Goal: Task Accomplishment & Management: Use online tool/utility

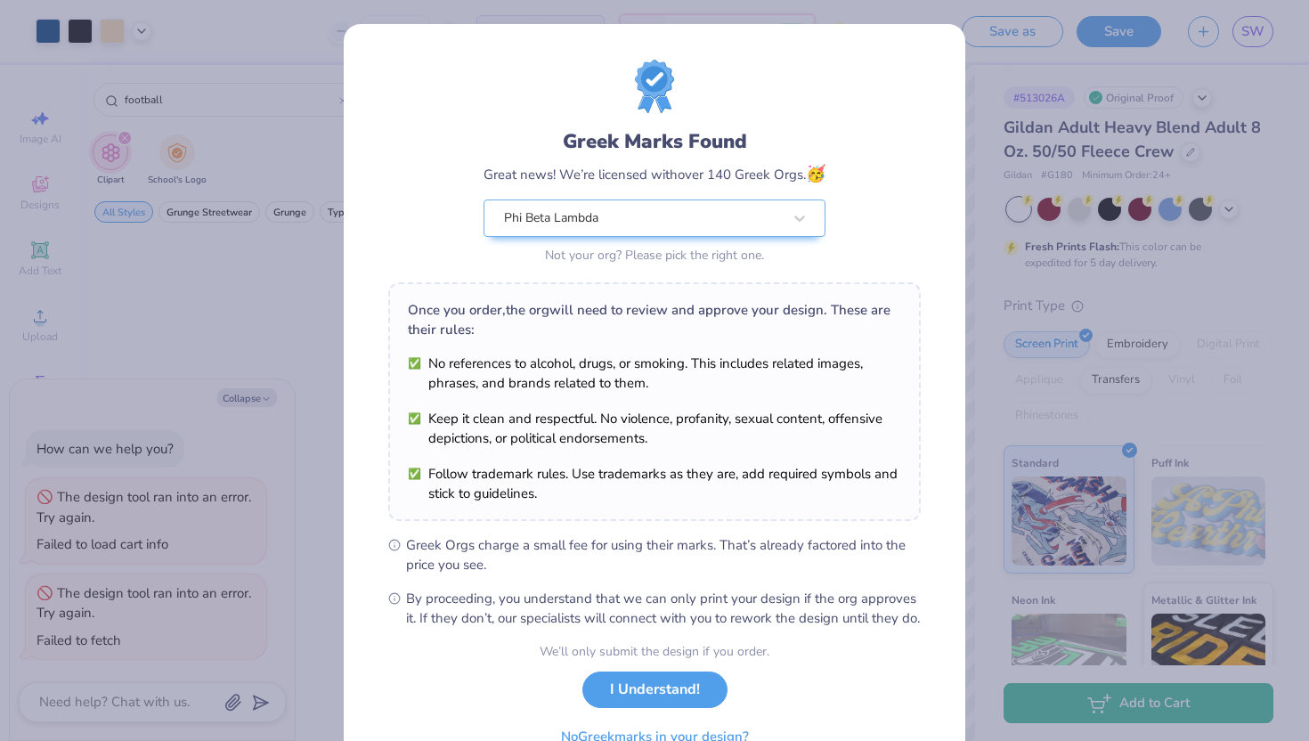
scroll to position [1835, 0]
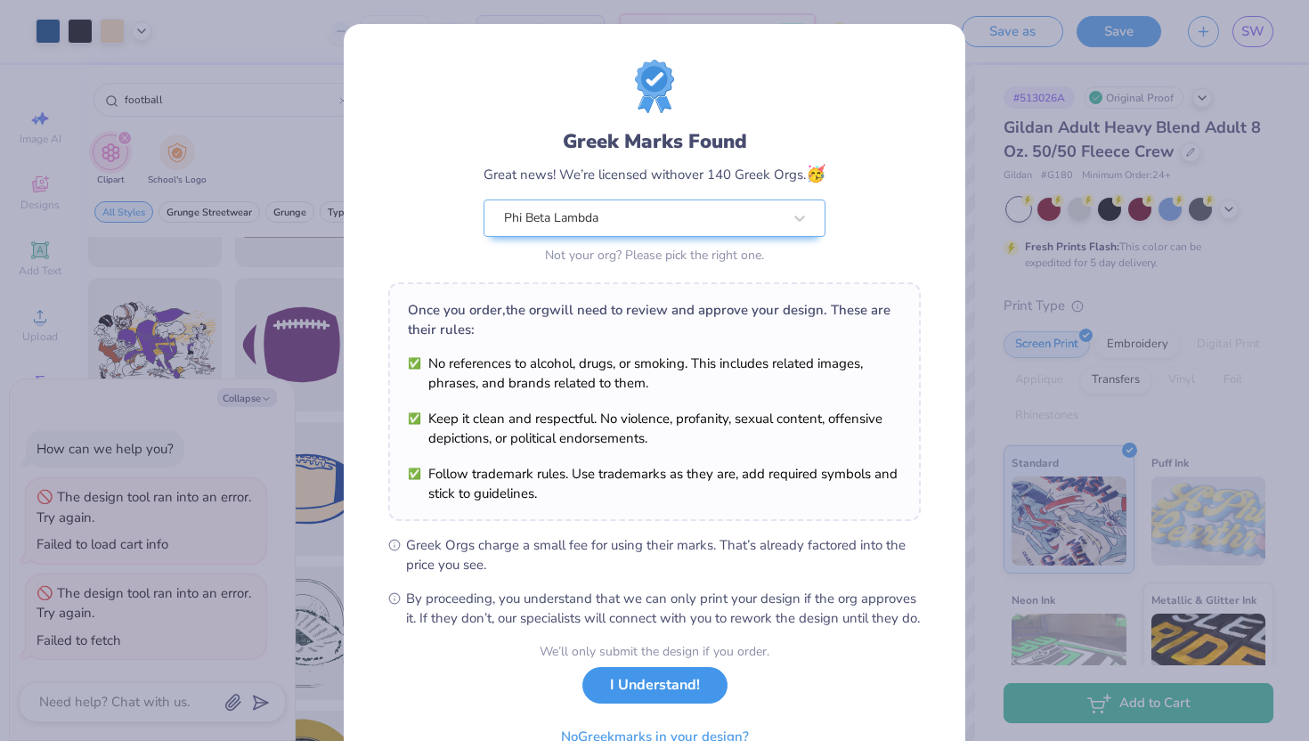
click at [633, 703] on button "I Understand!" at bounding box center [654, 685] width 145 height 37
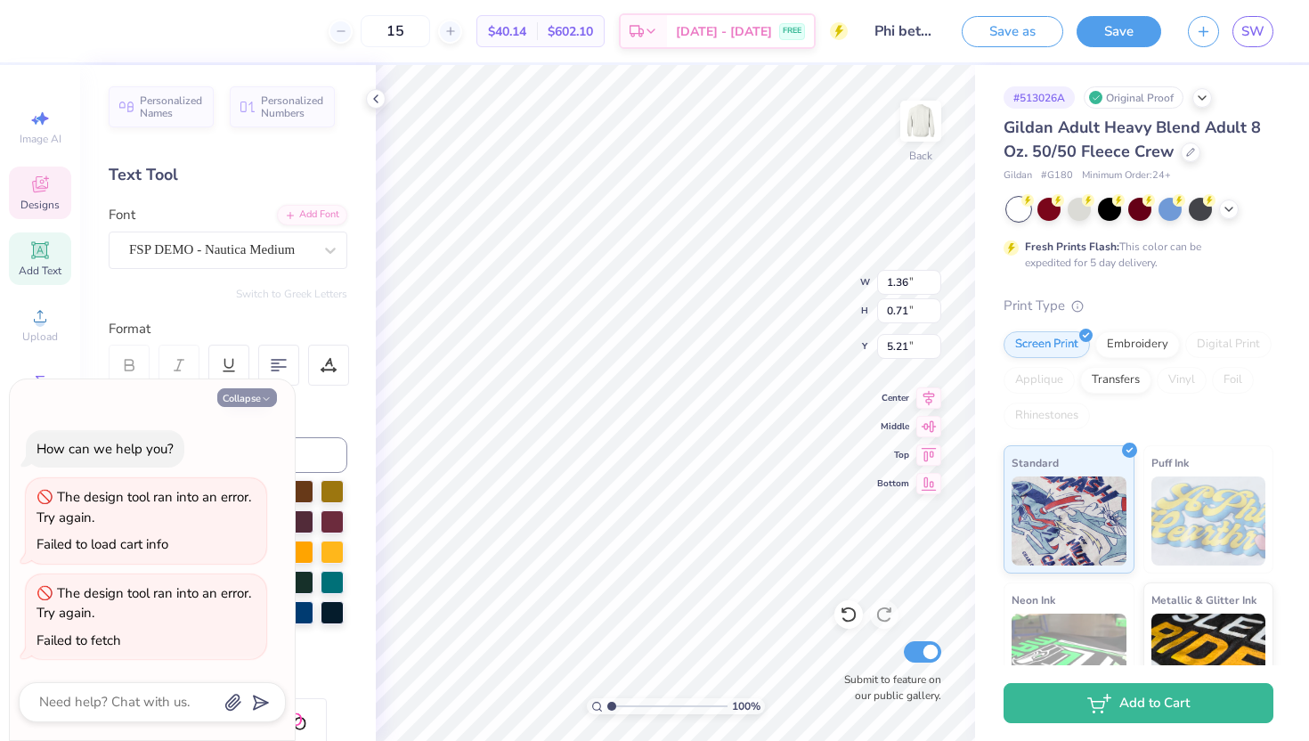
click at [252, 394] on button "Collapse" at bounding box center [247, 397] width 60 height 19
type textarea "x"
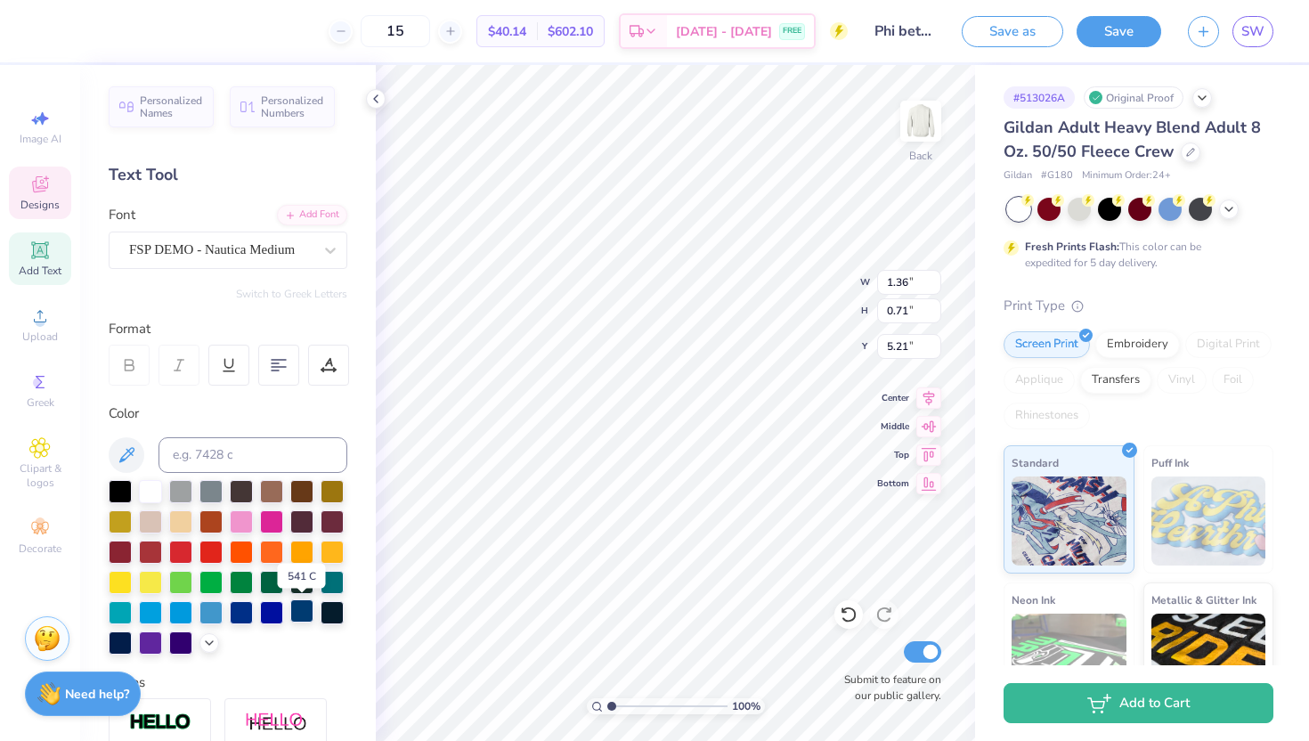
click at [302, 615] on div at bounding box center [301, 610] width 23 height 23
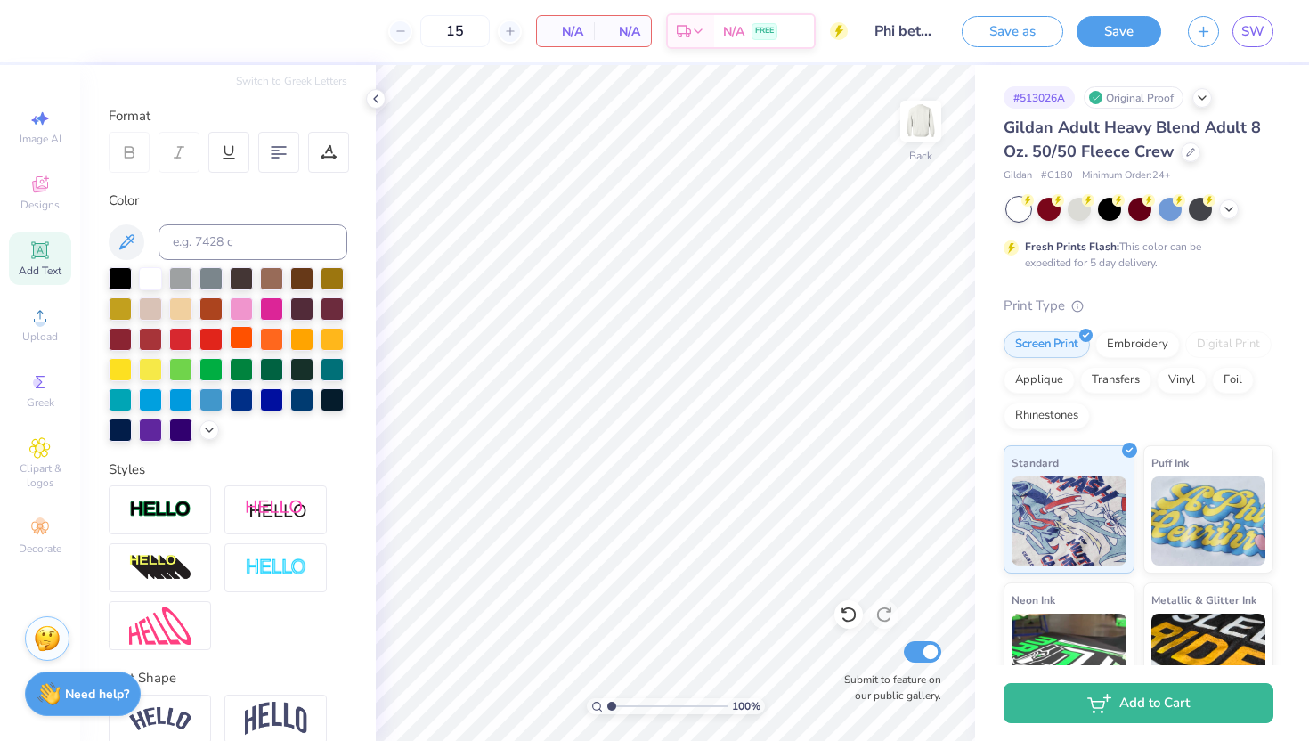
scroll to position [184, 0]
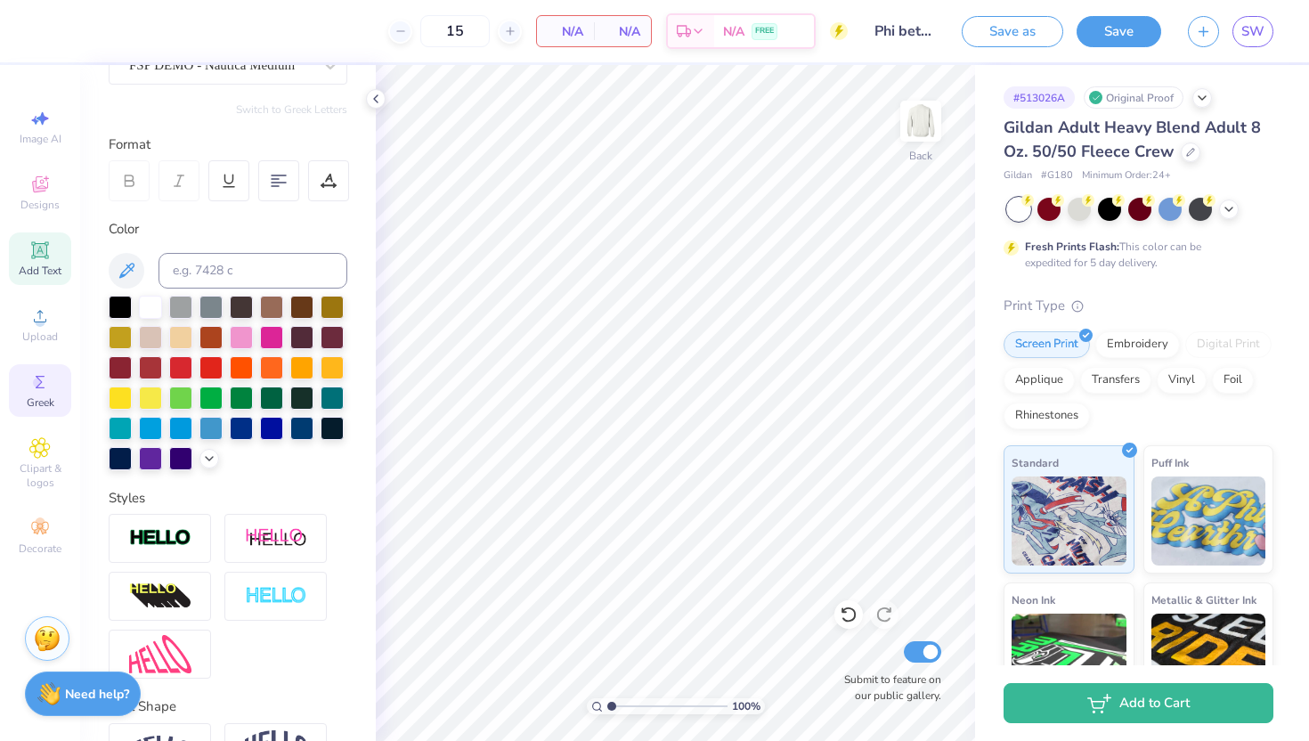
click at [50, 392] on icon at bounding box center [39, 381] width 21 height 21
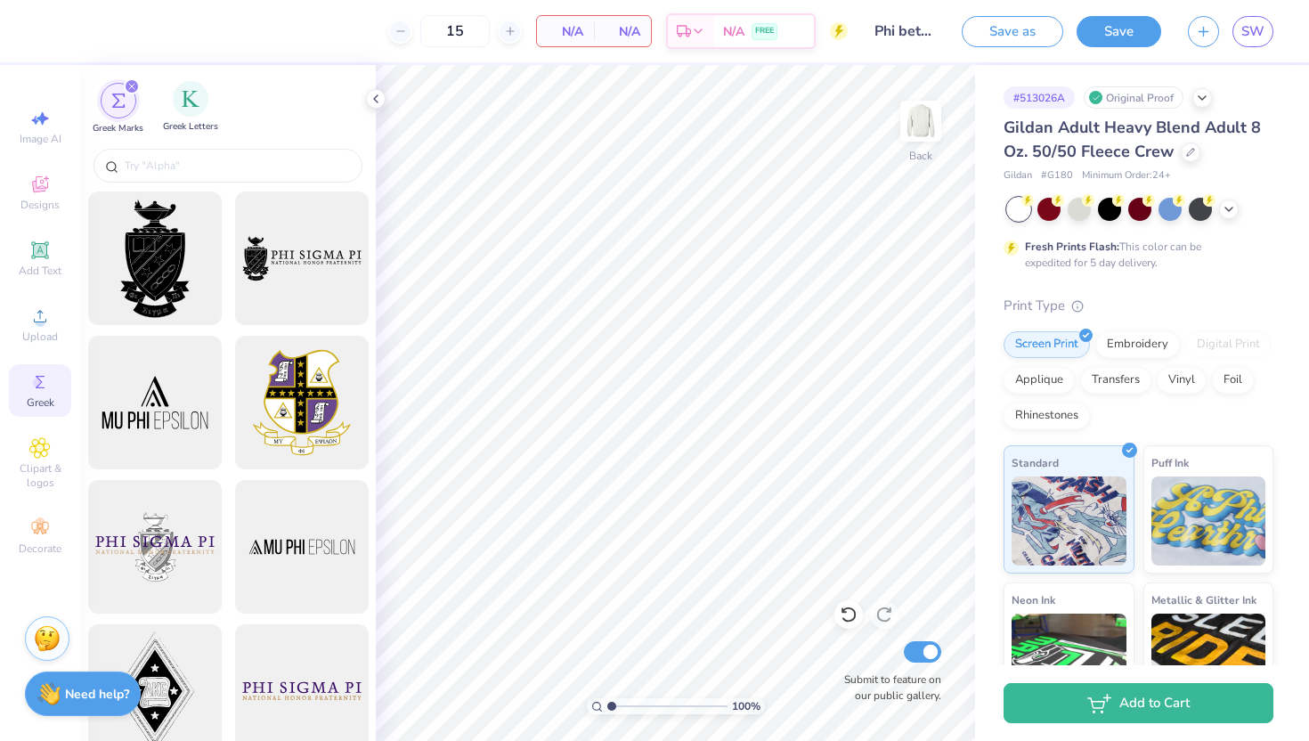
click at [199, 116] on div "Greek Letters" at bounding box center [190, 107] width 55 height 53
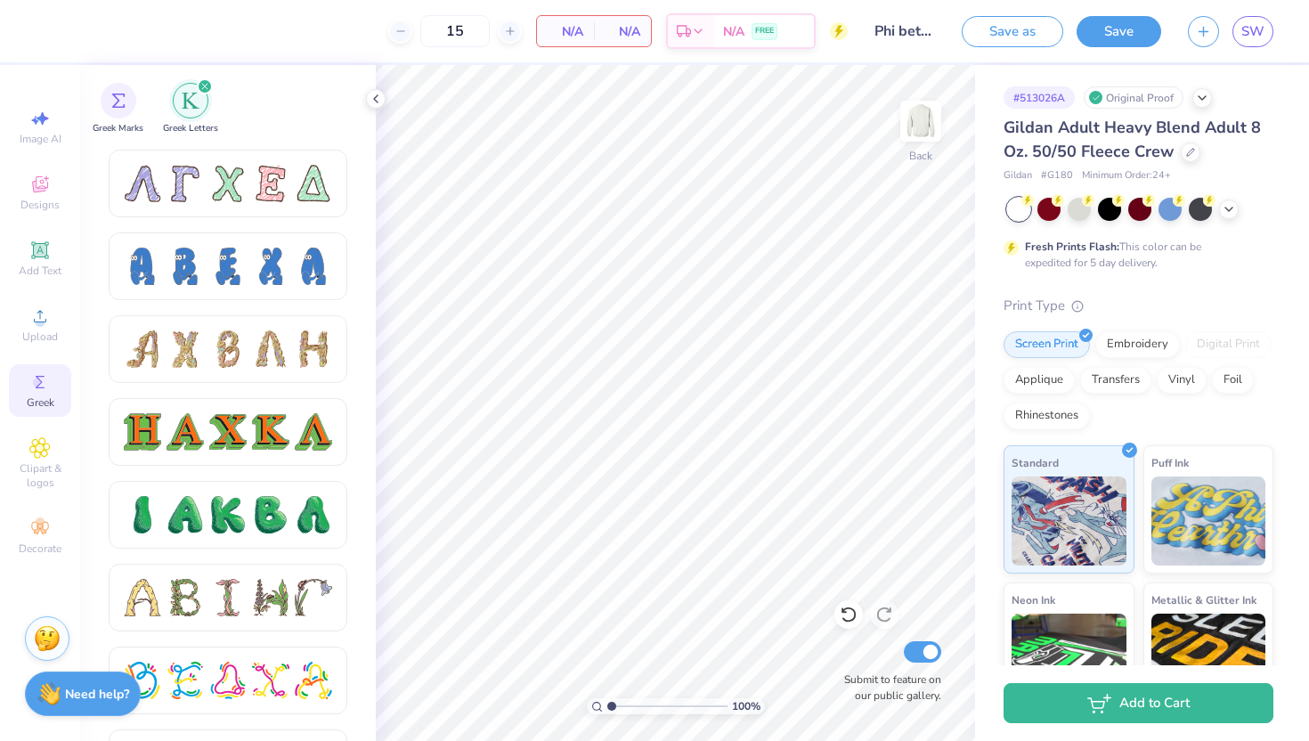
scroll to position [1744, 0]
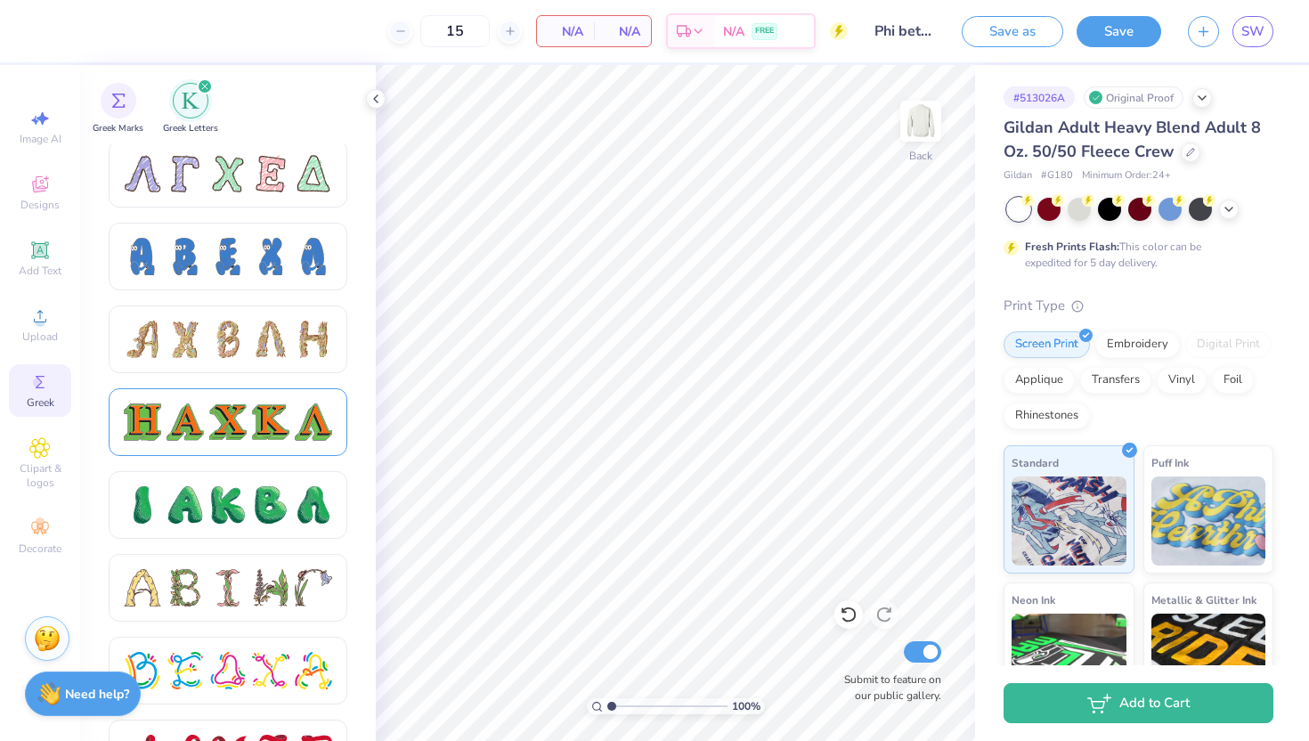
click at [245, 430] on div at bounding box center [227, 421] width 37 height 37
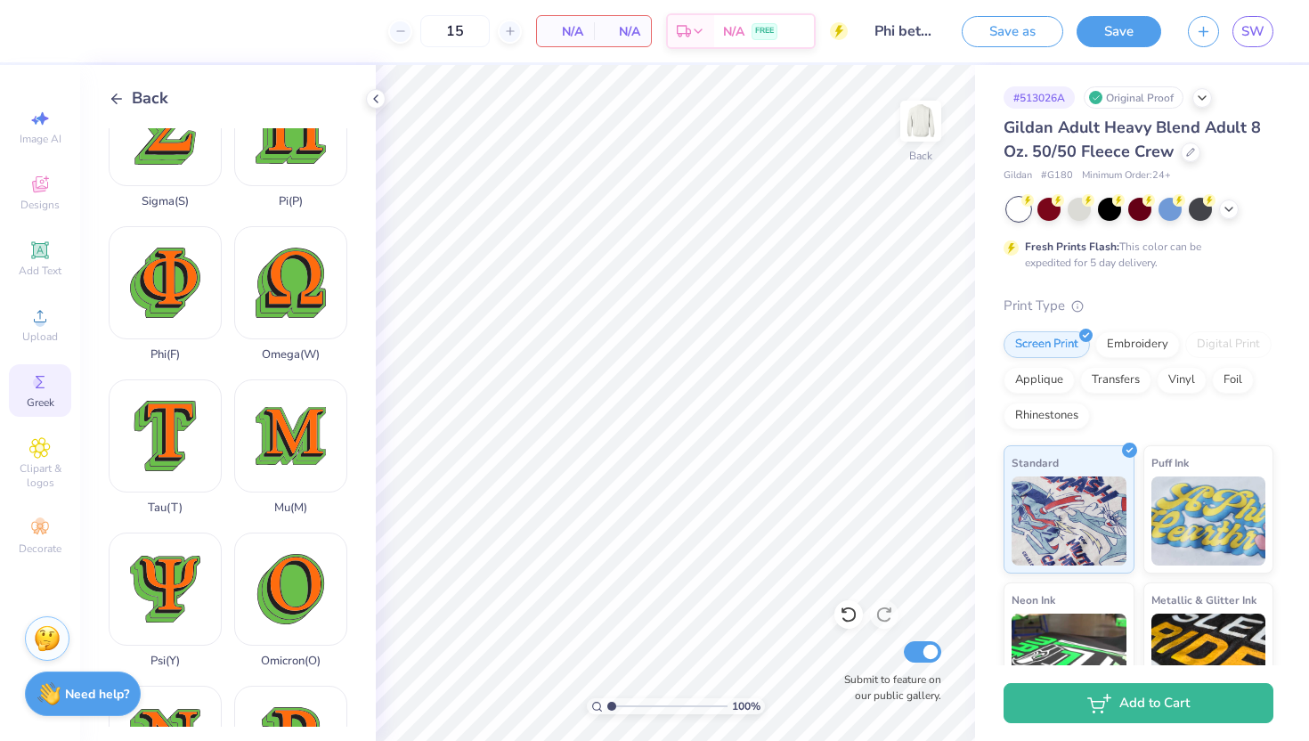
scroll to position [800, 0]
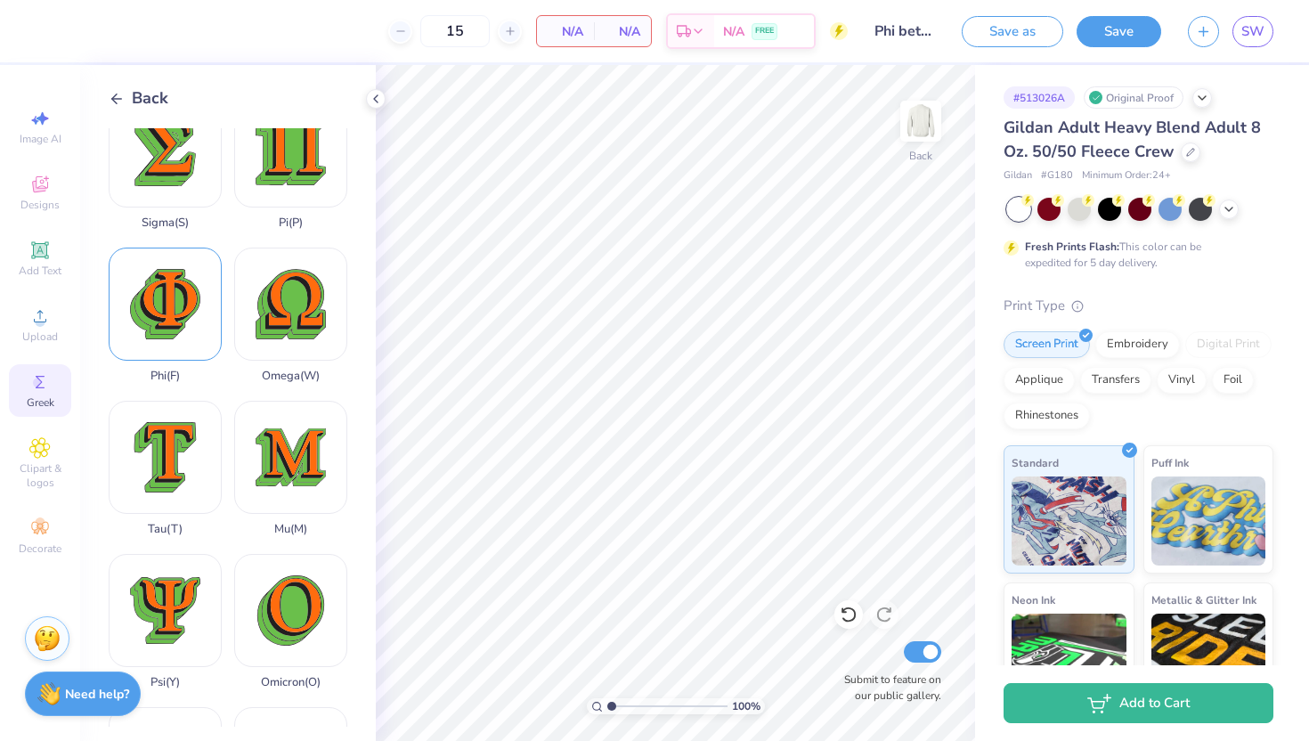
click at [191, 307] on div "Phi ( F )" at bounding box center [165, 315] width 113 height 135
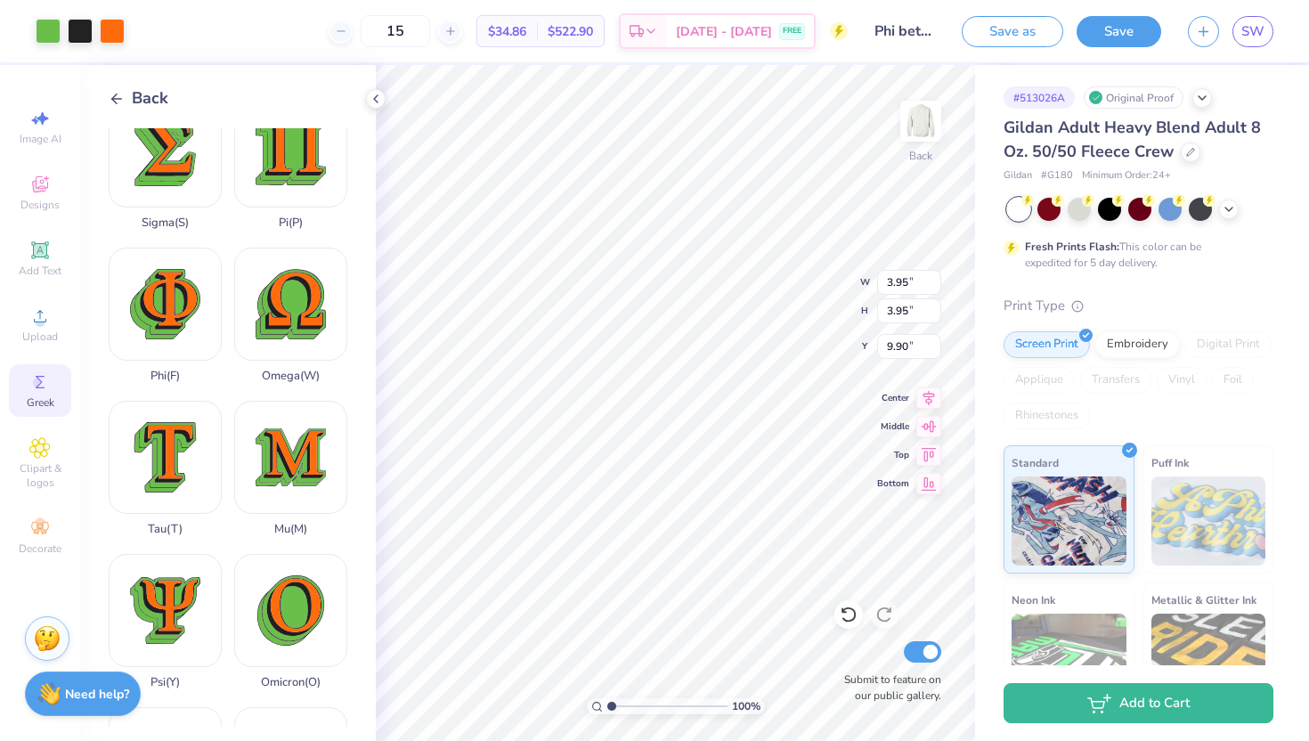
type input "4.55"
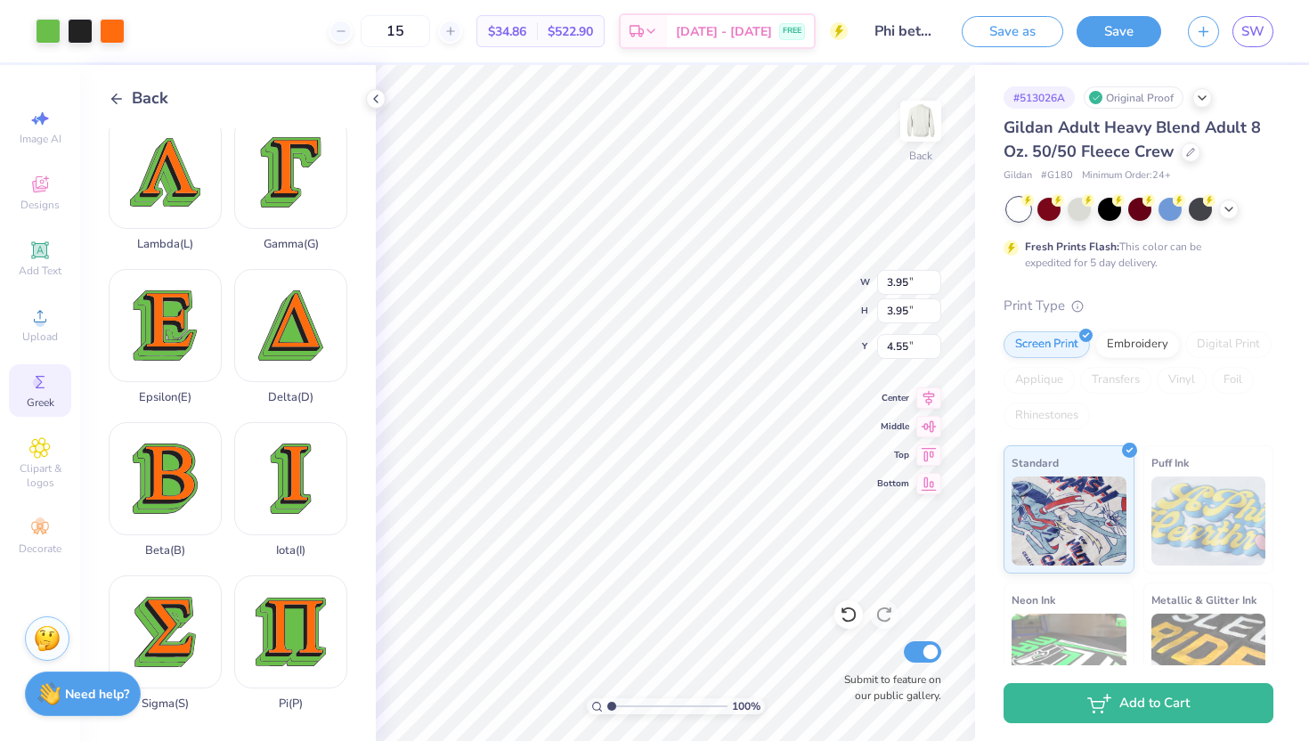
scroll to position [425, 0]
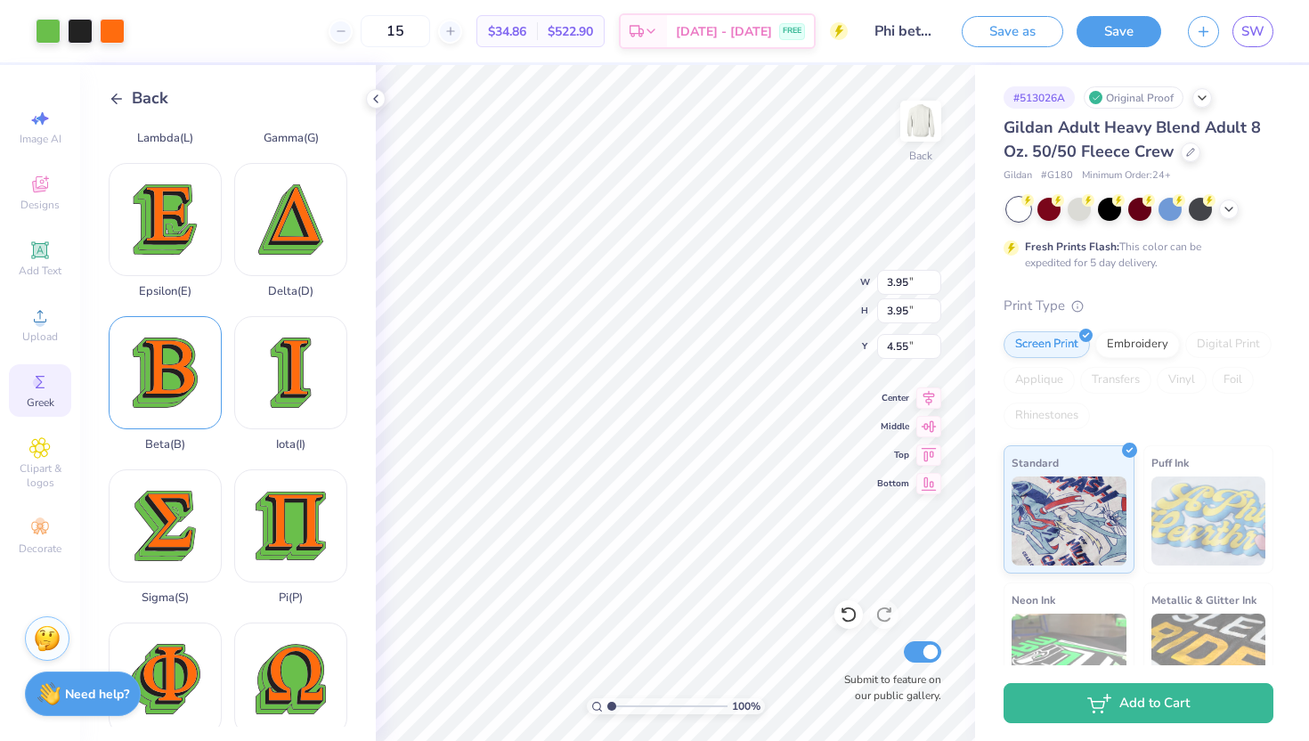
click at [167, 369] on div "Beta ( B )" at bounding box center [165, 383] width 113 height 135
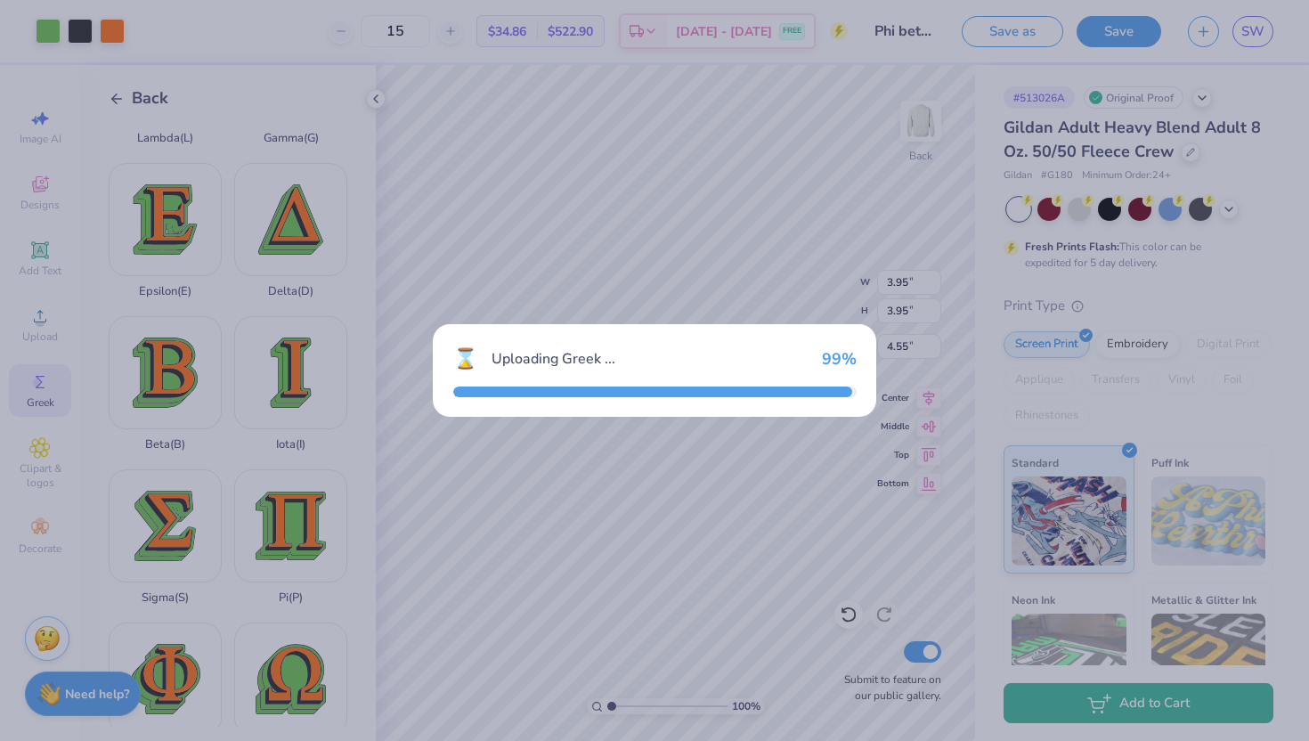
type input "3.66"
type input "3.96"
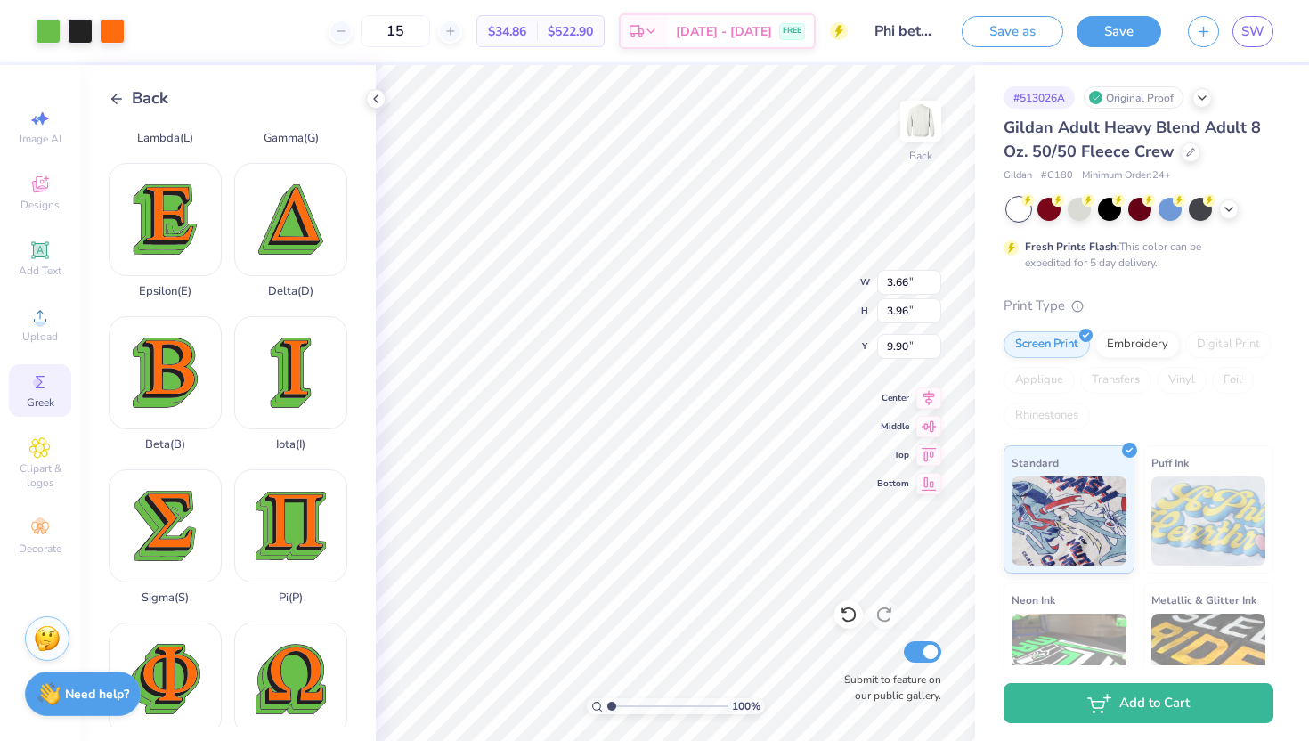
type input "4.55"
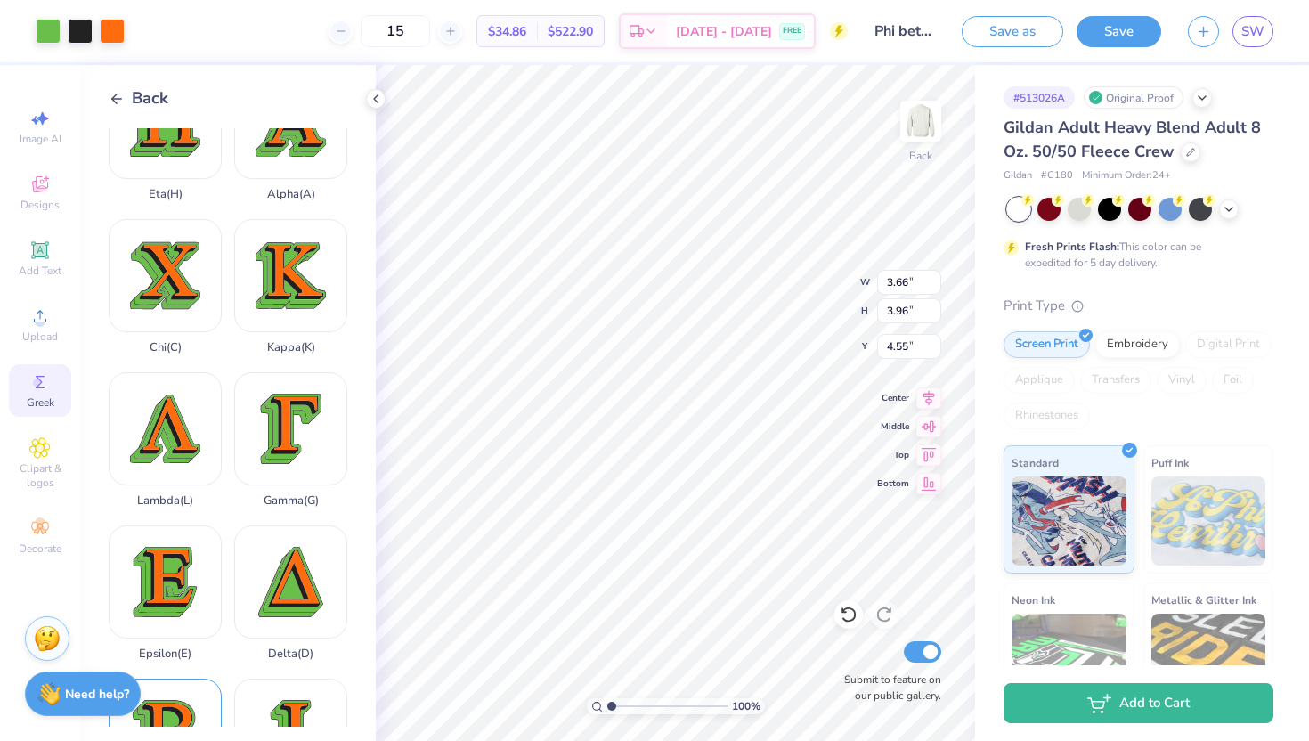
scroll to position [0, 0]
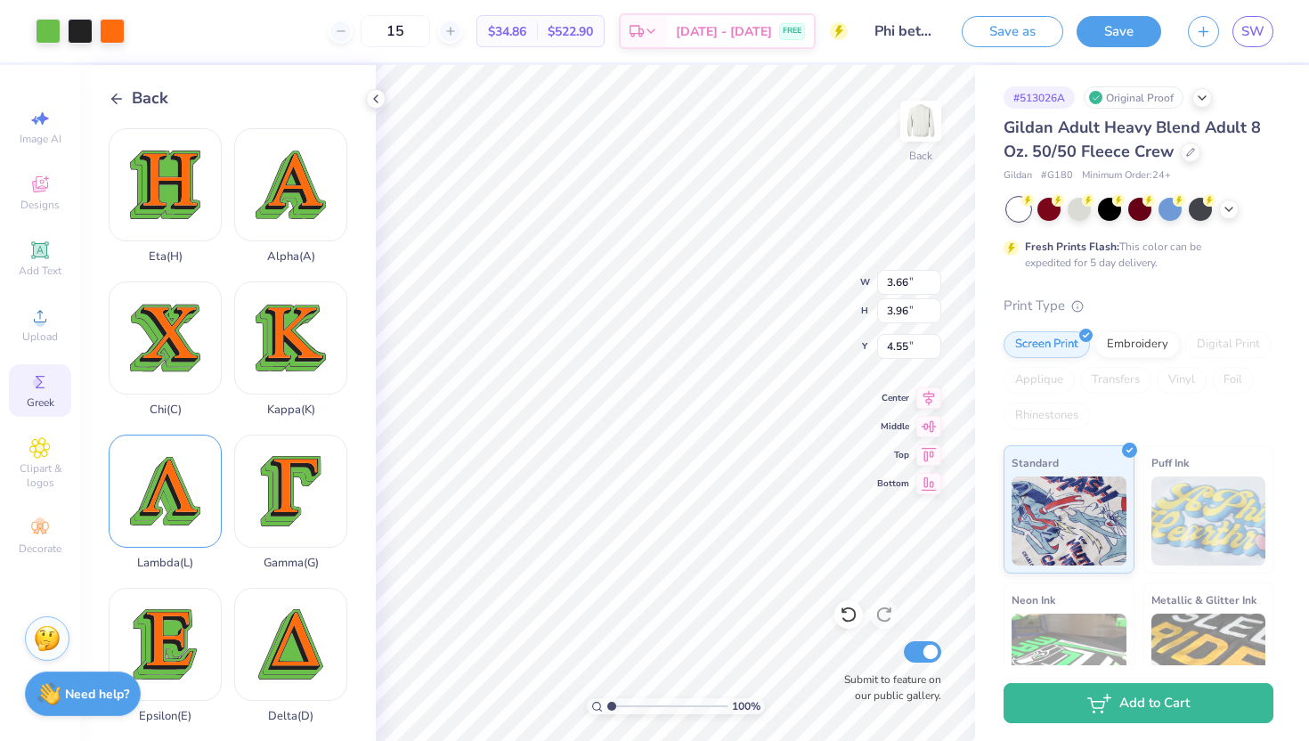
click at [167, 508] on div "Lambda ( L )" at bounding box center [165, 502] width 113 height 135
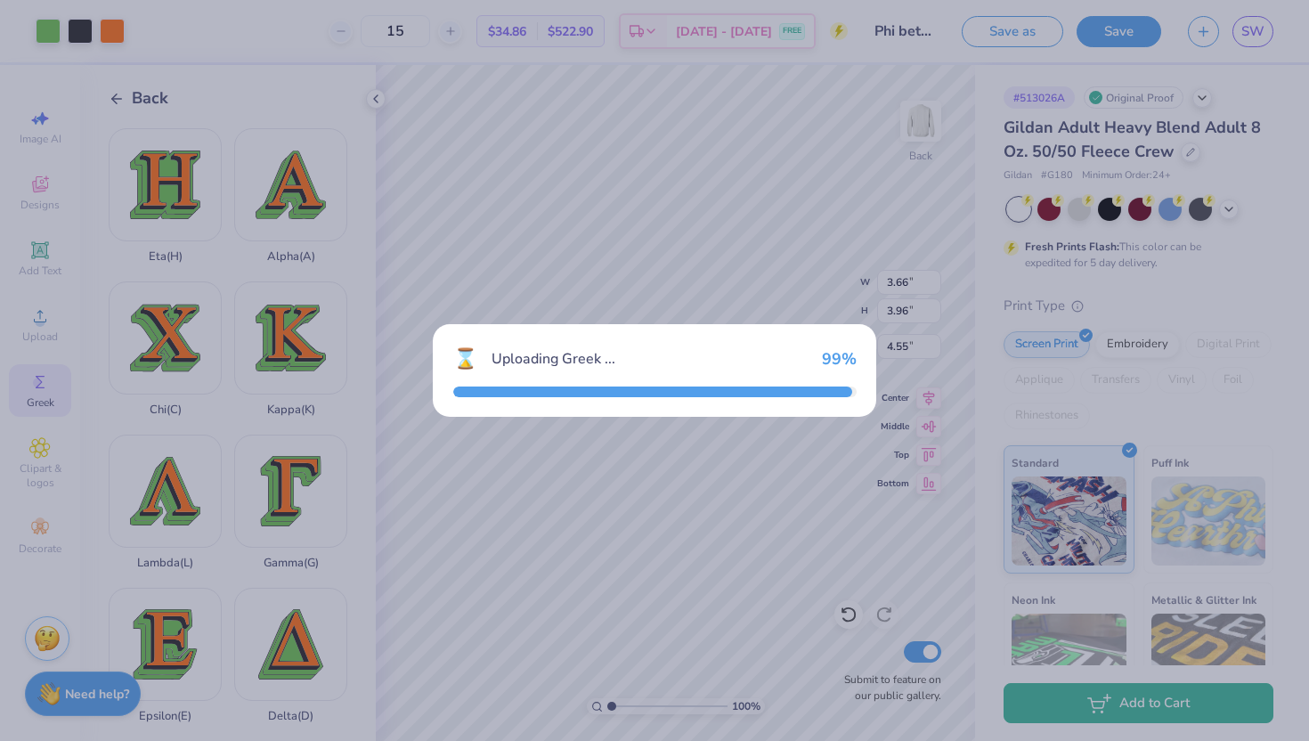
type input "4.13"
type input "4.02"
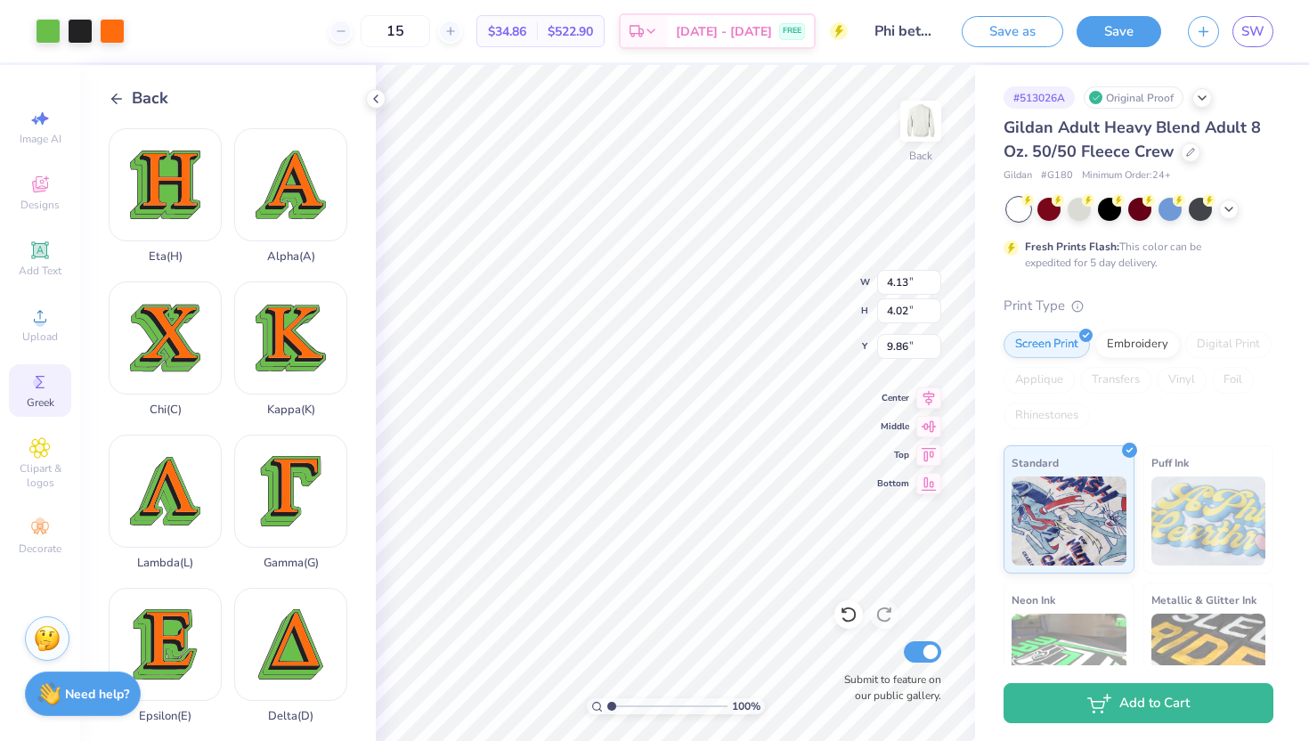
type input "4.48"
click at [48, 29] on div at bounding box center [48, 29] width 25 height 25
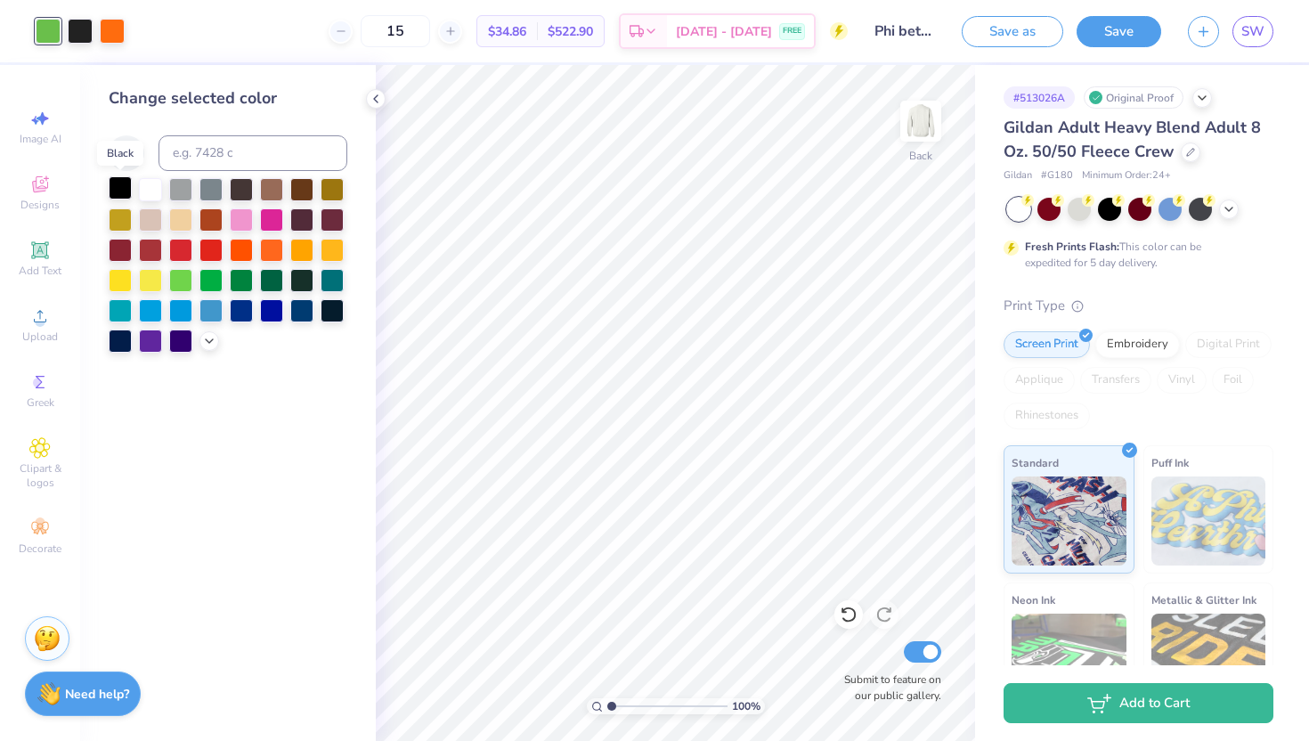
click at [126, 184] on div at bounding box center [120, 187] width 23 height 23
click at [115, 33] on div at bounding box center [112, 29] width 25 height 25
click at [243, 311] on div at bounding box center [241, 308] width 23 height 23
click at [77, 20] on div at bounding box center [80, 29] width 25 height 25
click at [144, 191] on div at bounding box center [150, 187] width 23 height 23
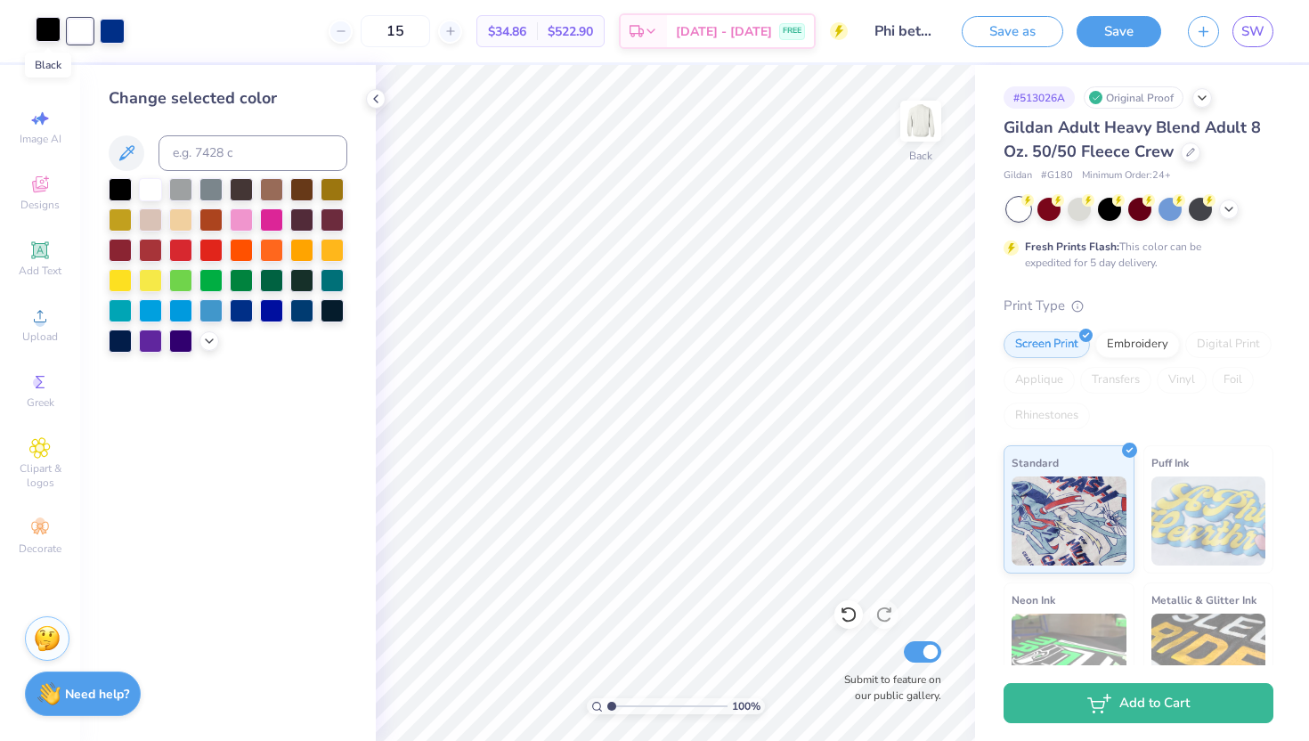
click at [48, 35] on div at bounding box center [48, 29] width 25 height 25
click at [156, 183] on div at bounding box center [150, 187] width 23 height 23
click at [1227, 211] on icon at bounding box center [1229, 207] width 14 height 14
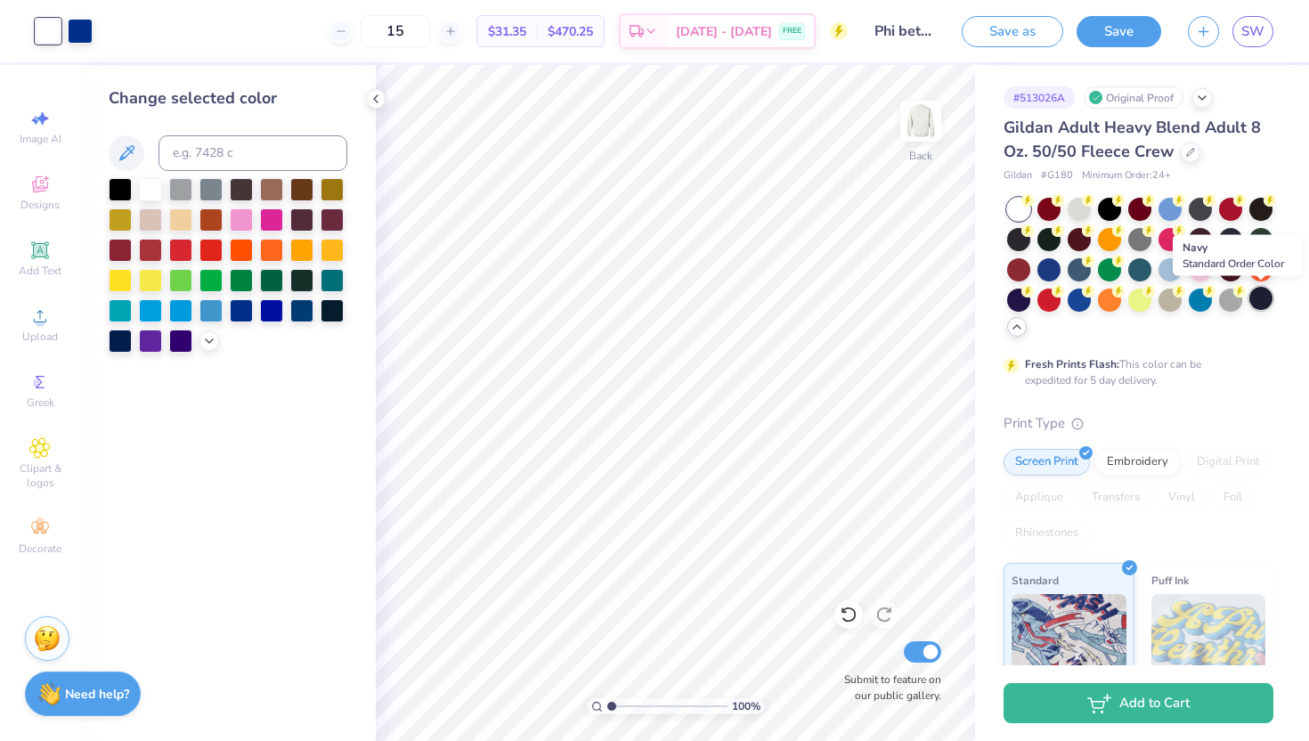
click at [1257, 297] on div at bounding box center [1261, 298] width 23 height 23
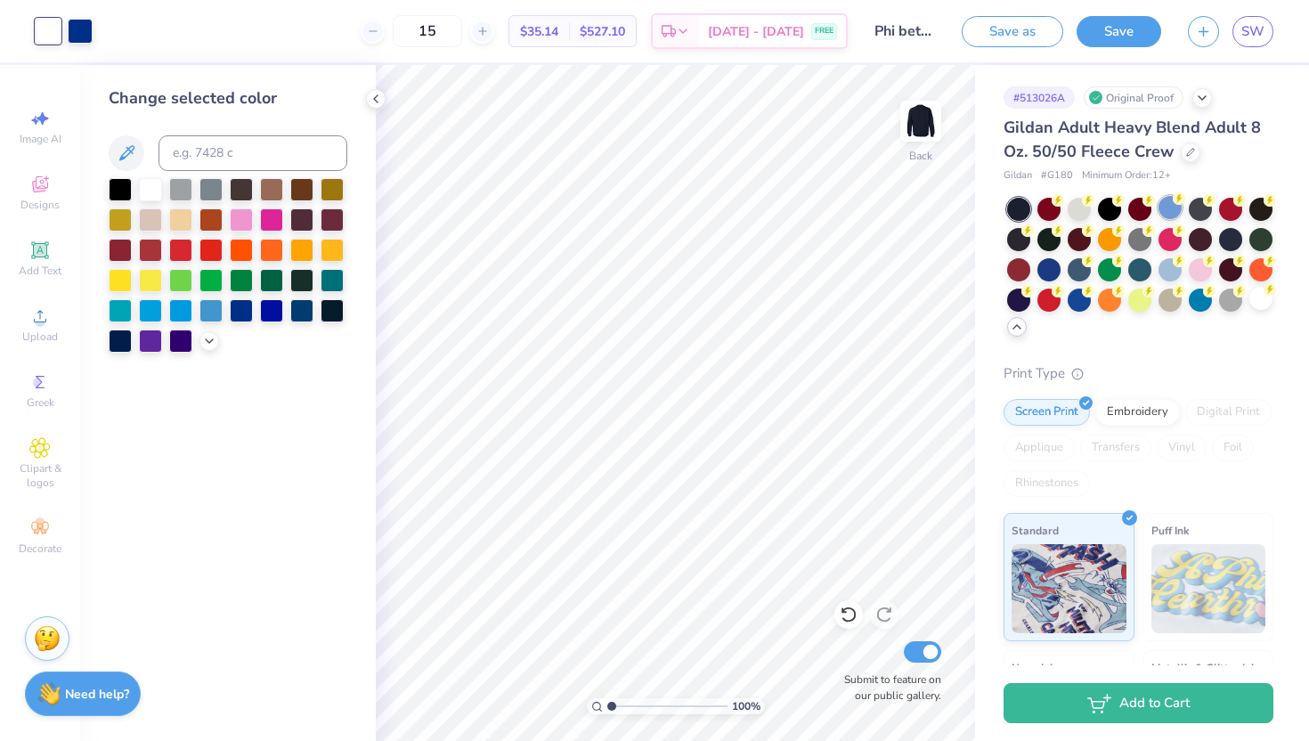
click at [1172, 207] on div at bounding box center [1170, 207] width 23 height 23
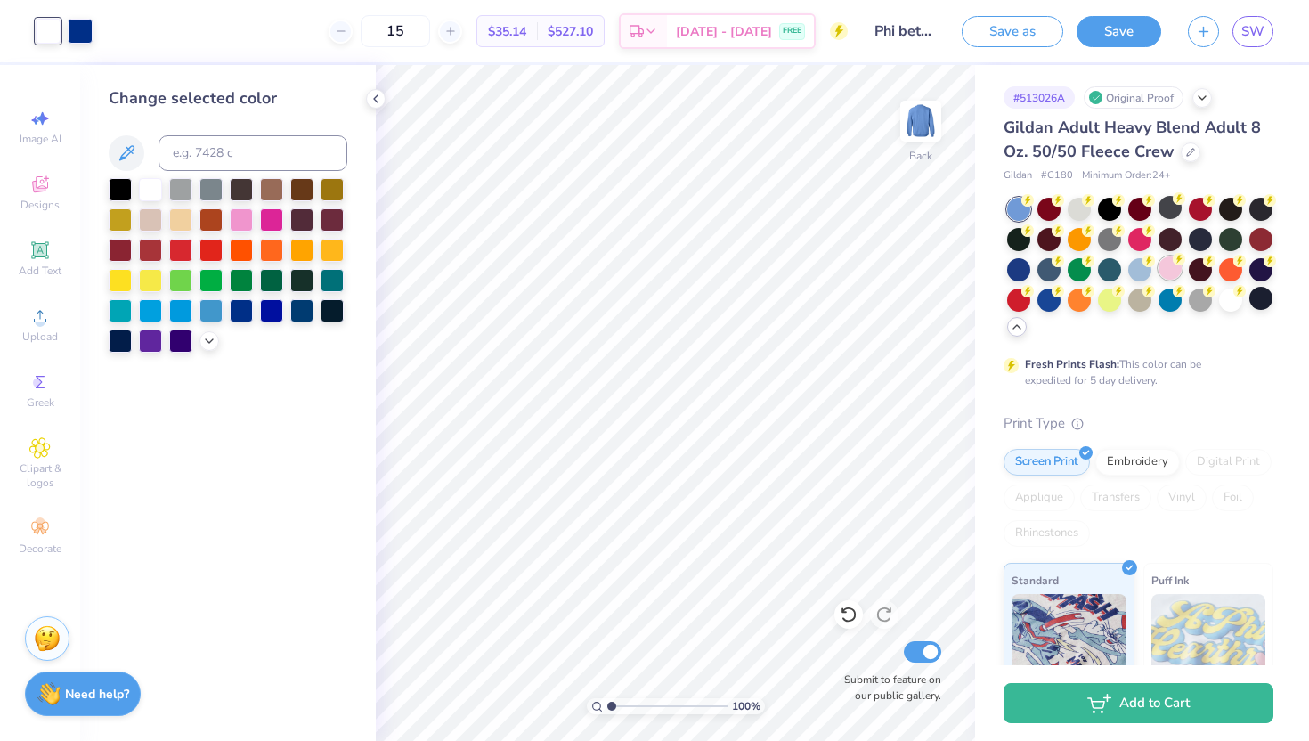
click at [1171, 266] on div at bounding box center [1170, 267] width 23 height 23
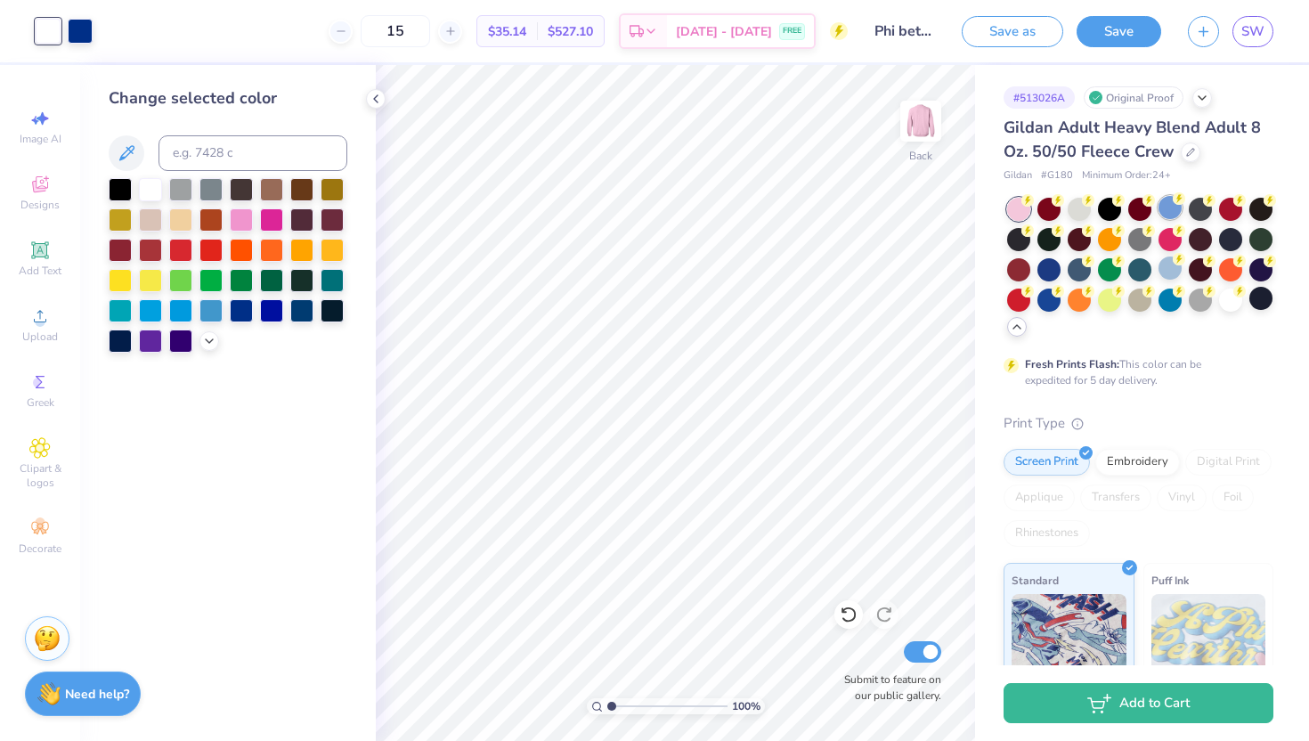
click at [1167, 203] on div at bounding box center [1170, 207] width 23 height 23
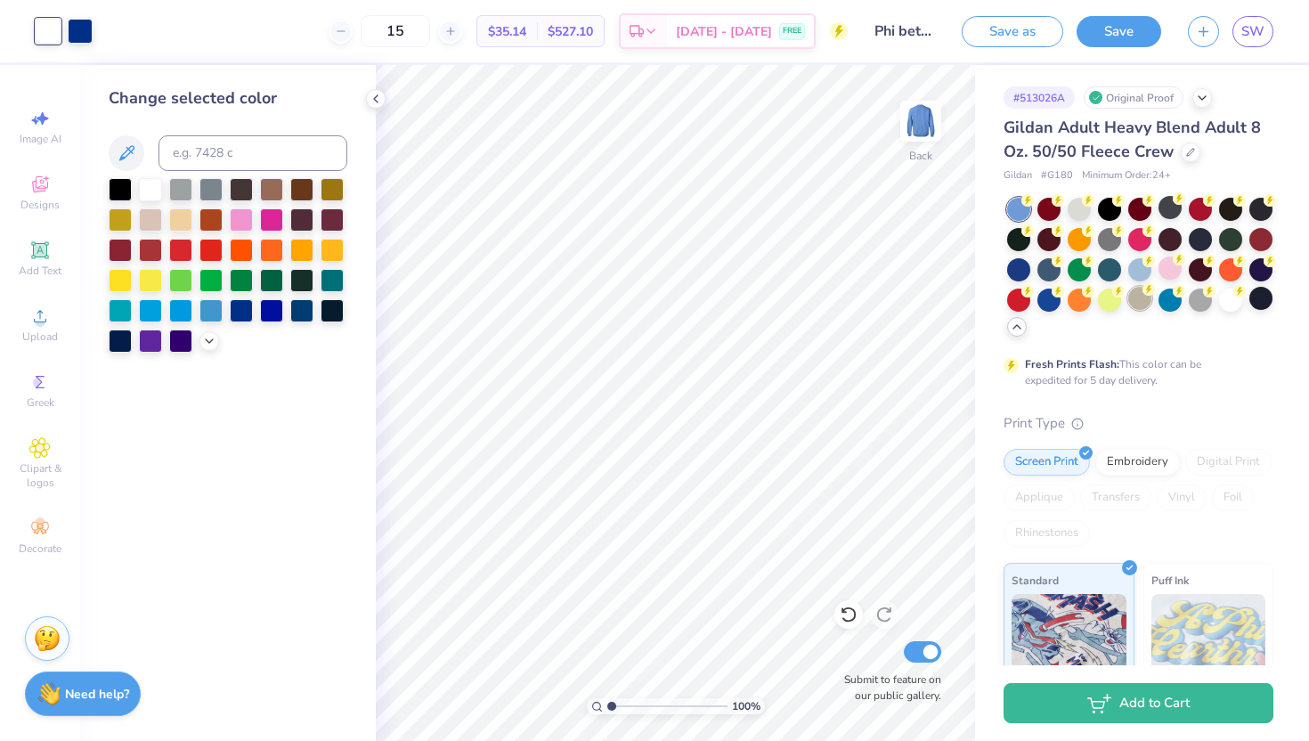
click at [1138, 294] on div at bounding box center [1139, 298] width 23 height 23
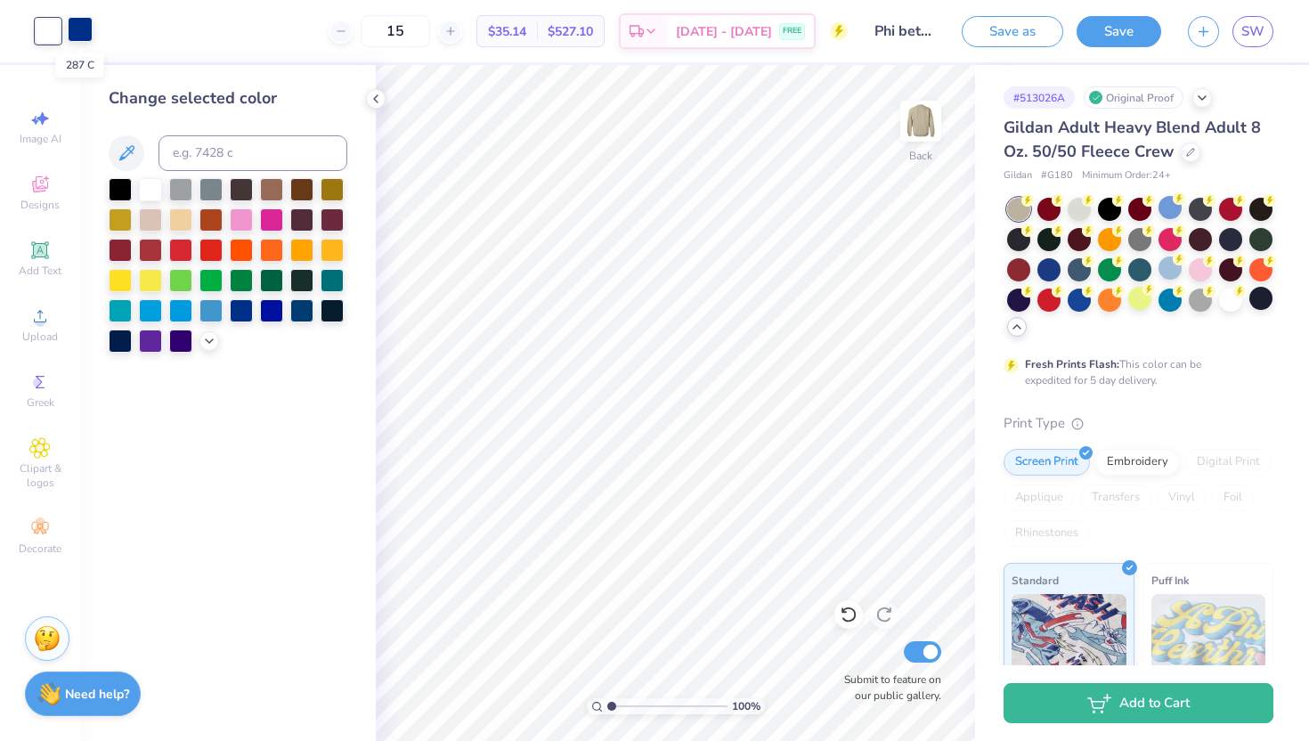
click at [86, 22] on div at bounding box center [80, 29] width 25 height 25
click at [181, 207] on div at bounding box center [180, 218] width 23 height 23
click at [30, 26] on div "Art colors" at bounding box center [46, 31] width 93 height 62
click at [42, 28] on div at bounding box center [48, 29] width 25 height 25
click at [119, 185] on div at bounding box center [120, 187] width 23 height 23
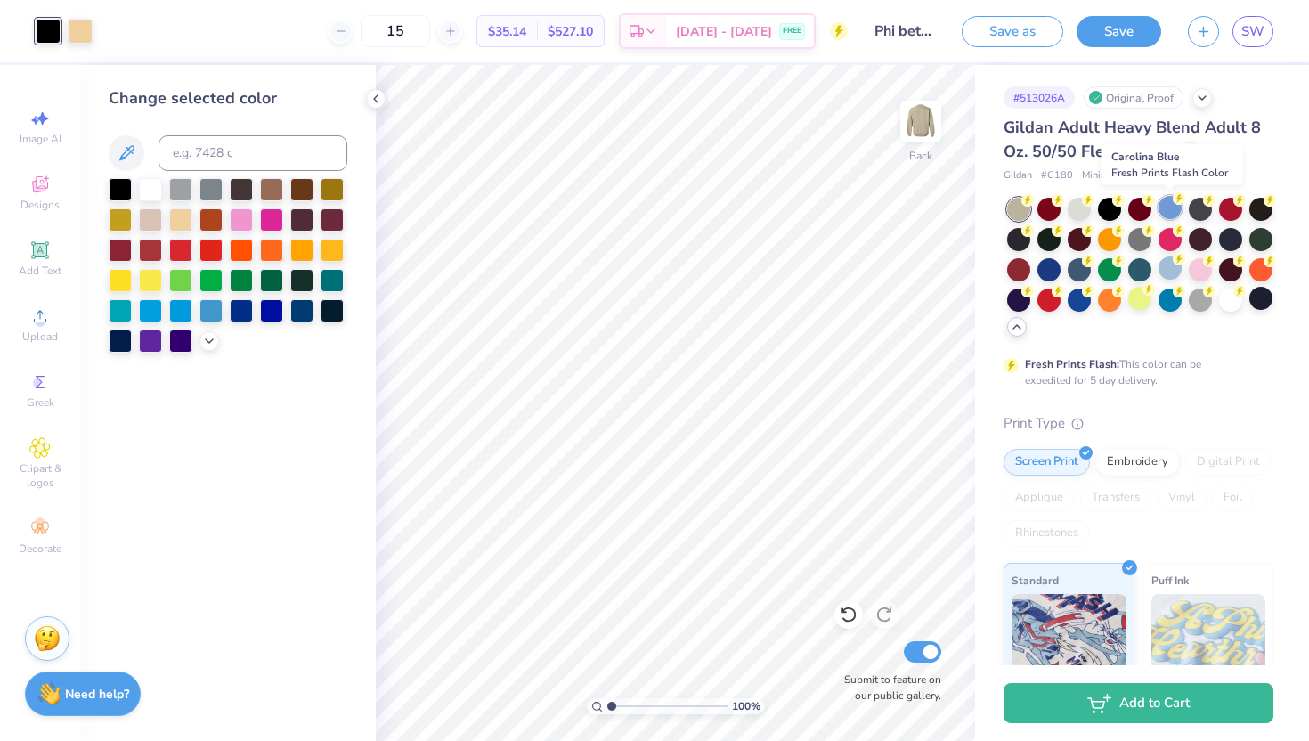
click at [1166, 205] on div at bounding box center [1170, 207] width 23 height 23
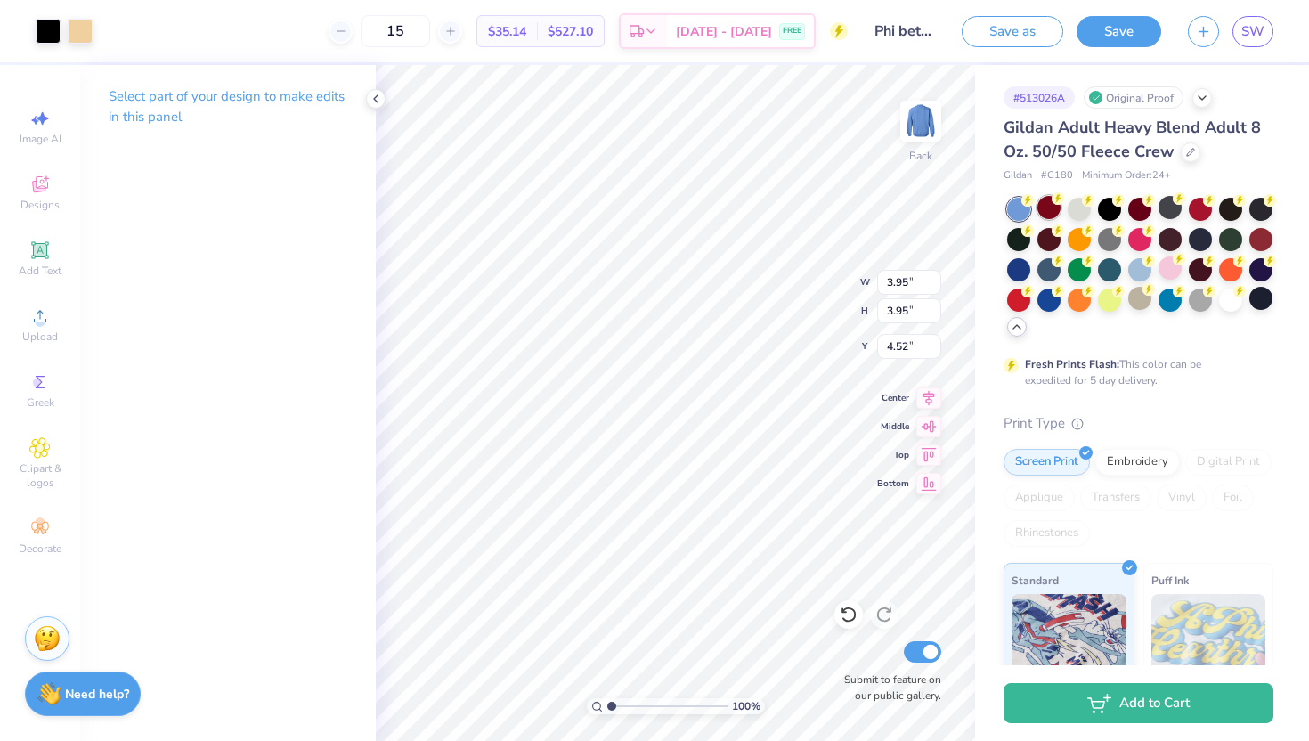
type input "4.52"
type input "3.66"
type input "3.96"
type input "4.55"
type input "4.13"
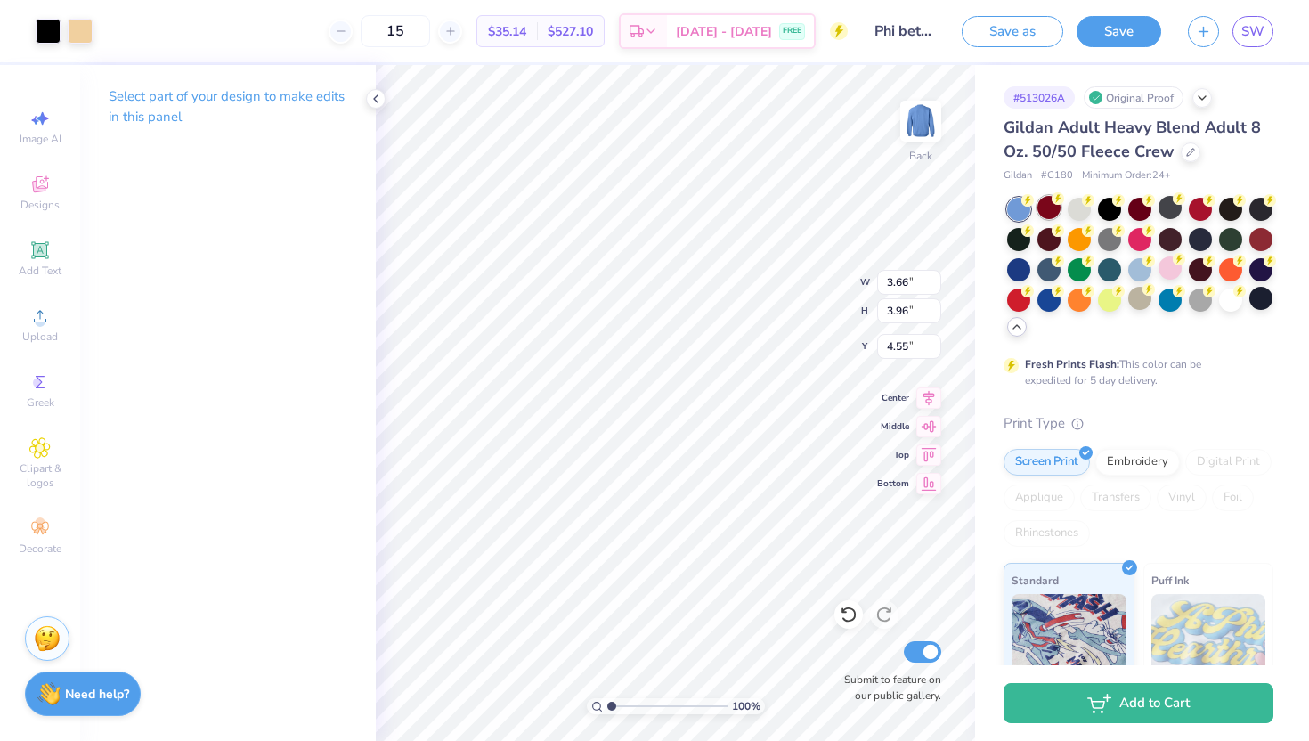
type input "4.02"
type input "4.48"
type input "3.95"
type input "4.52"
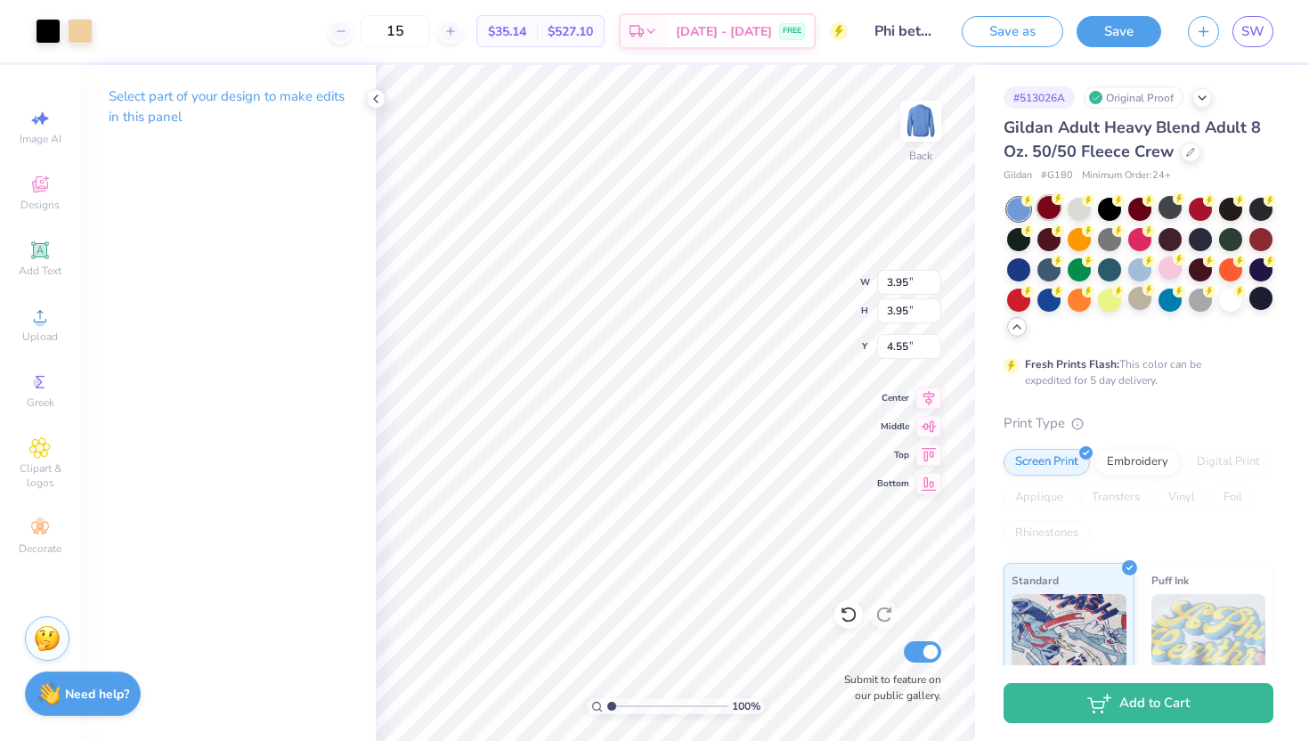
type input "4.55"
click at [866, 36] on input "Phi beta lamda gameday" at bounding box center [904, 31] width 87 height 36
click at [84, 35] on div at bounding box center [80, 29] width 25 height 25
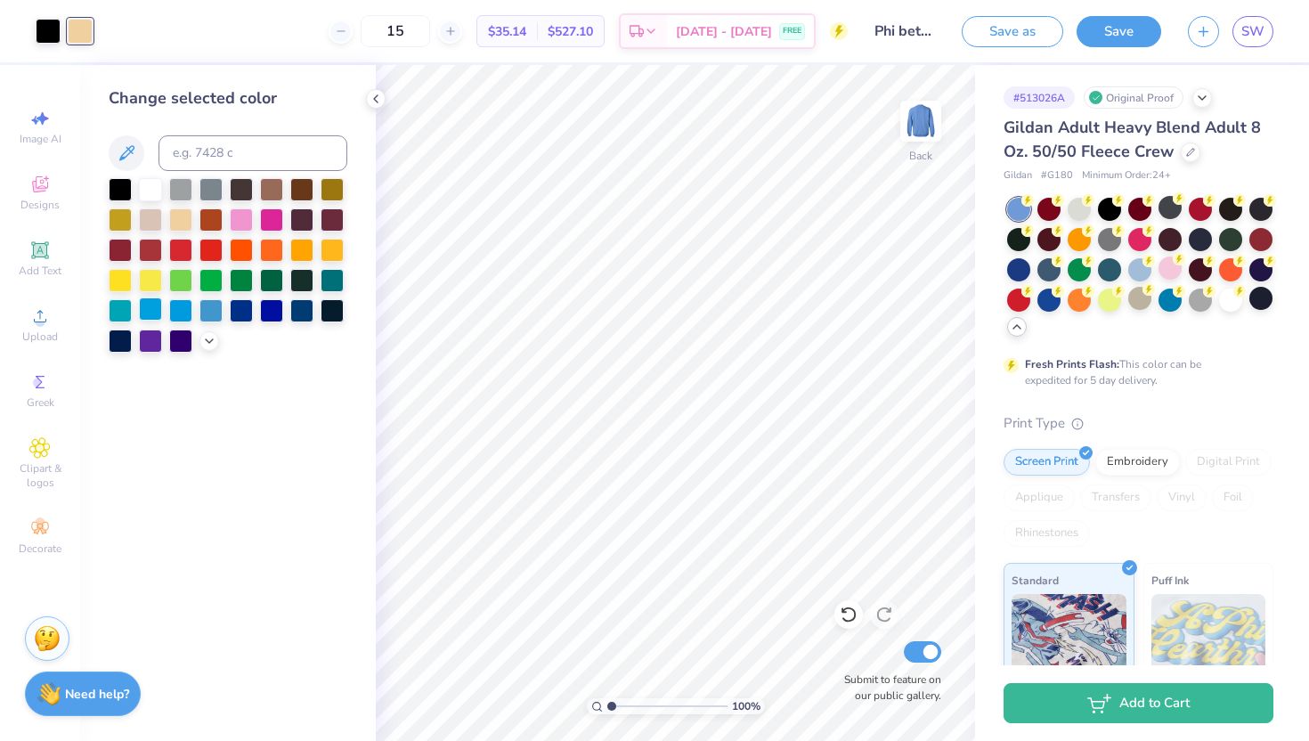
click at [148, 308] on div at bounding box center [150, 308] width 23 height 23
click at [180, 191] on div at bounding box center [180, 187] width 23 height 23
click at [151, 187] on div at bounding box center [150, 187] width 23 height 23
click at [332, 307] on div at bounding box center [332, 308] width 23 height 23
click at [148, 273] on div at bounding box center [150, 278] width 23 height 23
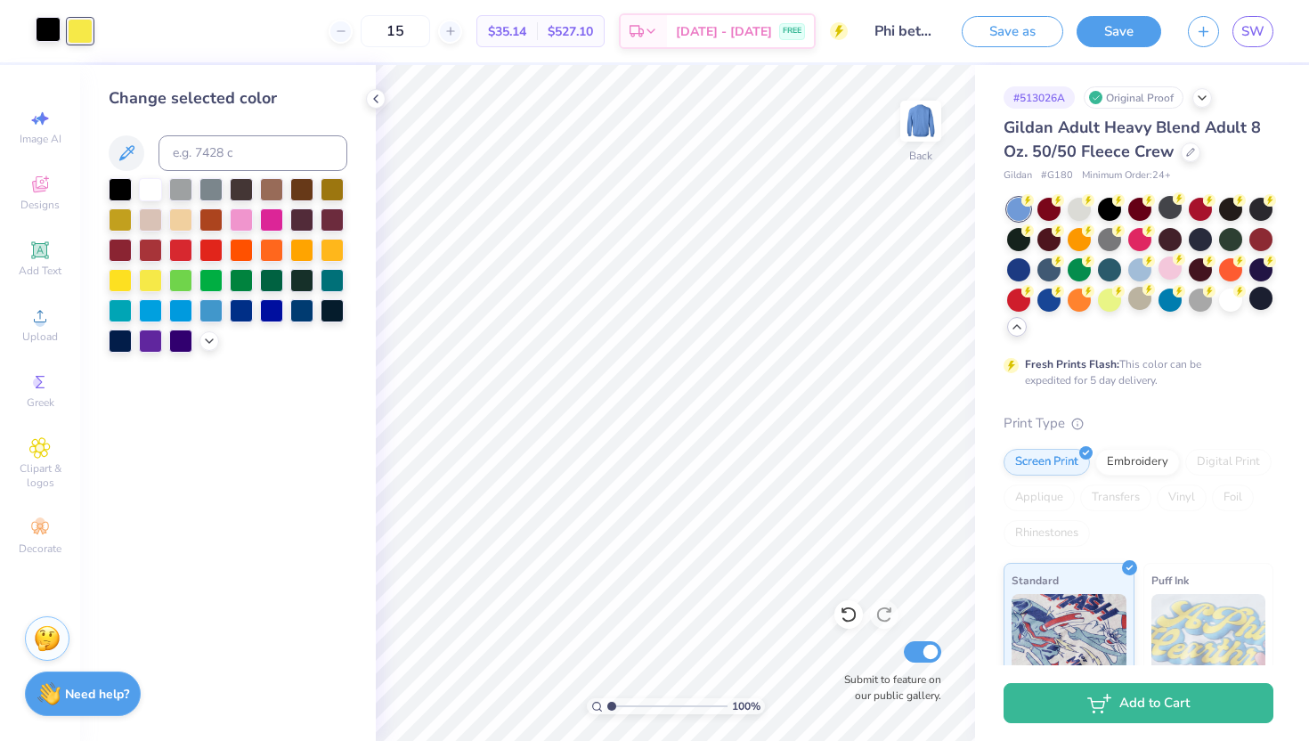
click at [51, 28] on div at bounding box center [48, 29] width 25 height 25
click at [156, 185] on div at bounding box center [150, 187] width 23 height 23
click at [119, 191] on div at bounding box center [120, 187] width 23 height 23
click at [78, 33] on div at bounding box center [80, 29] width 25 height 25
click at [172, 214] on div at bounding box center [180, 218] width 23 height 23
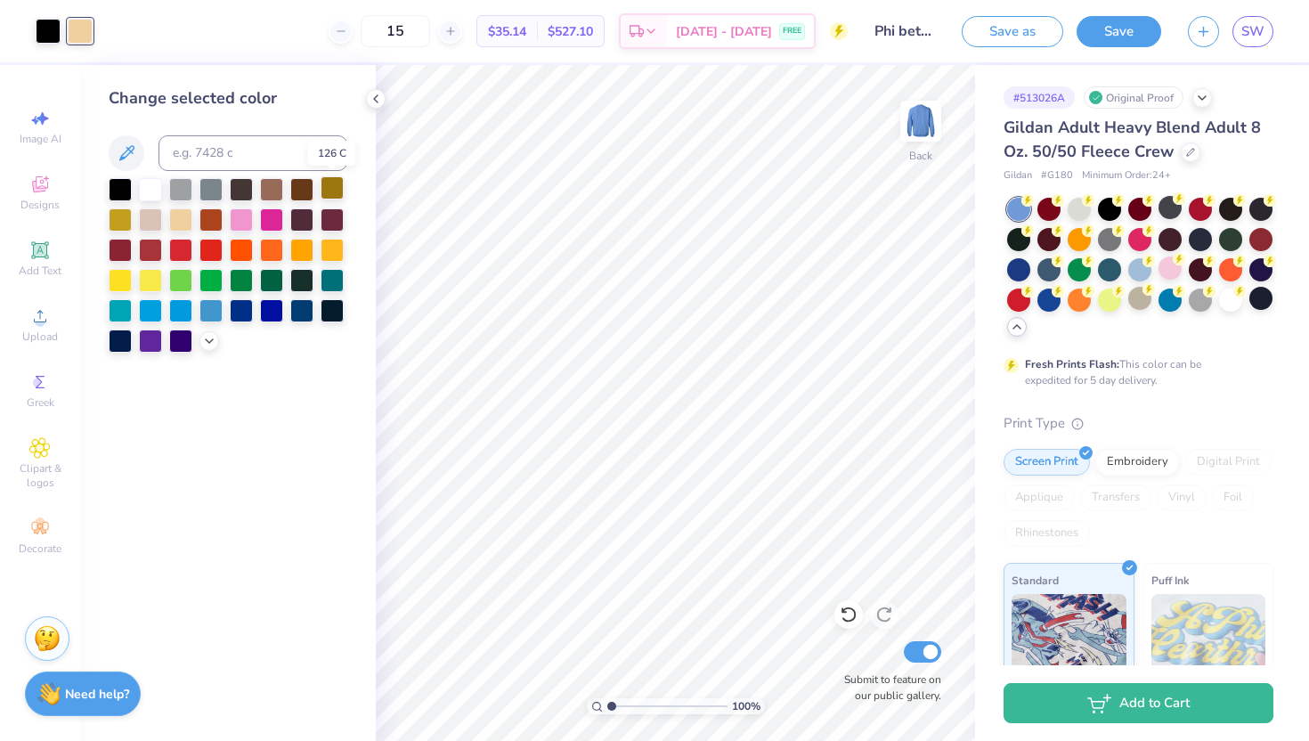
click at [330, 196] on div at bounding box center [332, 187] width 23 height 23
click at [265, 184] on div at bounding box center [271, 187] width 23 height 23
click at [184, 191] on div at bounding box center [180, 187] width 23 height 23
click at [158, 182] on div at bounding box center [150, 187] width 23 height 23
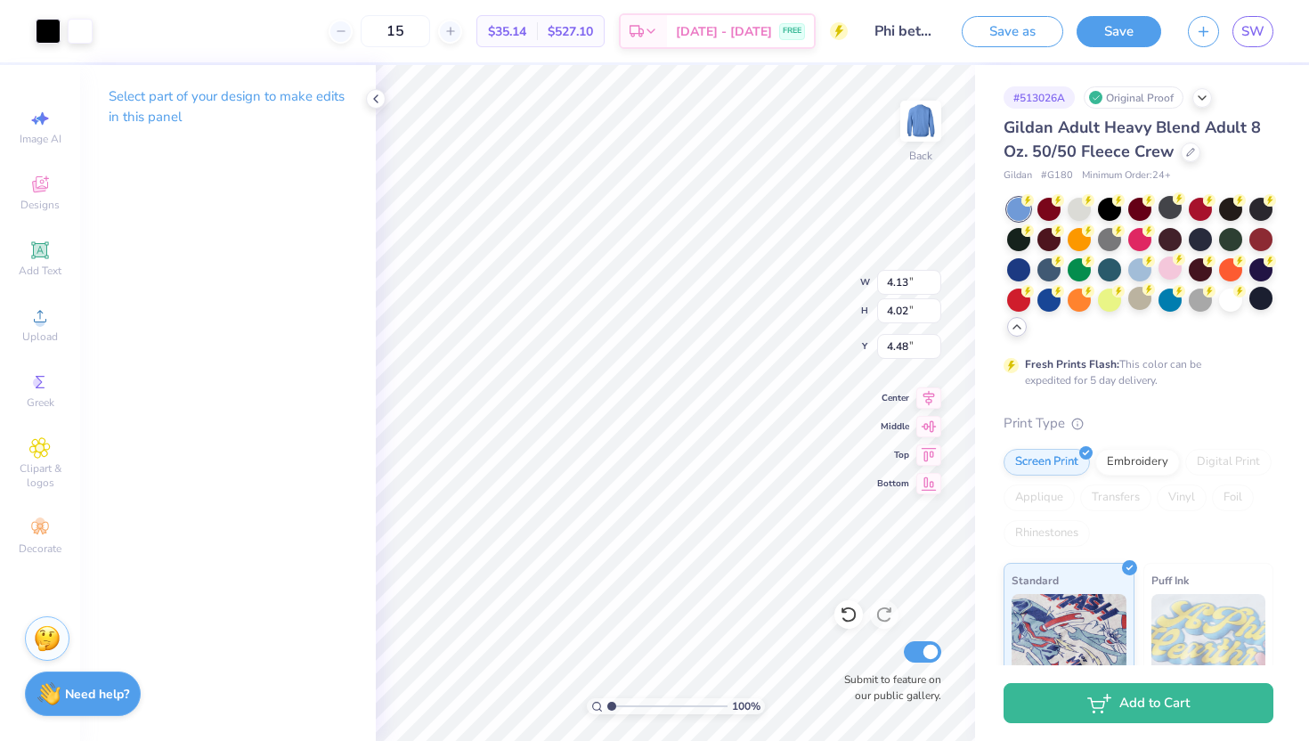
type input "0.99"
type input "1.62"
type input "1.58"
type input "3.00"
type input "3.66"
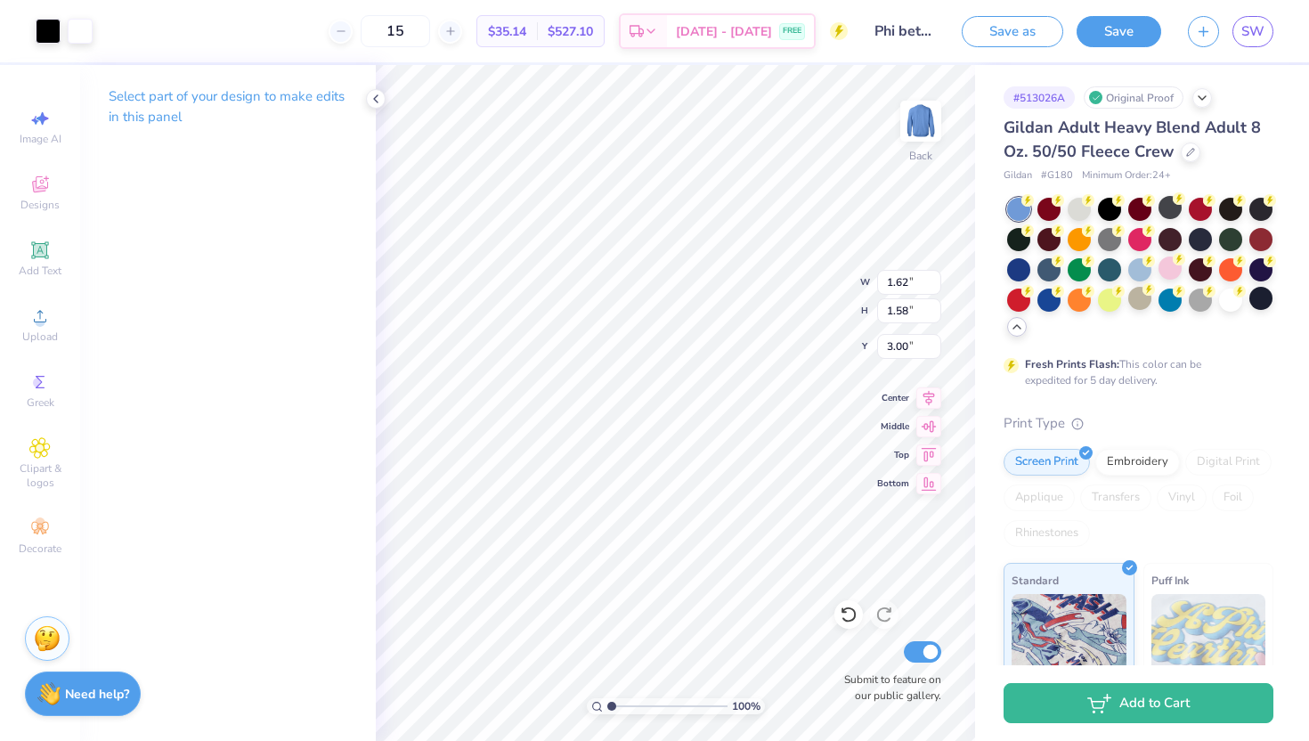
type input "3.96"
type input "0.50"
type input "1.31"
type input "1.41"
type input "3.00"
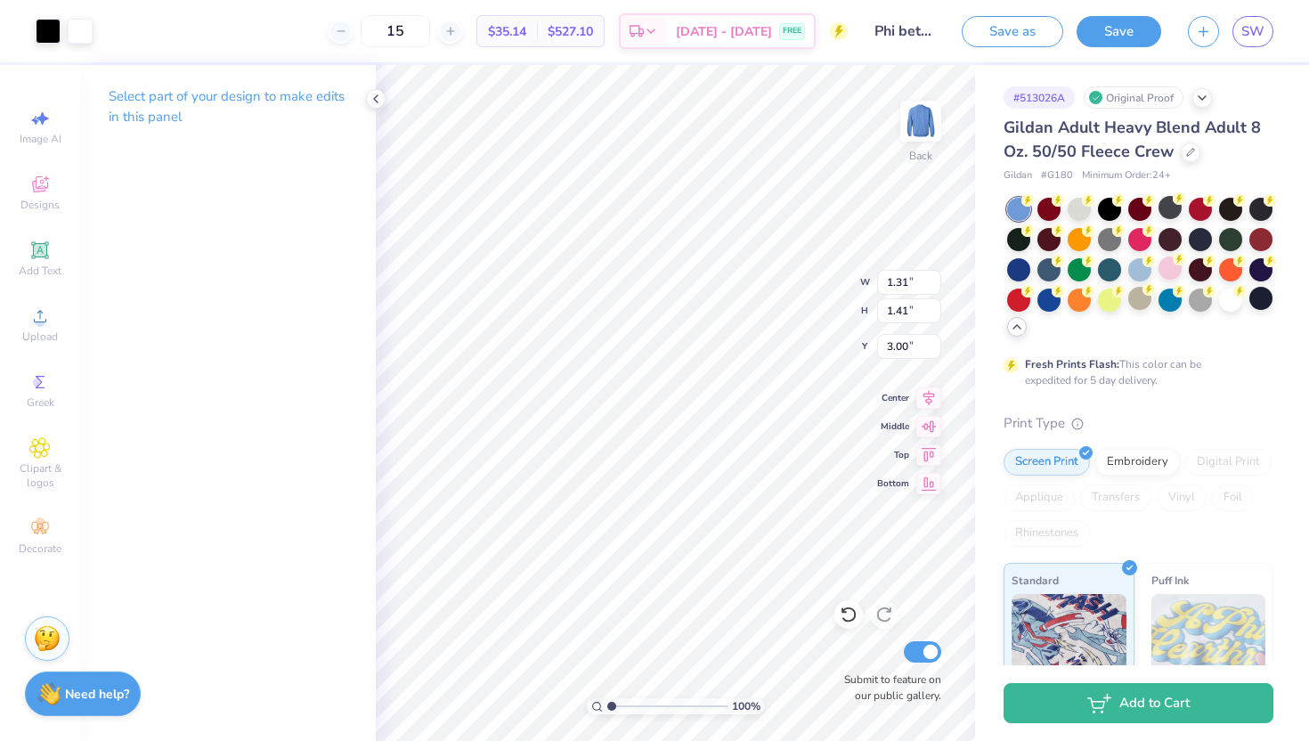
type input "1.42"
type input "1.54"
type input "3.00"
type input "3.95"
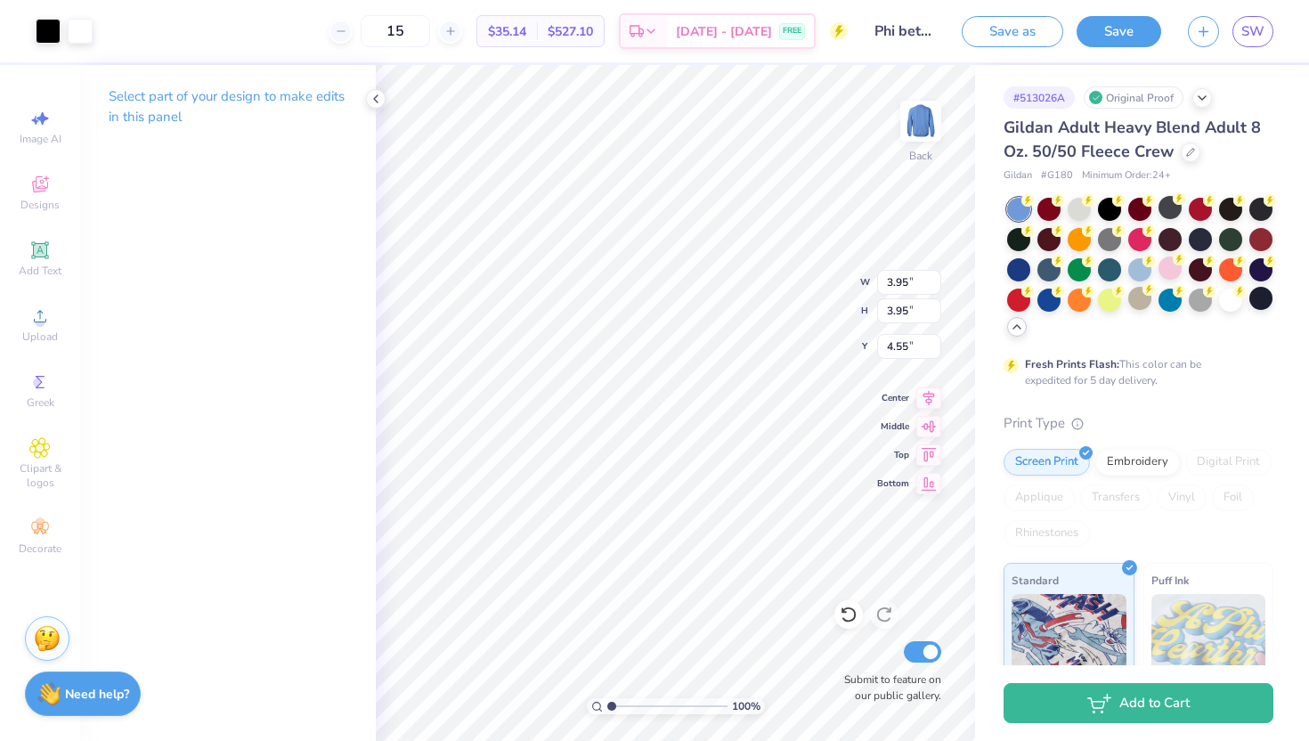
type input "1.29"
type input "1.82"
type input "2.76"
type input "1.57"
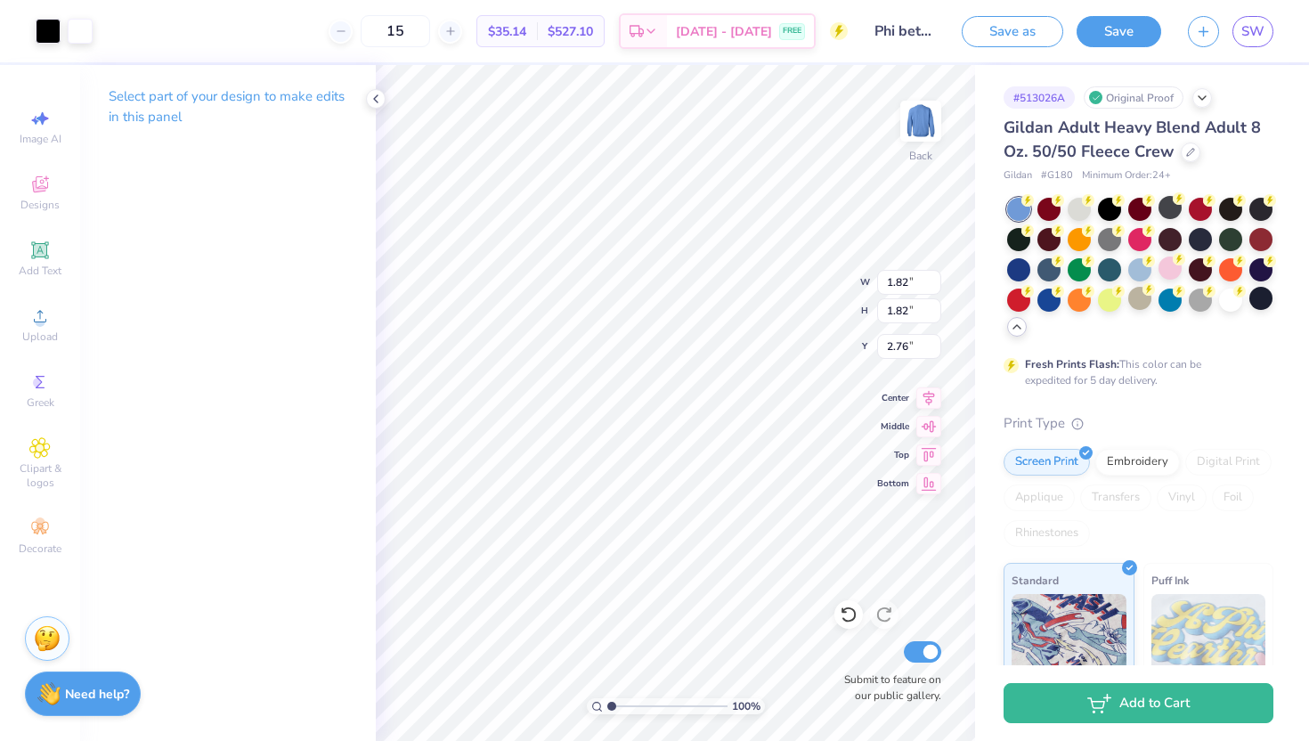
type input "1.57"
type input "3.00"
type input "1.62"
type input "1.58"
click at [453, 31] on line at bounding box center [449, 31] width 7 height 0
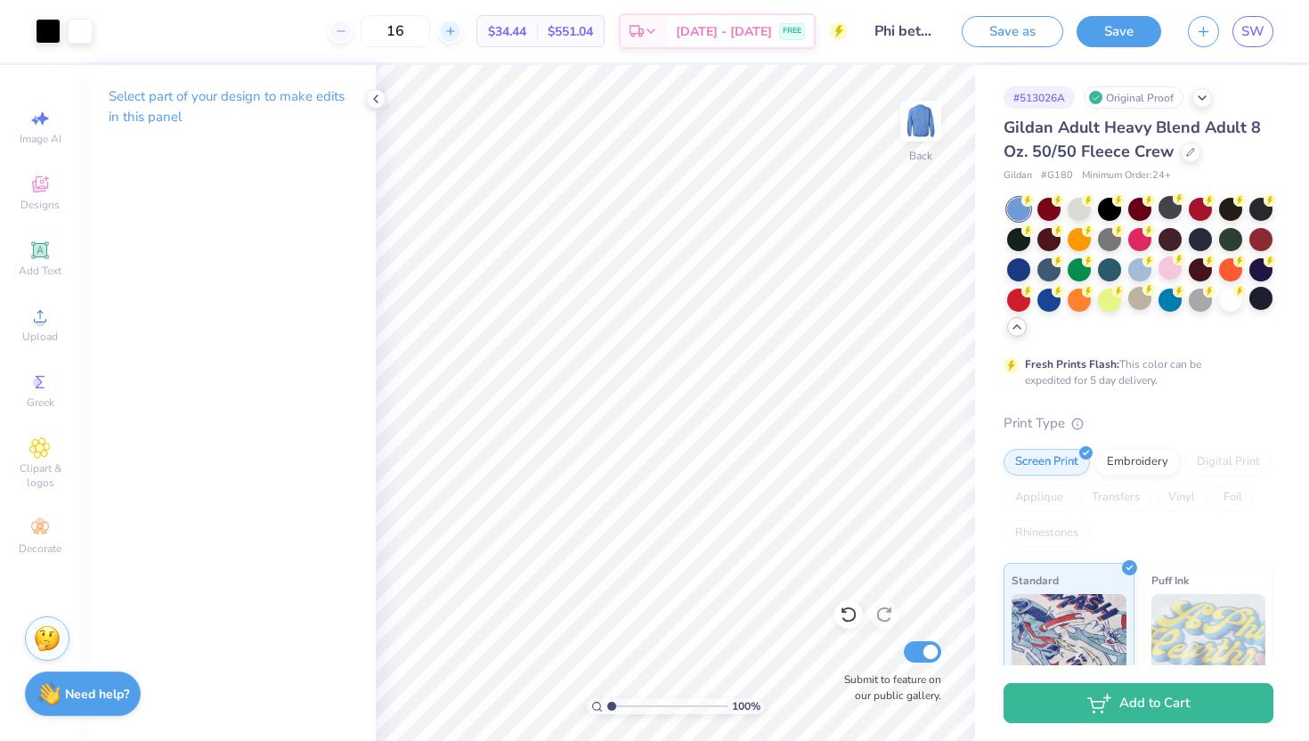
click at [451, 34] on line at bounding box center [451, 31] width 0 height 7
click at [462, 33] on div "18" at bounding box center [396, 31] width 134 height 32
click at [451, 33] on line at bounding box center [451, 31] width 0 height 7
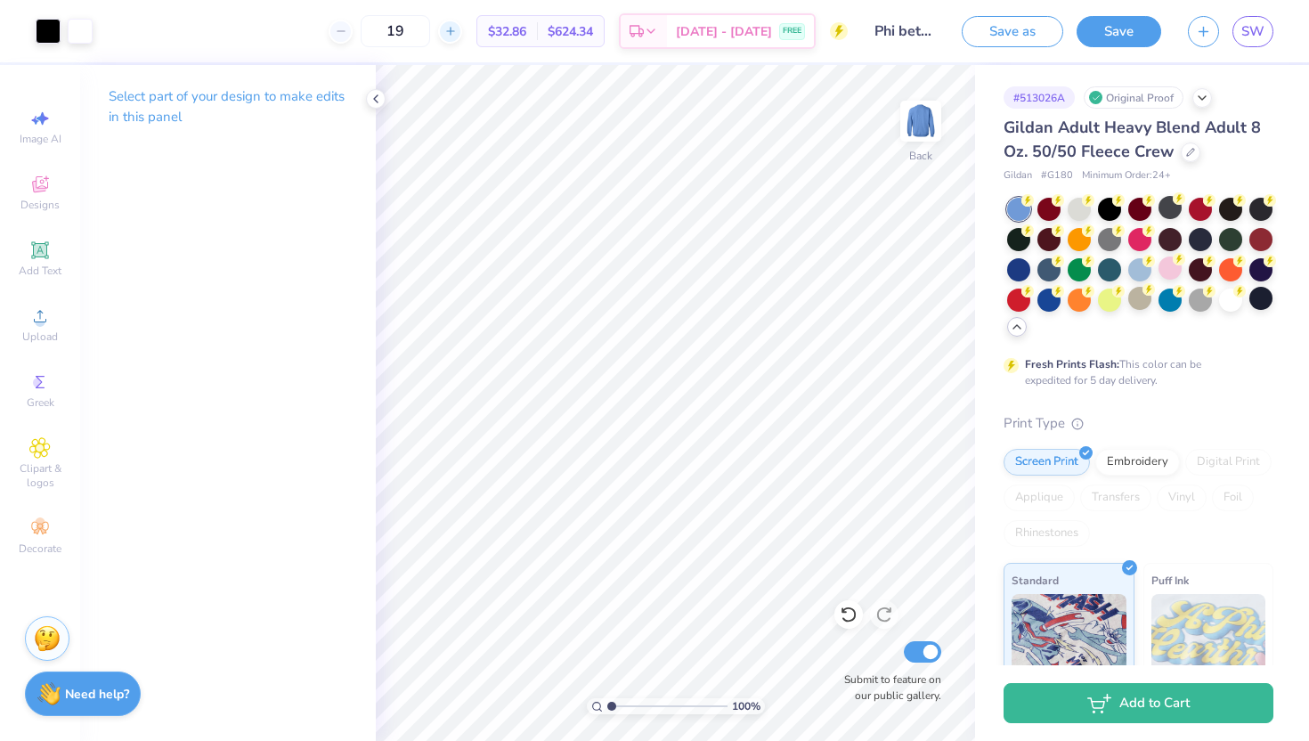
type input "20"
click at [1166, 459] on div "Embroidery" at bounding box center [1137, 459] width 85 height 27
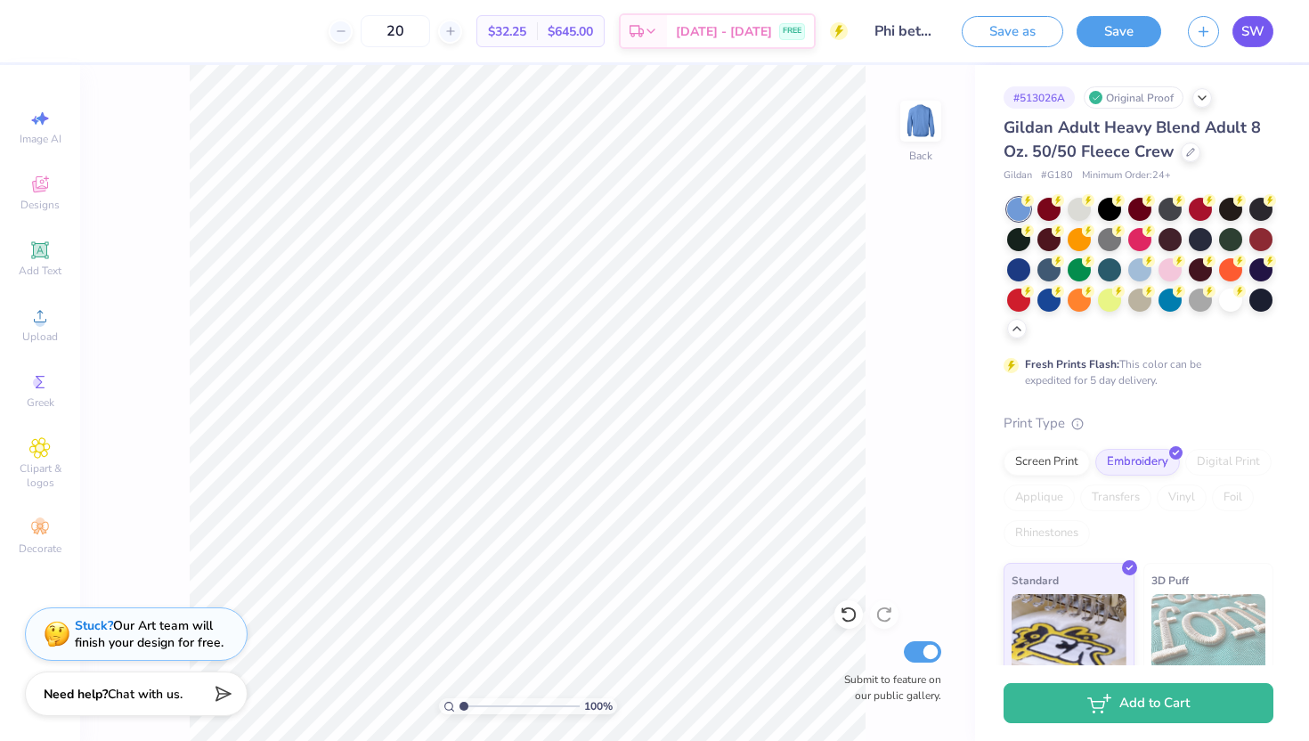
click at [1257, 31] on span "SW" at bounding box center [1252, 31] width 23 height 20
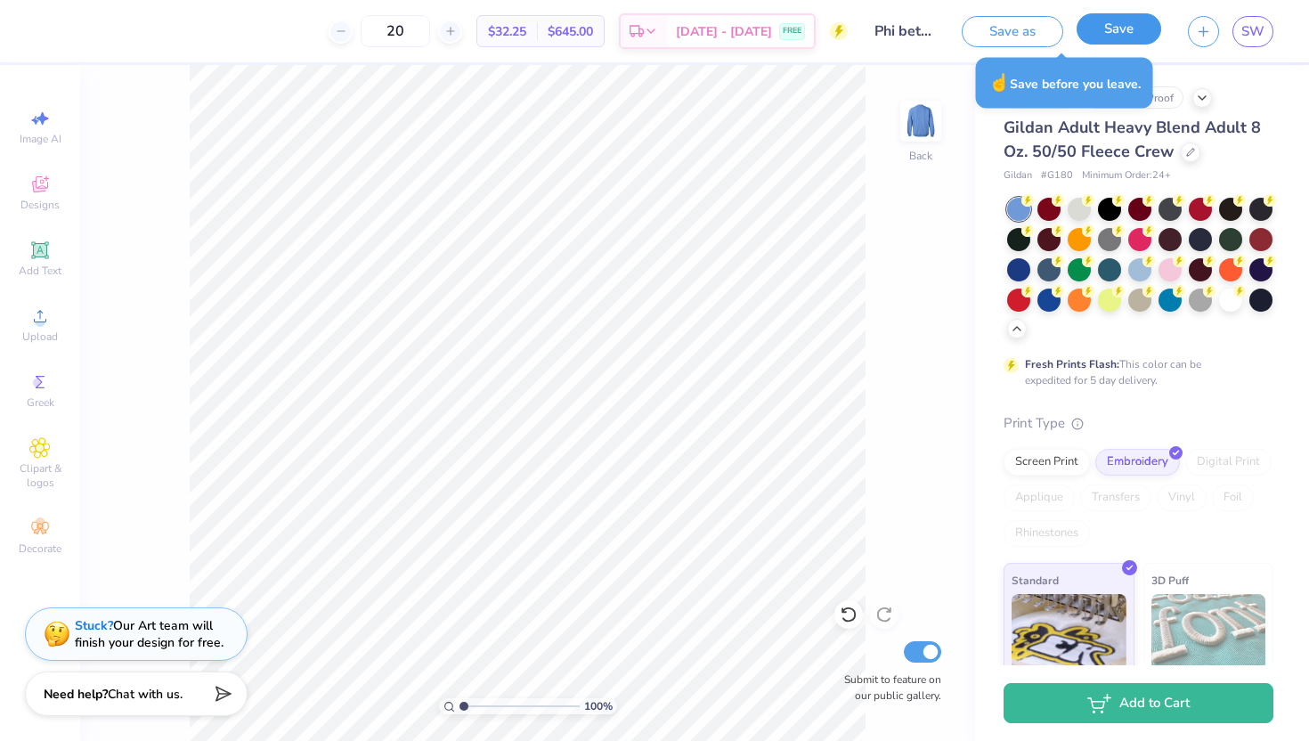
click at [1123, 23] on button "Save" at bounding box center [1119, 28] width 85 height 31
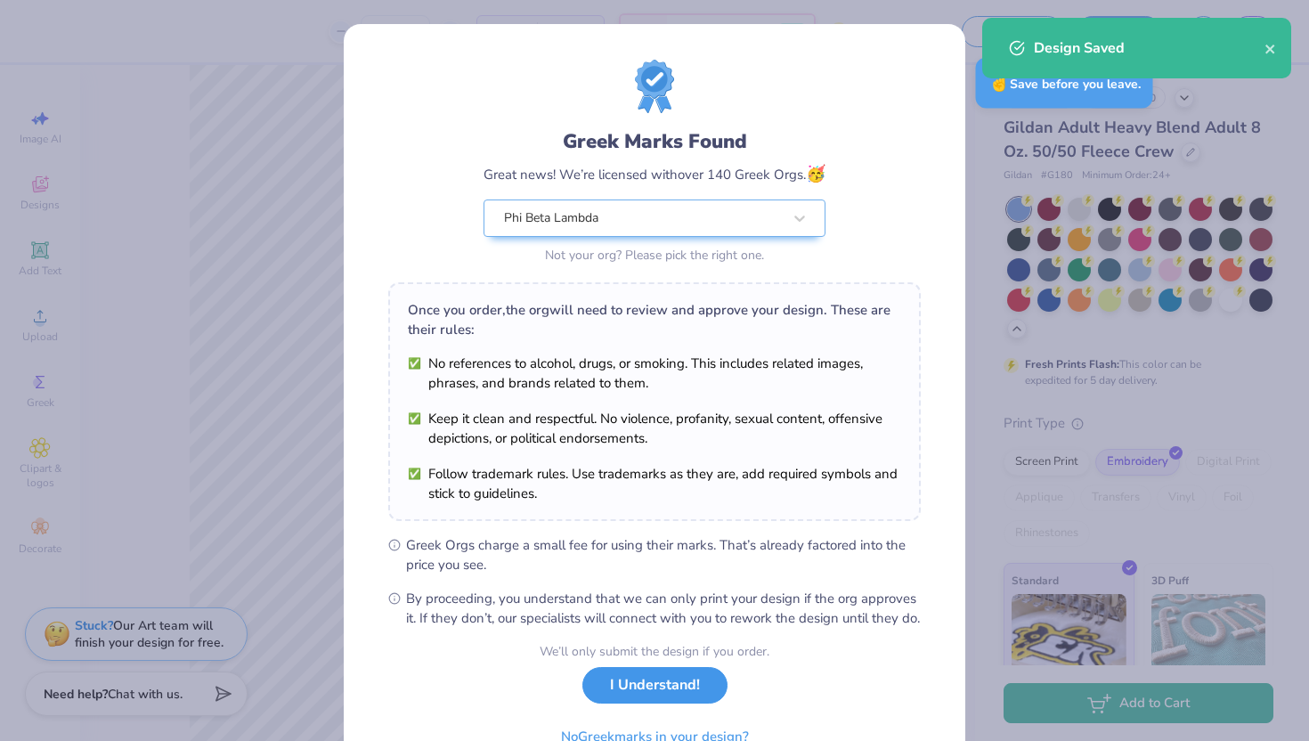
click at [642, 700] on button "I Understand!" at bounding box center [654, 685] width 145 height 37
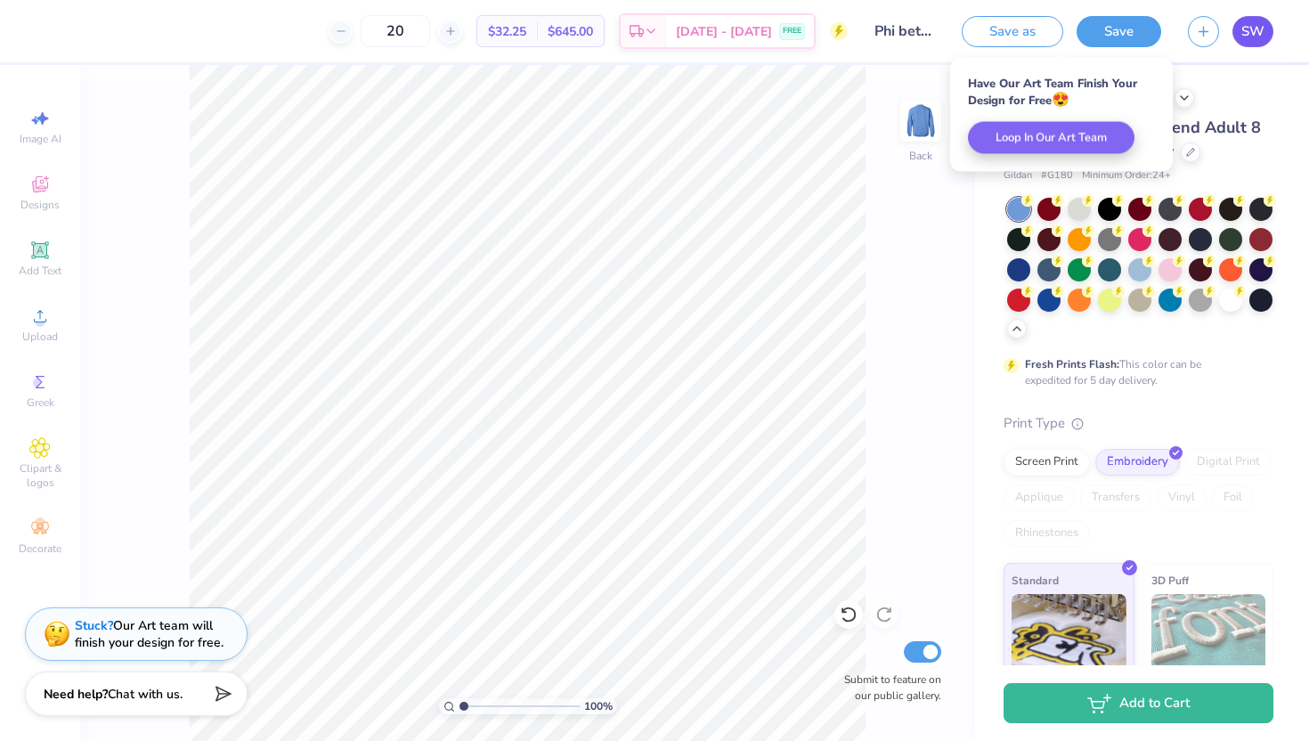
click at [1253, 35] on span "SW" at bounding box center [1252, 31] width 23 height 20
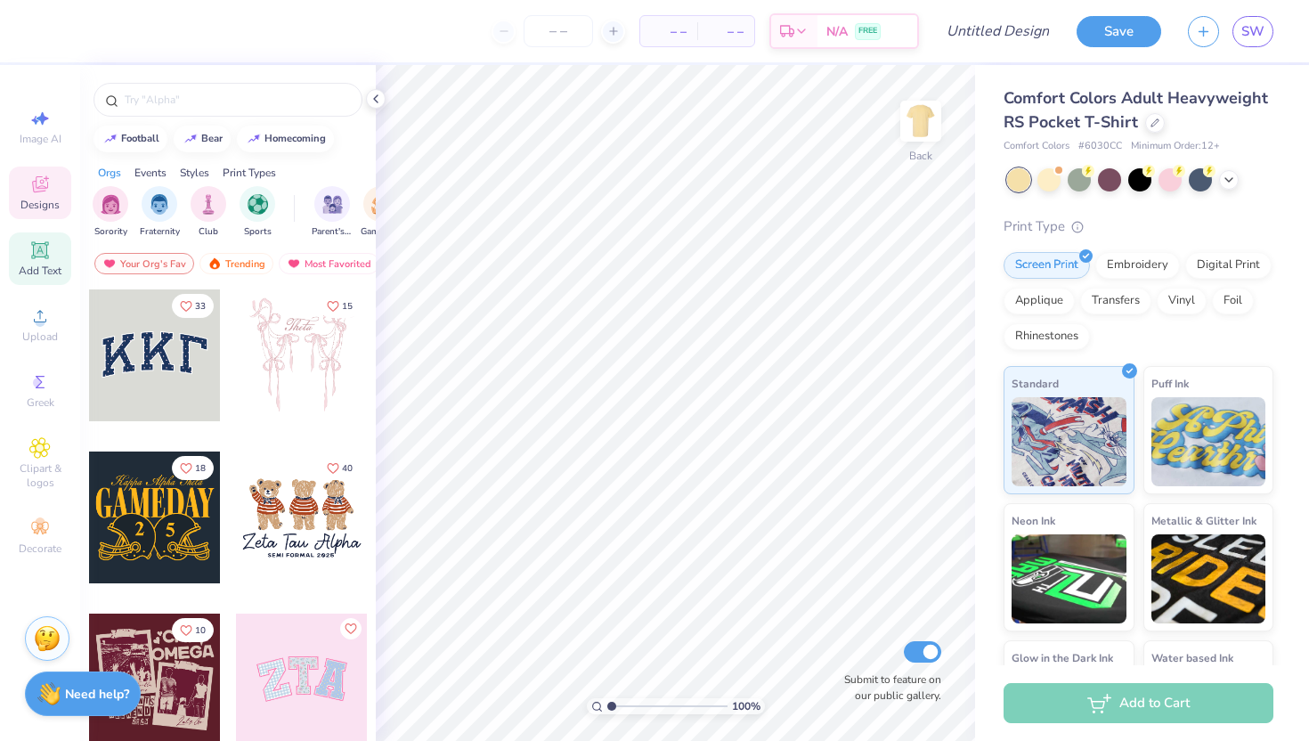
click at [51, 265] on span "Add Text" at bounding box center [40, 271] width 43 height 14
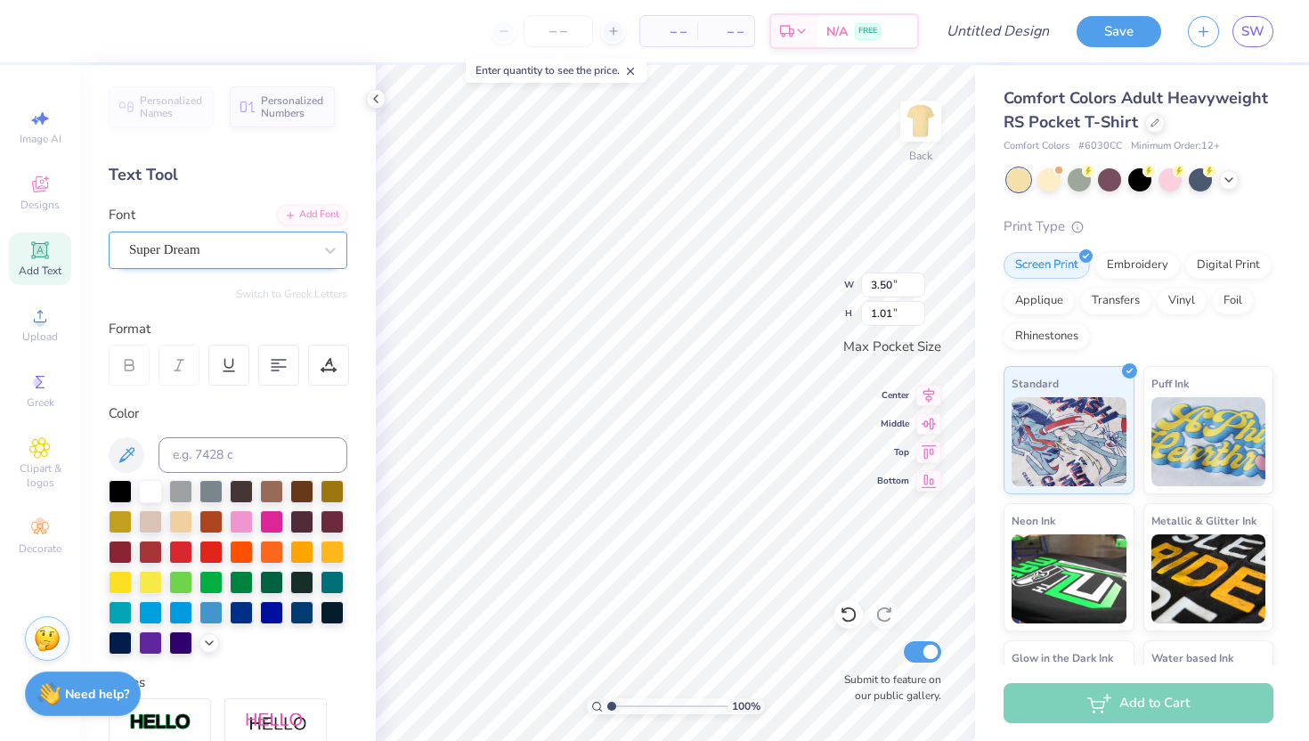
type textarea "PBL"
click at [183, 237] on div "Super Dream" at bounding box center [220, 250] width 187 height 28
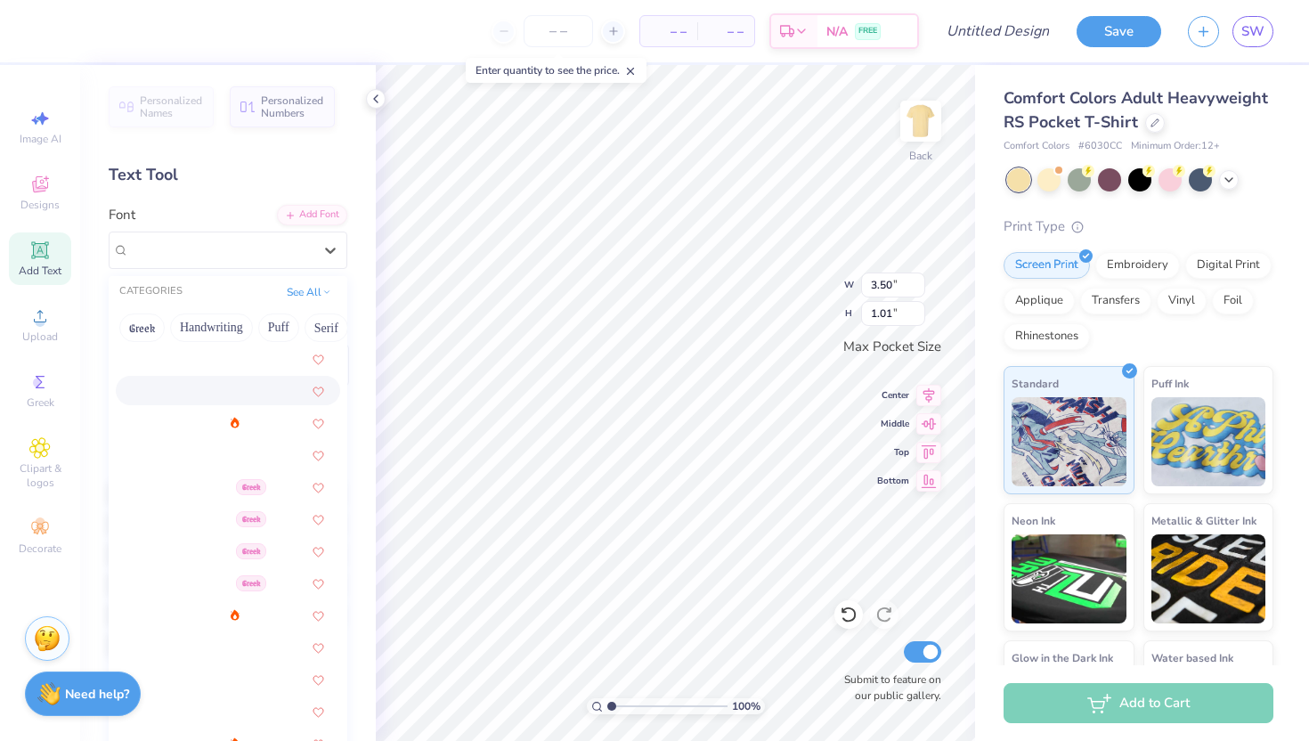
scroll to position [252, 0]
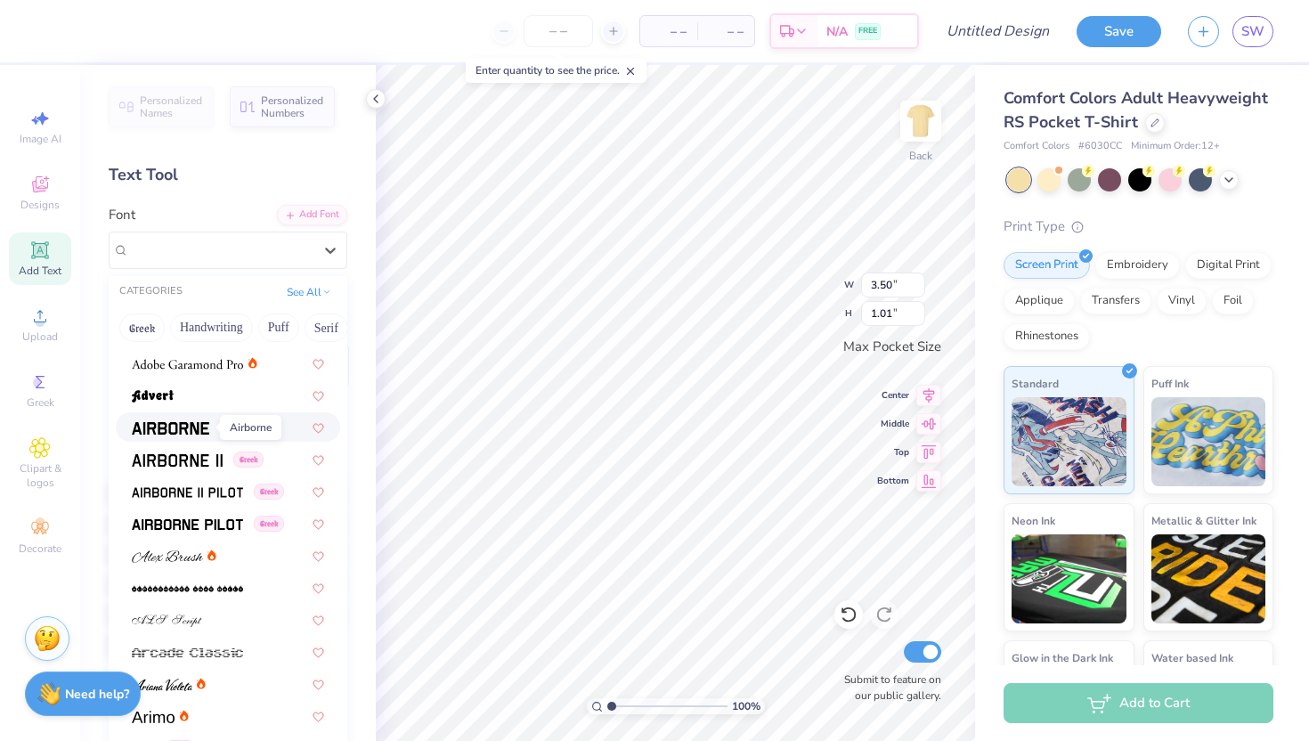
click at [205, 420] on span at bounding box center [170, 427] width 77 height 19
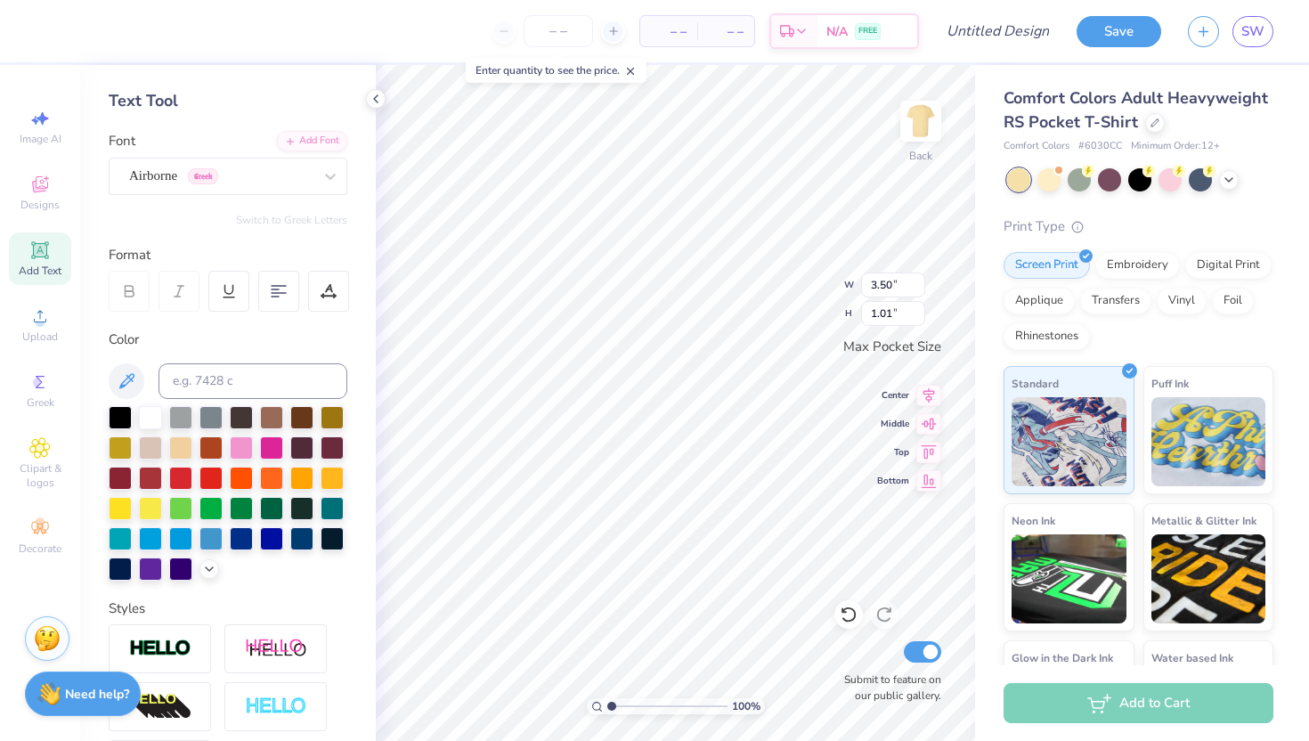
scroll to position [89, 0]
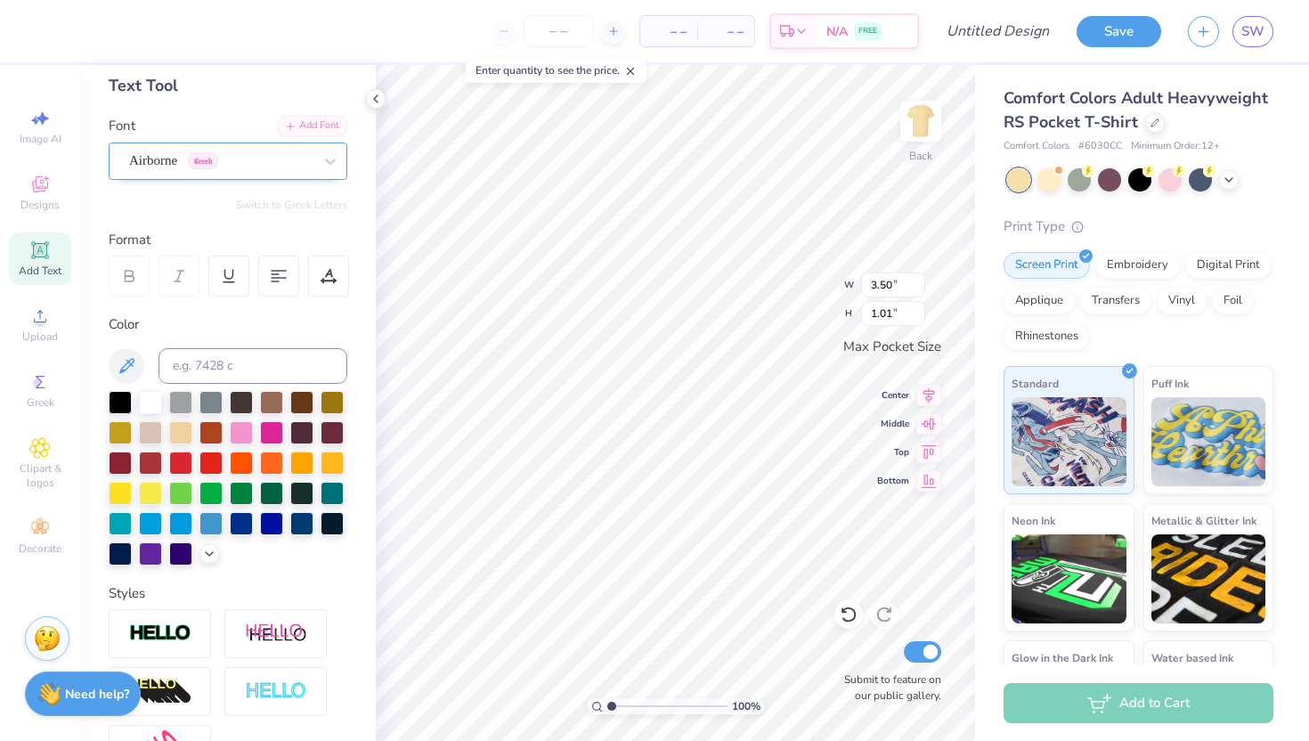
click at [261, 165] on div "Airborne Greek" at bounding box center [220, 161] width 187 height 28
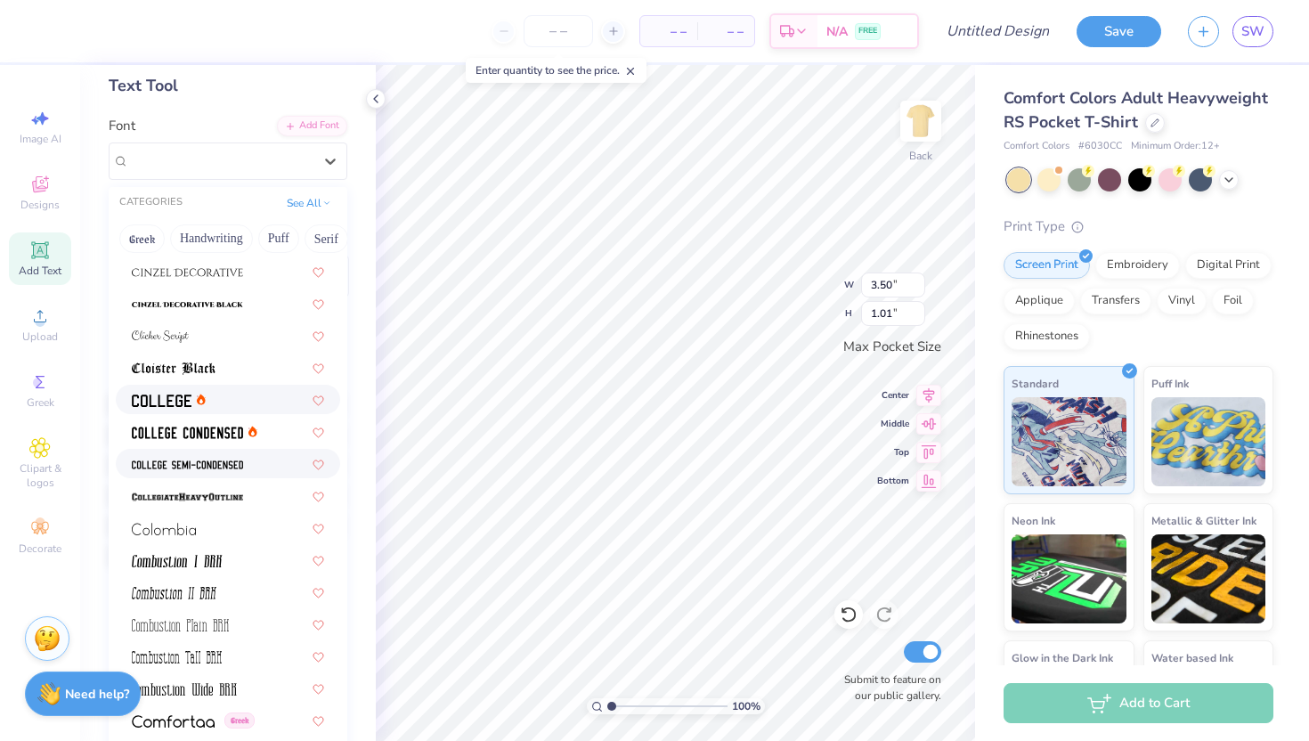
scroll to position [2211, 0]
click at [224, 399] on div at bounding box center [228, 398] width 192 height 19
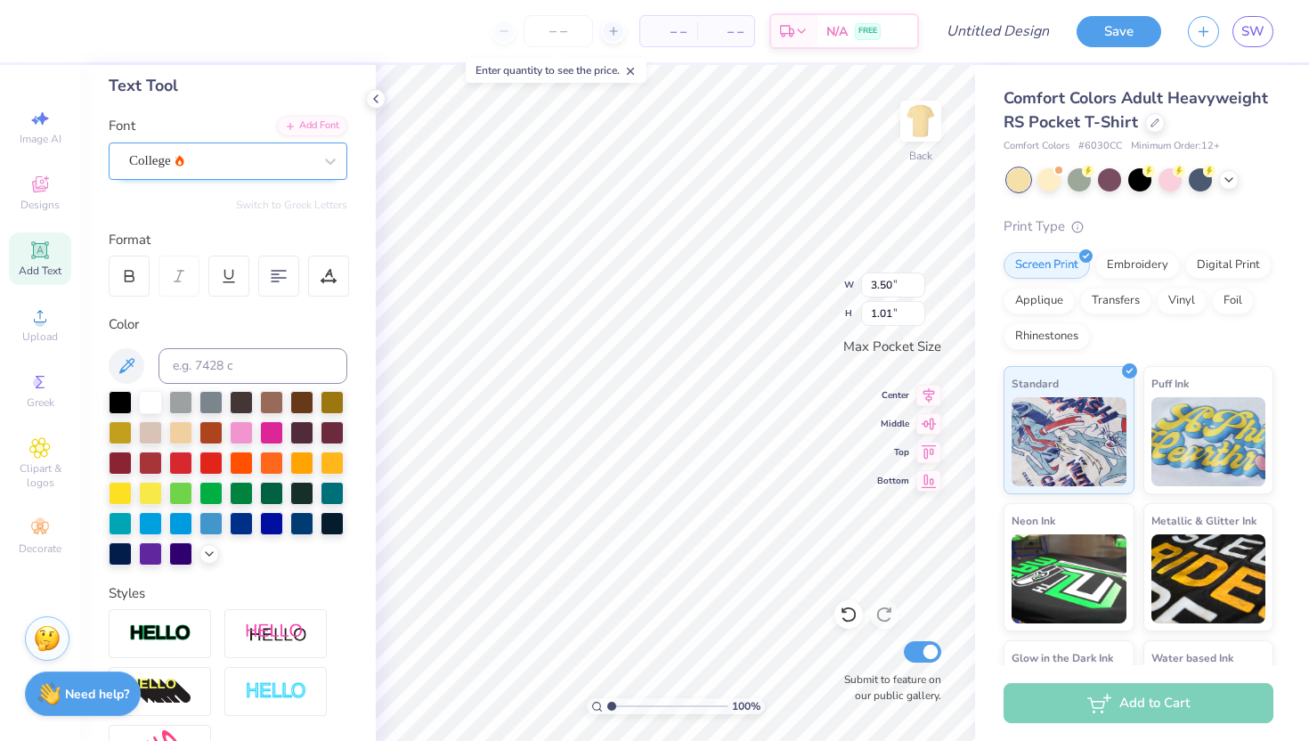
click at [270, 155] on div "College" at bounding box center [220, 161] width 187 height 28
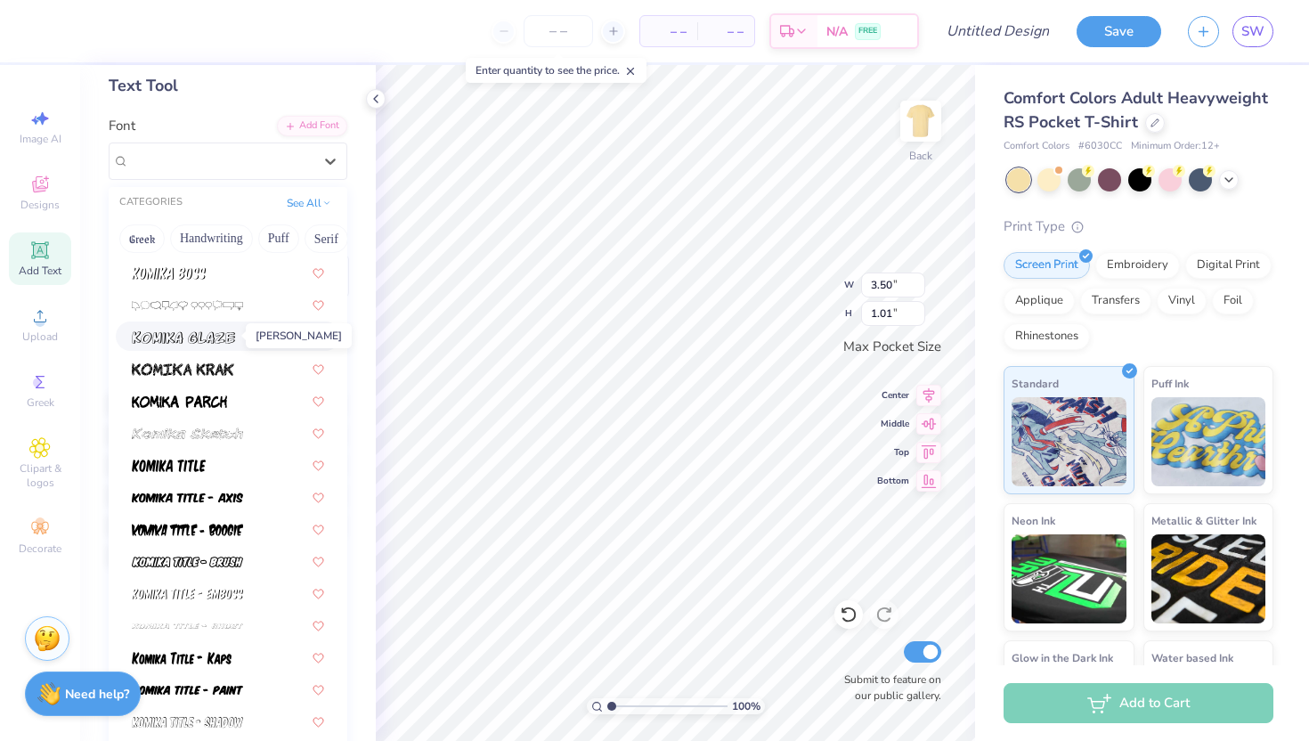
scroll to position [5258, 0]
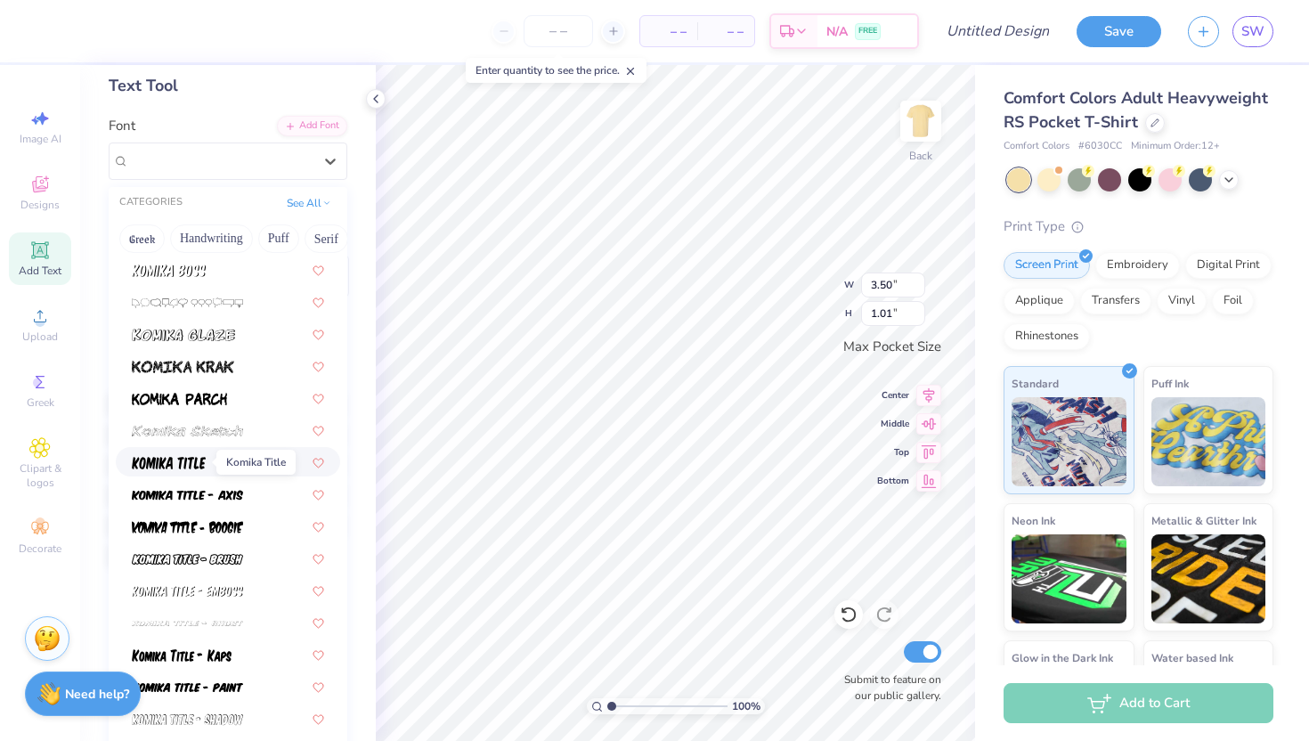
click at [189, 457] on img at bounding box center [169, 463] width 74 height 12
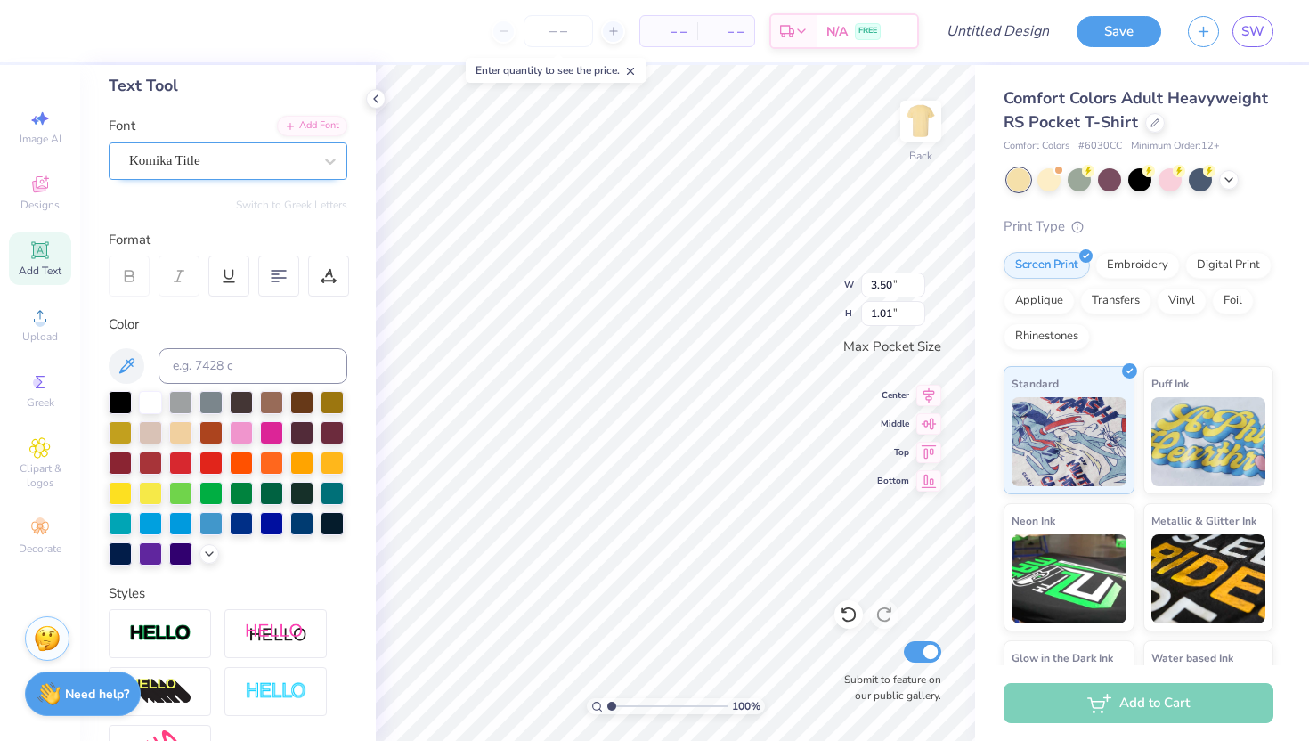
click at [275, 170] on div "Komika Title" at bounding box center [220, 161] width 187 height 28
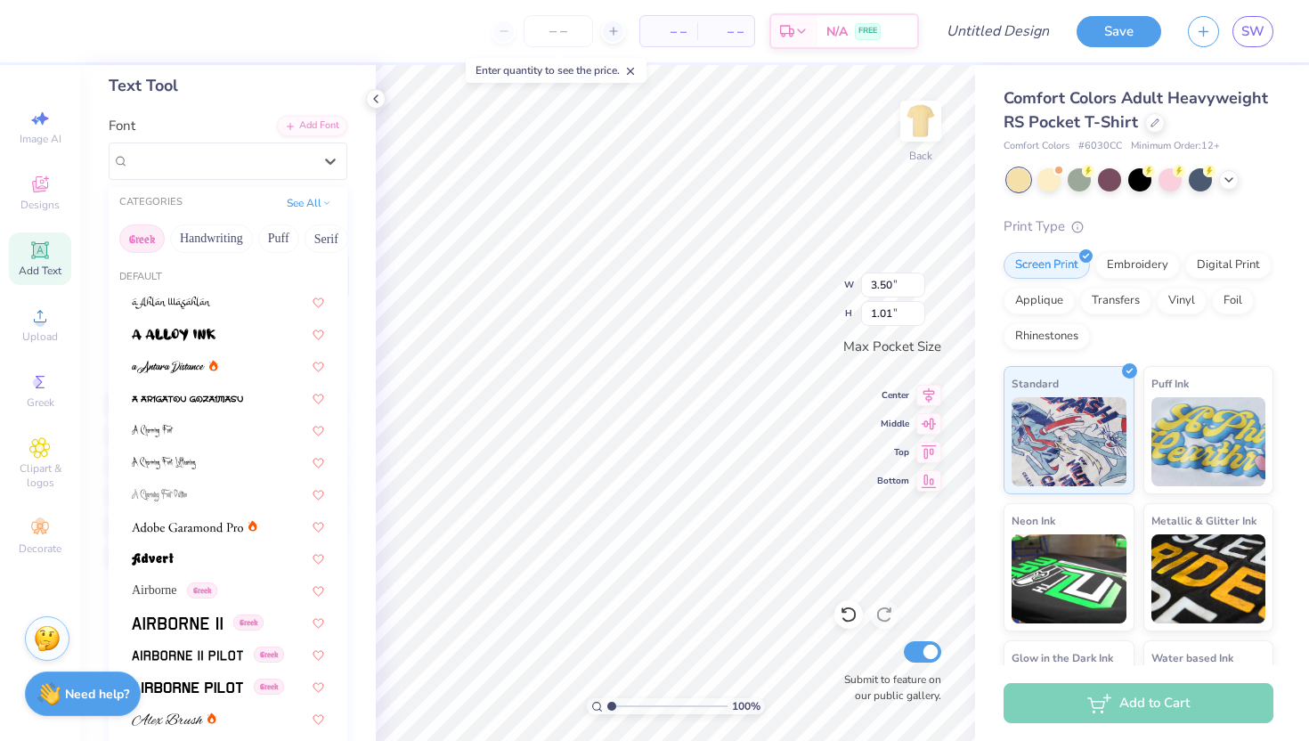
click at [138, 245] on button "Greek" at bounding box center [141, 238] width 45 height 28
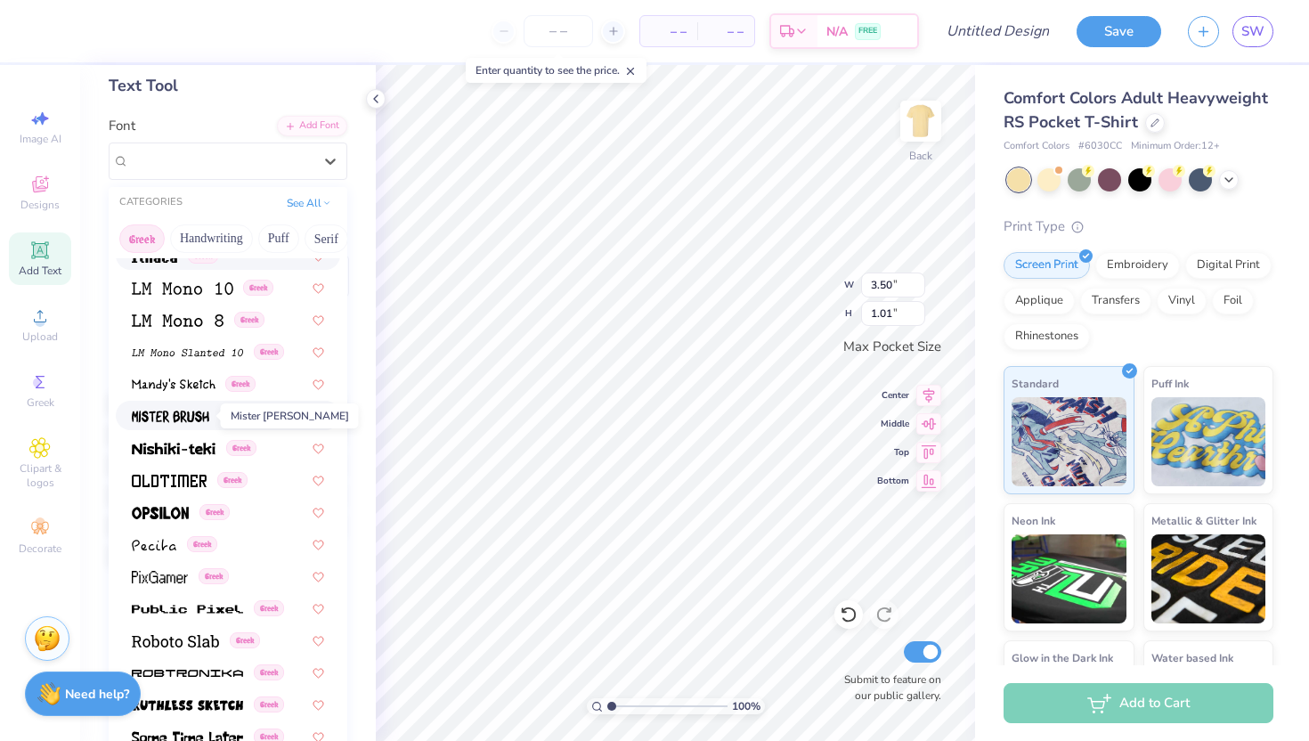
scroll to position [787, 0]
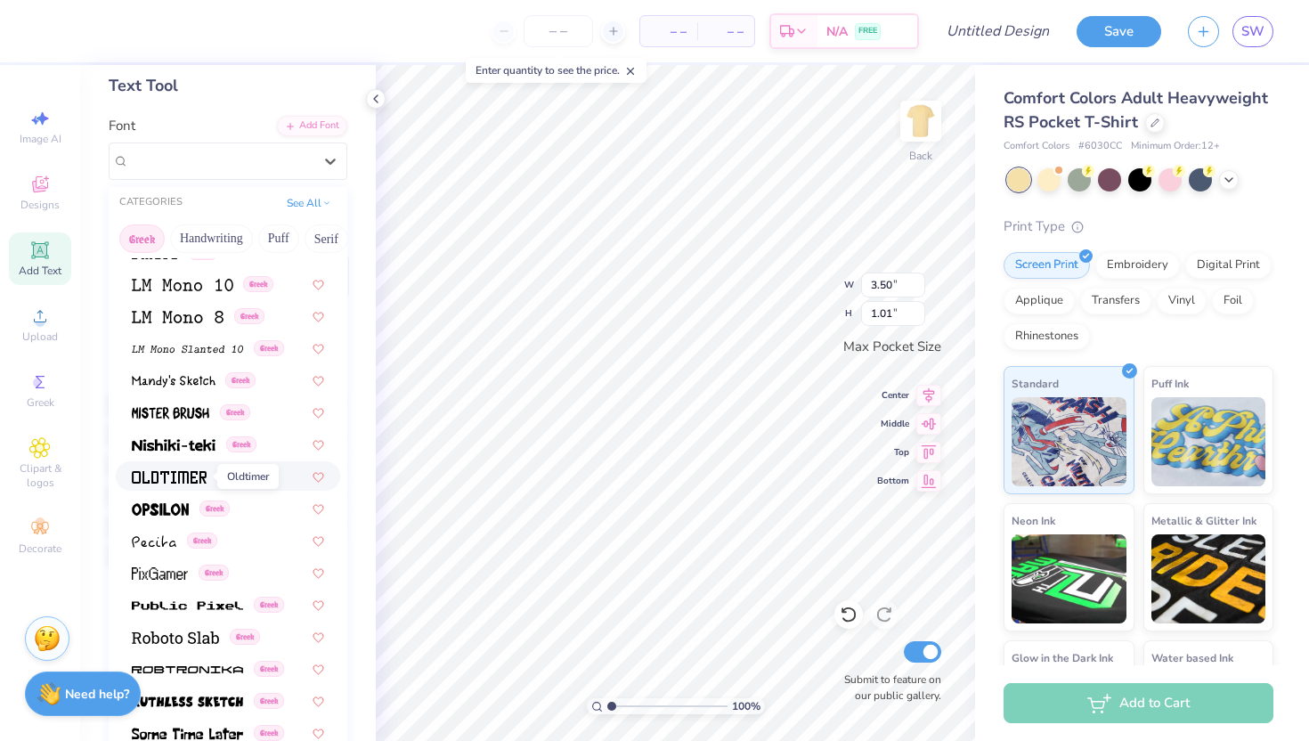
click at [165, 478] on img at bounding box center [169, 477] width 75 height 12
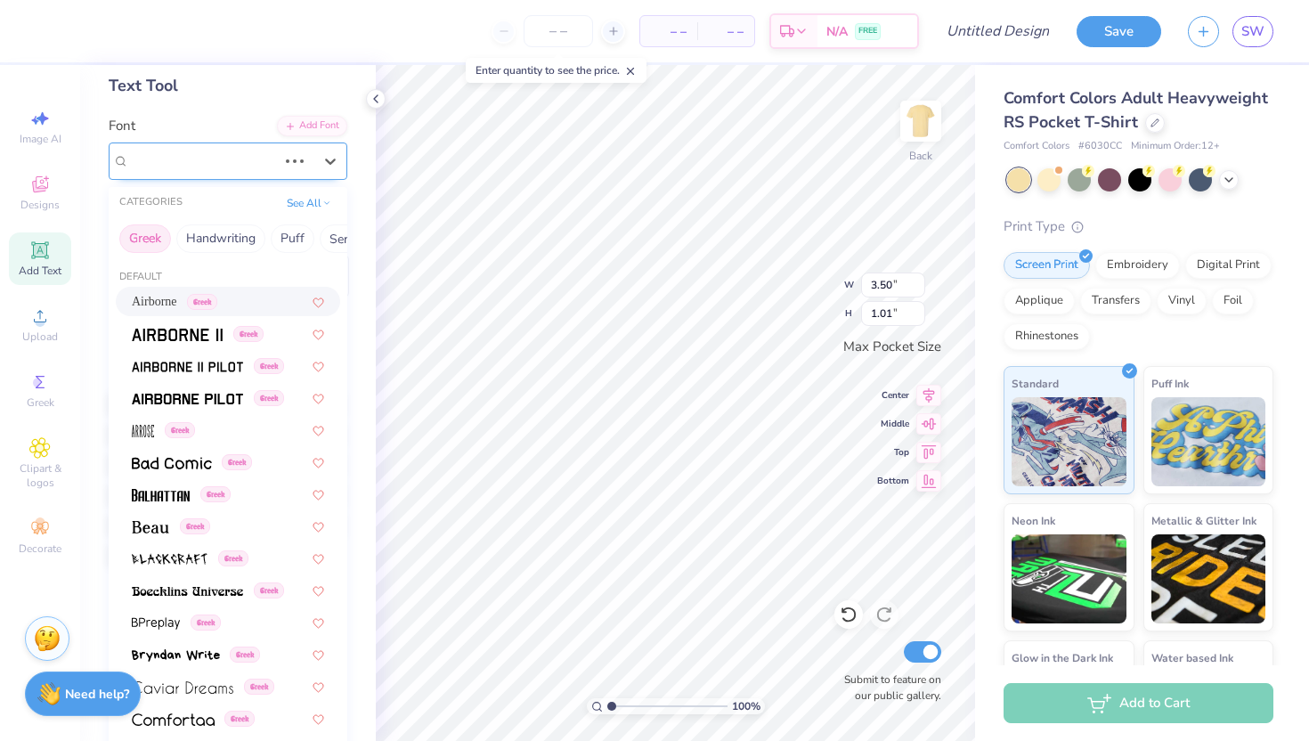
click at [311, 160] on div at bounding box center [313, 161] width 68 height 36
click at [308, 152] on div "Oldtimer Greek" at bounding box center [220, 161] width 187 height 28
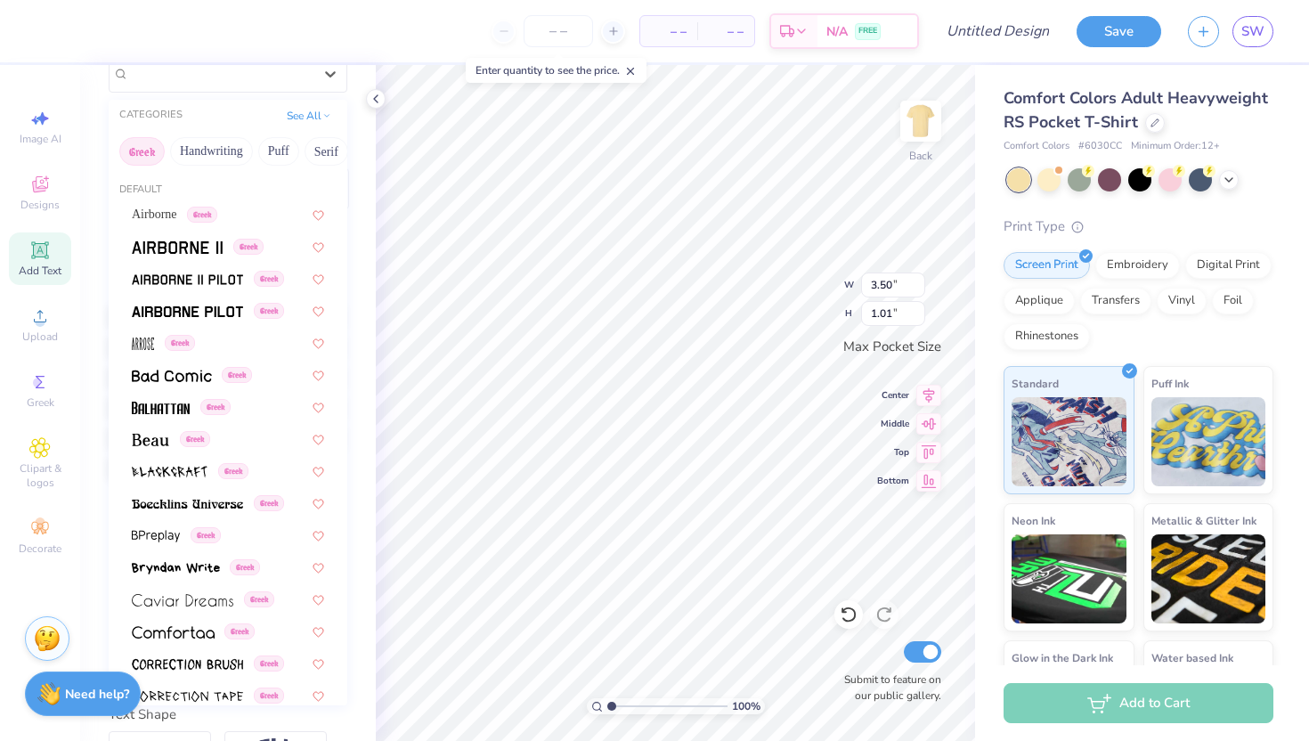
scroll to position [0, 0]
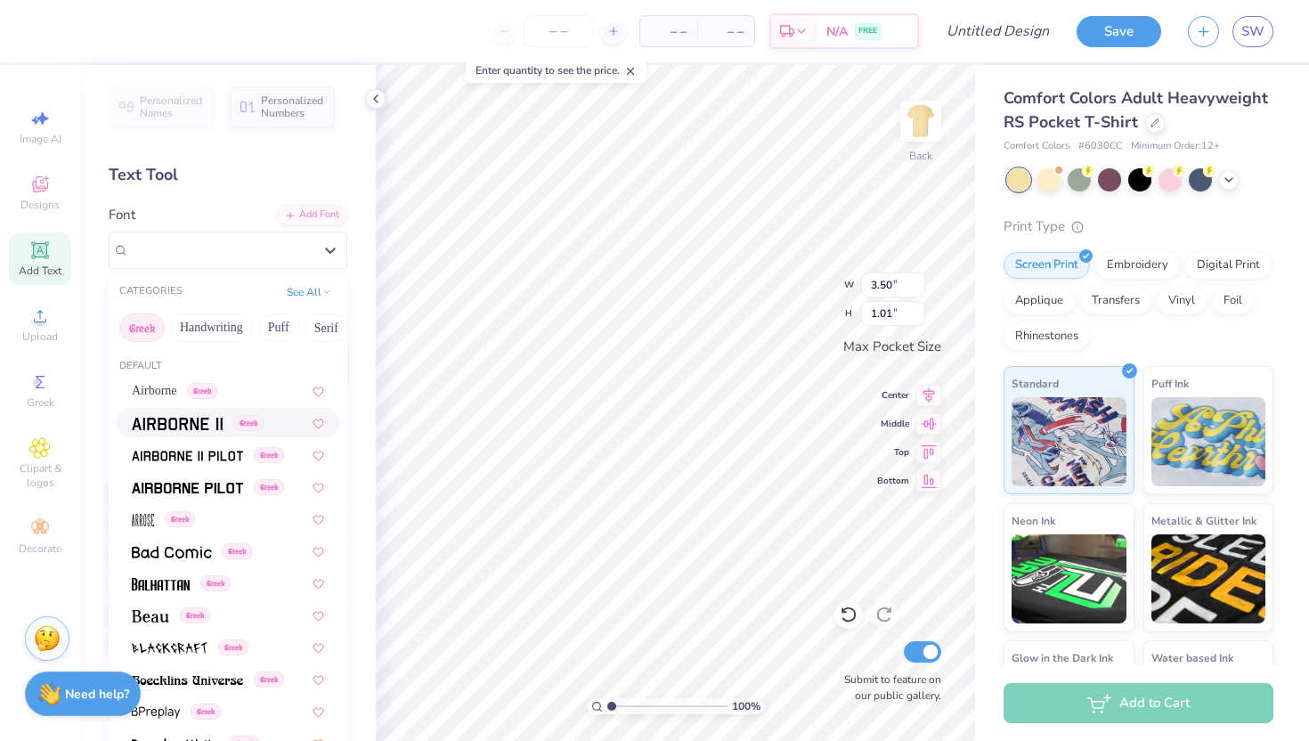
click at [201, 411] on div "Greek" at bounding box center [228, 422] width 224 height 29
click at [340, 241] on div at bounding box center [330, 250] width 32 height 32
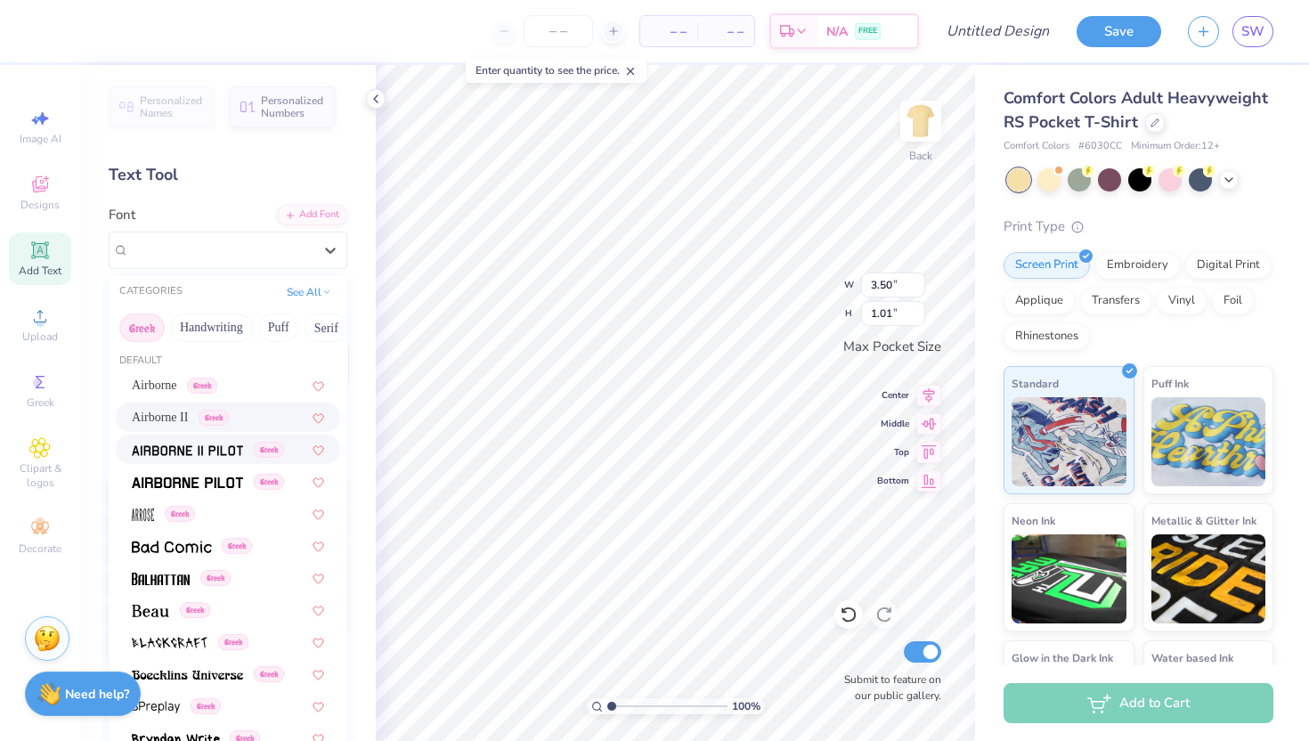
scroll to position [14, 0]
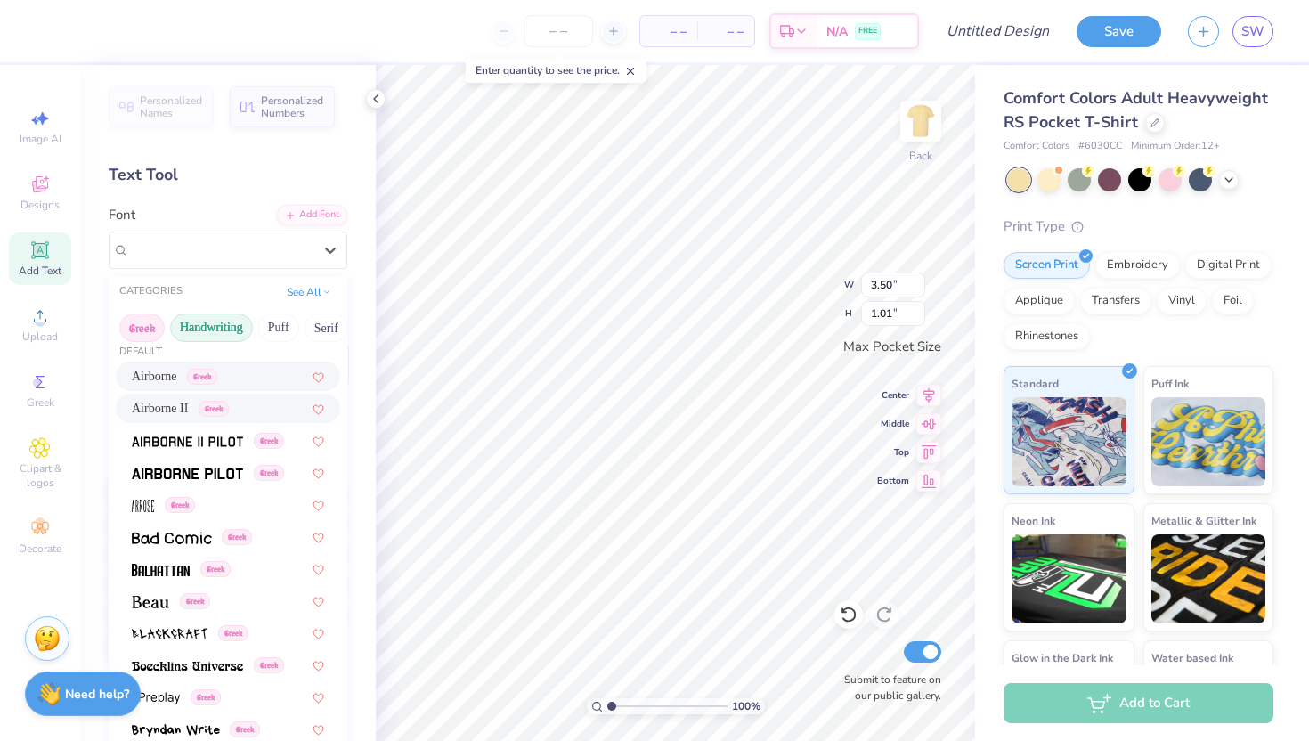
click at [232, 324] on button "Handwriting" at bounding box center [211, 327] width 83 height 28
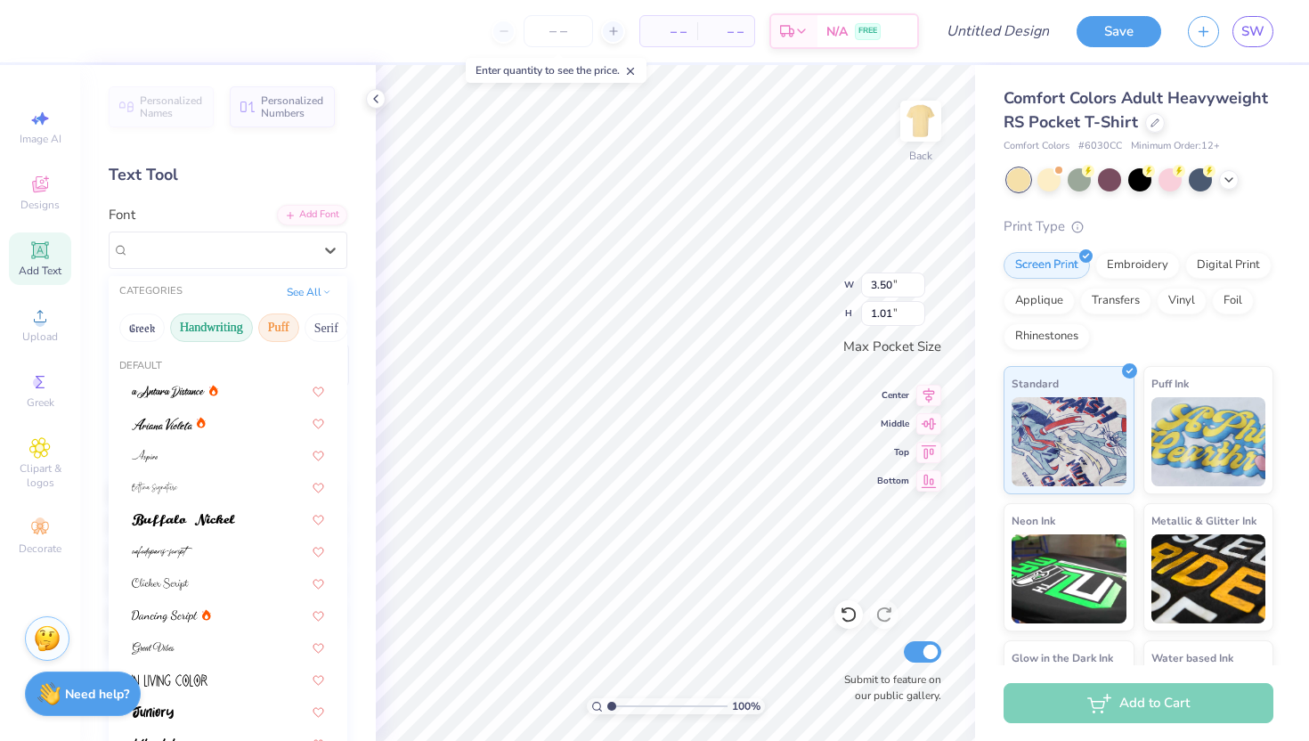
click at [277, 334] on button "Puff" at bounding box center [278, 327] width 41 height 28
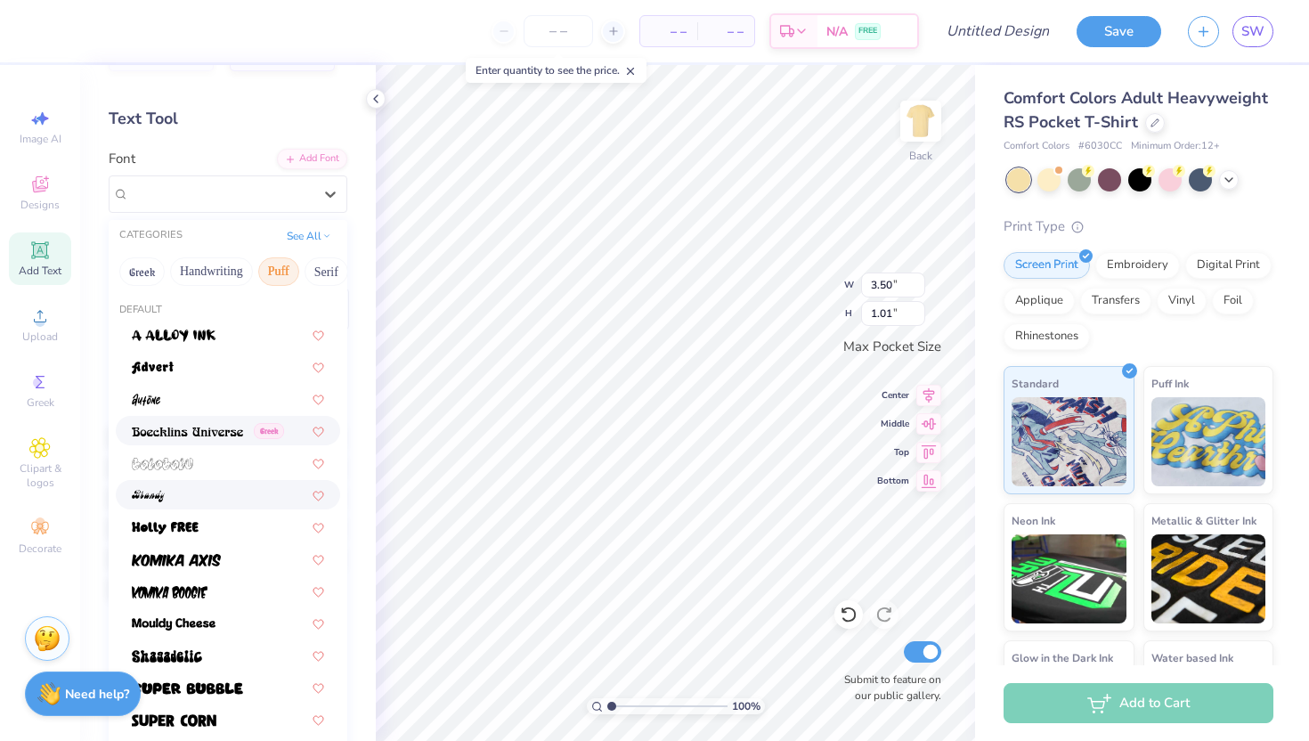
scroll to position [62, 0]
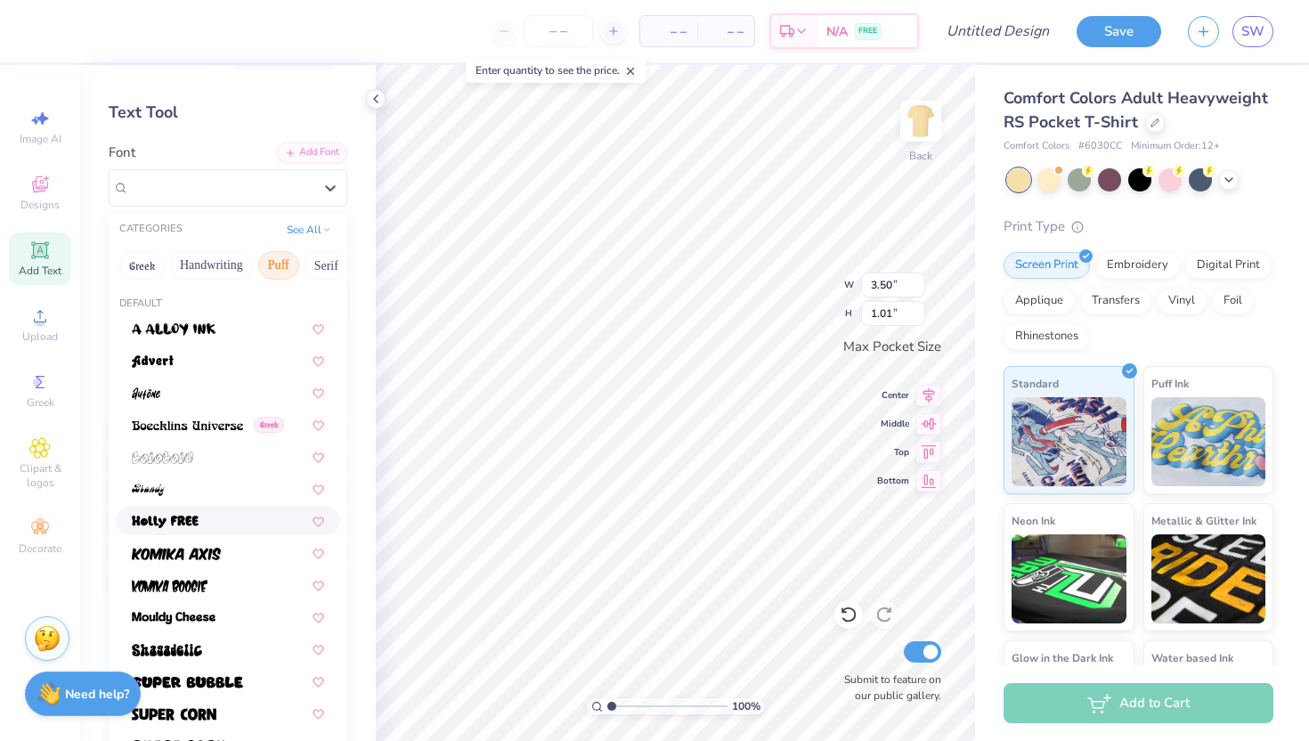
click at [246, 510] on div at bounding box center [228, 520] width 224 height 29
click at [272, 181] on div "Holly FREE" at bounding box center [220, 188] width 187 height 28
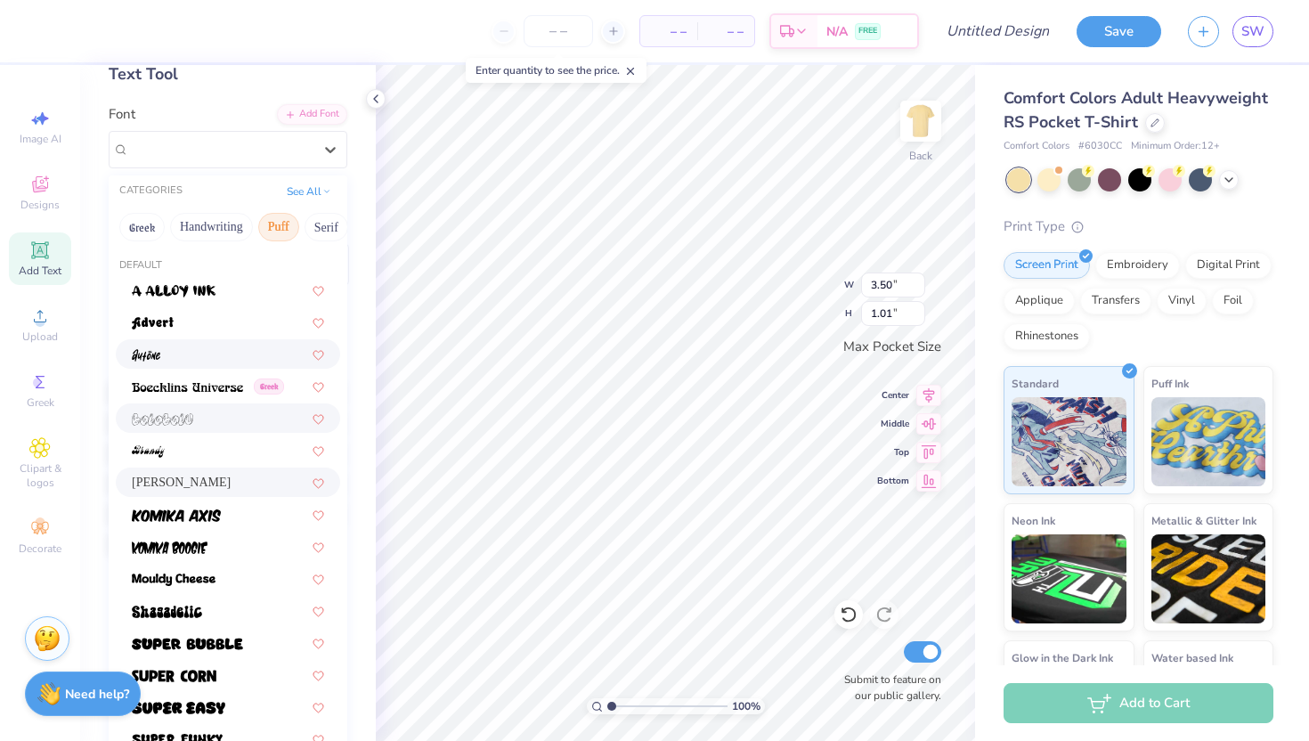
scroll to position [294, 0]
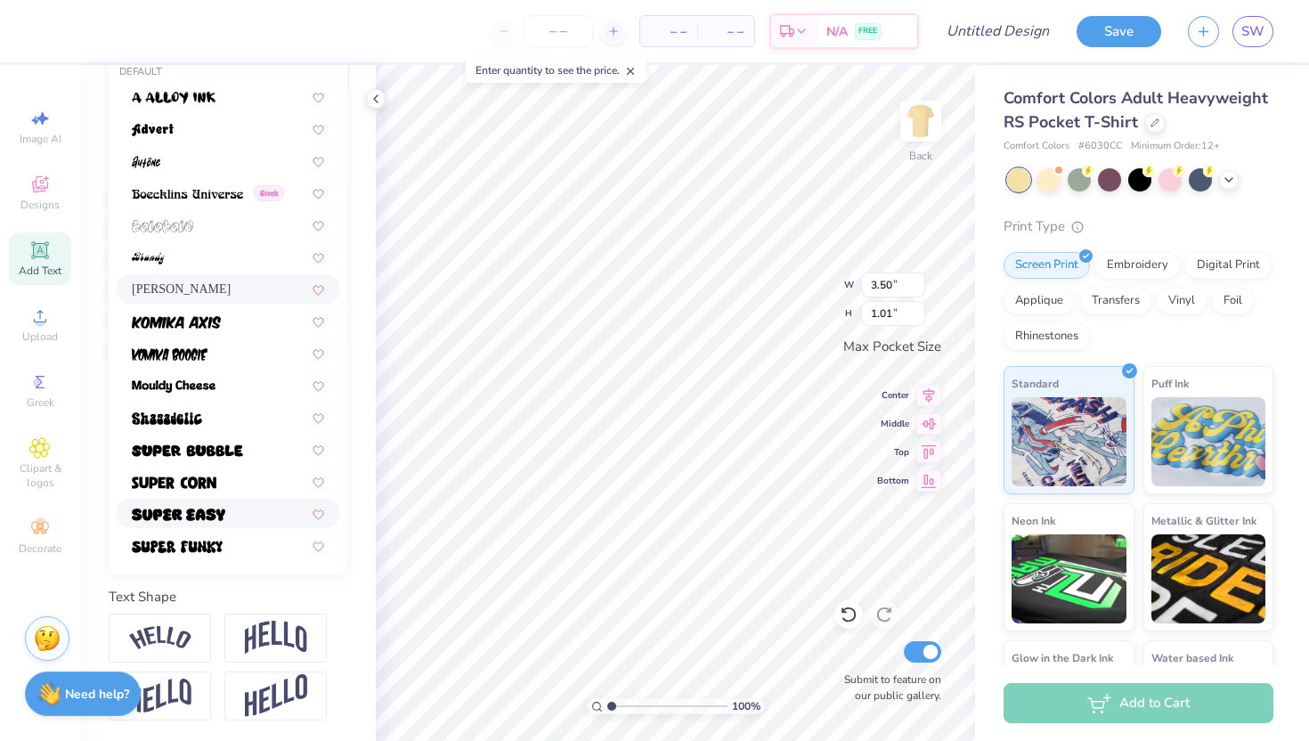
click at [230, 509] on div at bounding box center [228, 513] width 192 height 19
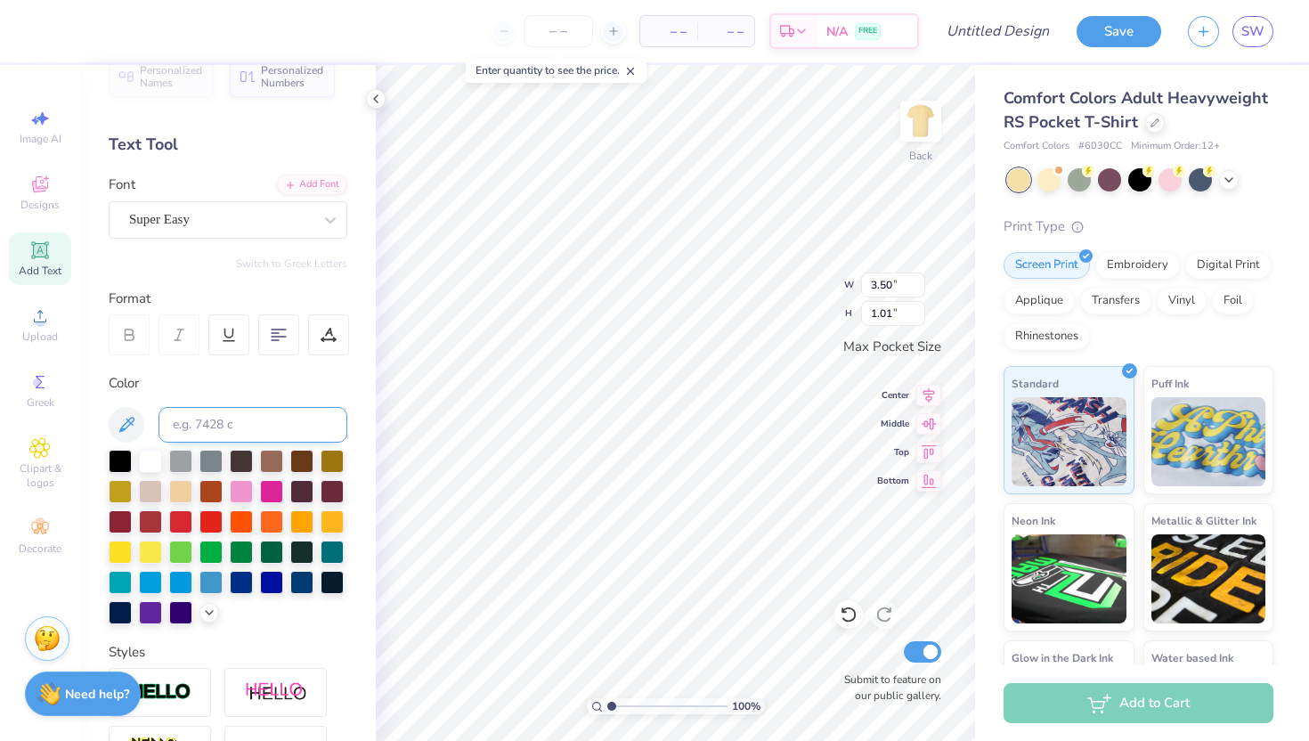
scroll to position [0, 0]
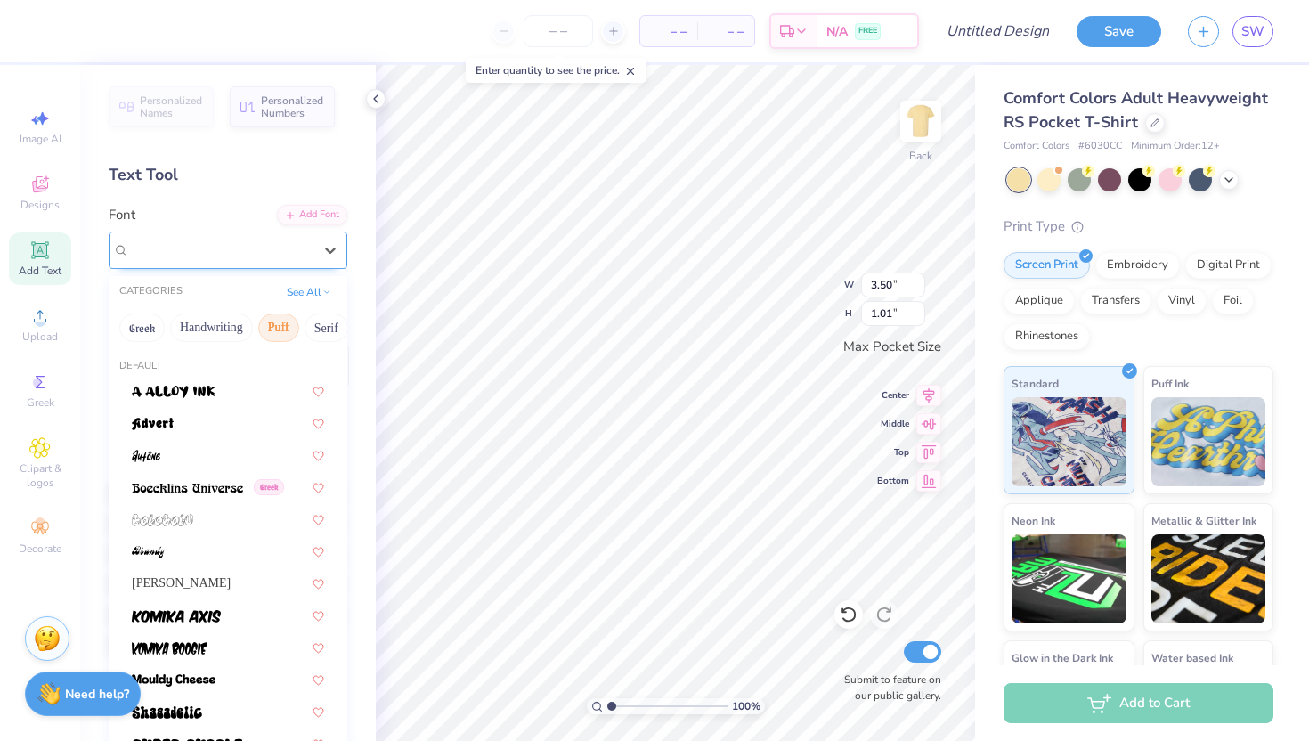
click at [262, 249] on div "Super Easy" at bounding box center [220, 250] width 187 height 28
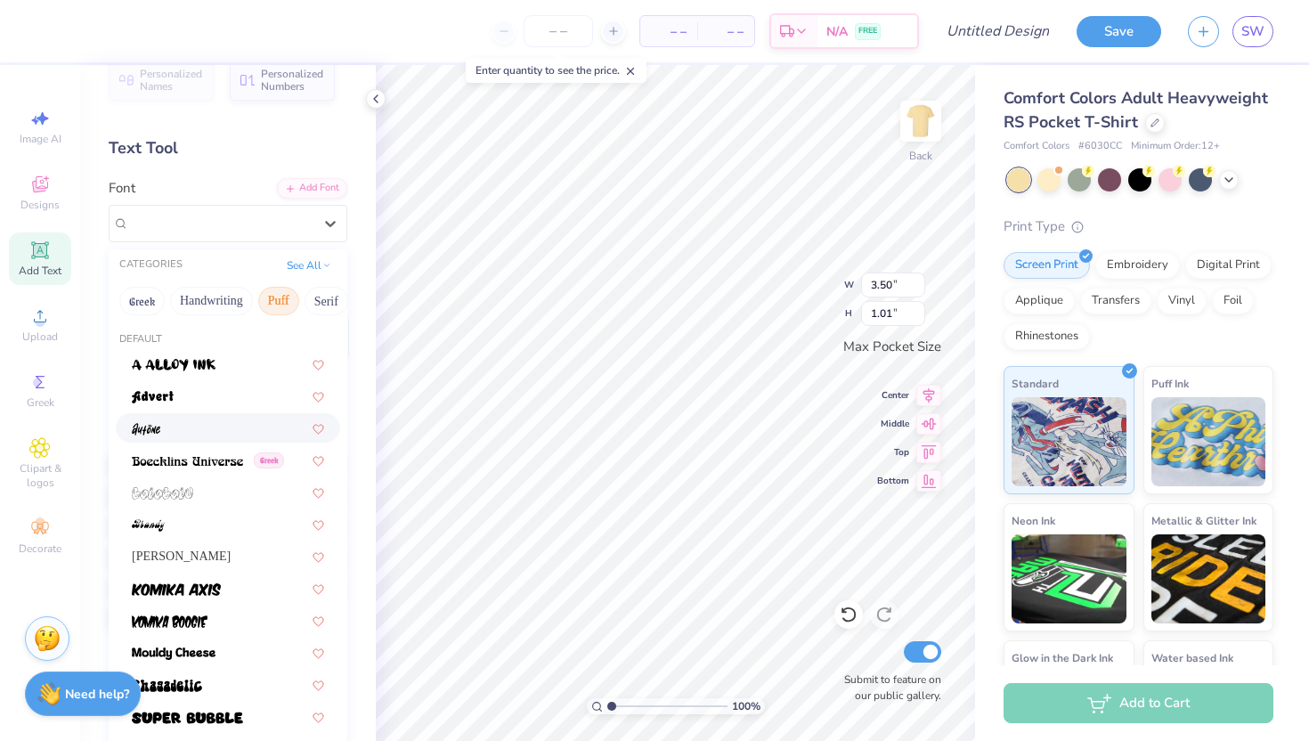
scroll to position [30, 0]
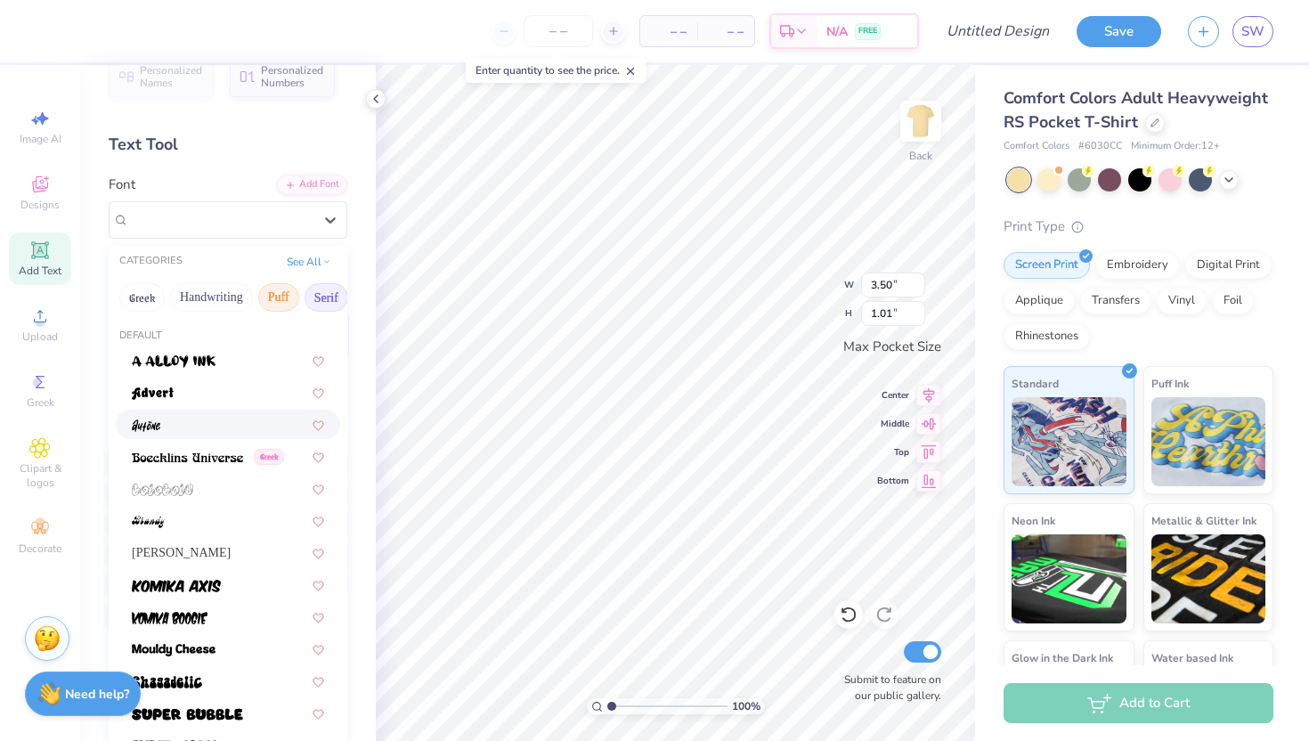
click at [334, 287] on button "Serif" at bounding box center [327, 297] width 44 height 28
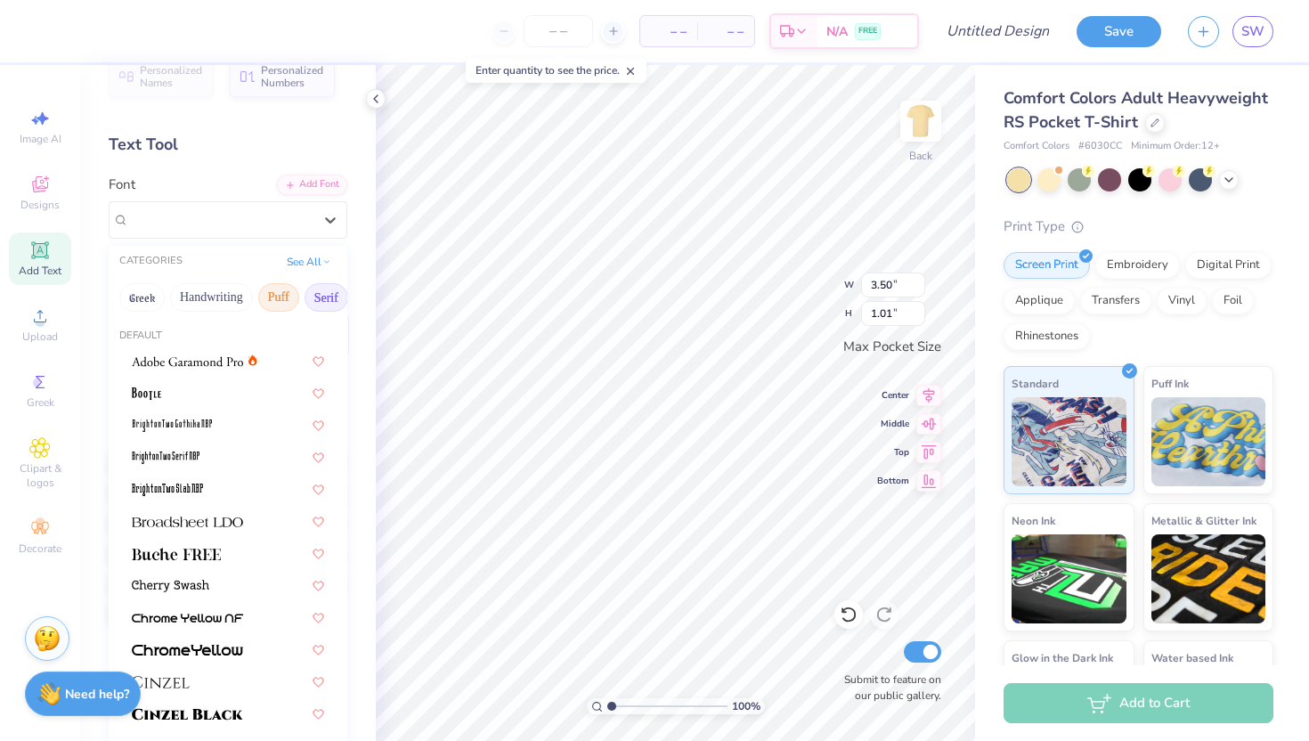
click at [285, 292] on button "Puff" at bounding box center [278, 297] width 41 height 28
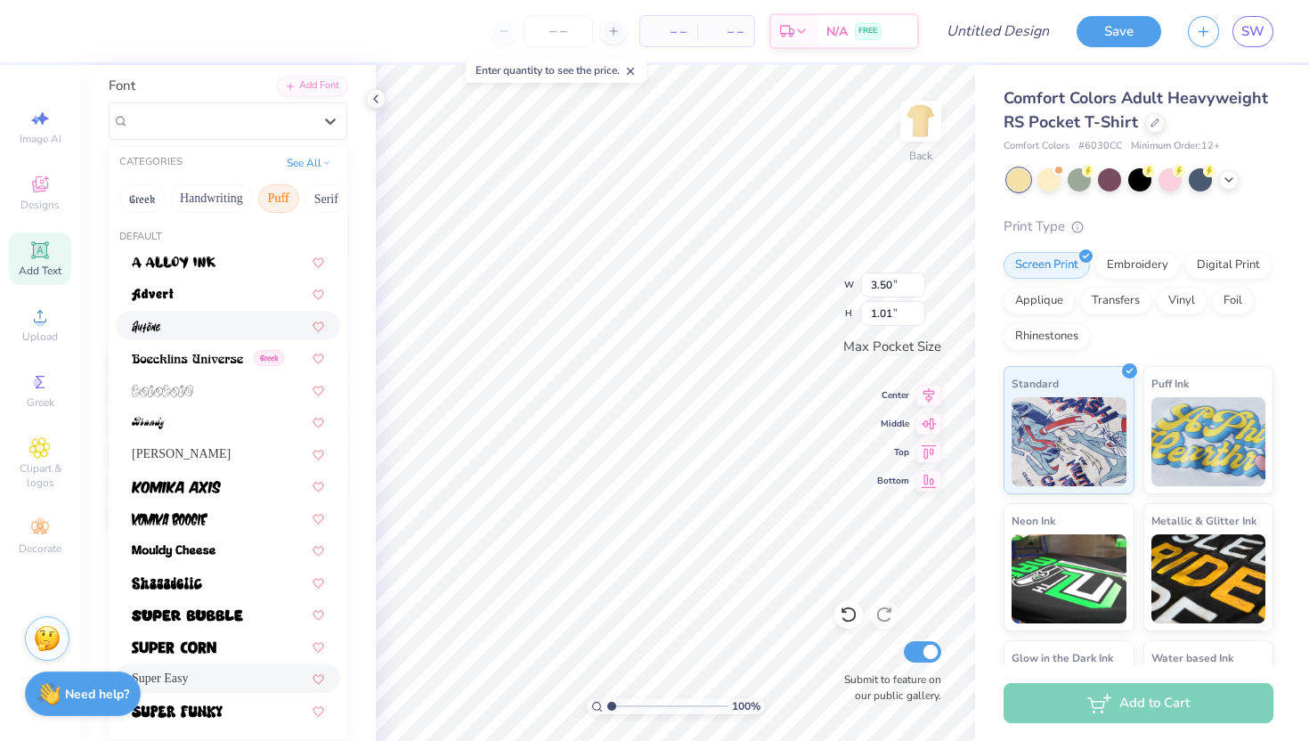
scroll to position [127, 0]
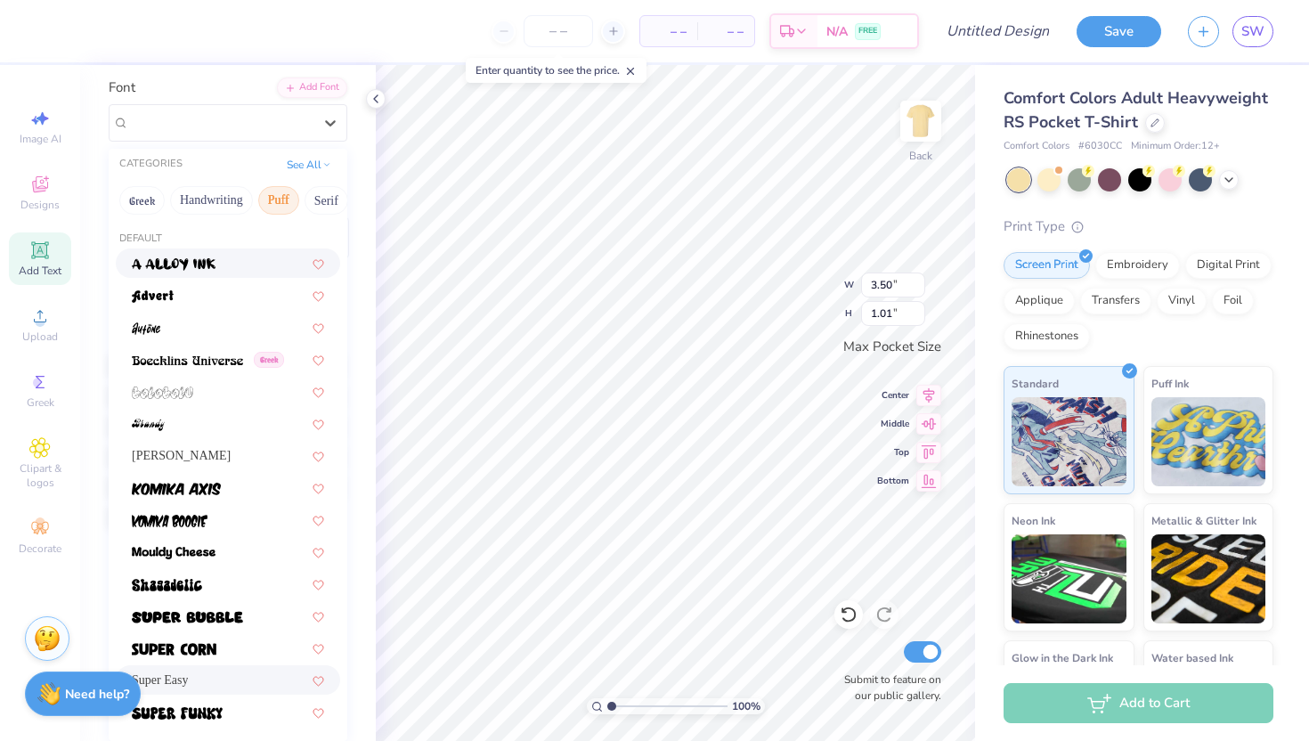
click at [239, 272] on div at bounding box center [228, 263] width 192 height 19
click at [291, 121] on div "a Alloy Ink" at bounding box center [220, 123] width 187 height 28
click at [154, 193] on button "Greek" at bounding box center [141, 200] width 45 height 28
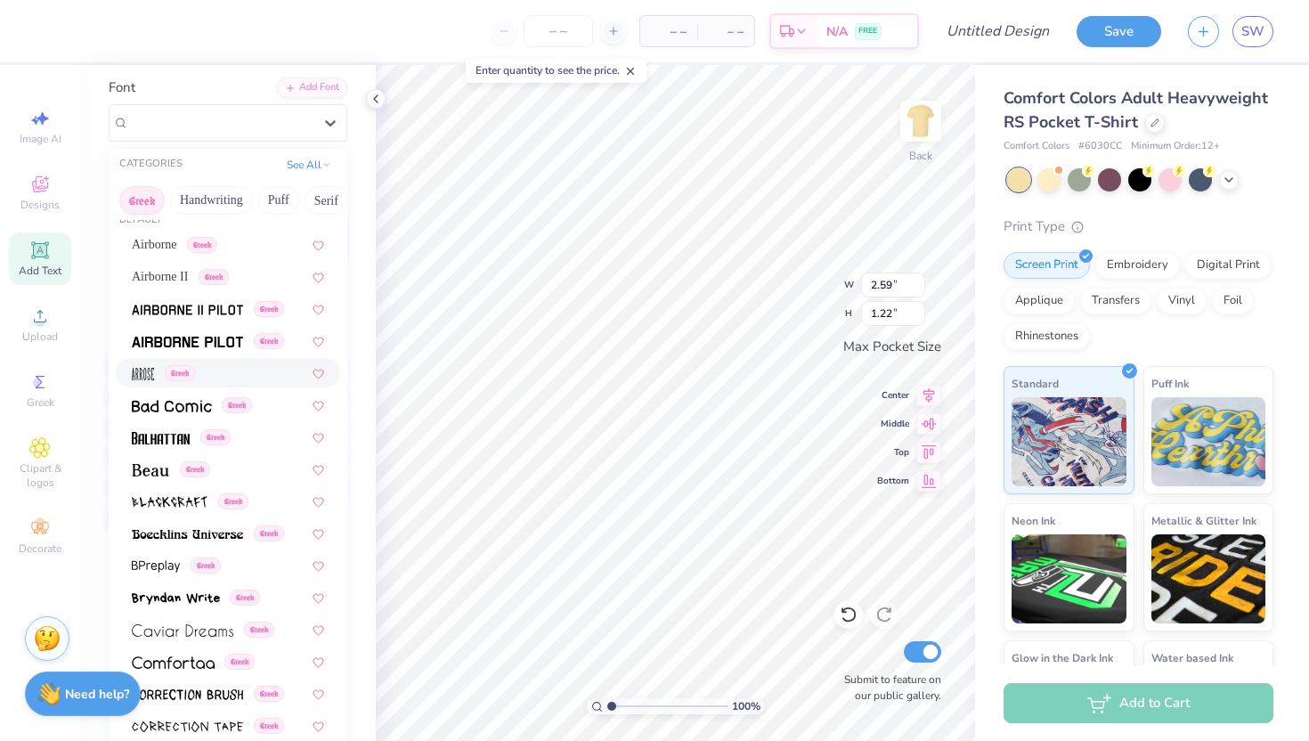
scroll to position [20, 0]
click at [183, 436] on img at bounding box center [161, 437] width 58 height 12
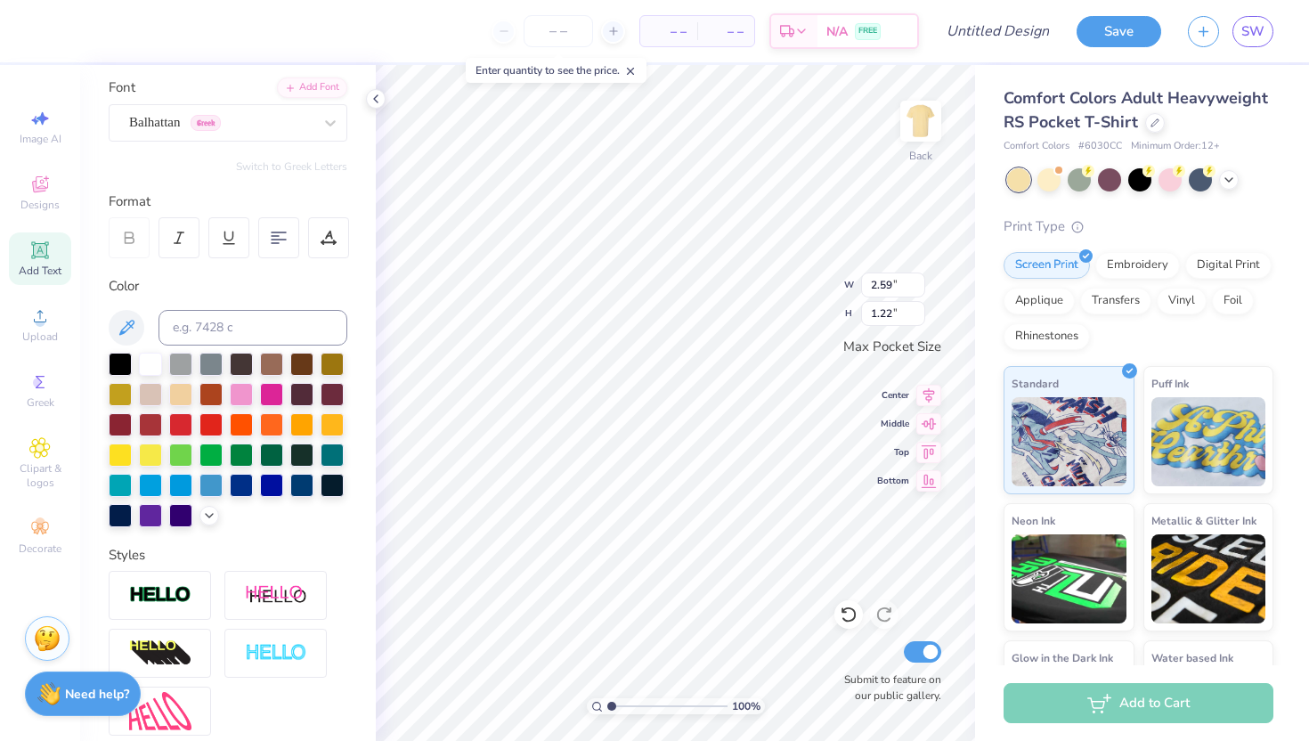
type input "1.72"
type input "1.18"
type input "2.31"
type input "1.58"
click at [41, 257] on icon at bounding box center [39, 250] width 21 height 21
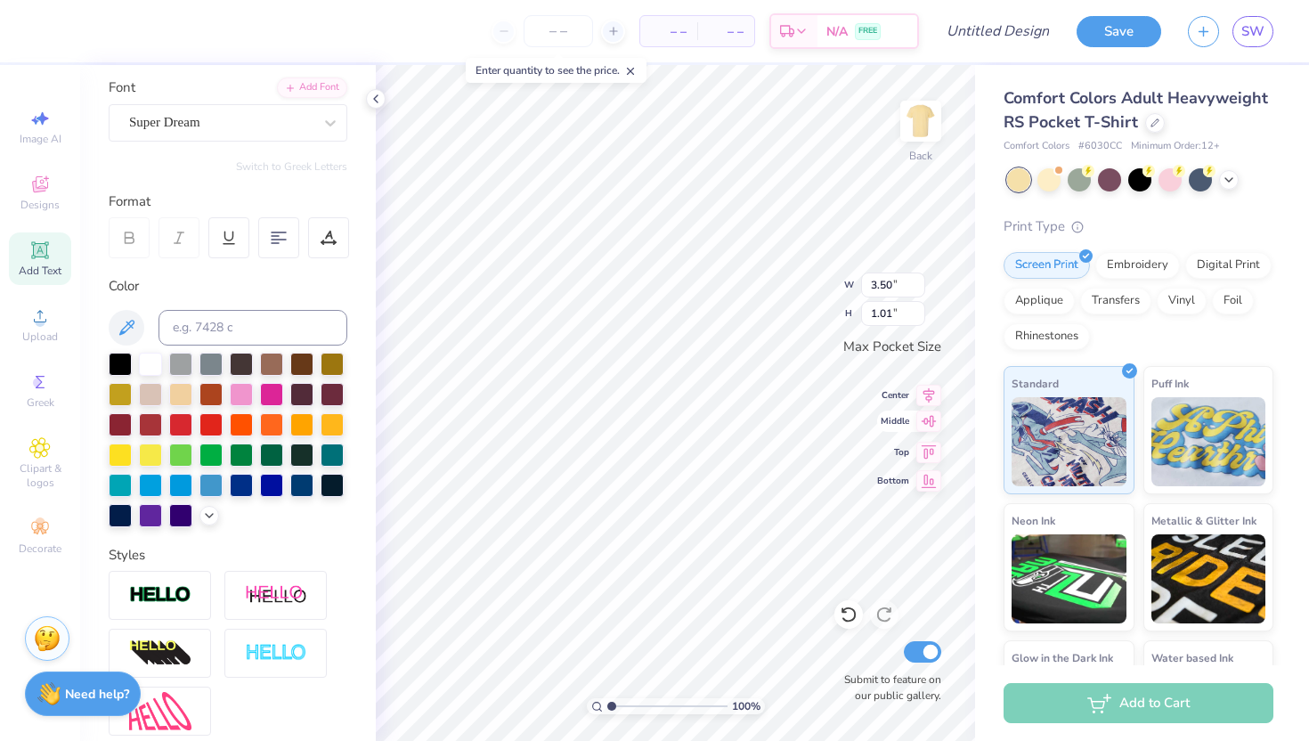
scroll to position [0, 0]
type textarea "fall fest"
type input "2.31"
type input "1.58"
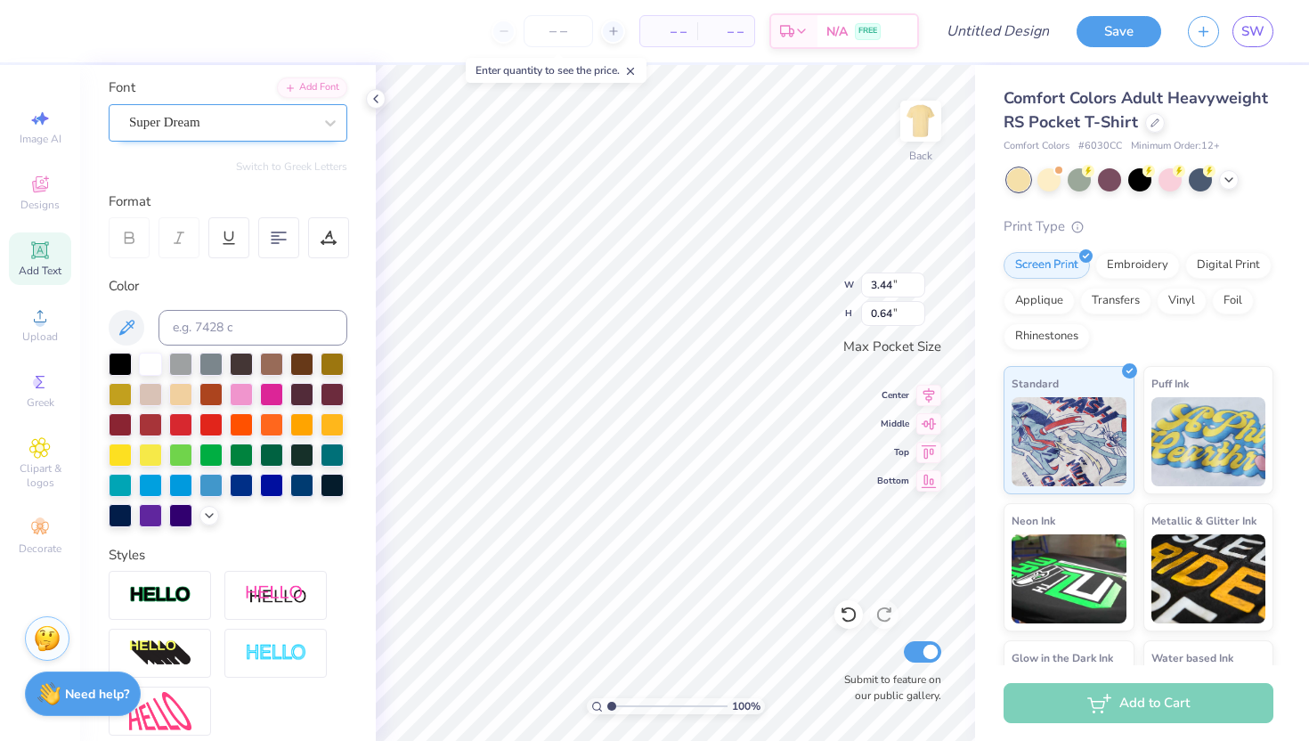
click at [274, 116] on div "Super Dream" at bounding box center [220, 123] width 187 height 28
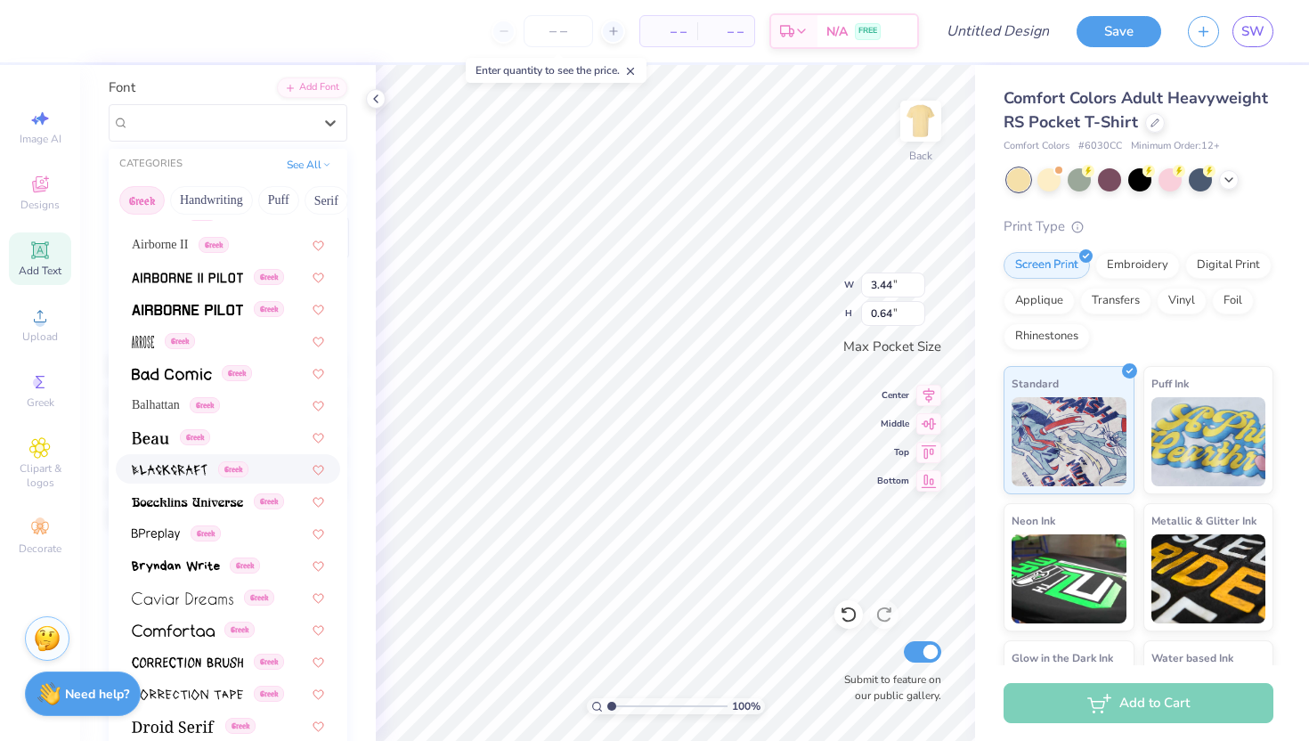
scroll to position [109, 0]
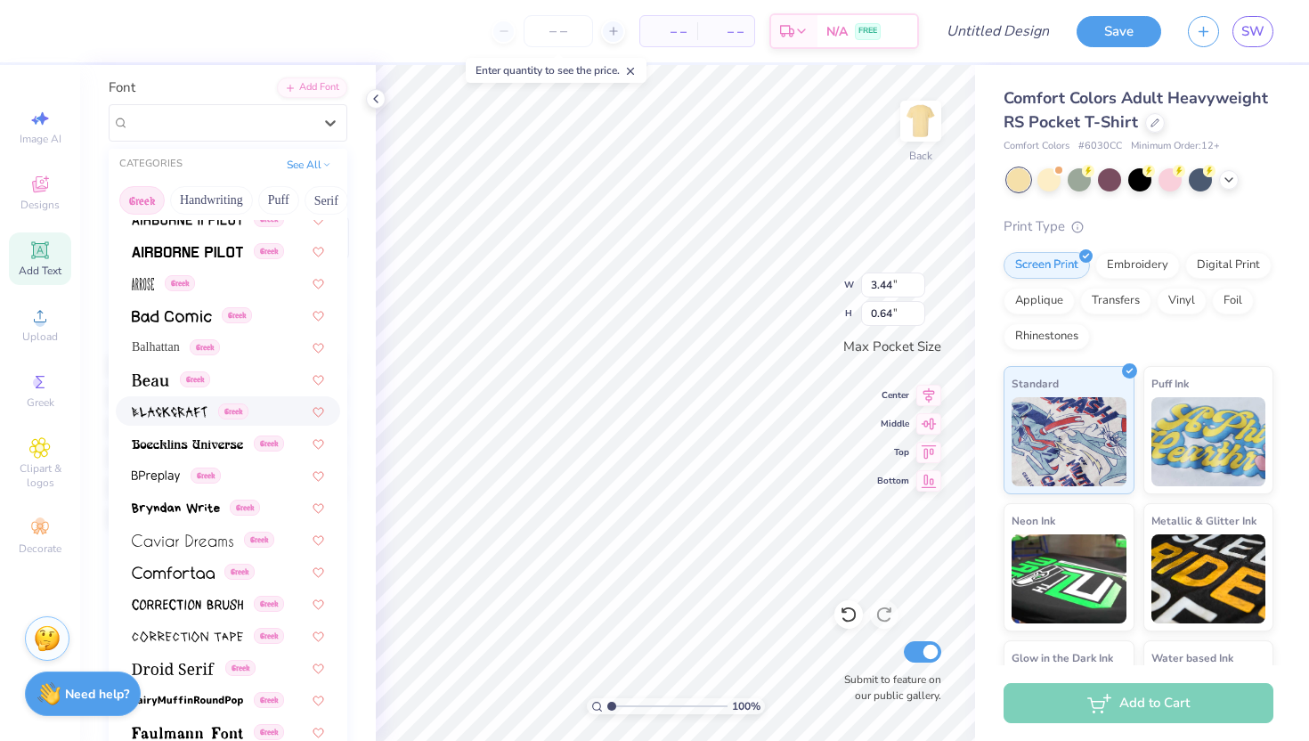
click at [181, 411] on img at bounding box center [170, 412] width 76 height 12
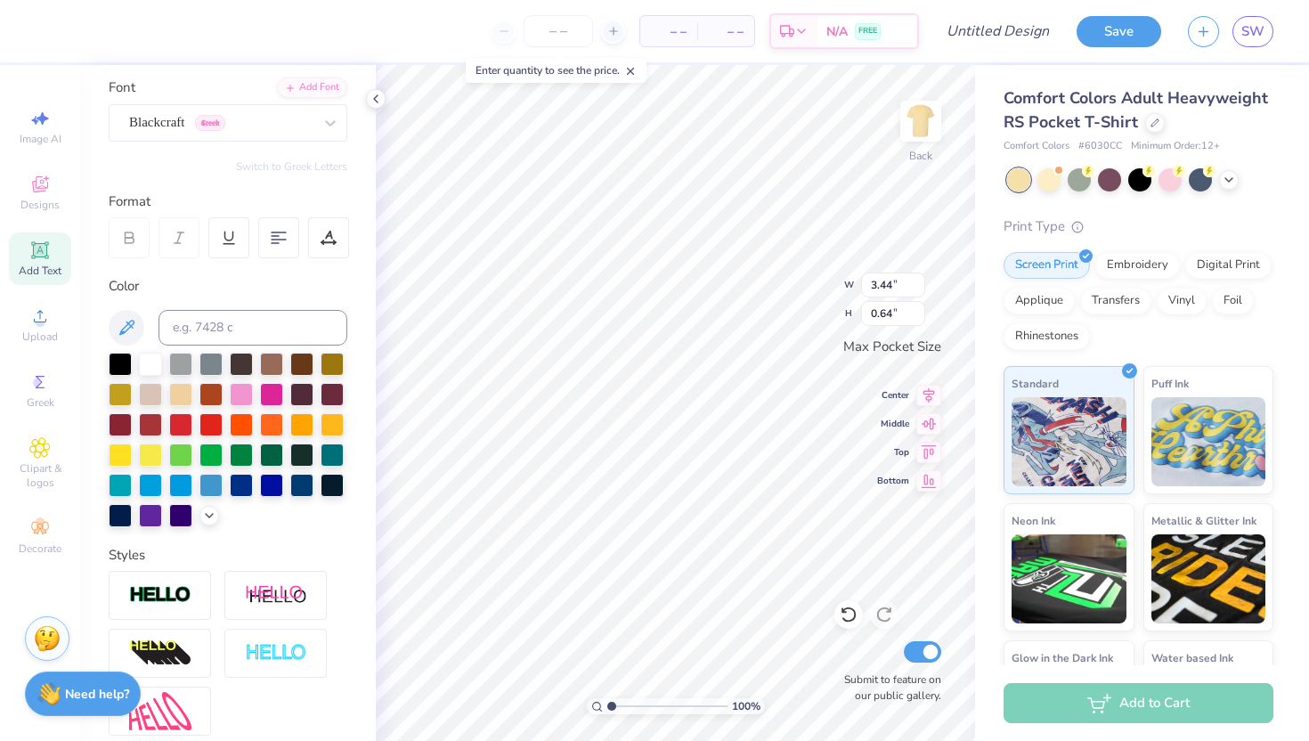
type input "0.68"
click at [930, 138] on img at bounding box center [920, 120] width 71 height 71
click at [55, 191] on div "Designs" at bounding box center [40, 193] width 62 height 53
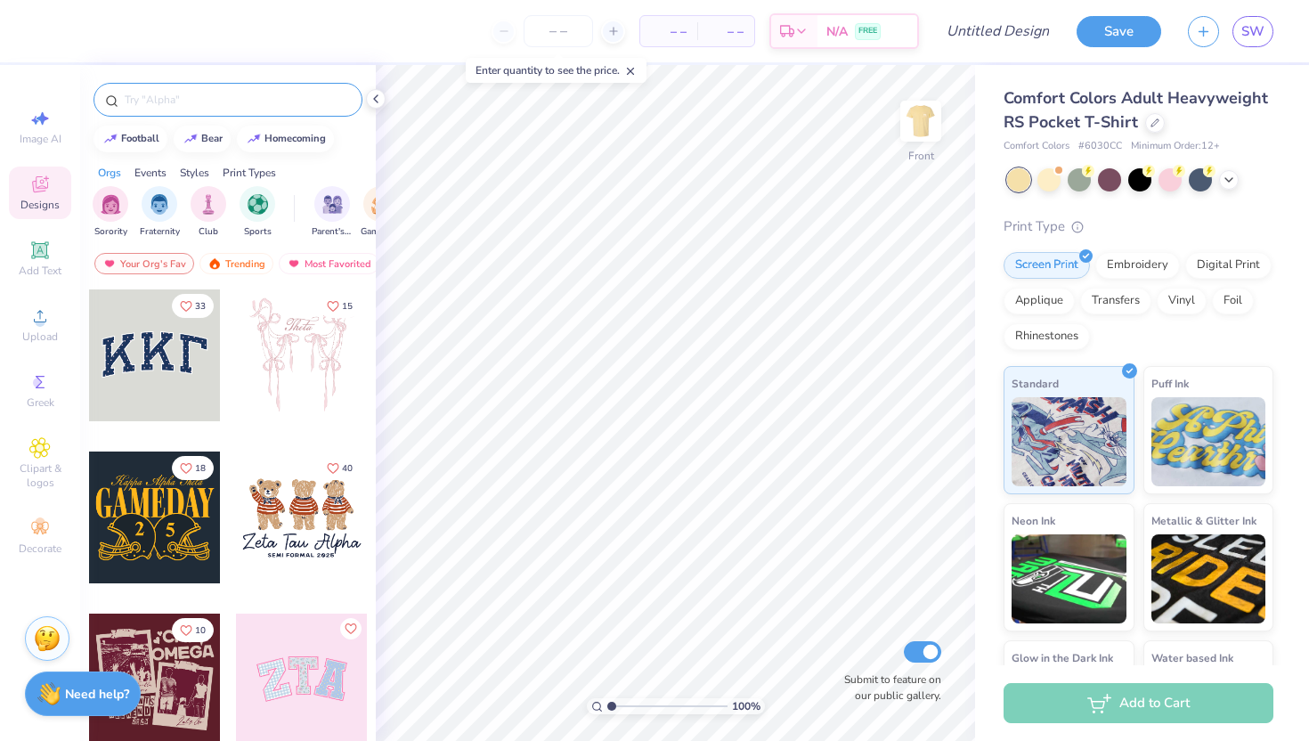
click at [294, 88] on div at bounding box center [228, 100] width 269 height 34
click at [191, 101] on input "text" at bounding box center [237, 100] width 228 height 18
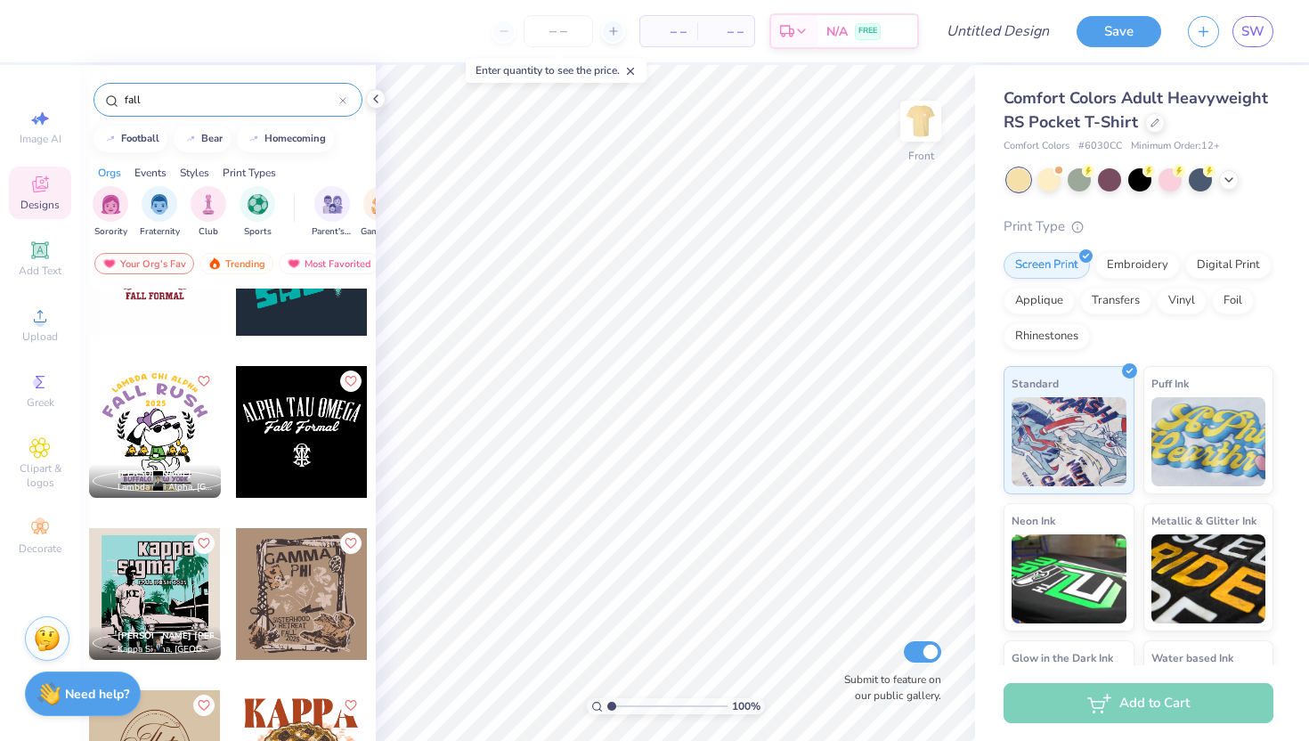
scroll to position [7219, 0]
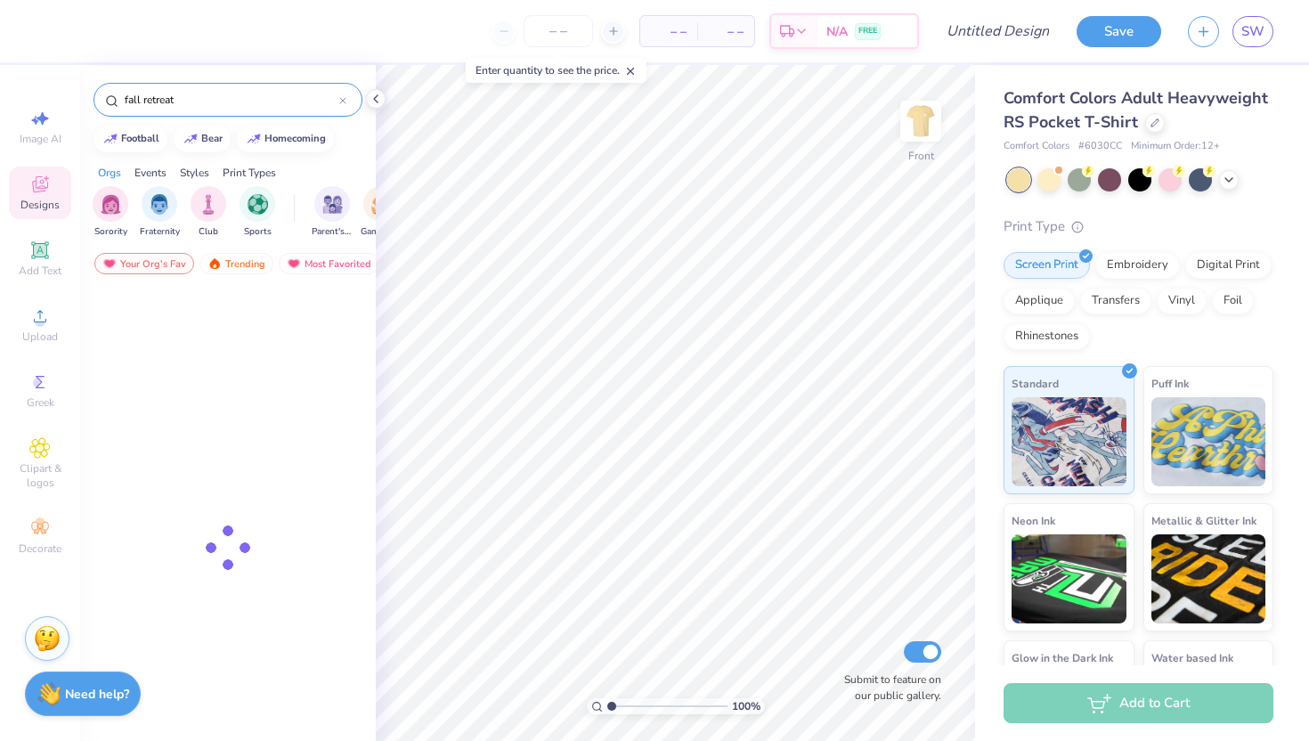
type input "fall retreat"
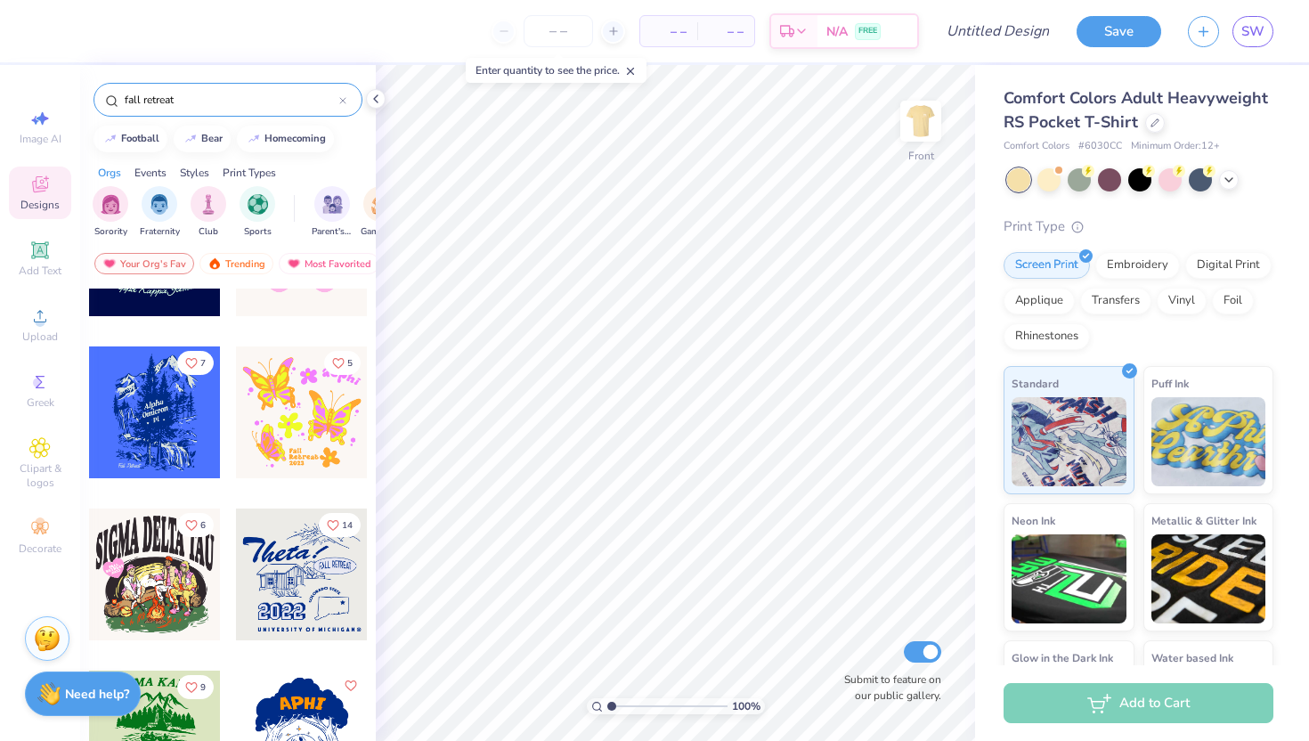
scroll to position [2902, 0]
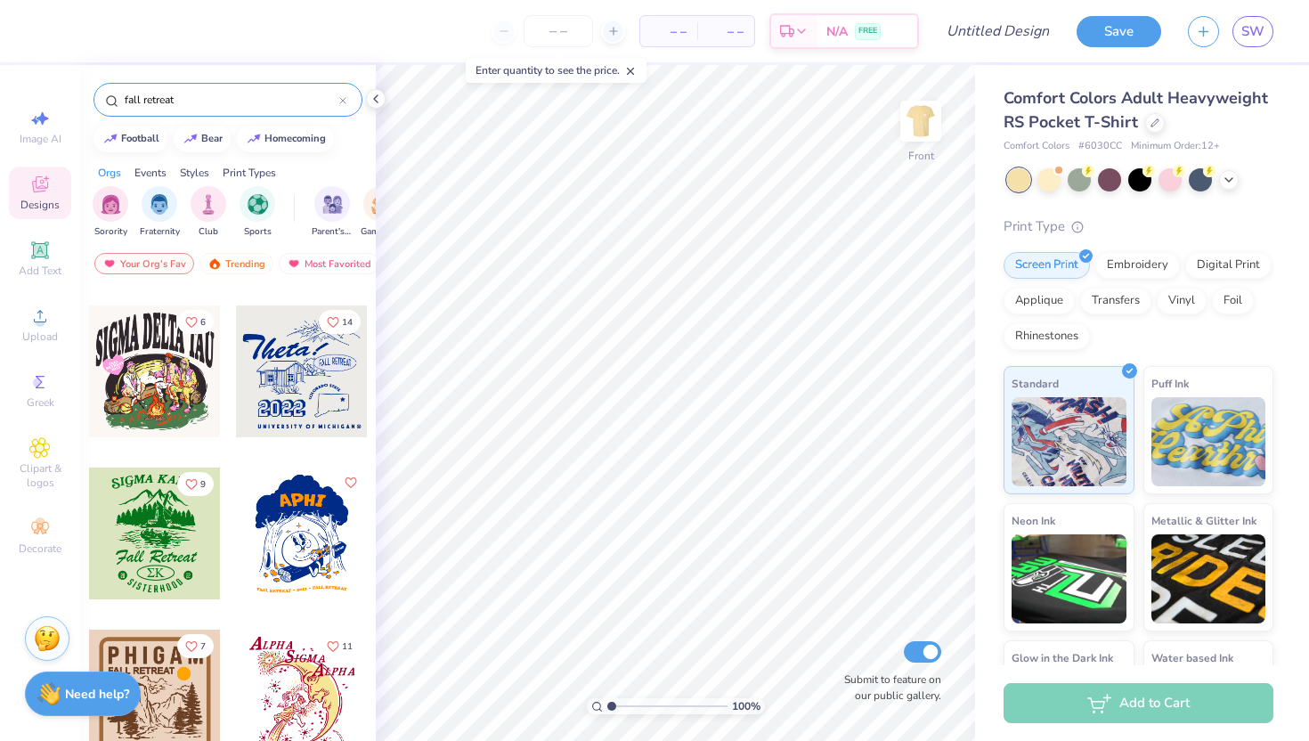
click at [54, 201] on span "Designs" at bounding box center [39, 205] width 39 height 14
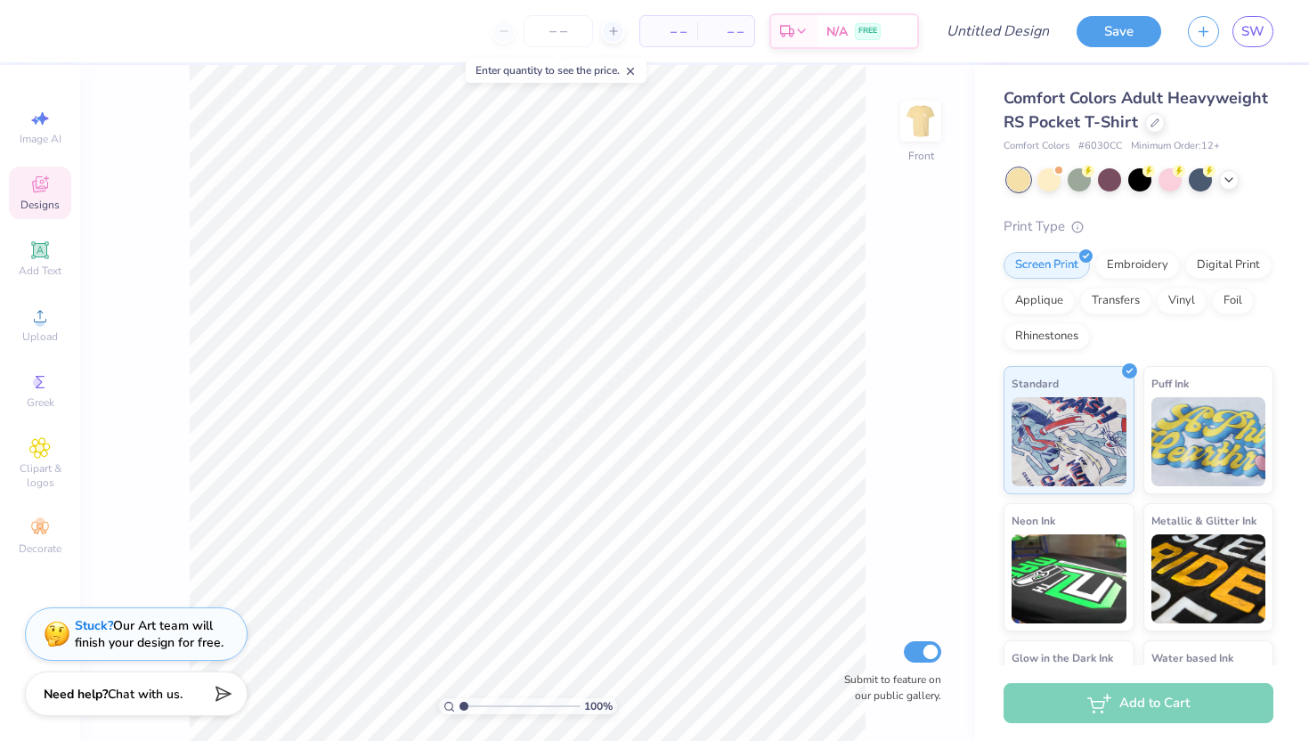
click at [54, 201] on span "Designs" at bounding box center [39, 205] width 39 height 14
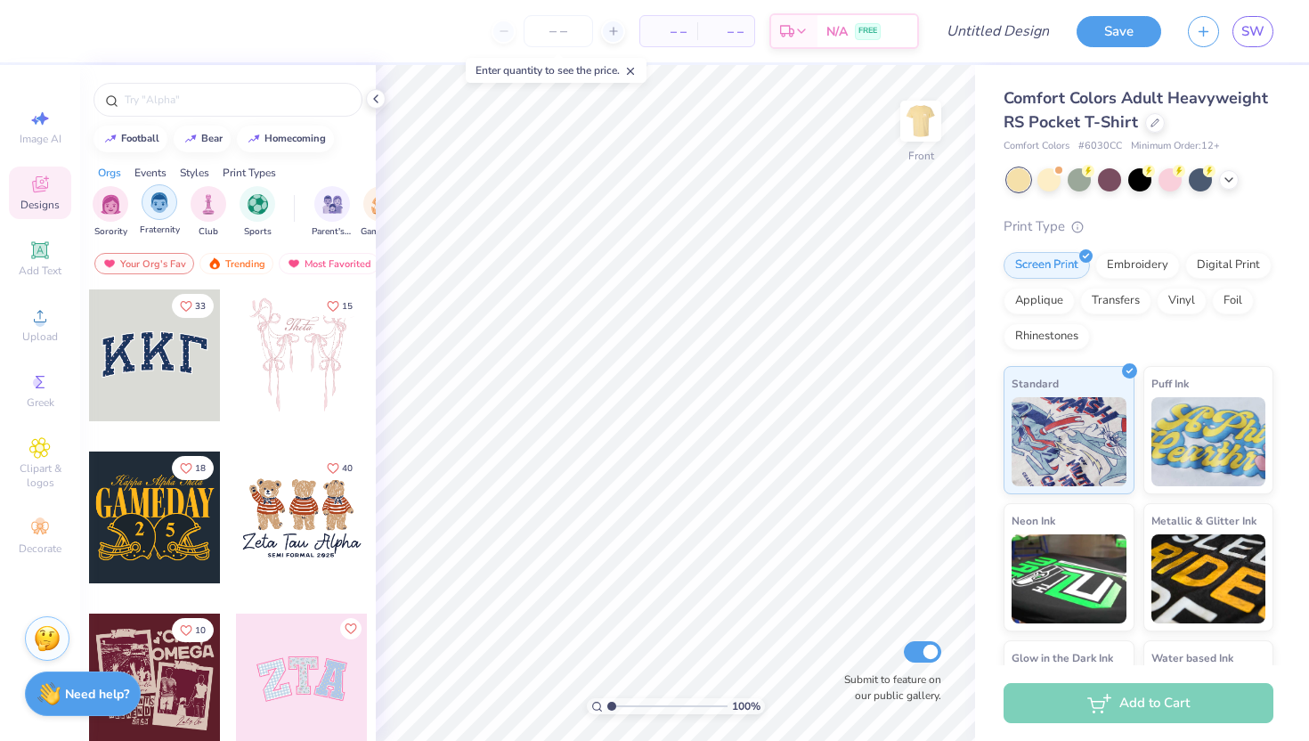
click at [165, 197] on img "filter for Fraternity" at bounding box center [160, 202] width 20 height 20
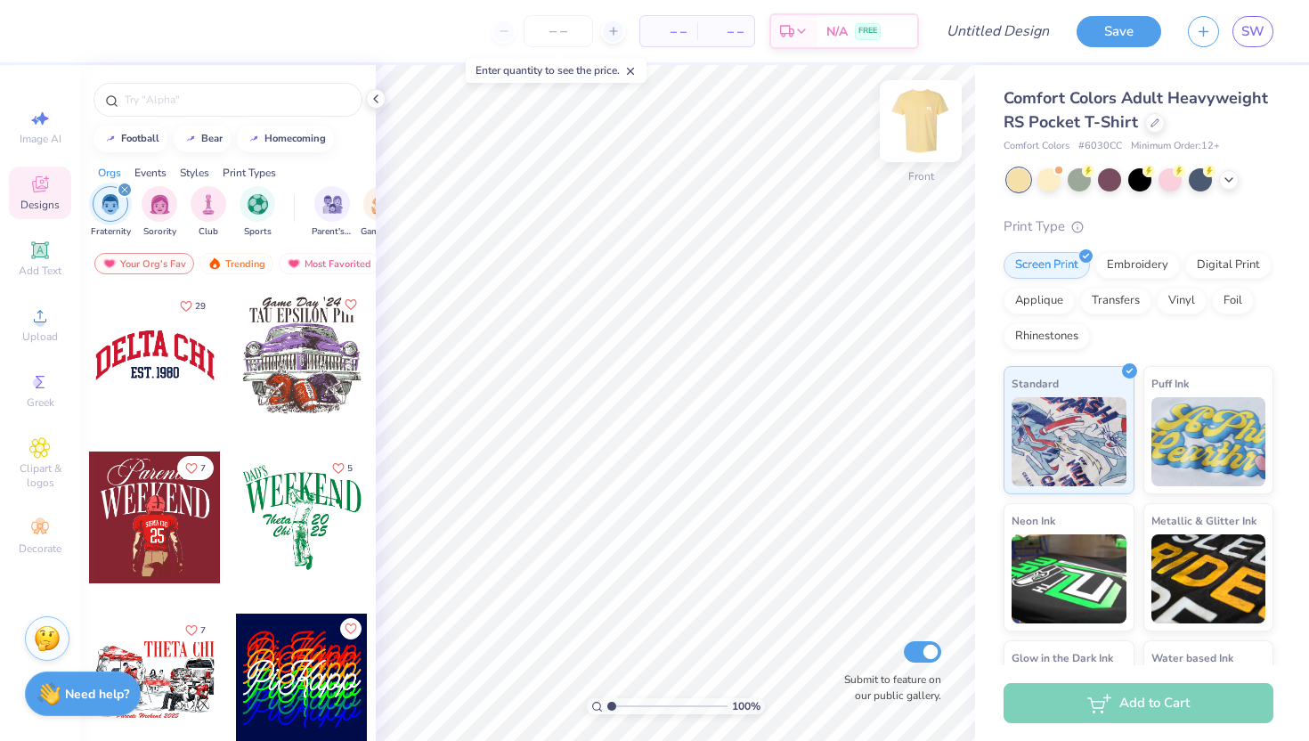
click at [928, 122] on img at bounding box center [920, 120] width 71 height 71
click at [928, 122] on img at bounding box center [921, 121] width 36 height 36
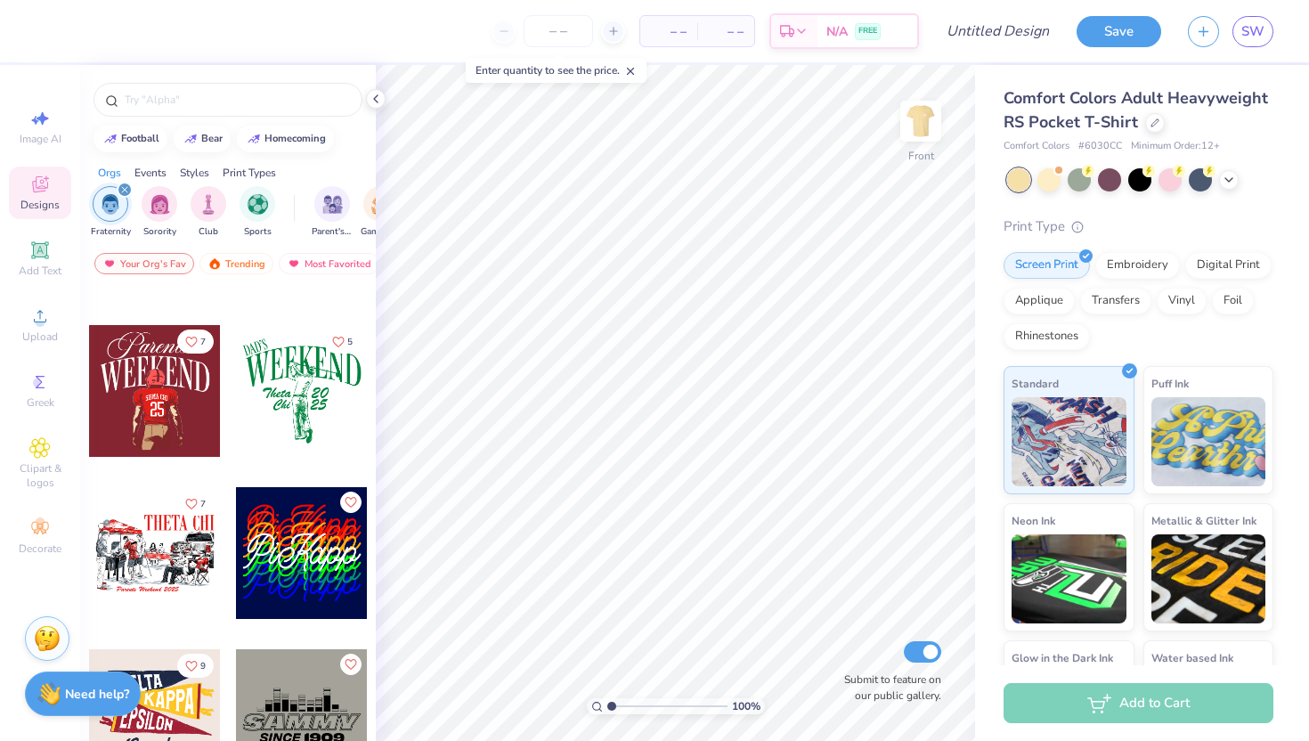
scroll to position [136, 0]
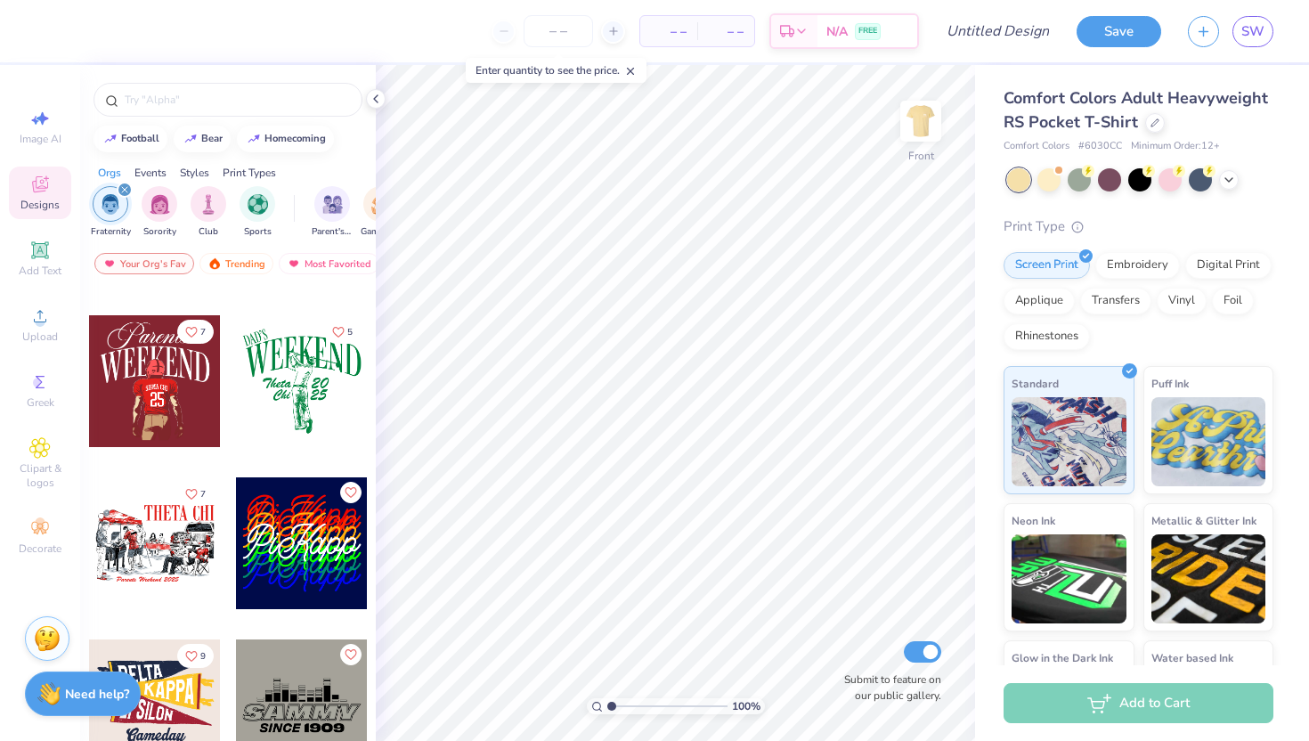
click at [193, 528] on div at bounding box center [155, 543] width 132 height 132
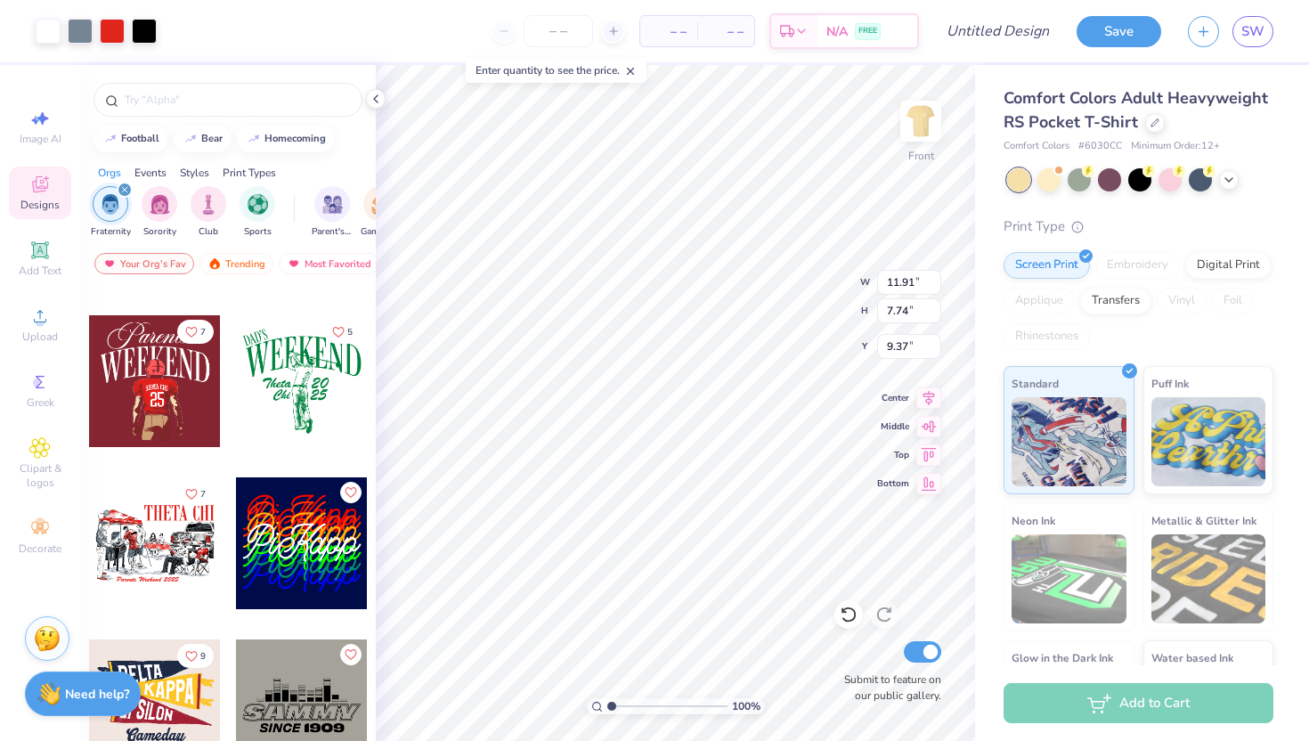
type input "9.37"
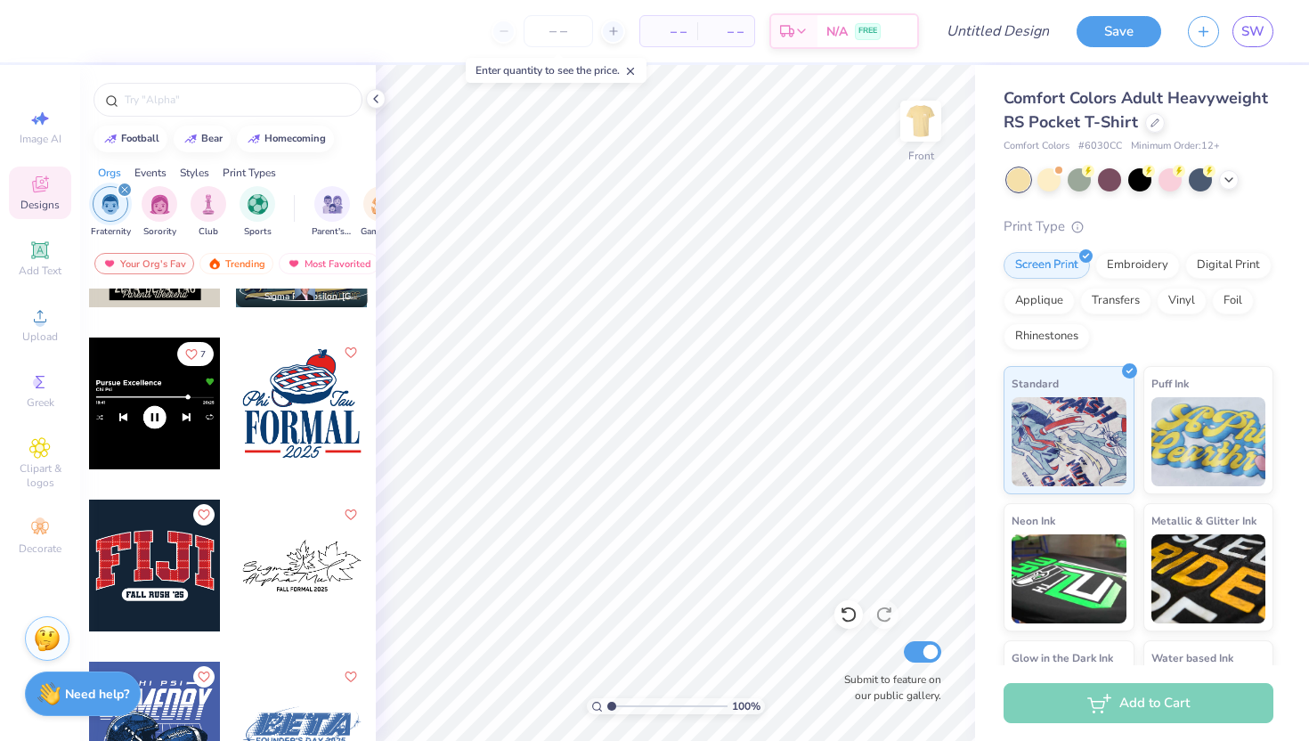
scroll to position [7896, 0]
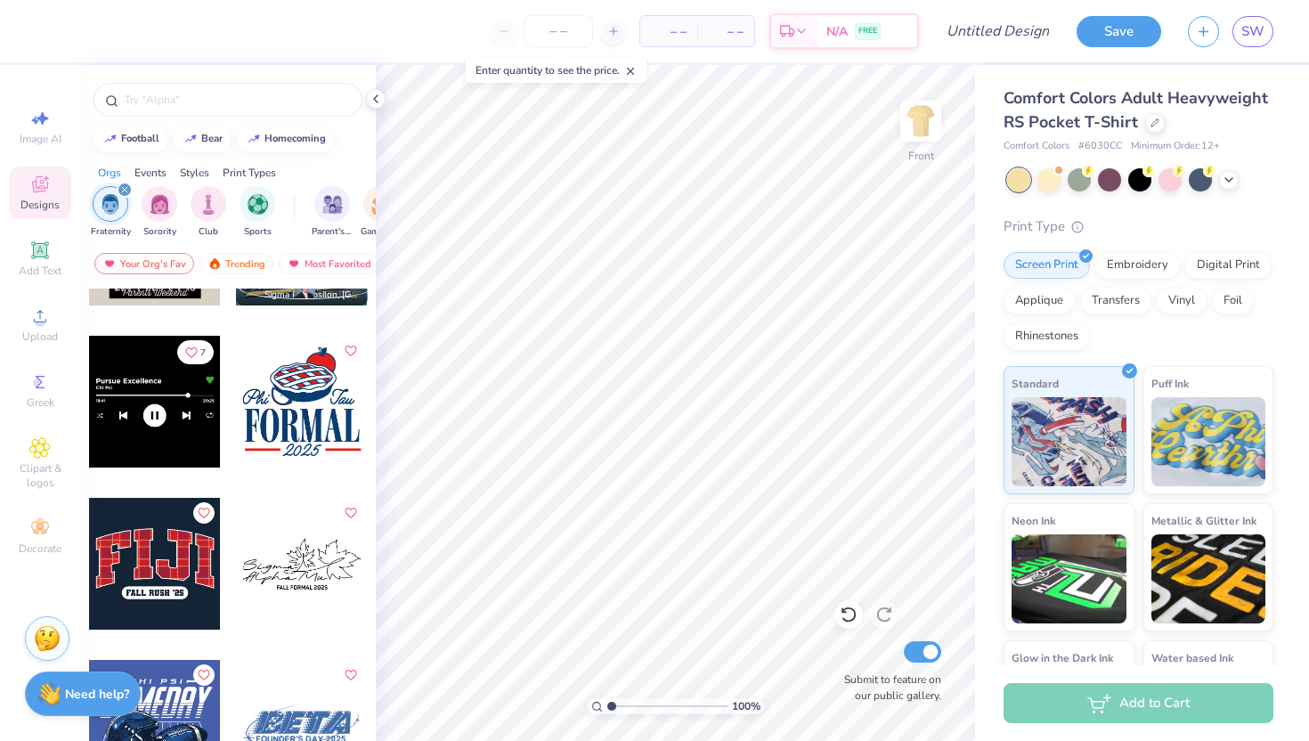
click at [286, 571] on div at bounding box center [302, 564] width 132 height 132
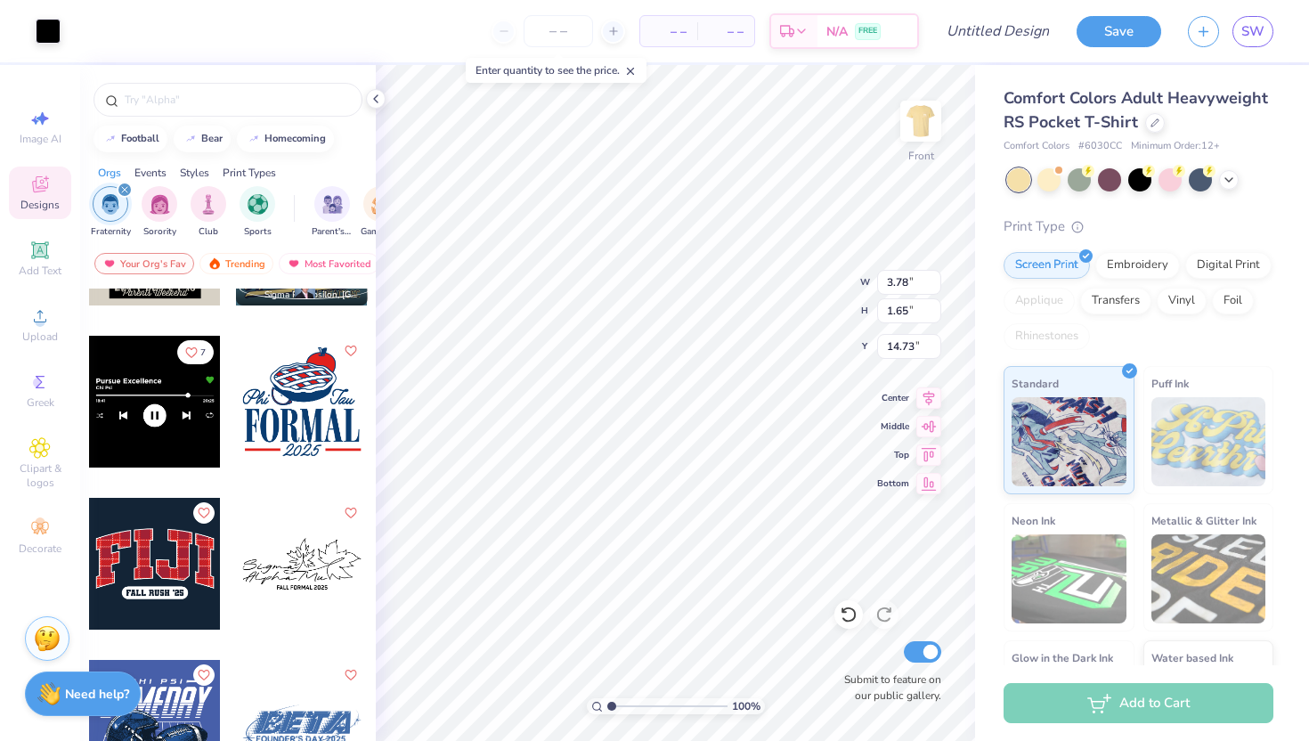
type input "14.73"
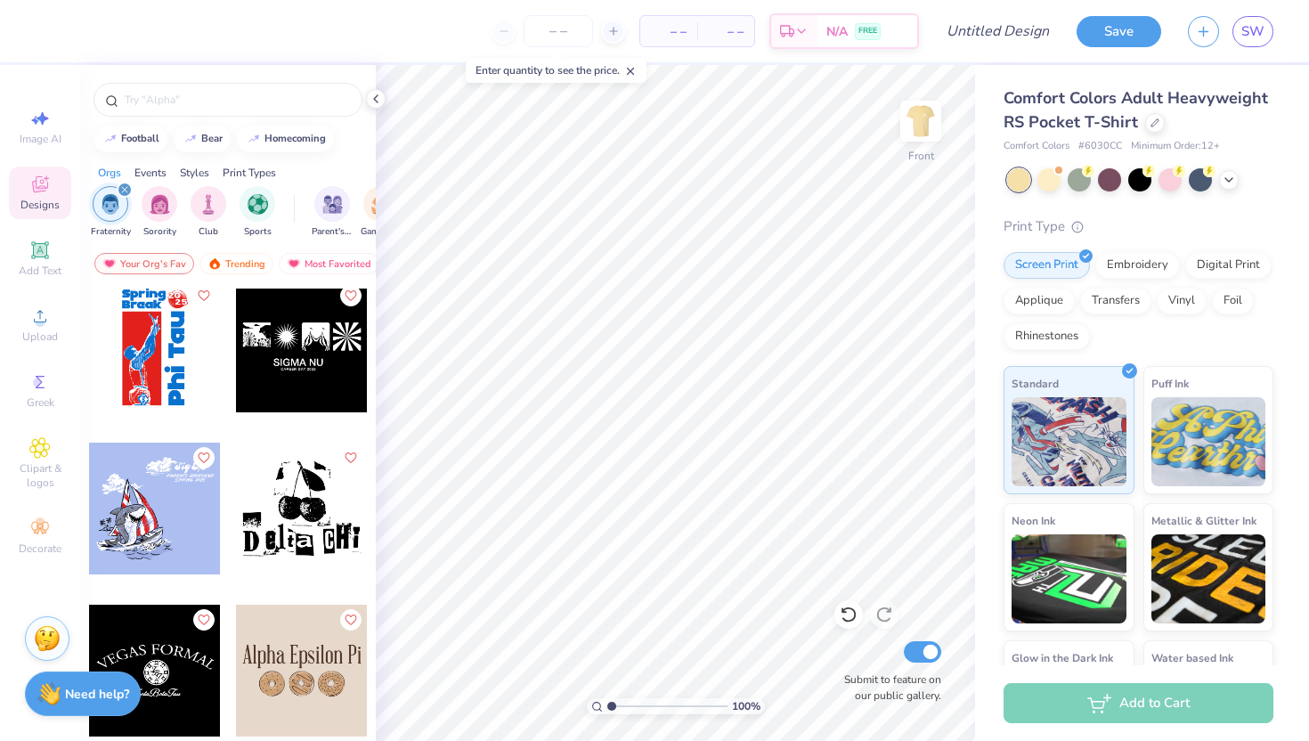
click at [195, 621] on div "Justin Wachen Delta Chi, University of Michigan" at bounding box center [228, 548] width 296 height 518
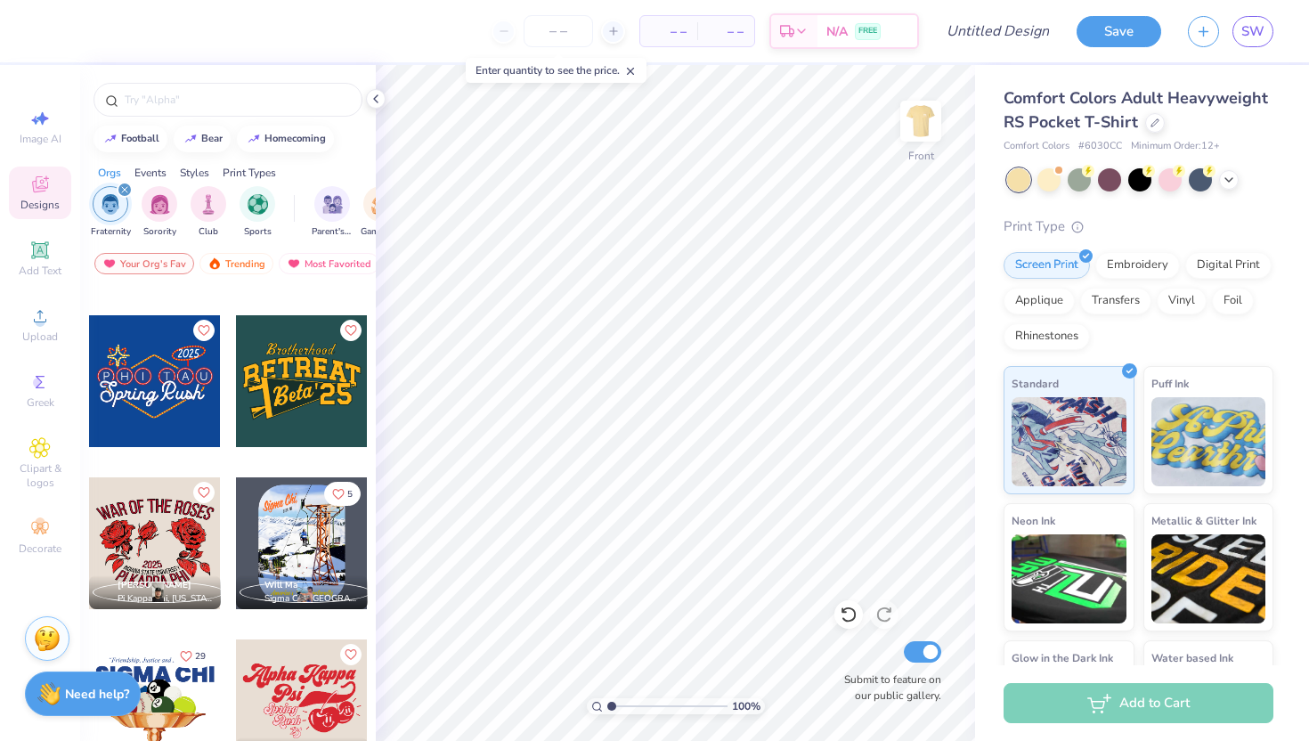
scroll to position [10517, 0]
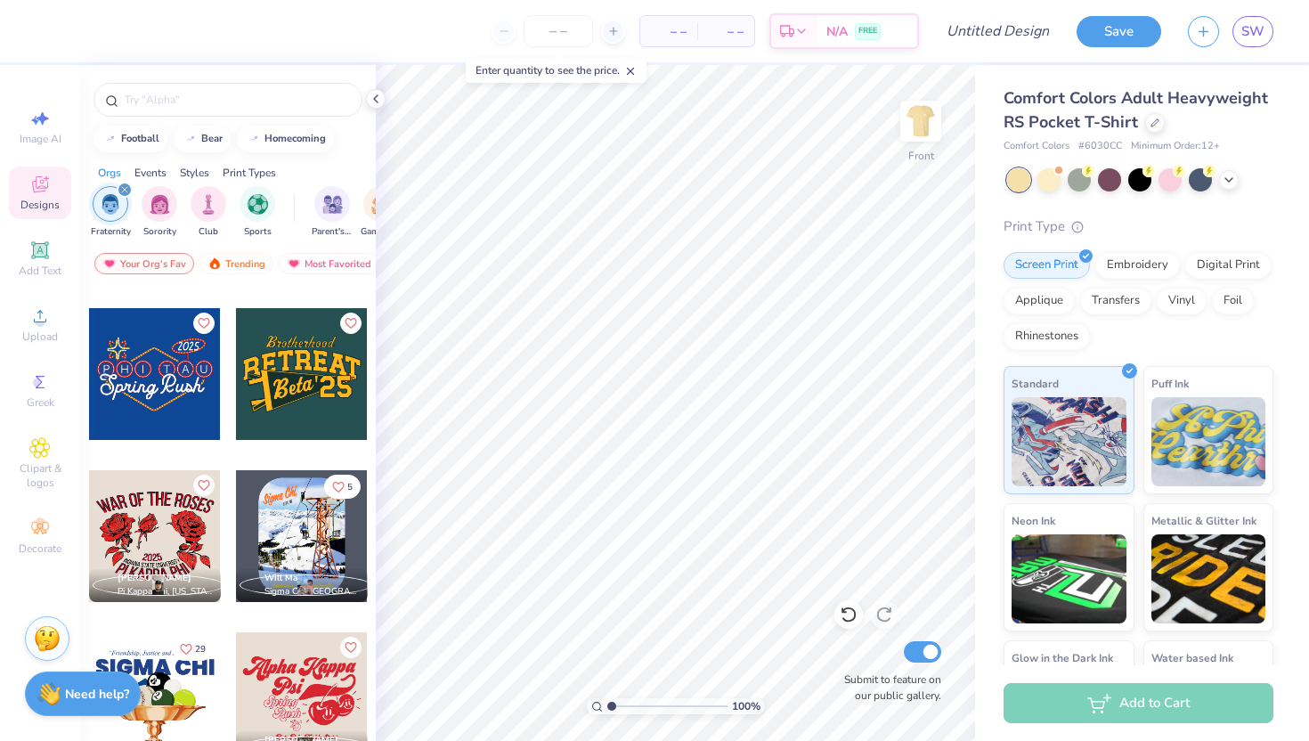
click at [325, 382] on div at bounding box center [302, 374] width 132 height 132
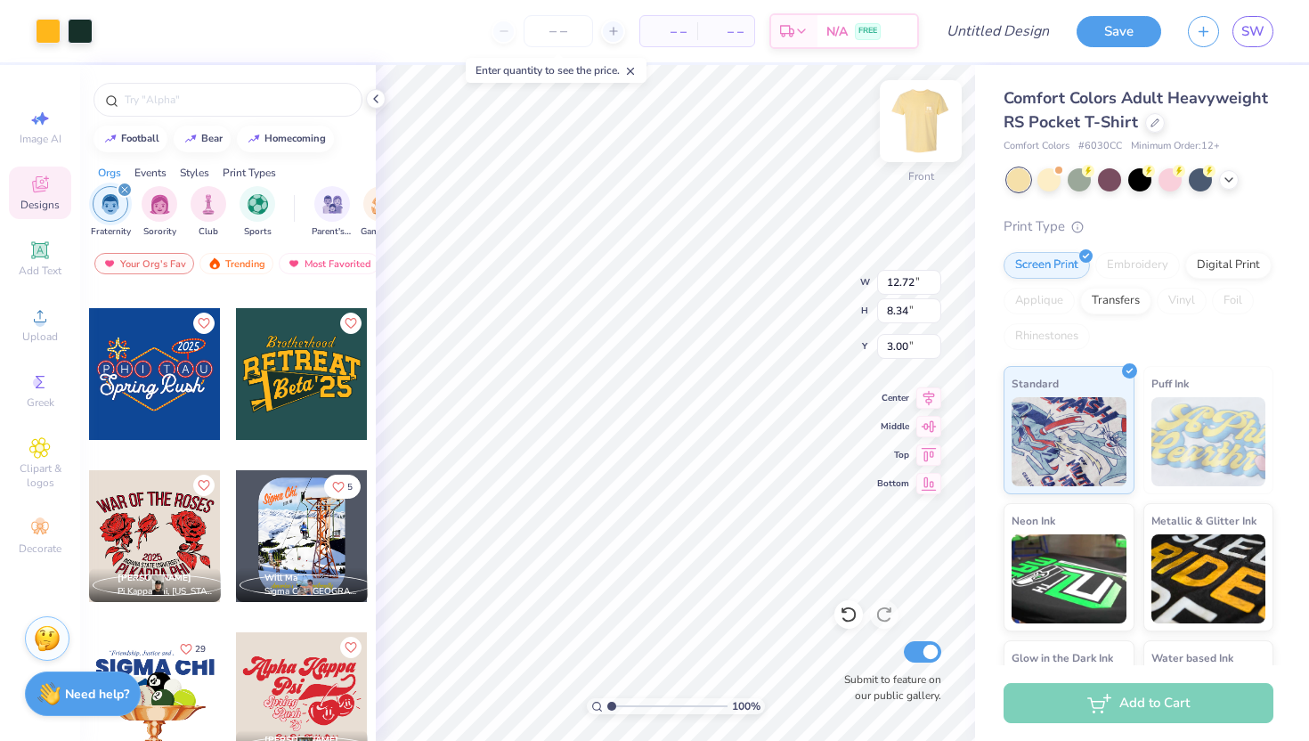
click at [923, 120] on img at bounding box center [920, 120] width 71 height 71
click at [924, 126] on img at bounding box center [920, 120] width 71 height 71
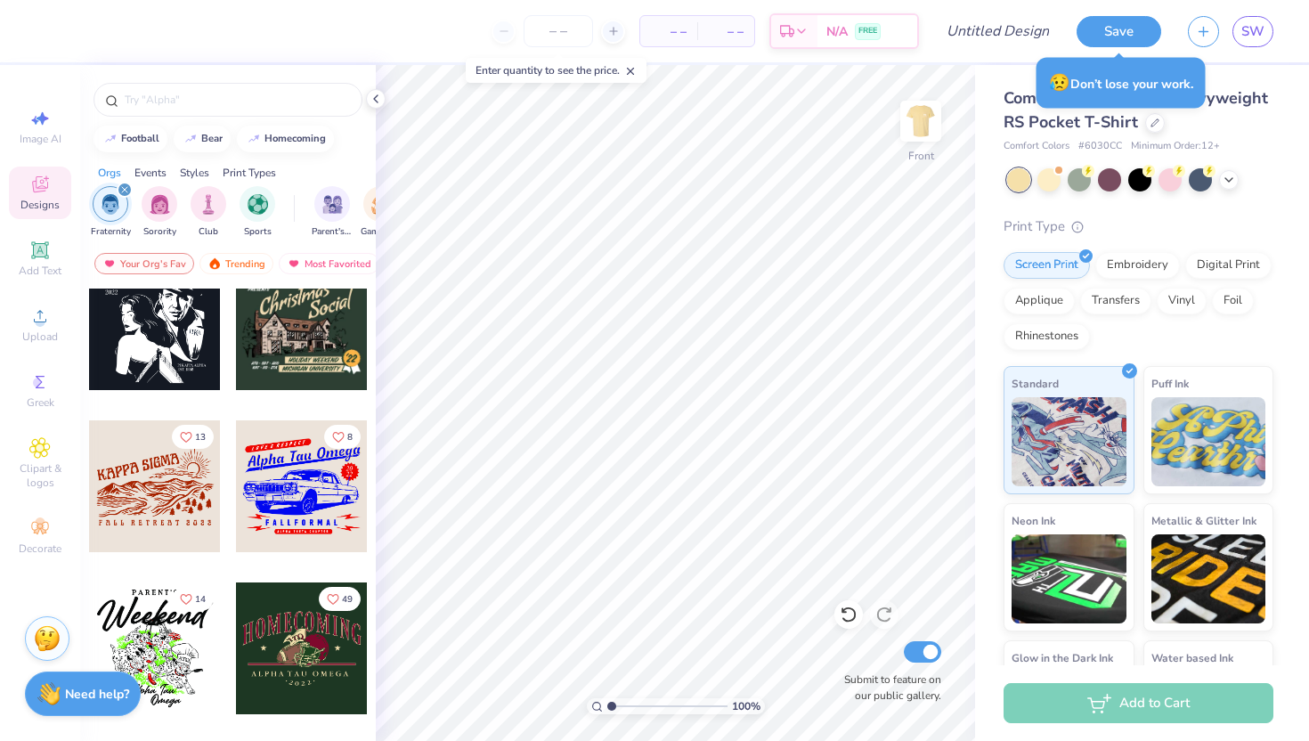
scroll to position [14135, 0]
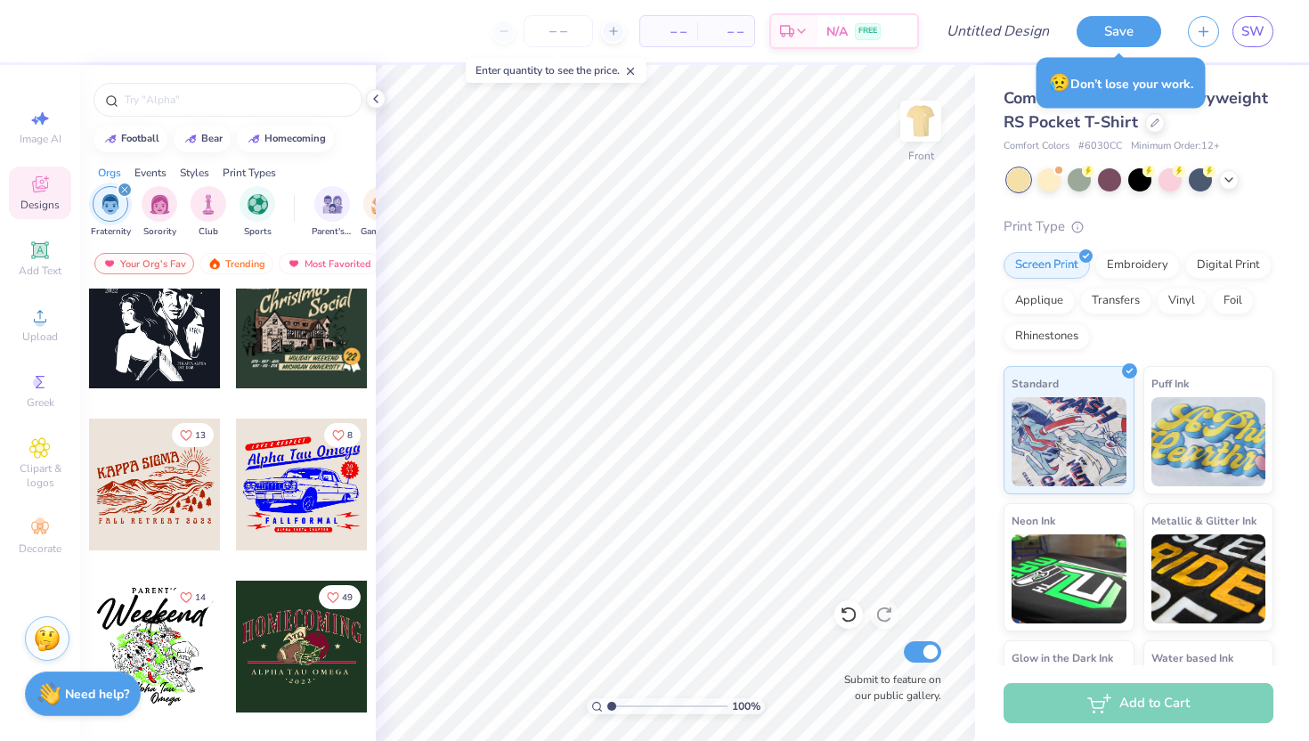
click at [204, 490] on div at bounding box center [155, 485] width 132 height 132
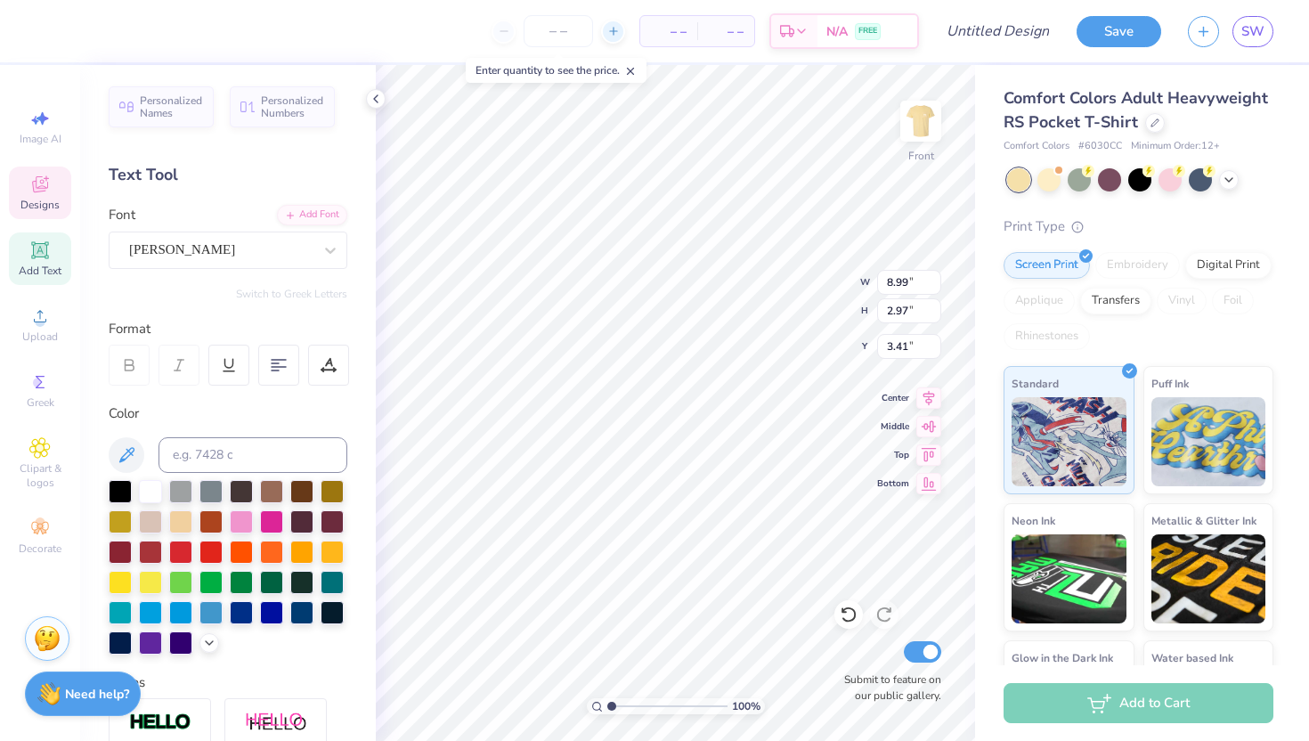
type input "3.41"
click at [612, 38] on div at bounding box center [613, 32] width 24 height 24
type input "12"
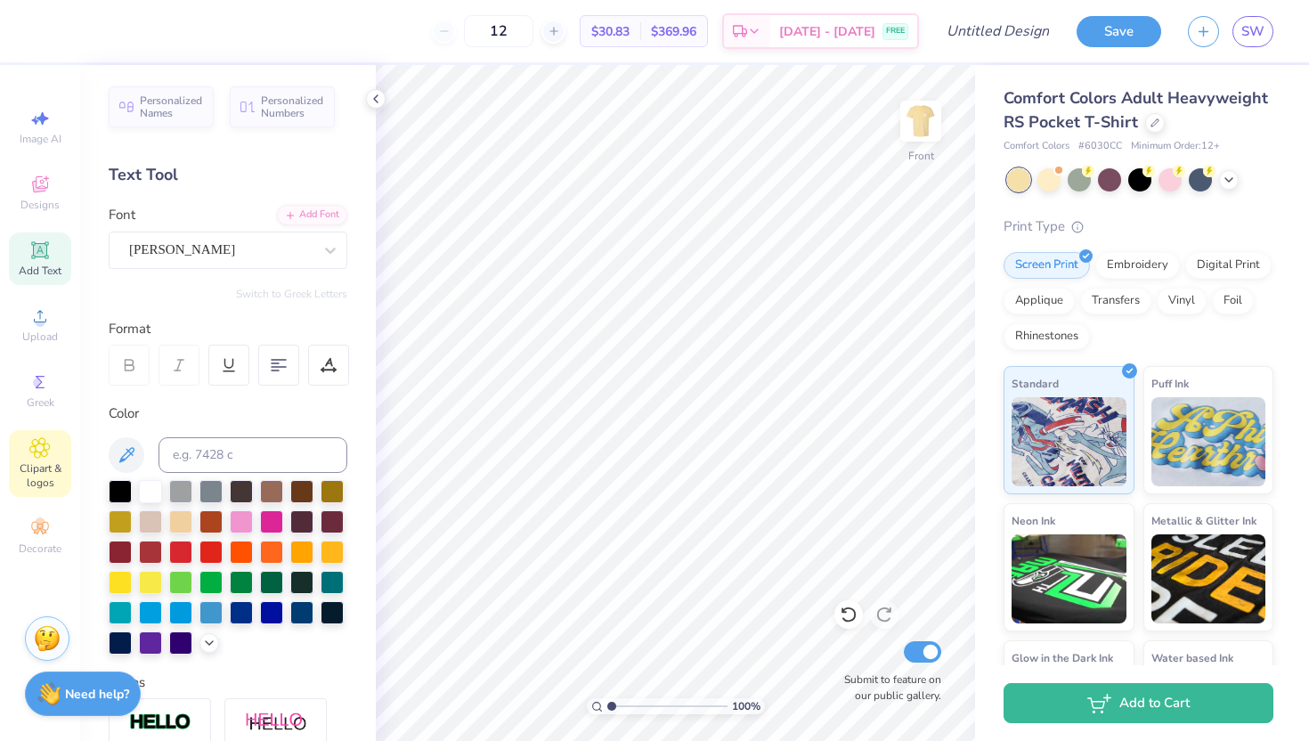
click at [53, 484] on span "Clipart & logos" at bounding box center [40, 475] width 62 height 28
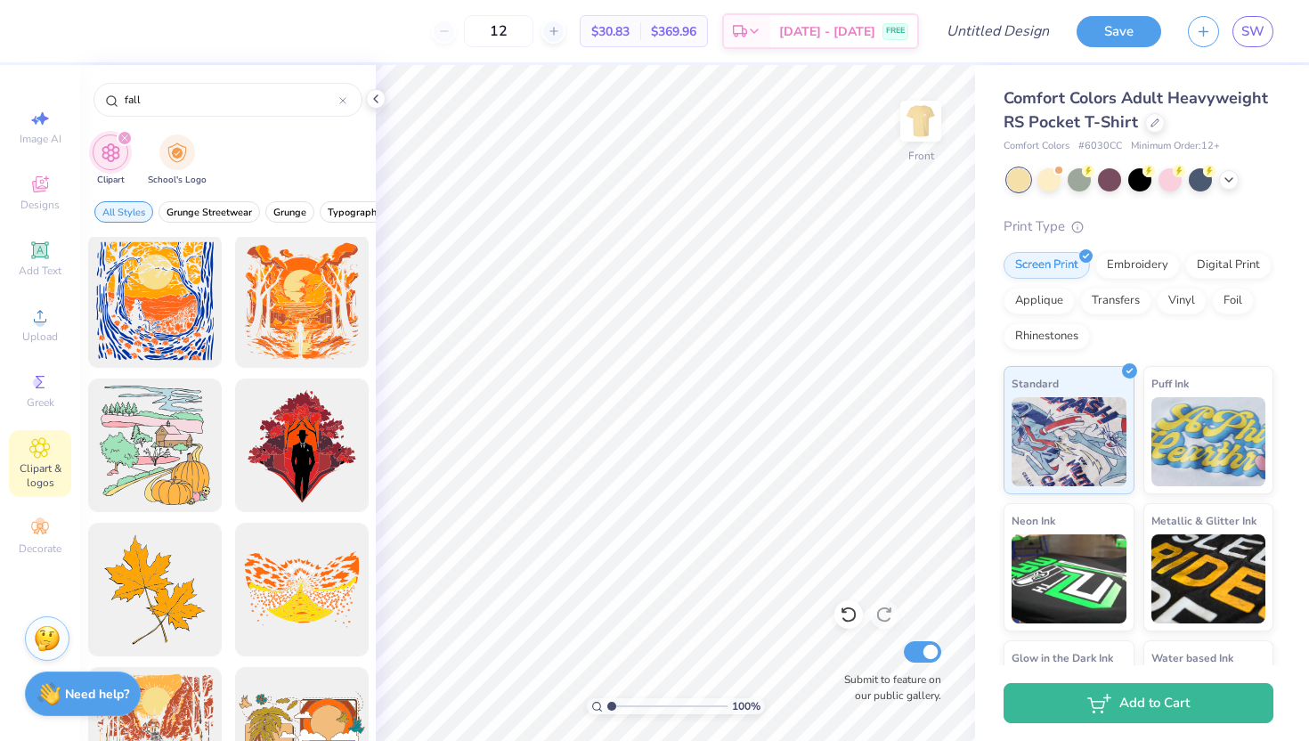
scroll to position [885, 0]
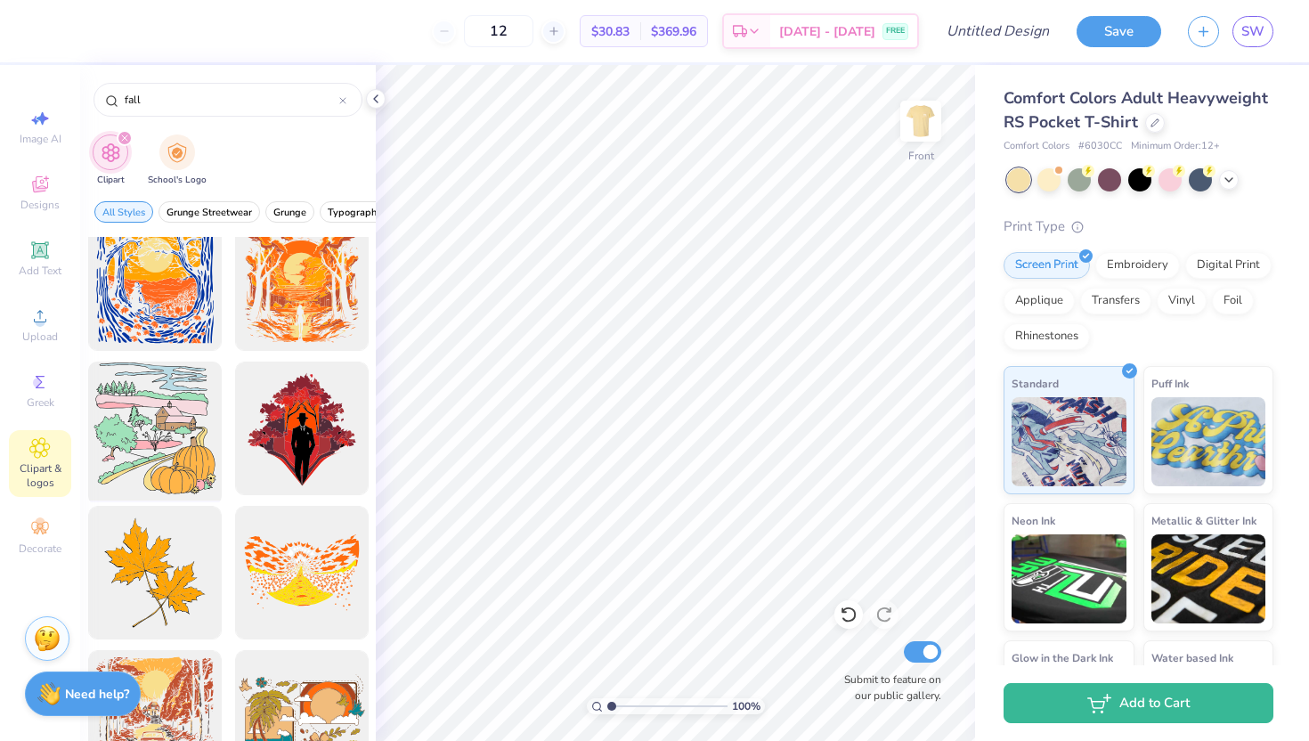
type input "fall"
click at [198, 420] on div at bounding box center [154, 428] width 147 height 147
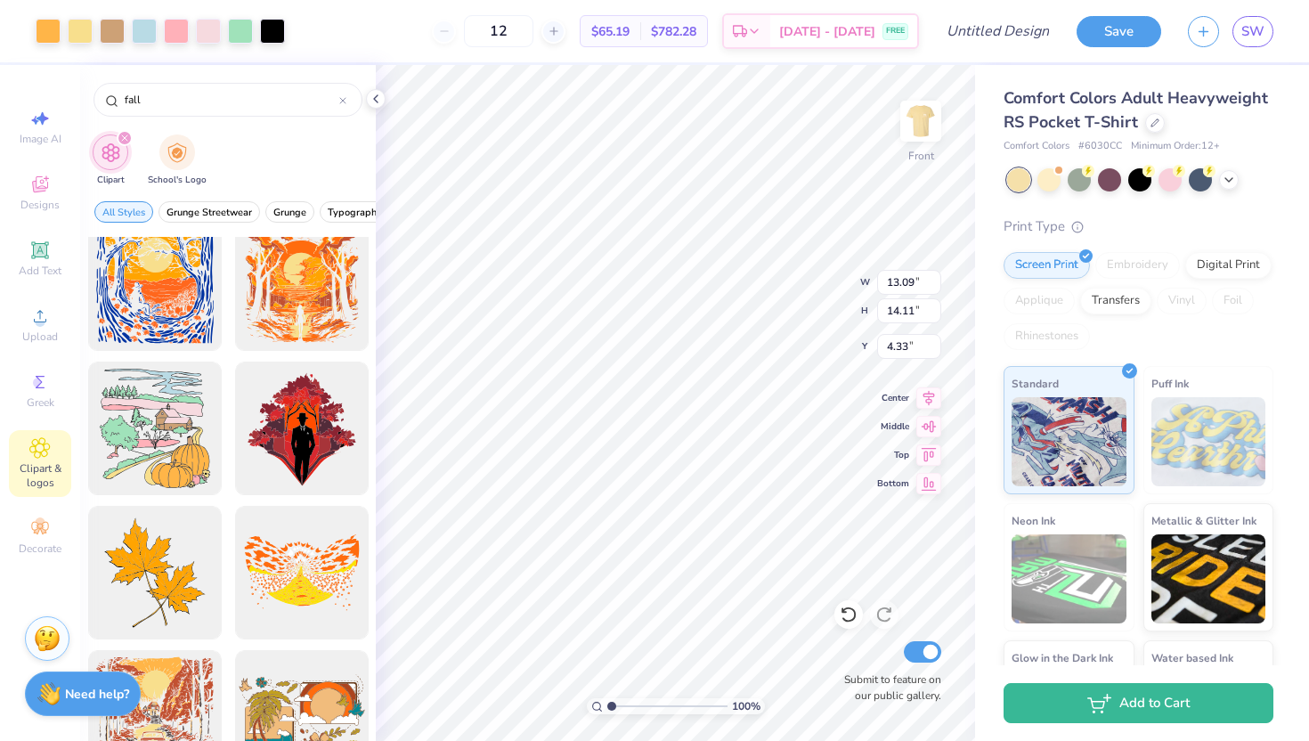
type input "13.09"
type input "14.11"
type input "5.24"
click at [924, 108] on img at bounding box center [920, 120] width 71 height 71
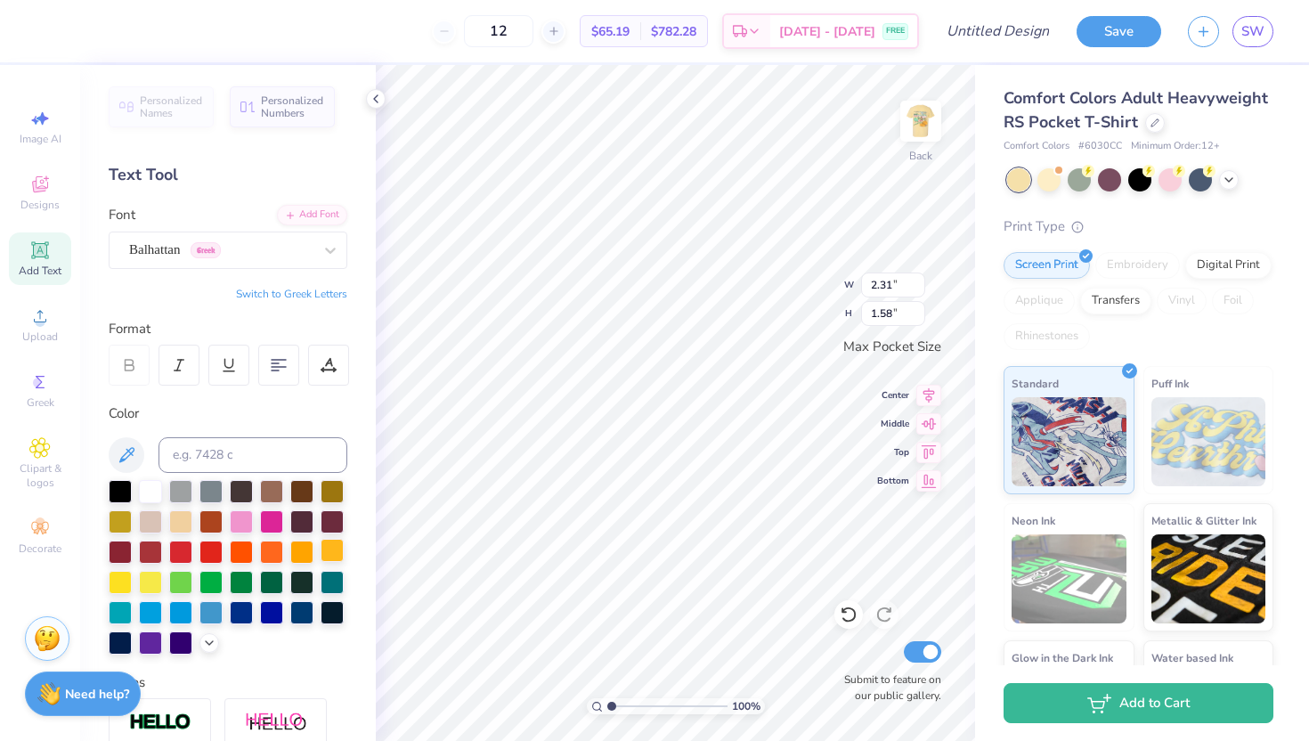
click at [334, 550] on div at bounding box center [332, 550] width 23 height 23
click at [305, 548] on div at bounding box center [301, 550] width 23 height 23
click at [333, 512] on div at bounding box center [332, 520] width 23 height 23
type input "3.44"
type input "0.68"
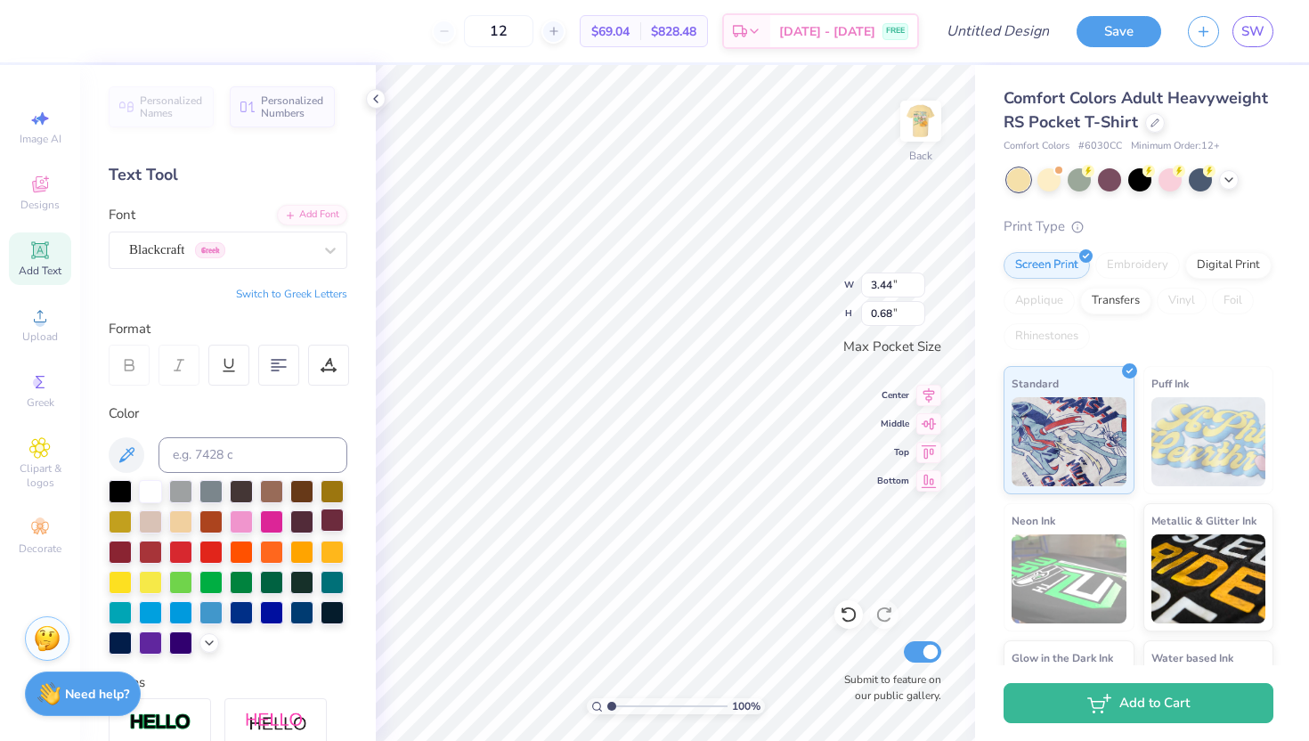
click at [336, 519] on div at bounding box center [332, 520] width 23 height 23
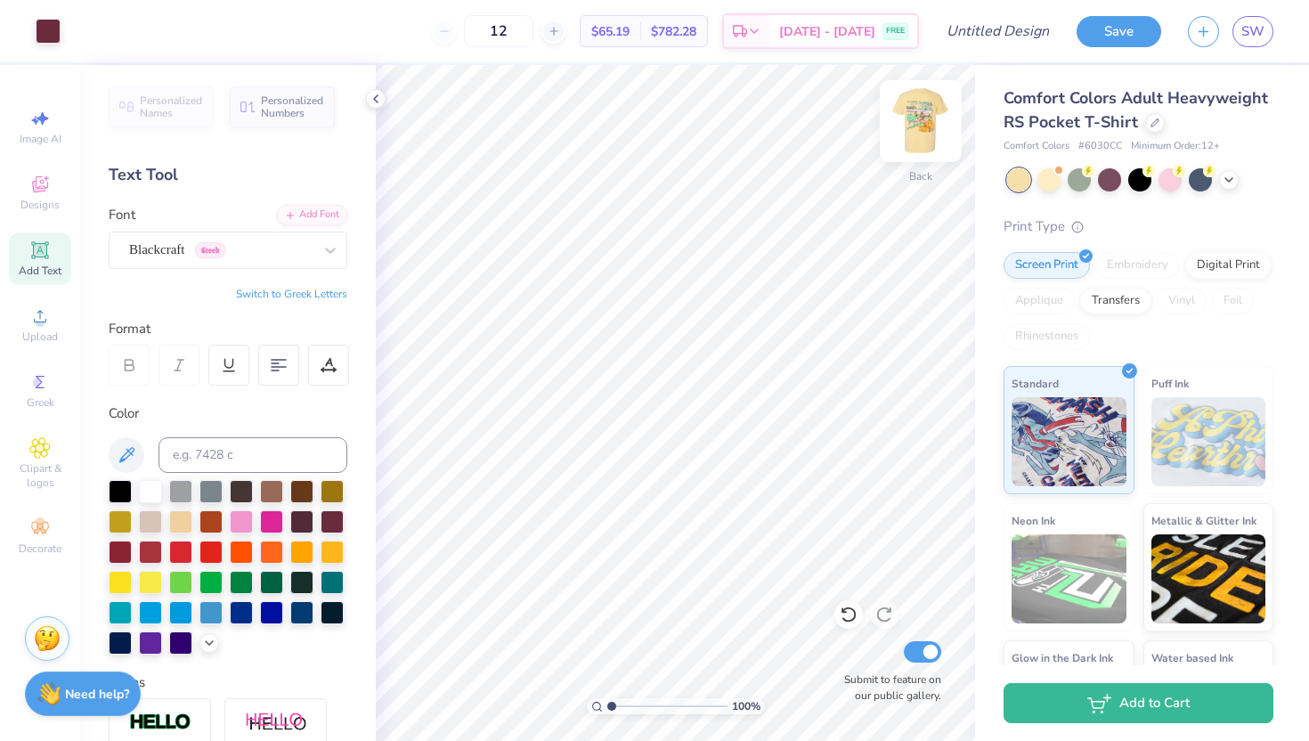
click at [910, 113] on img at bounding box center [920, 120] width 71 height 71
click at [918, 113] on img at bounding box center [920, 120] width 71 height 71
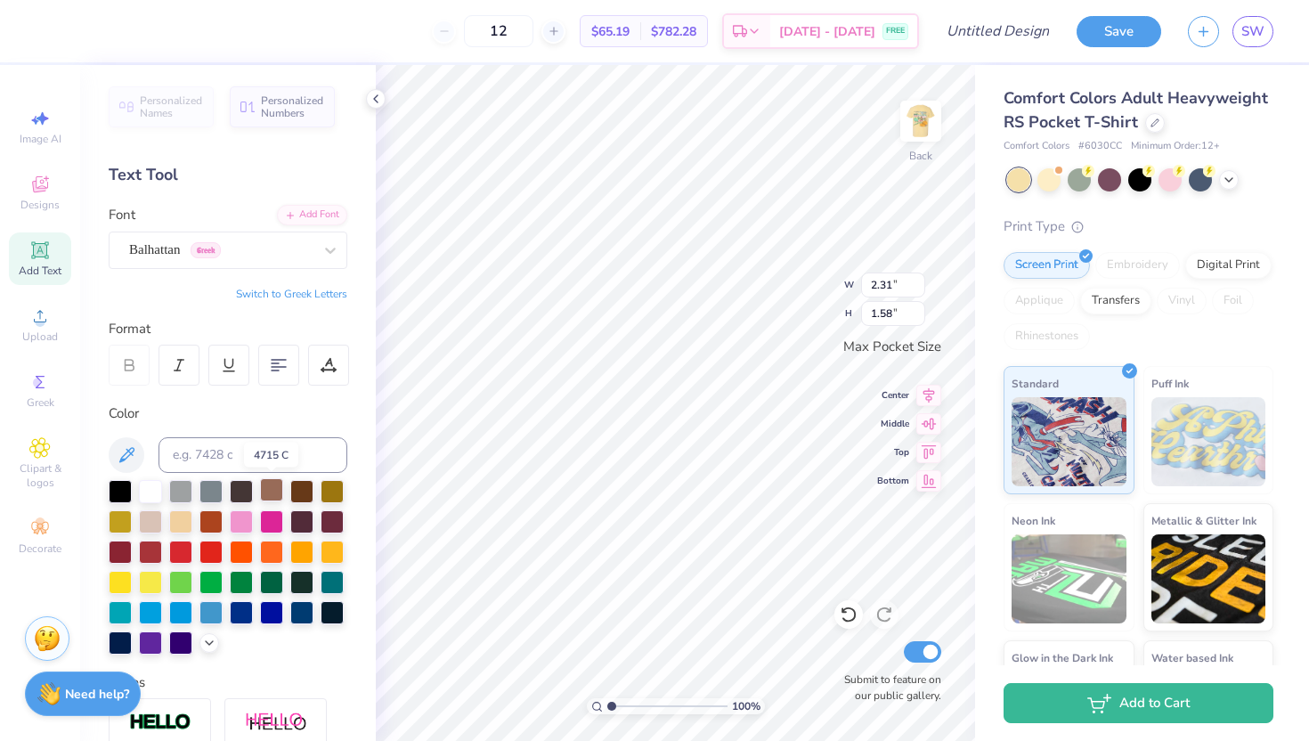
click at [265, 490] on div at bounding box center [271, 489] width 23 height 23
click at [273, 491] on div at bounding box center [271, 489] width 23 height 23
click at [938, 128] on img at bounding box center [920, 120] width 71 height 71
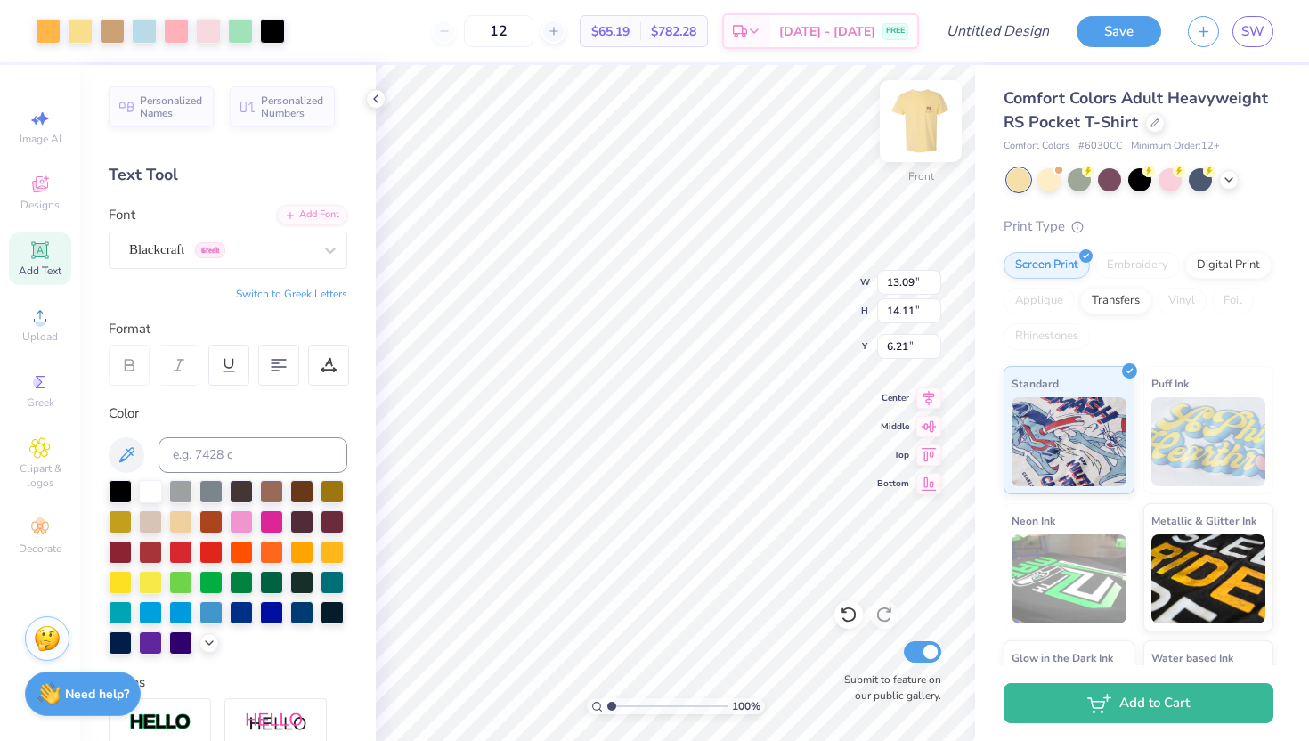
type input "4.39"
click at [935, 121] on img at bounding box center [920, 120] width 71 height 71
click at [925, 121] on img at bounding box center [921, 121] width 36 height 36
click at [471, 32] on div "12" at bounding box center [499, 31] width 134 height 32
click at [554, 33] on line at bounding box center [554, 31] width 0 height 7
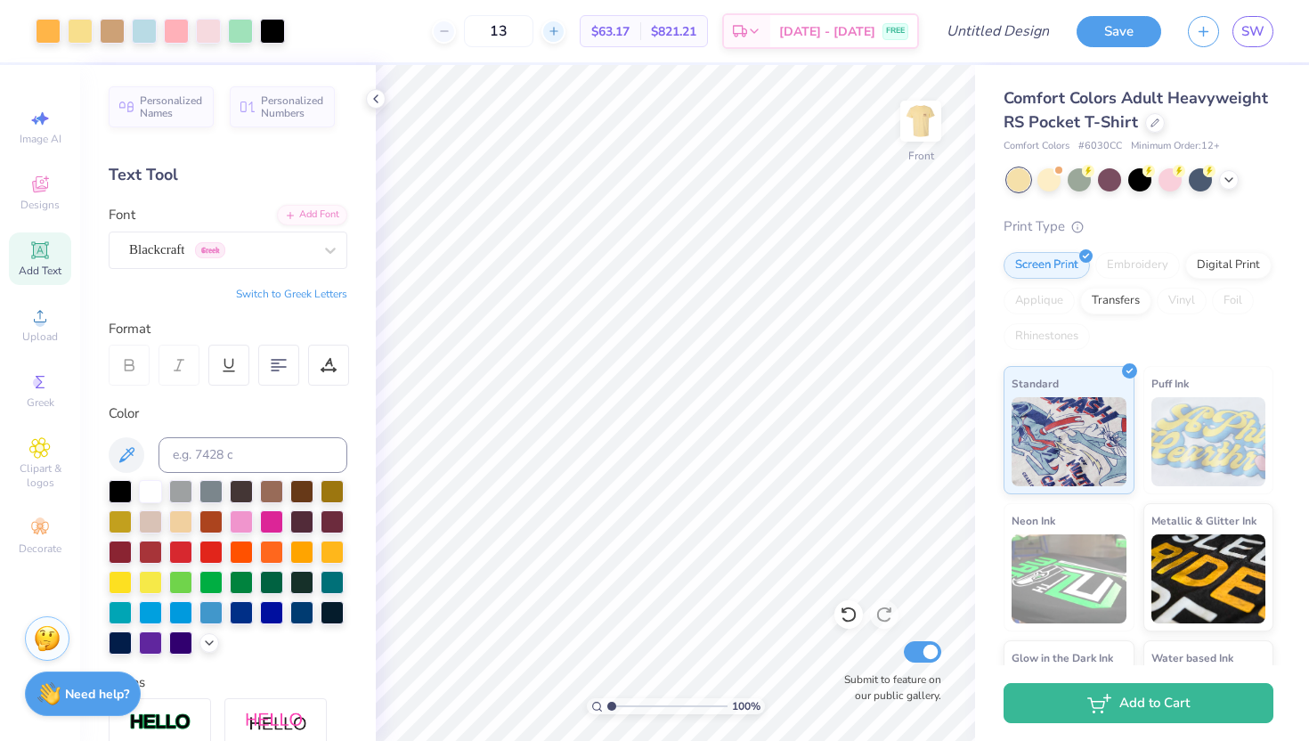
click at [554, 33] on line at bounding box center [554, 31] width 0 height 7
type input "15"
click at [916, 131] on img at bounding box center [920, 120] width 71 height 71
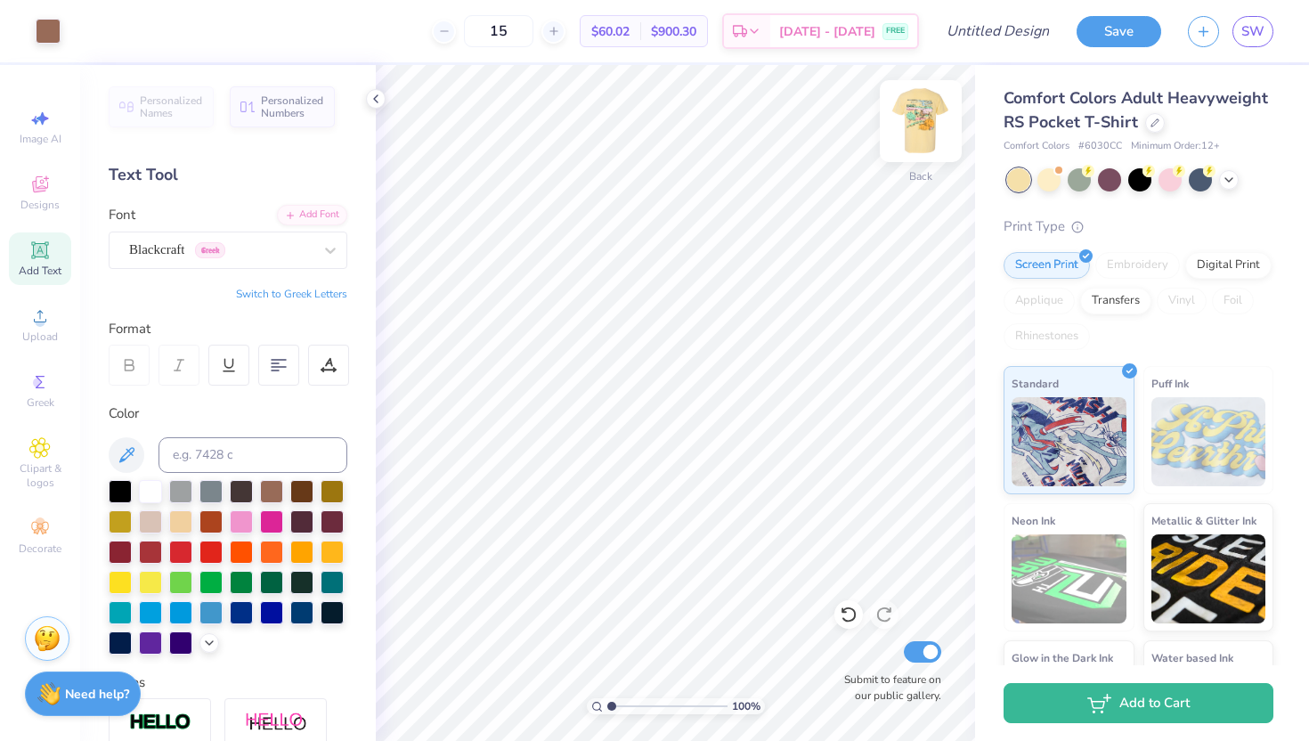
click at [915, 126] on img at bounding box center [920, 120] width 71 height 71
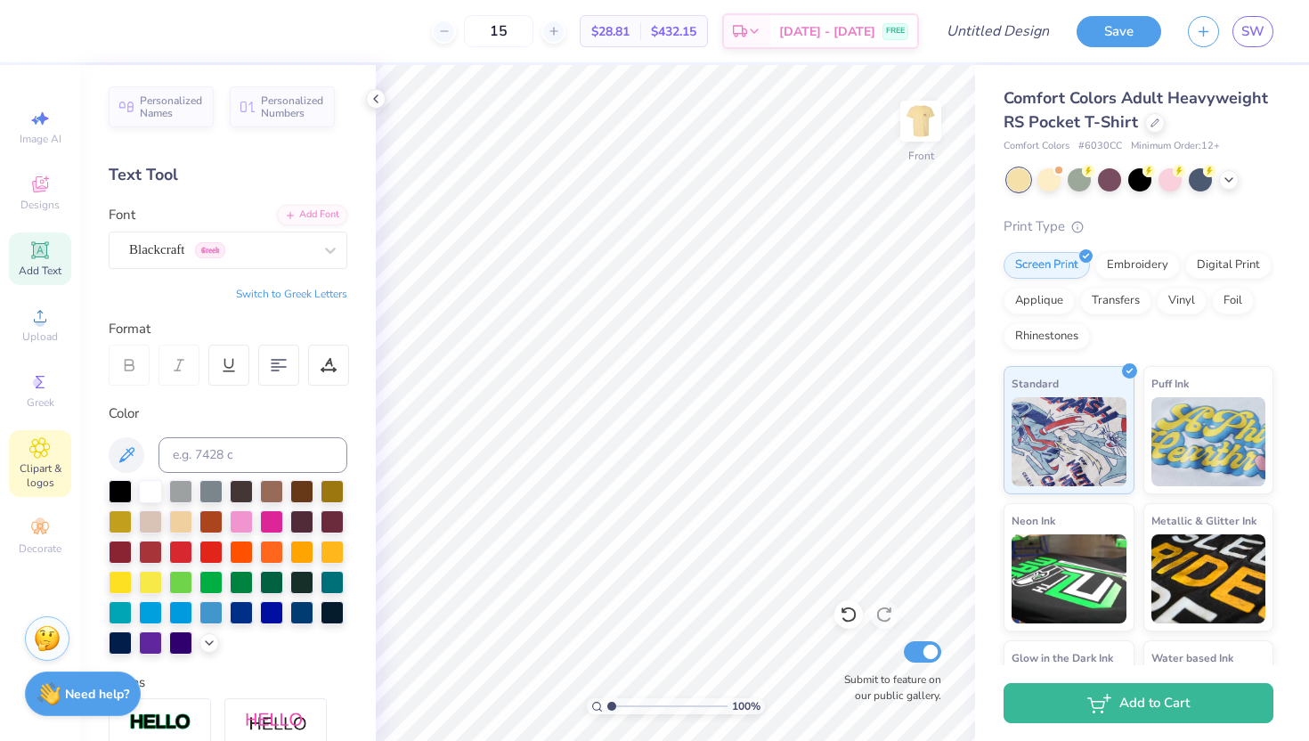
click at [43, 456] on icon at bounding box center [40, 448] width 20 height 20
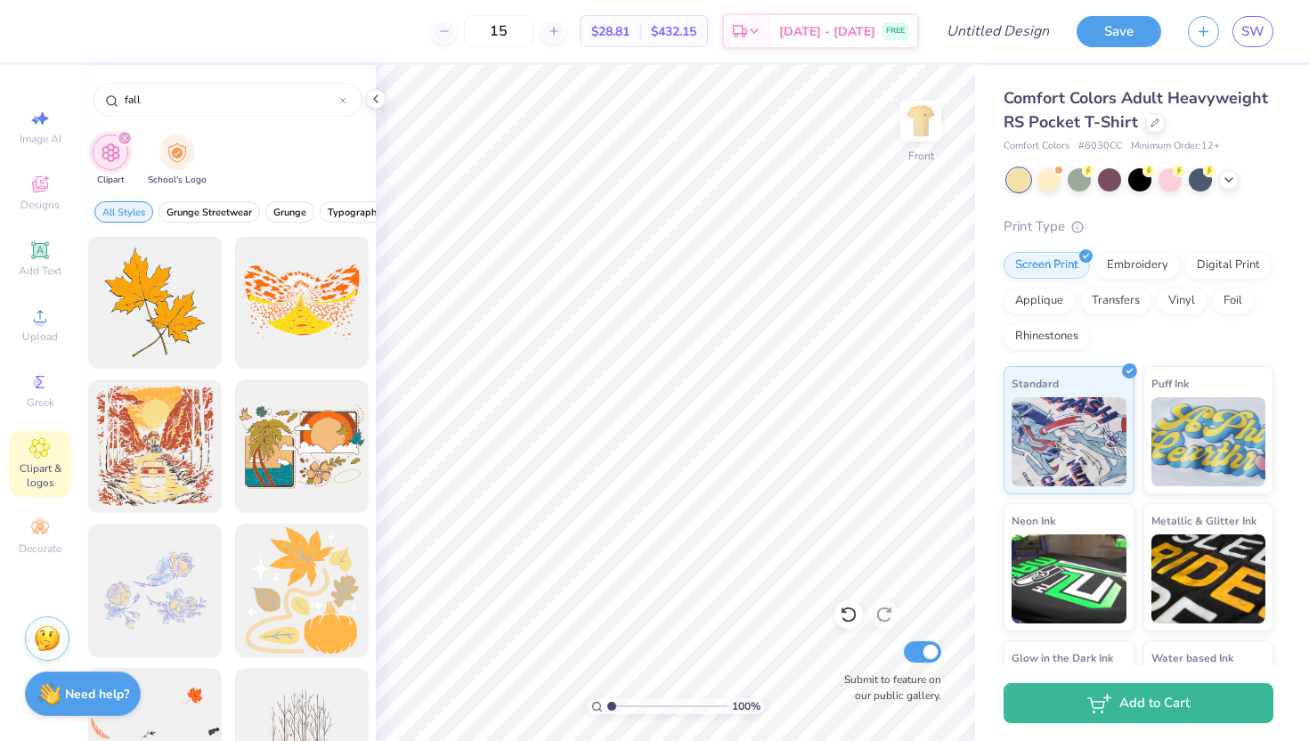
scroll to position [1207, 0]
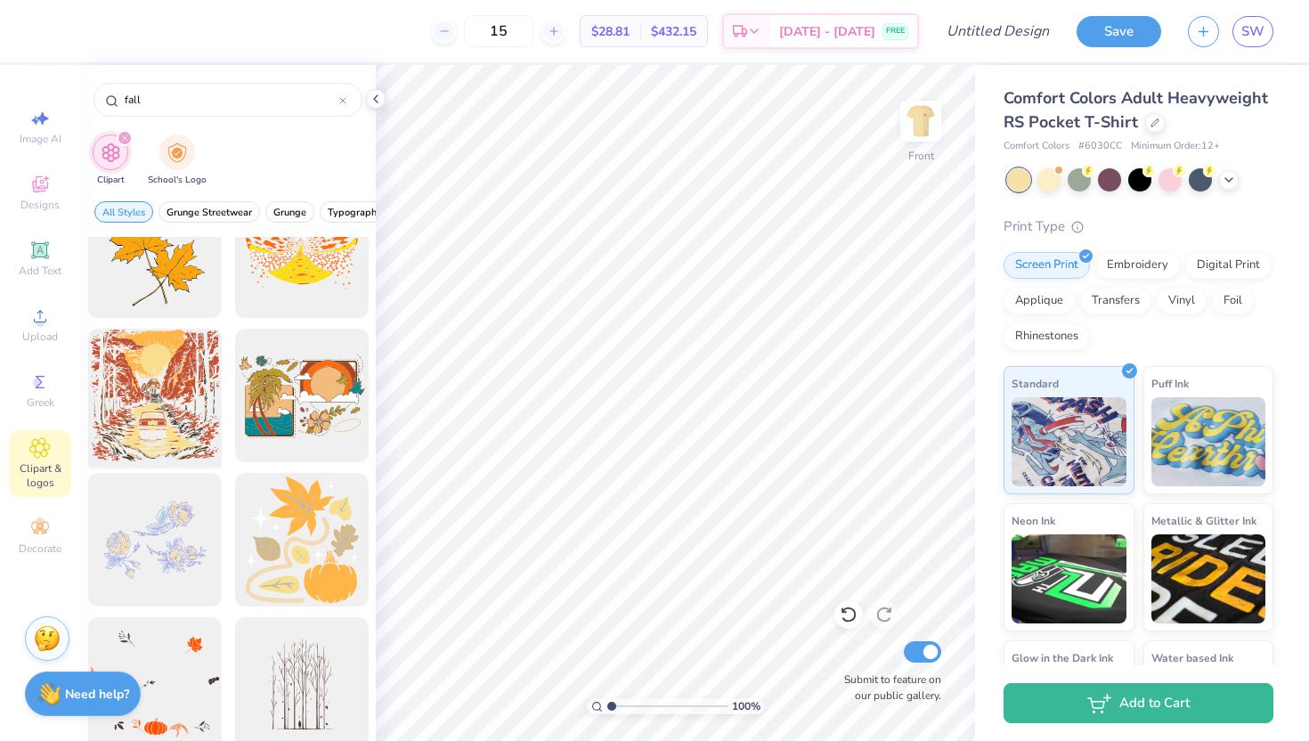
click at [154, 393] on div at bounding box center [154, 395] width 147 height 147
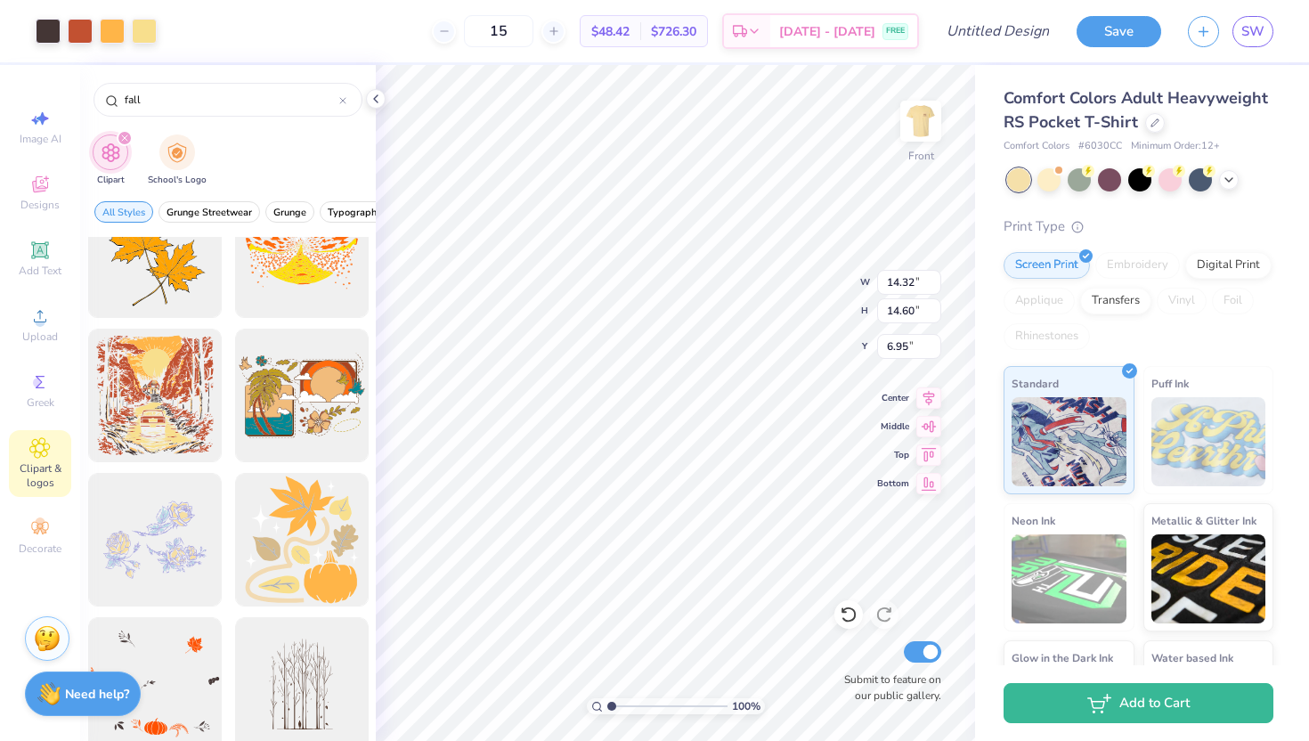
type input "6.95"
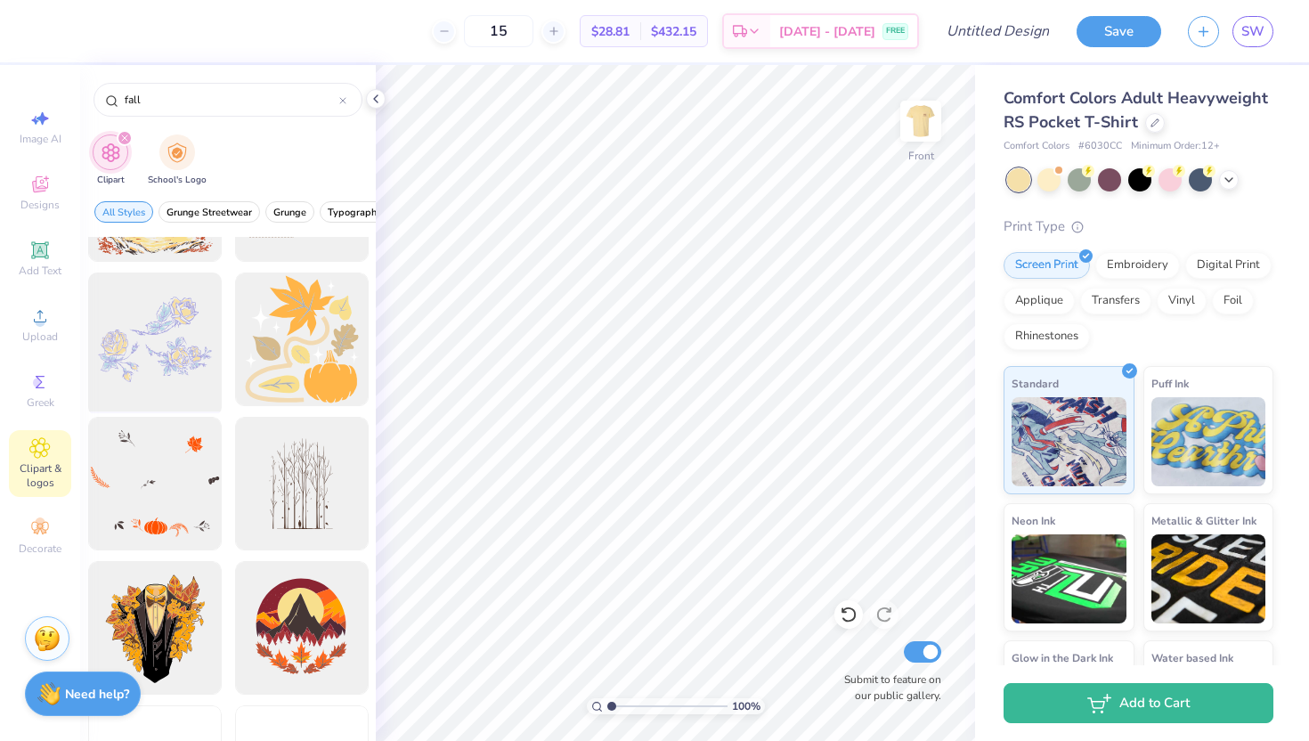
scroll to position [1457, 0]
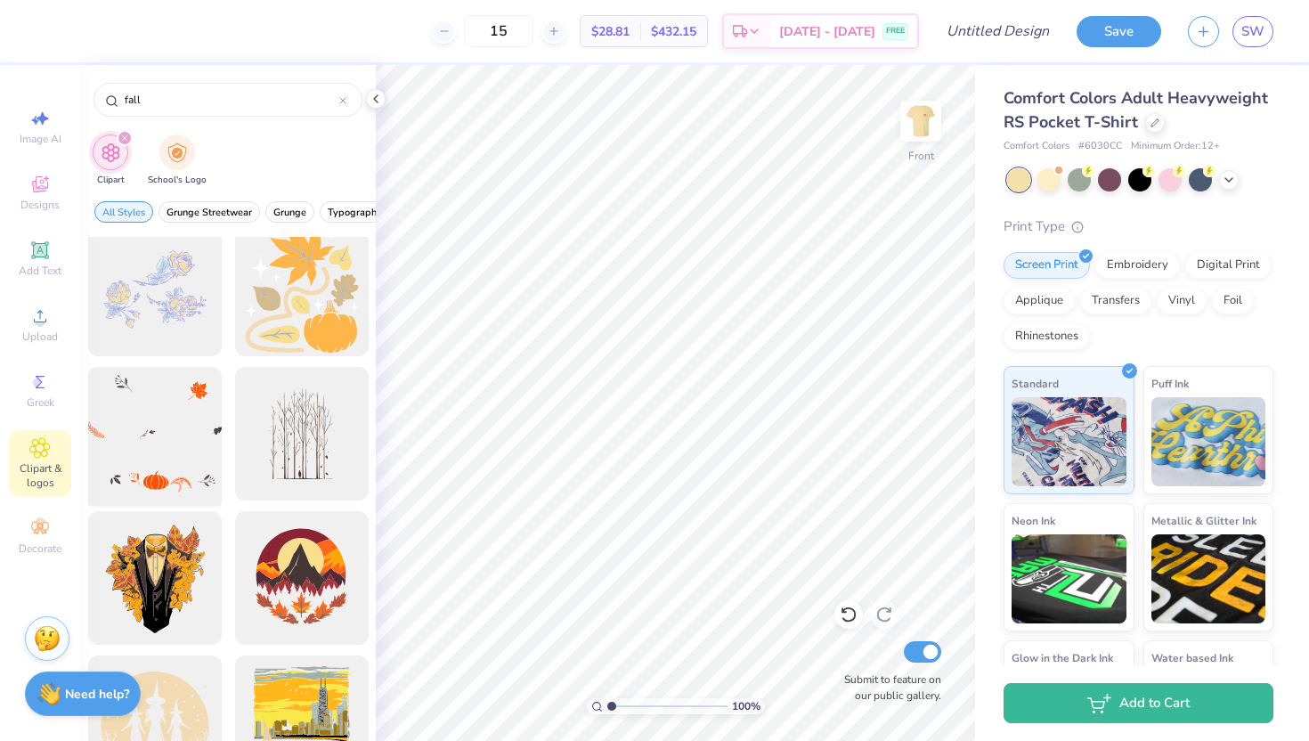
click at [183, 462] on div at bounding box center [154, 434] width 147 height 147
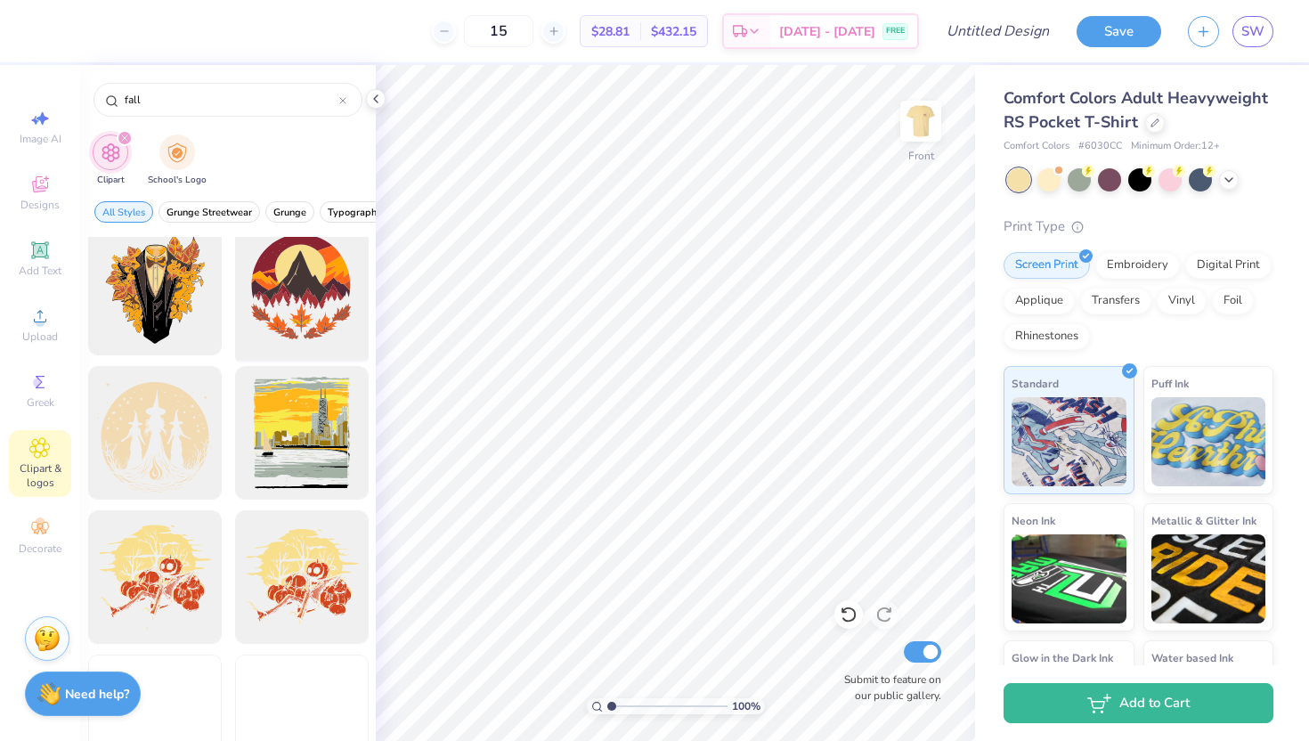
scroll to position [1855, 0]
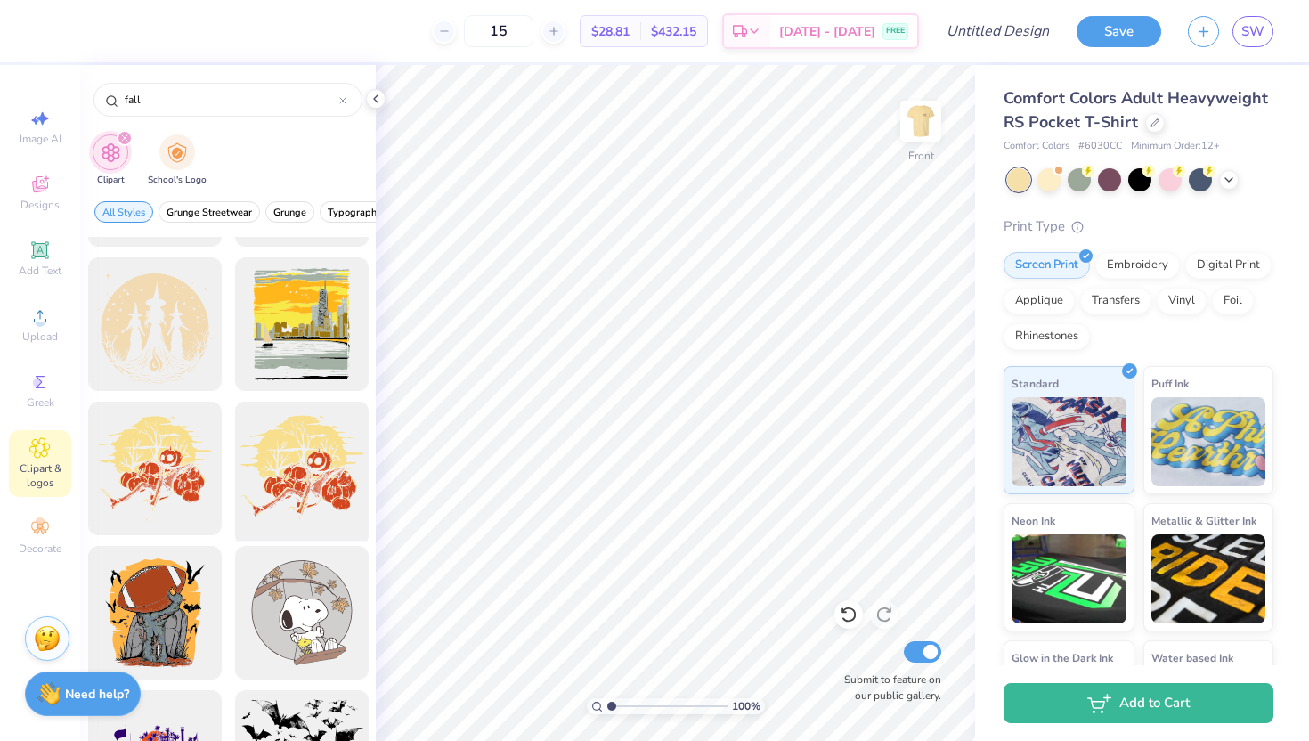
click at [299, 501] on div at bounding box center [301, 468] width 147 height 147
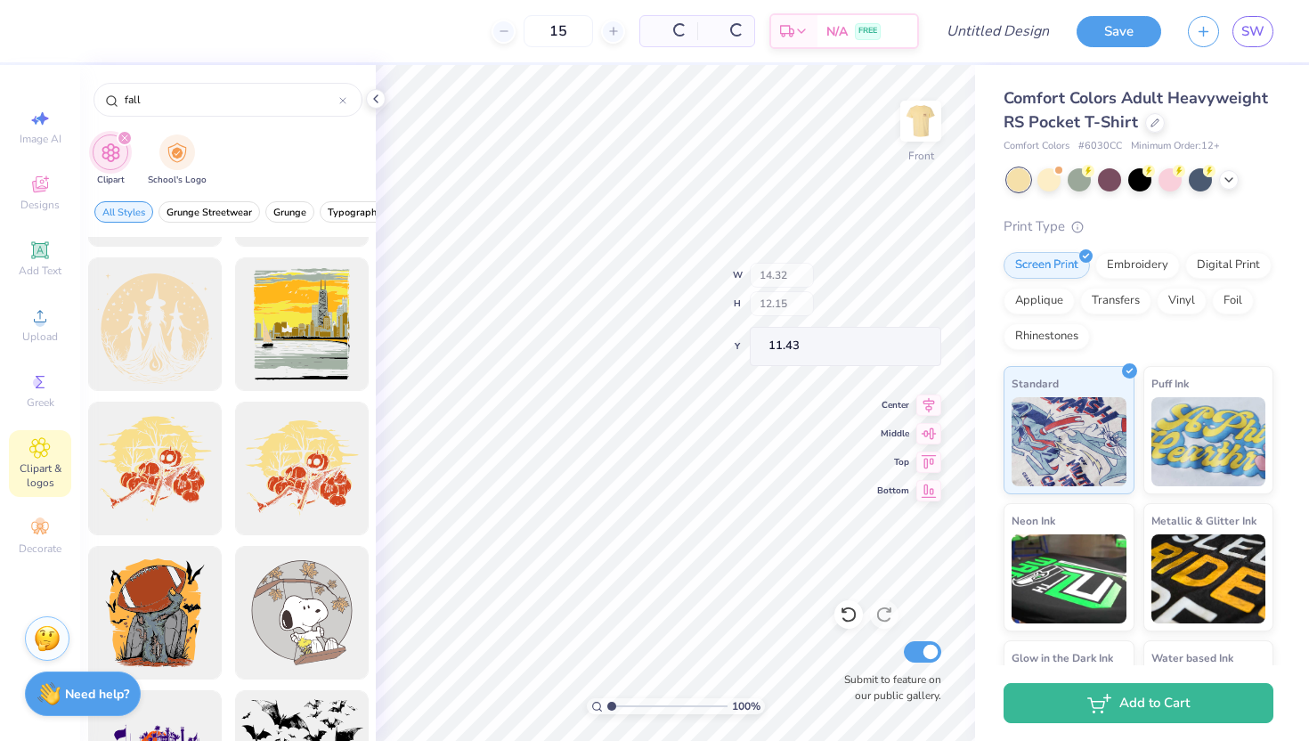
type input "11.43"
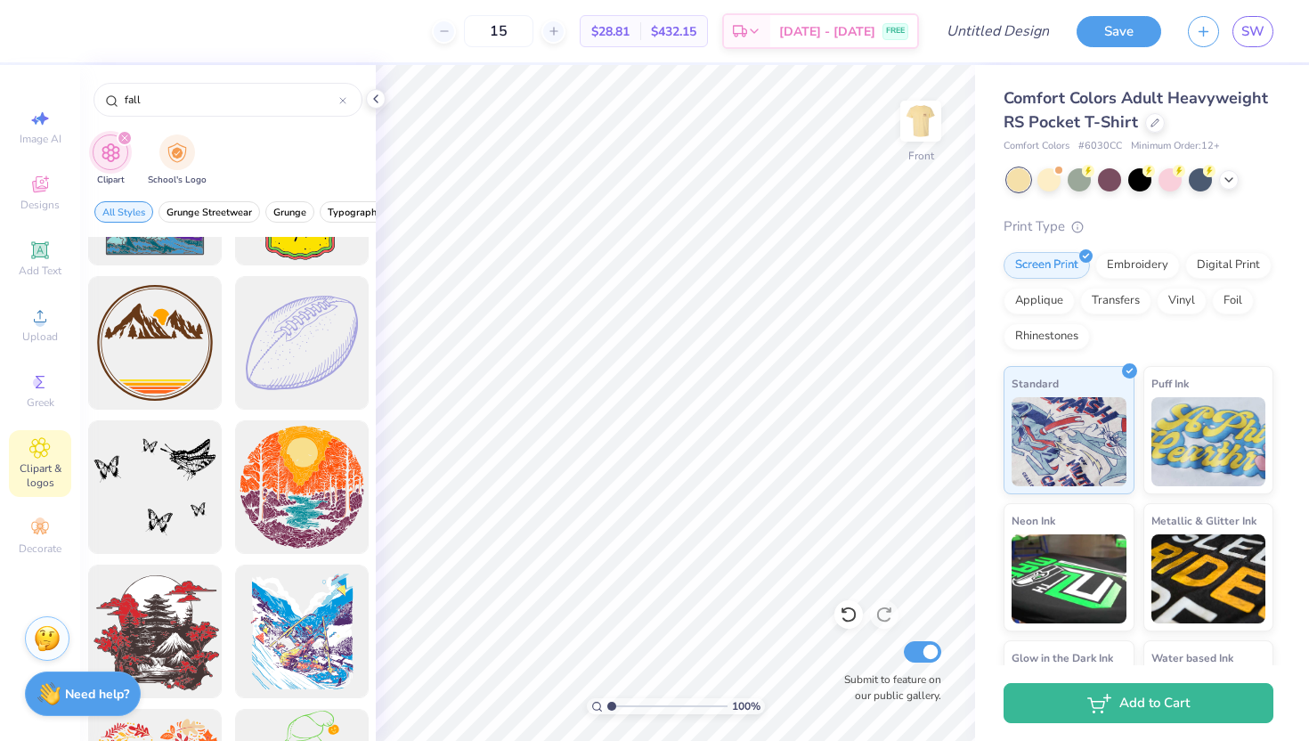
scroll to position [2767, 0]
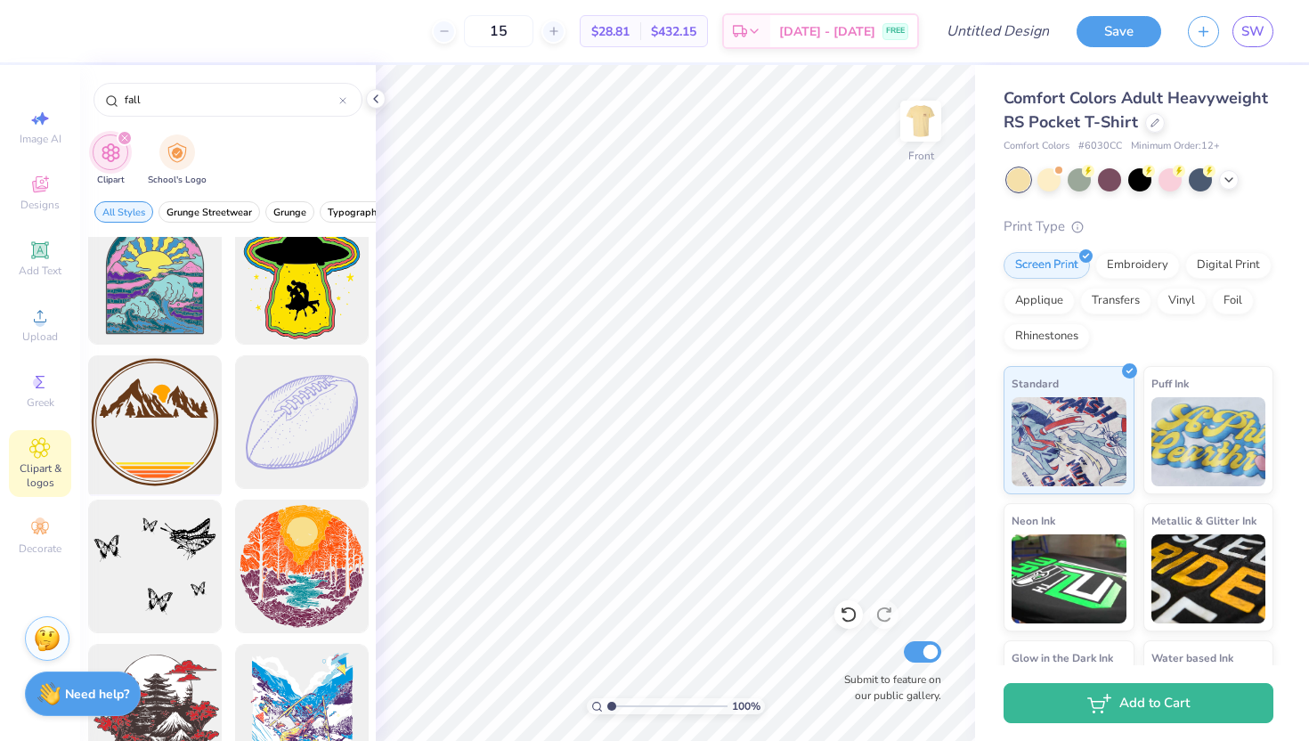
click at [120, 420] on div at bounding box center [154, 422] width 147 height 147
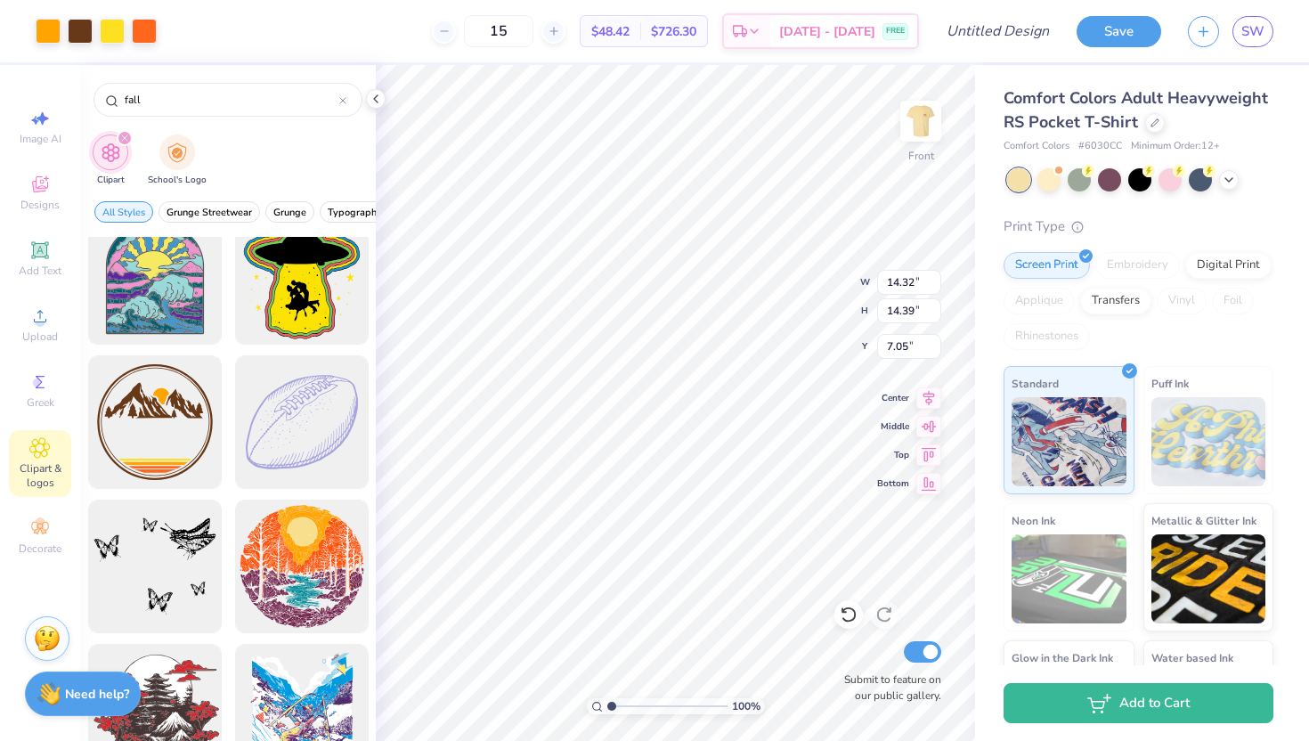
type input "7.05"
type input "12.49"
type input "12.56"
type input "5.43"
click at [905, 110] on img at bounding box center [920, 120] width 71 height 71
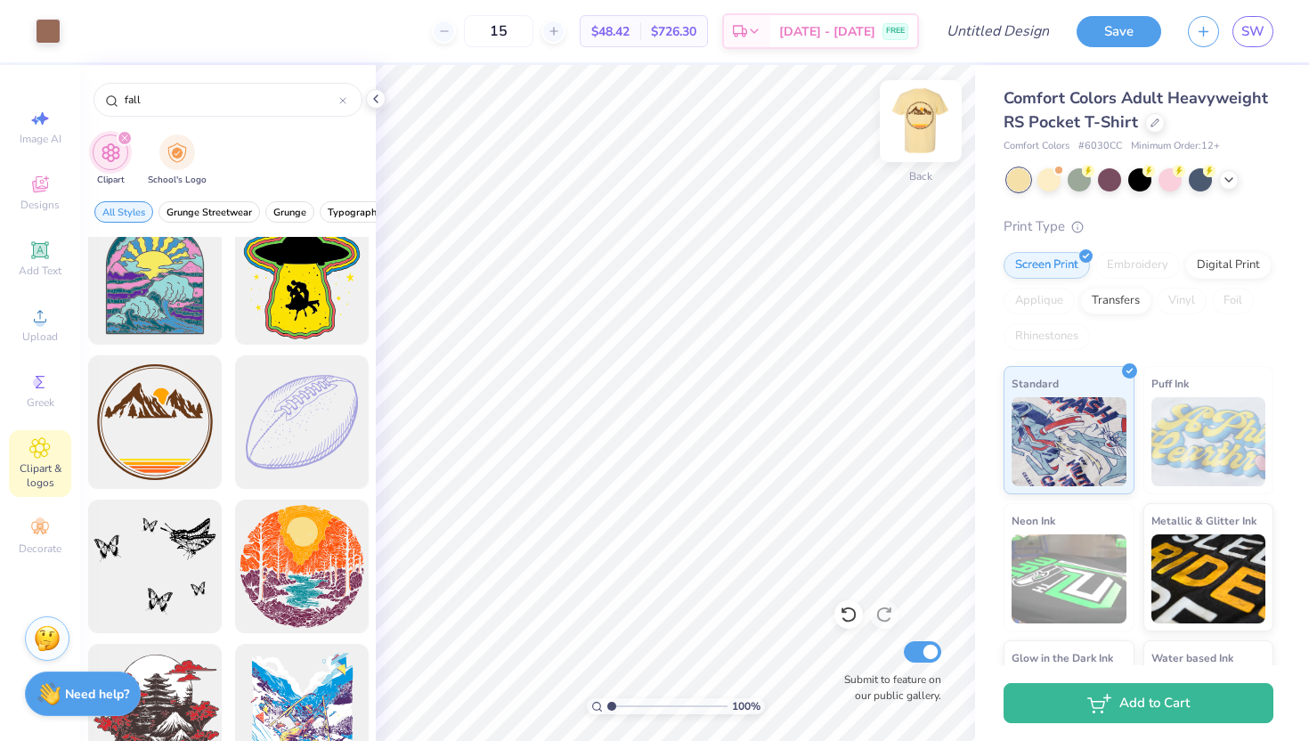
click at [924, 130] on img at bounding box center [920, 120] width 71 height 71
click at [926, 118] on img at bounding box center [920, 120] width 71 height 71
click at [928, 108] on img at bounding box center [920, 120] width 71 height 71
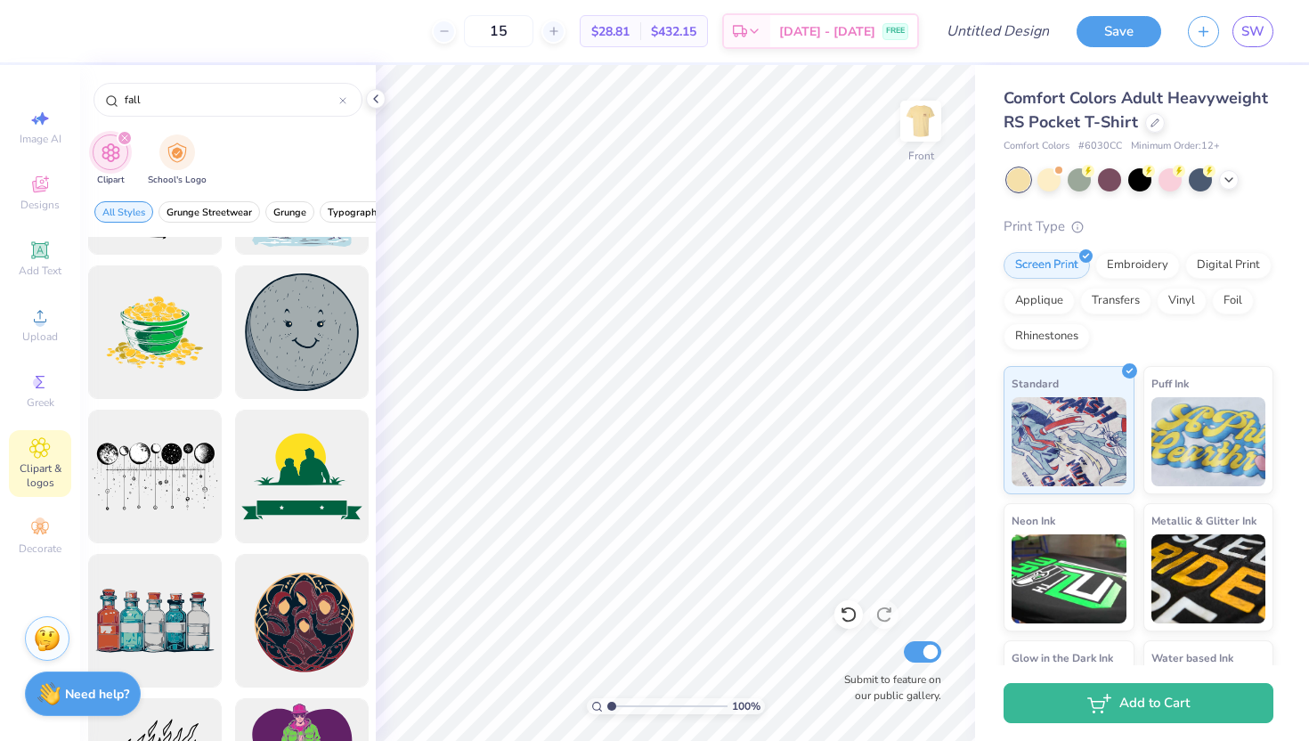
scroll to position [3602, 0]
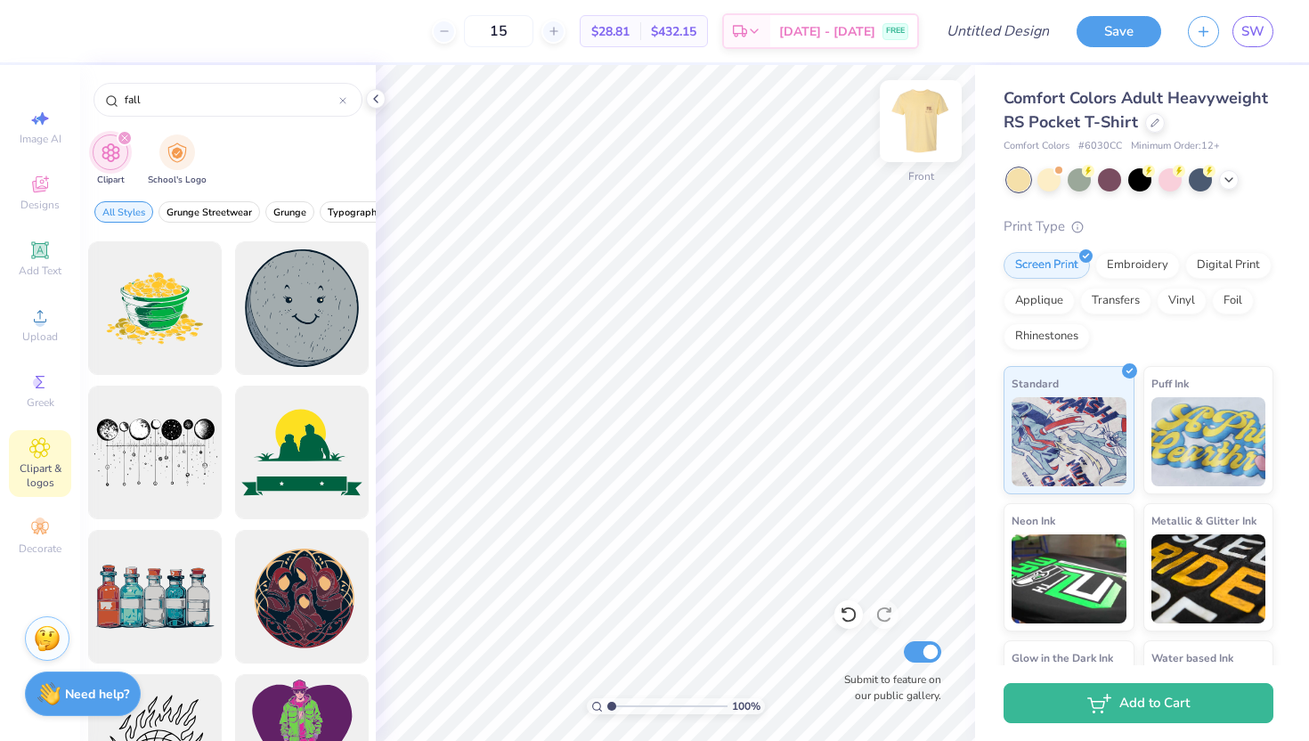
click at [916, 134] on img at bounding box center [920, 120] width 71 height 71
click at [1258, 28] on span "SW" at bounding box center [1252, 31] width 23 height 20
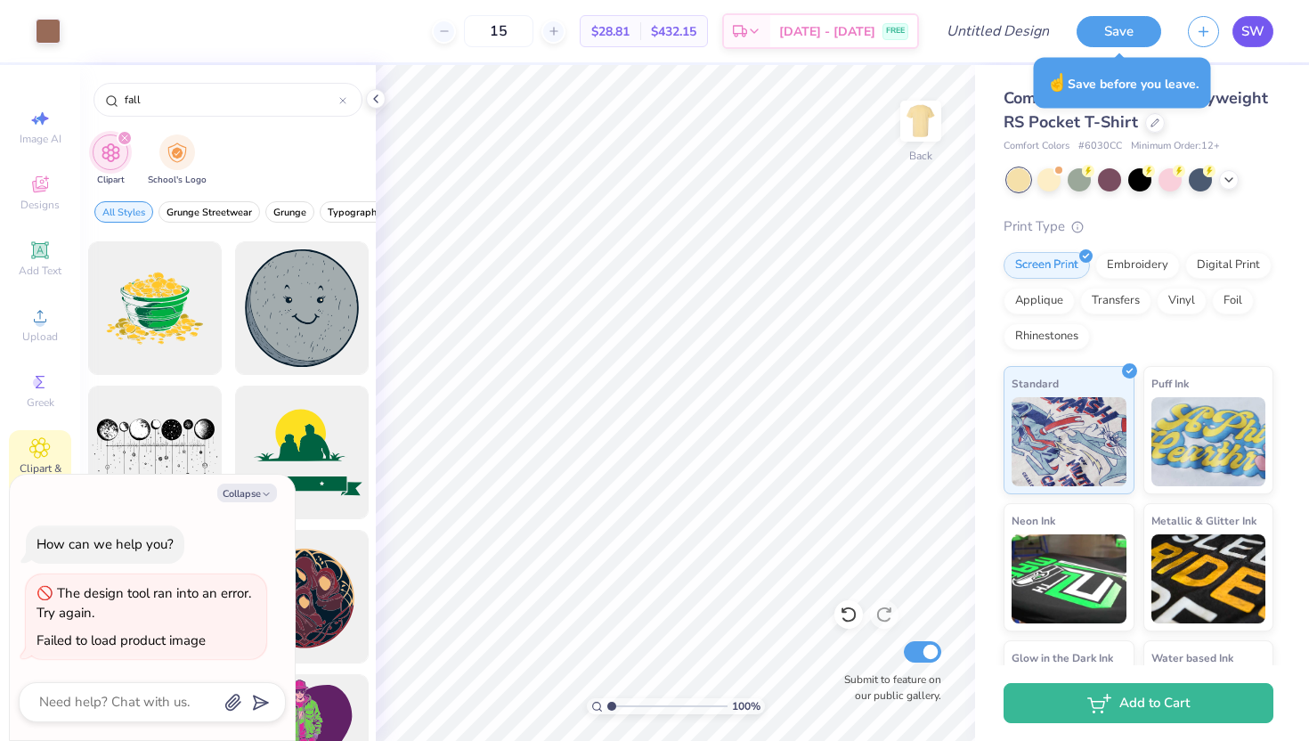
type textarea "x"
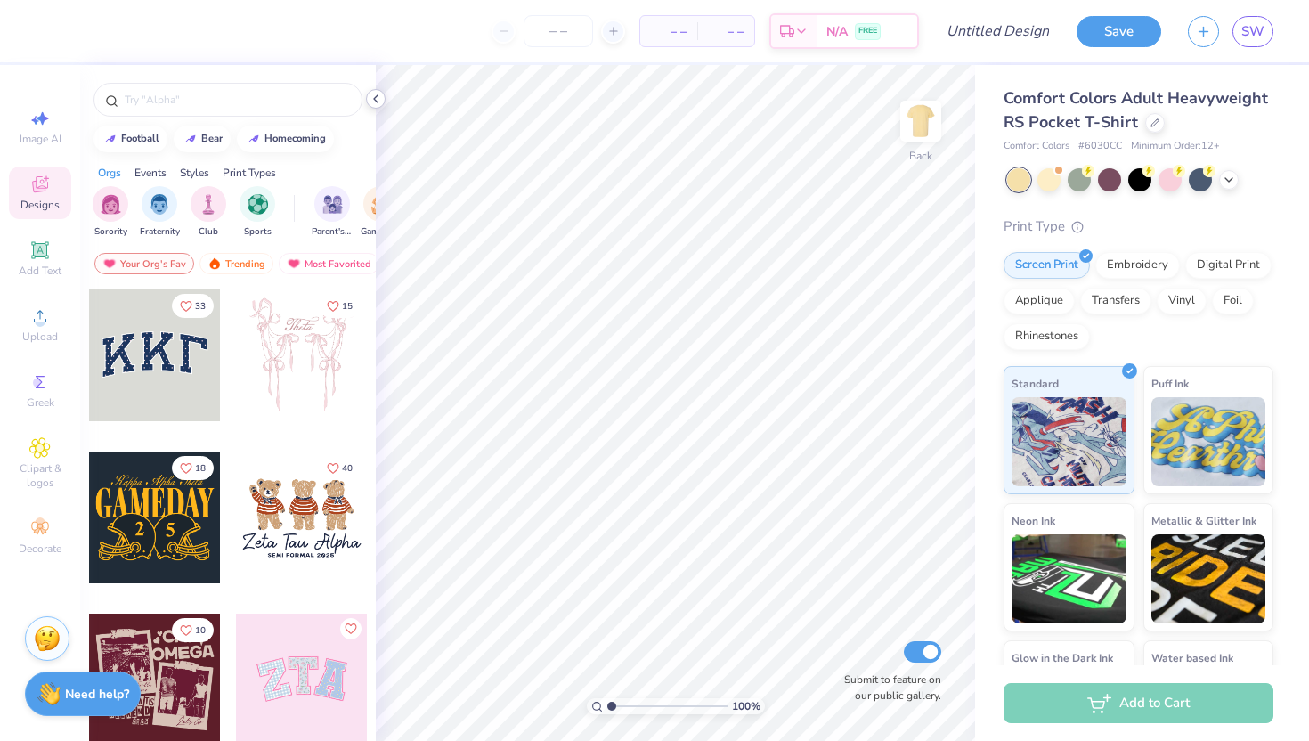
click at [377, 102] on icon at bounding box center [376, 99] width 14 height 14
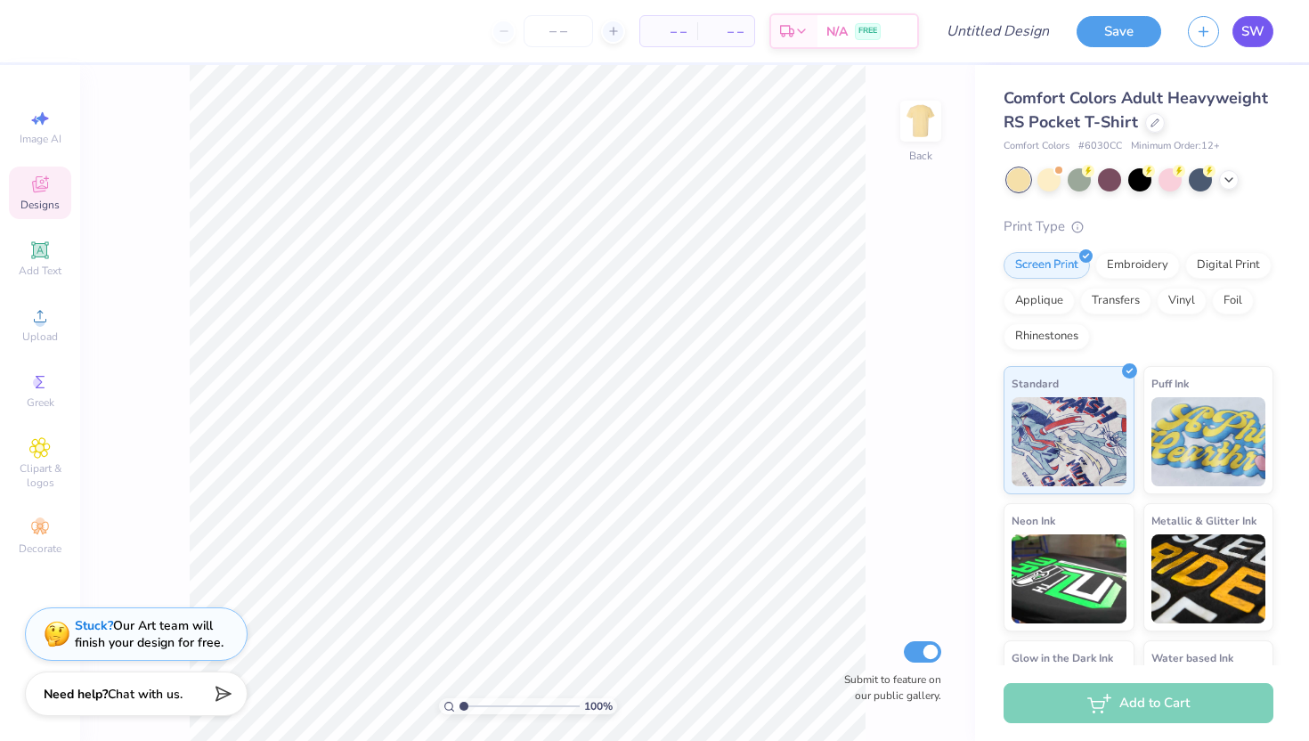
click at [1247, 34] on span "SW" at bounding box center [1252, 31] width 23 height 20
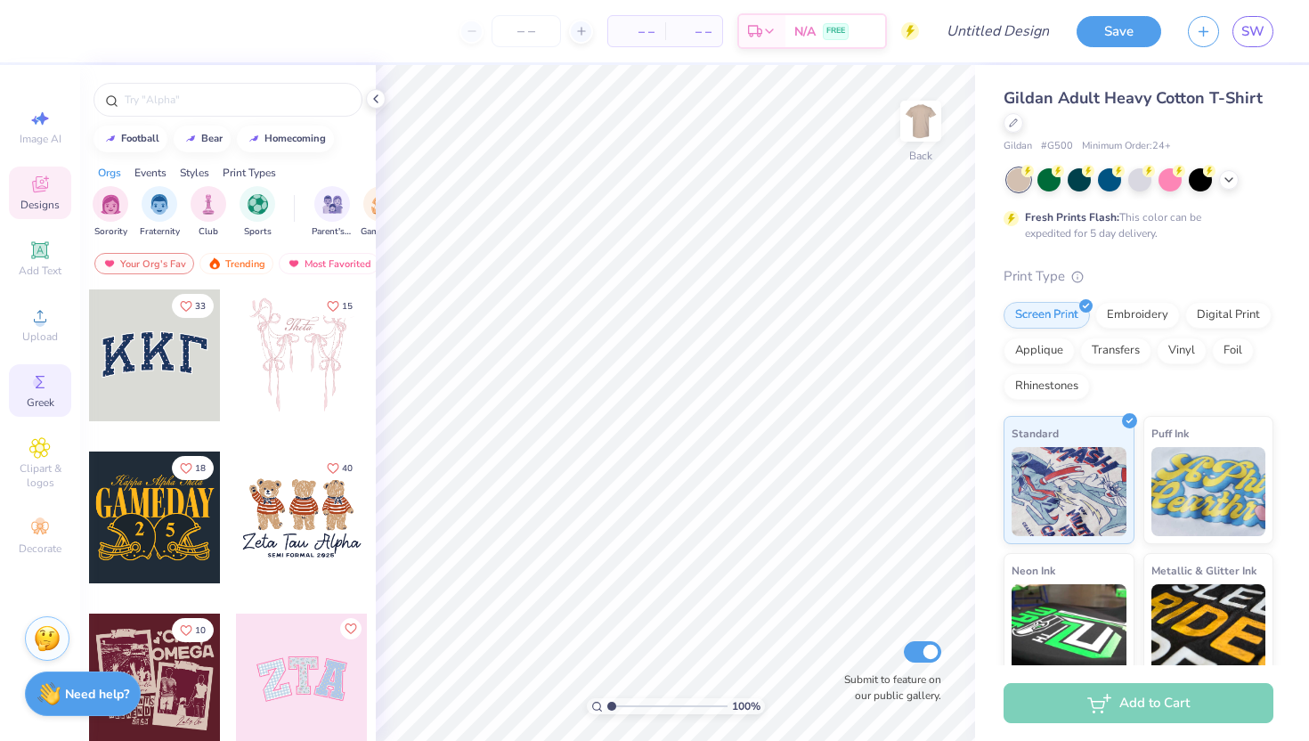
click at [37, 387] on icon at bounding box center [40, 382] width 9 height 12
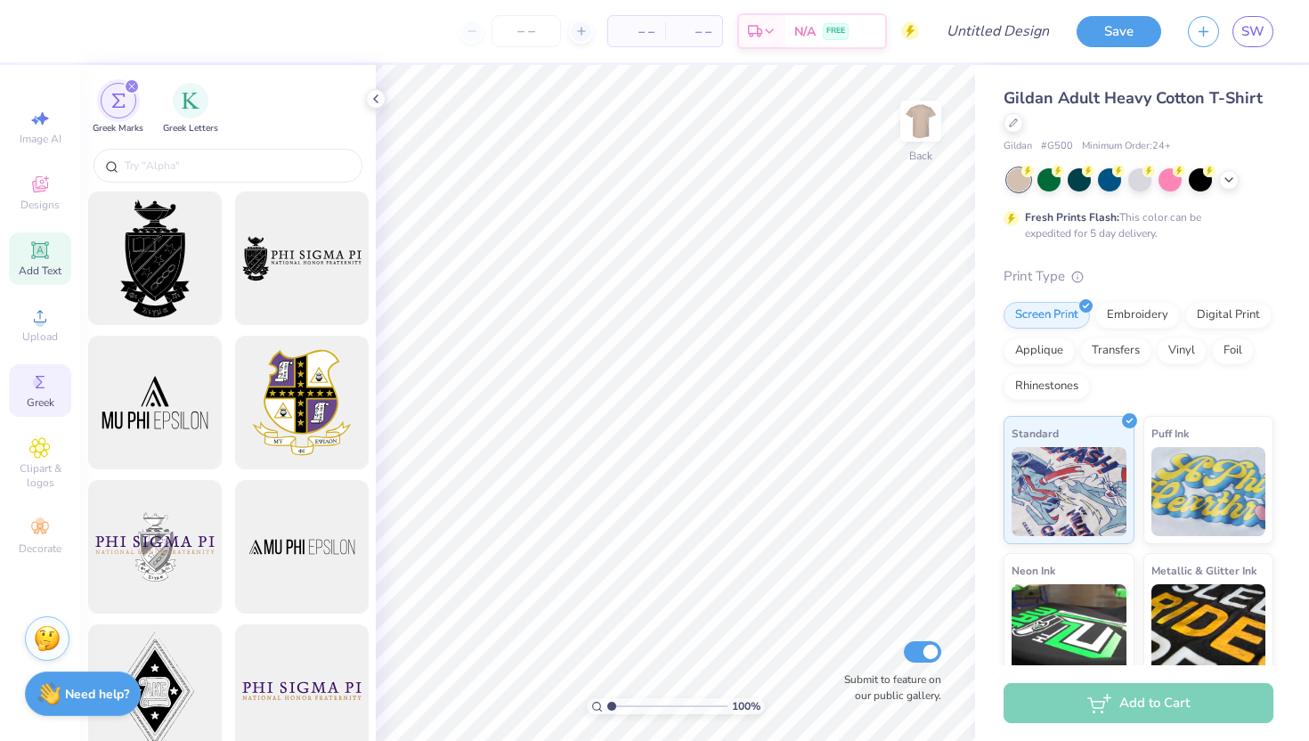
click at [45, 248] on icon at bounding box center [39, 249] width 13 height 13
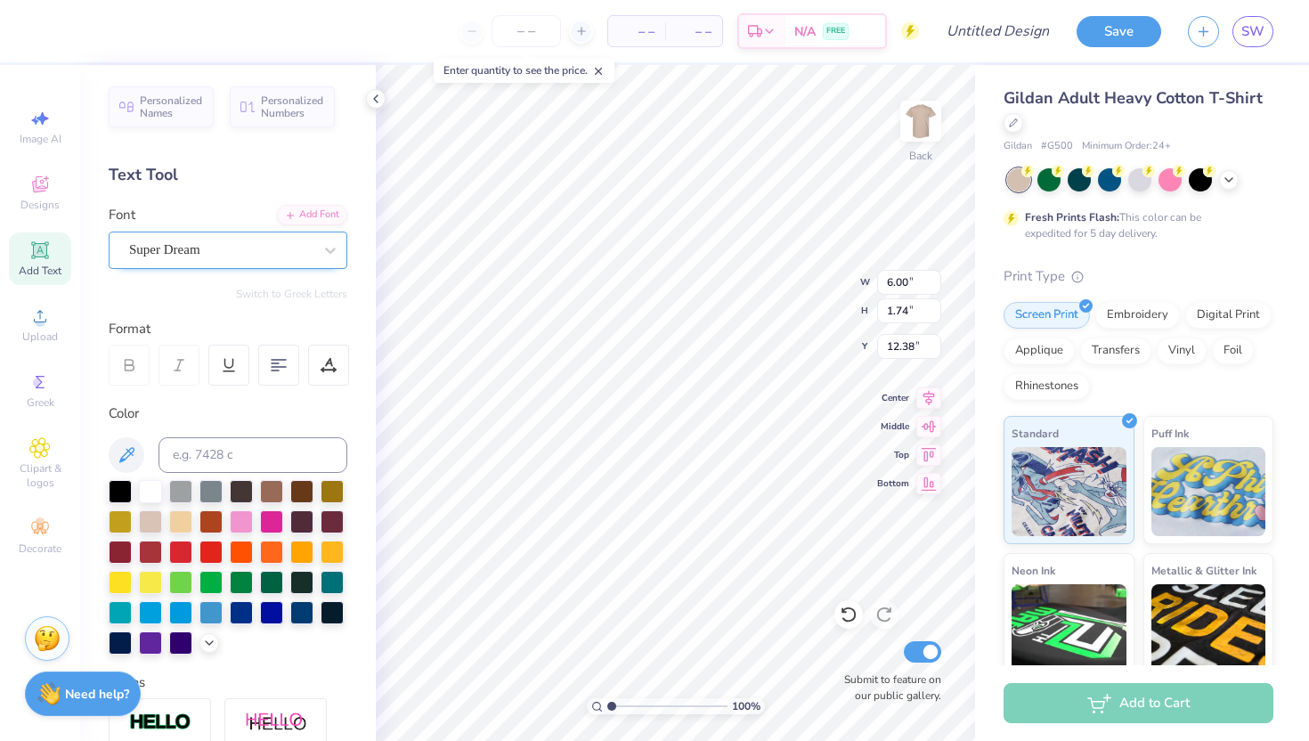
type textarea "PBL"
click at [277, 248] on div "Super Dream" at bounding box center [220, 250] width 187 height 28
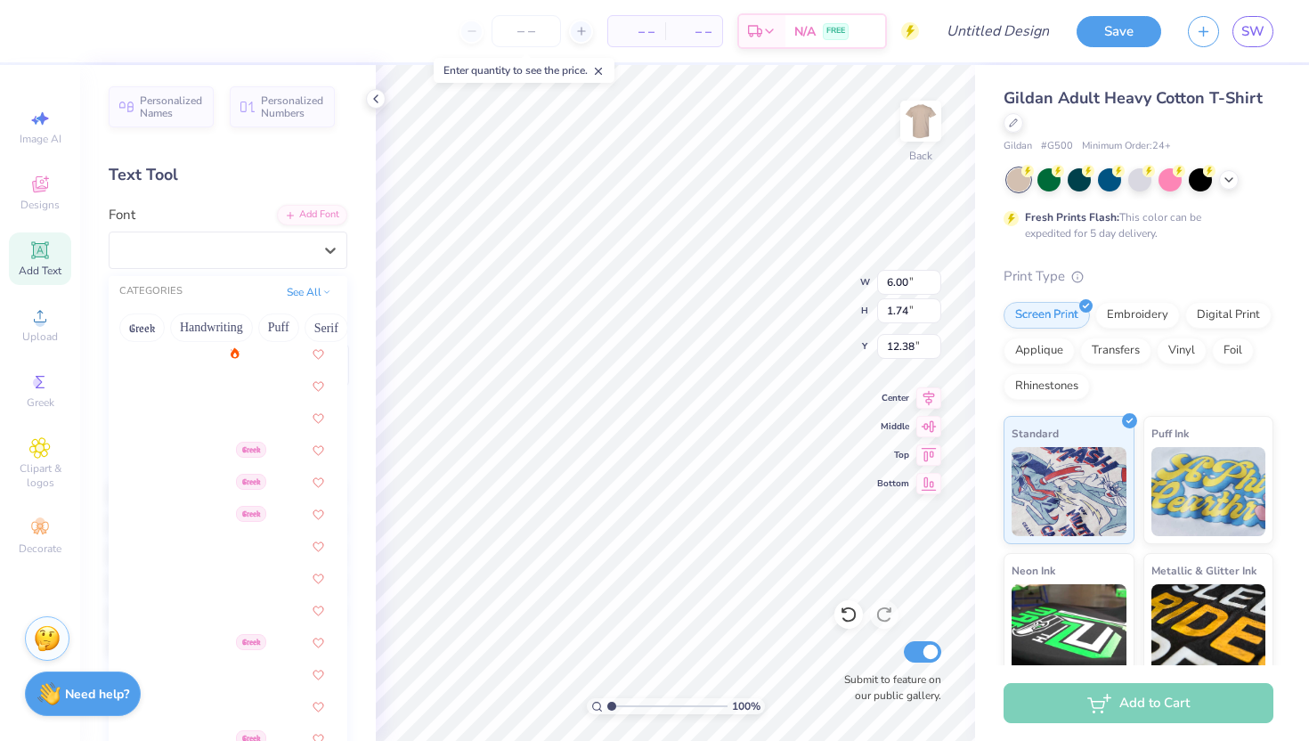
scroll to position [690, 0]
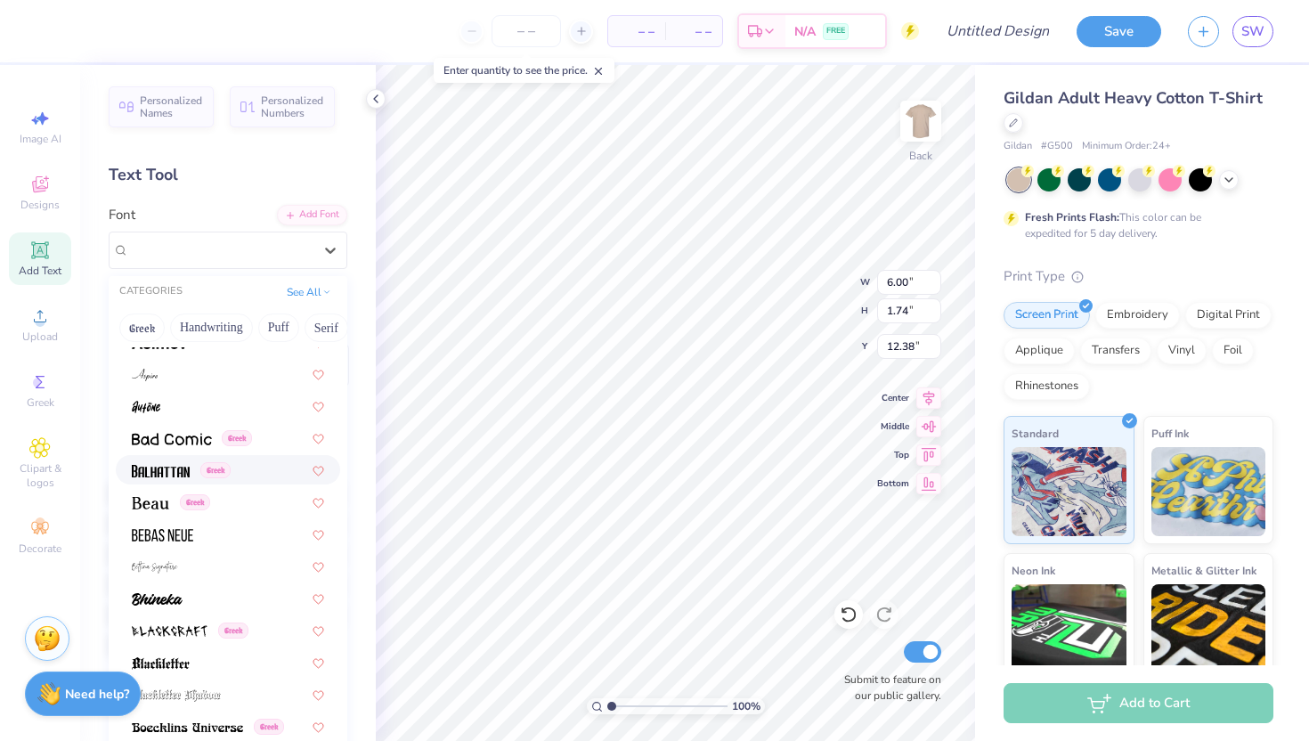
click at [254, 469] on div "Greek" at bounding box center [228, 469] width 192 height 19
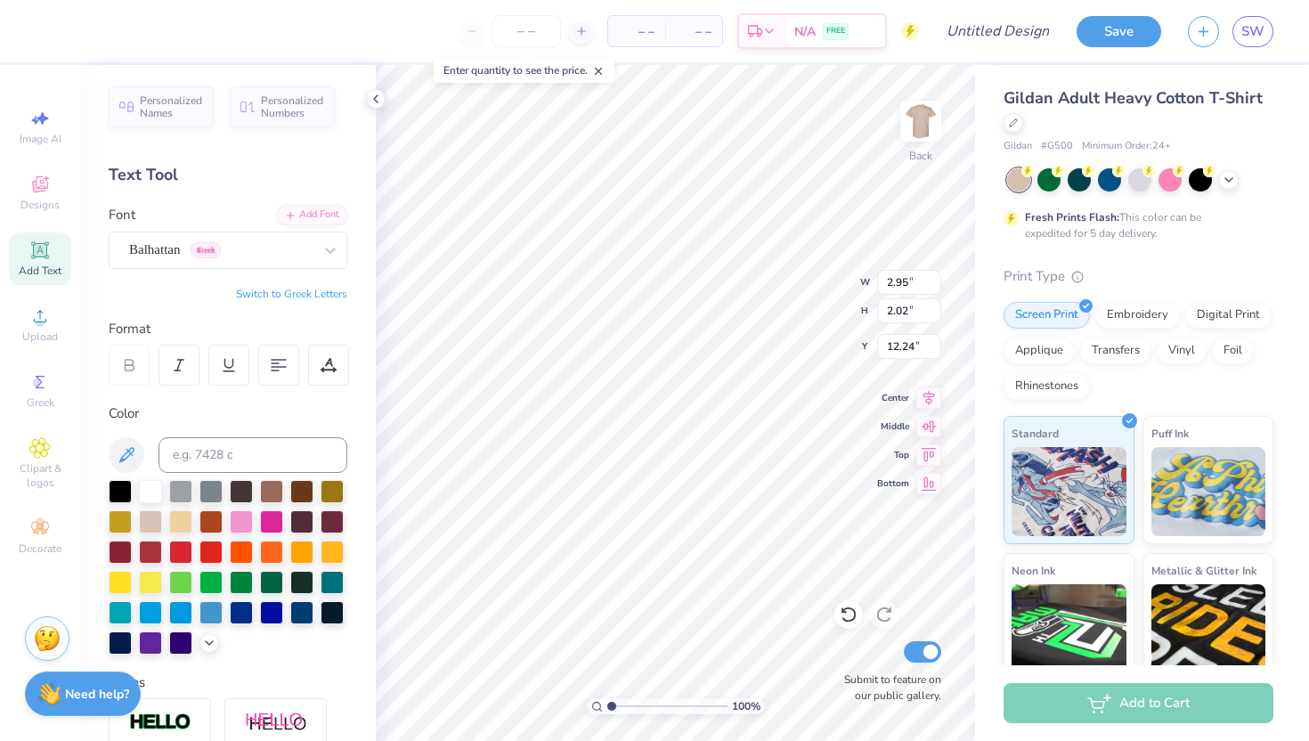
type input "3.00"
click at [48, 264] on span "Add Text" at bounding box center [40, 271] width 43 height 14
type input "6.00"
type input "1.74"
type input "12.38"
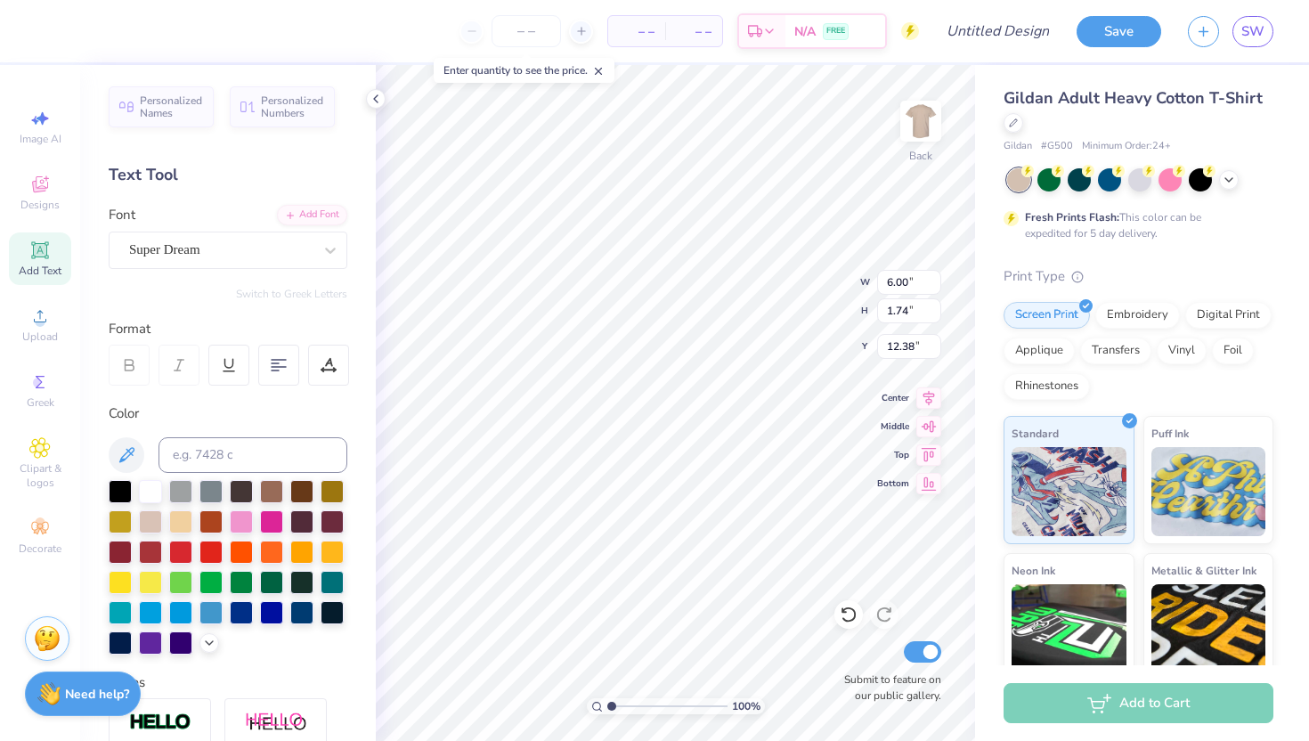
scroll to position [0, 1]
type textarea "fall fest"
click at [247, 243] on div "Super Dream" at bounding box center [220, 250] width 187 height 28
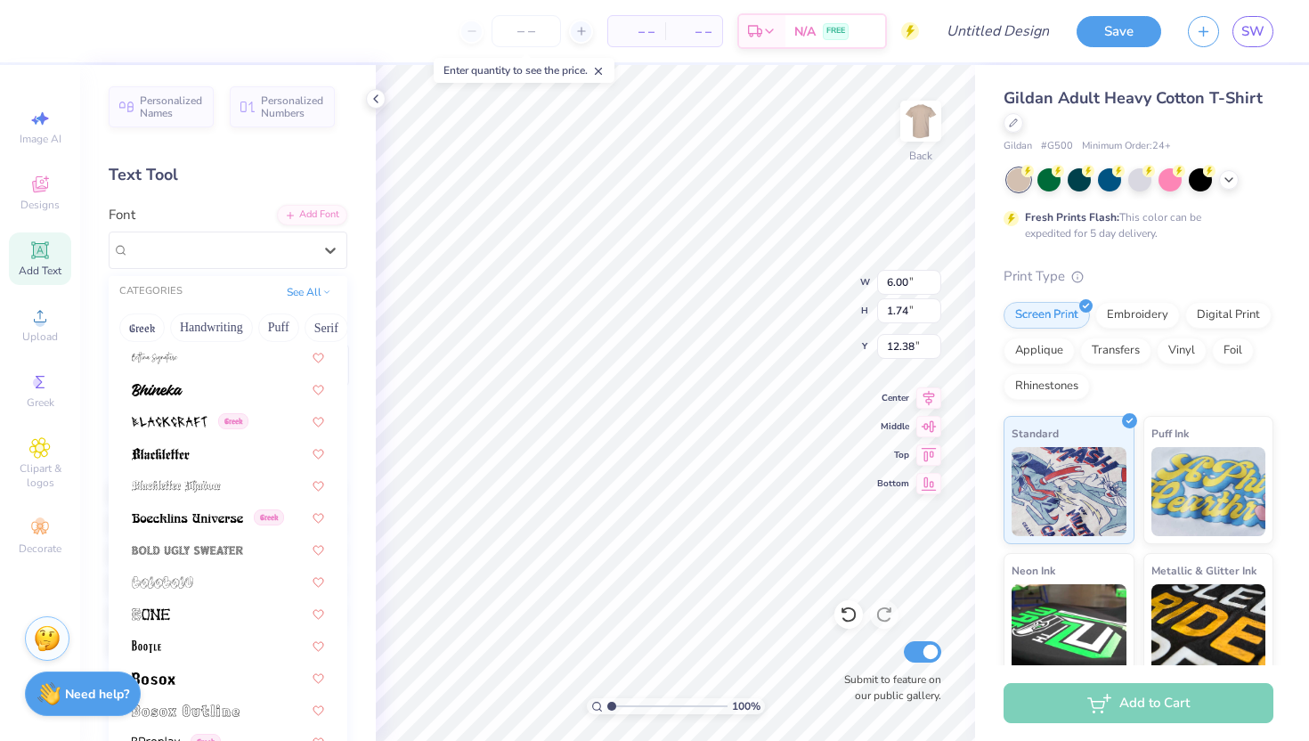
scroll to position [904, 0]
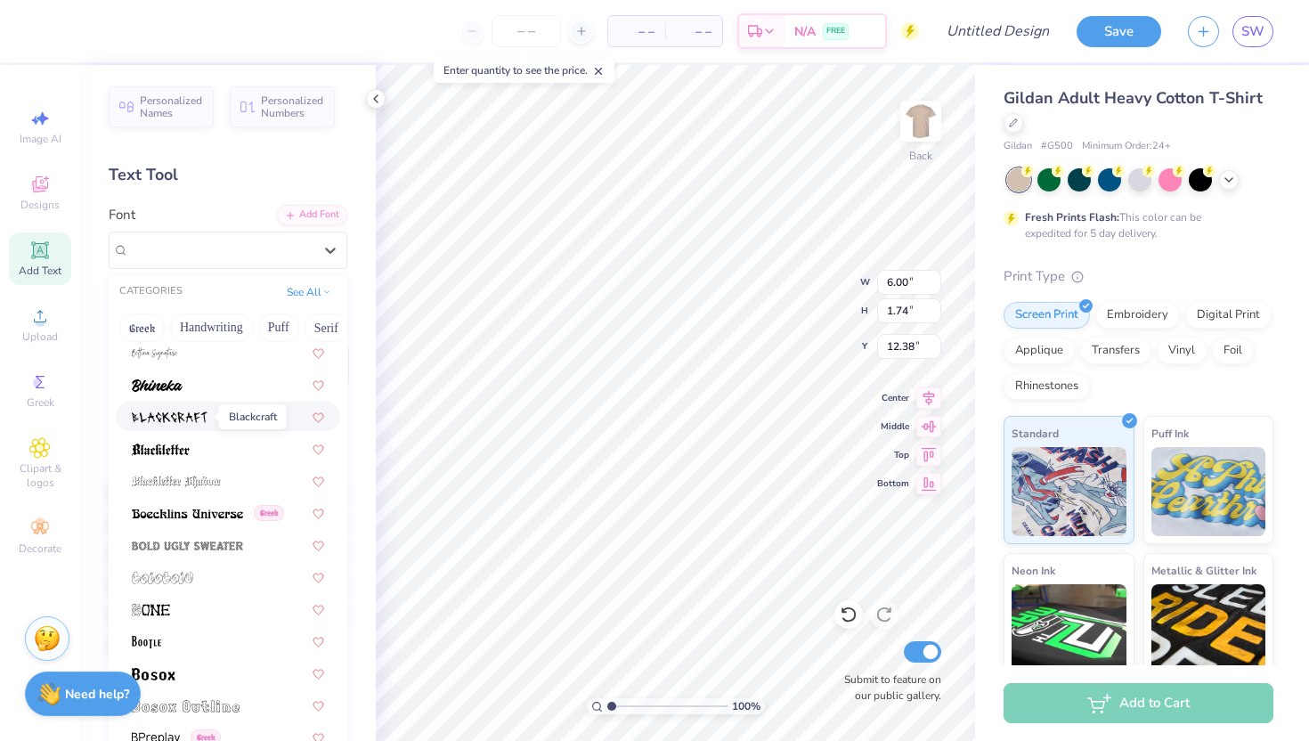
click at [170, 419] on img at bounding box center [170, 417] width 76 height 12
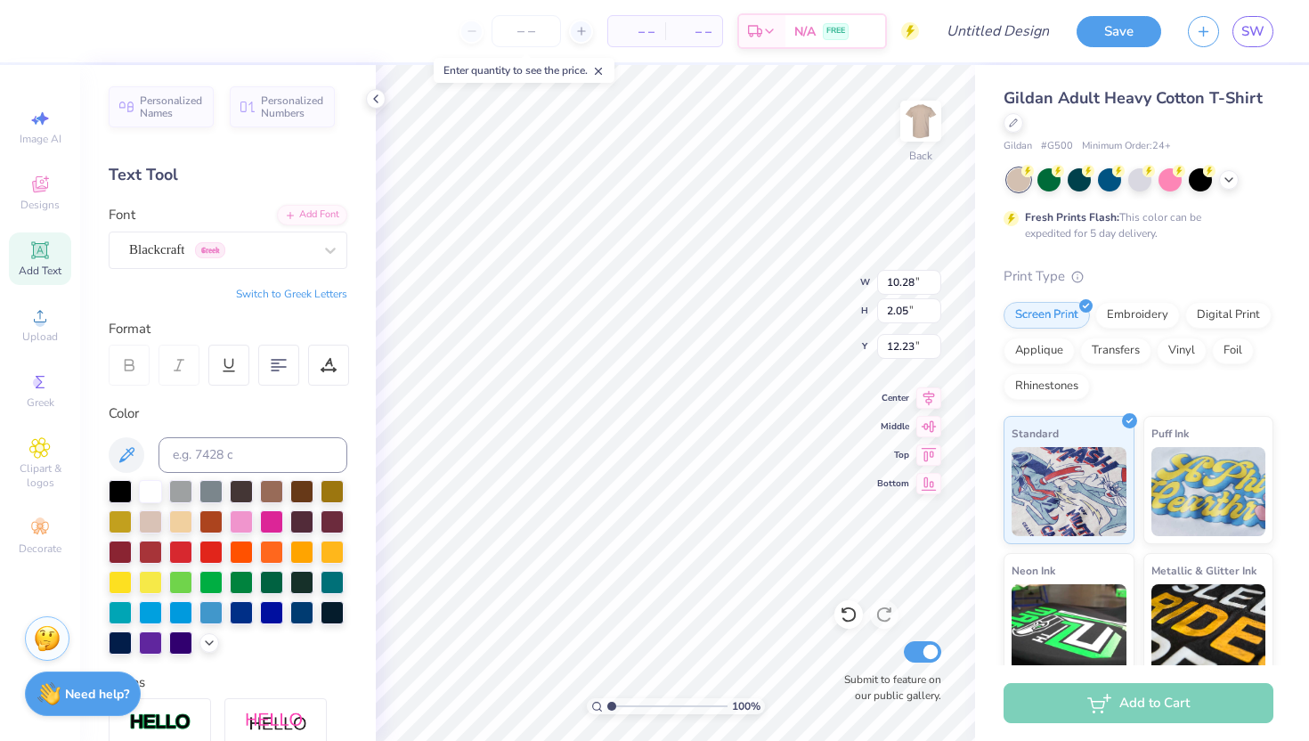
type input "7.12"
type input "5.61"
type input "1.12"
type input "5.38"
type input "3.81"
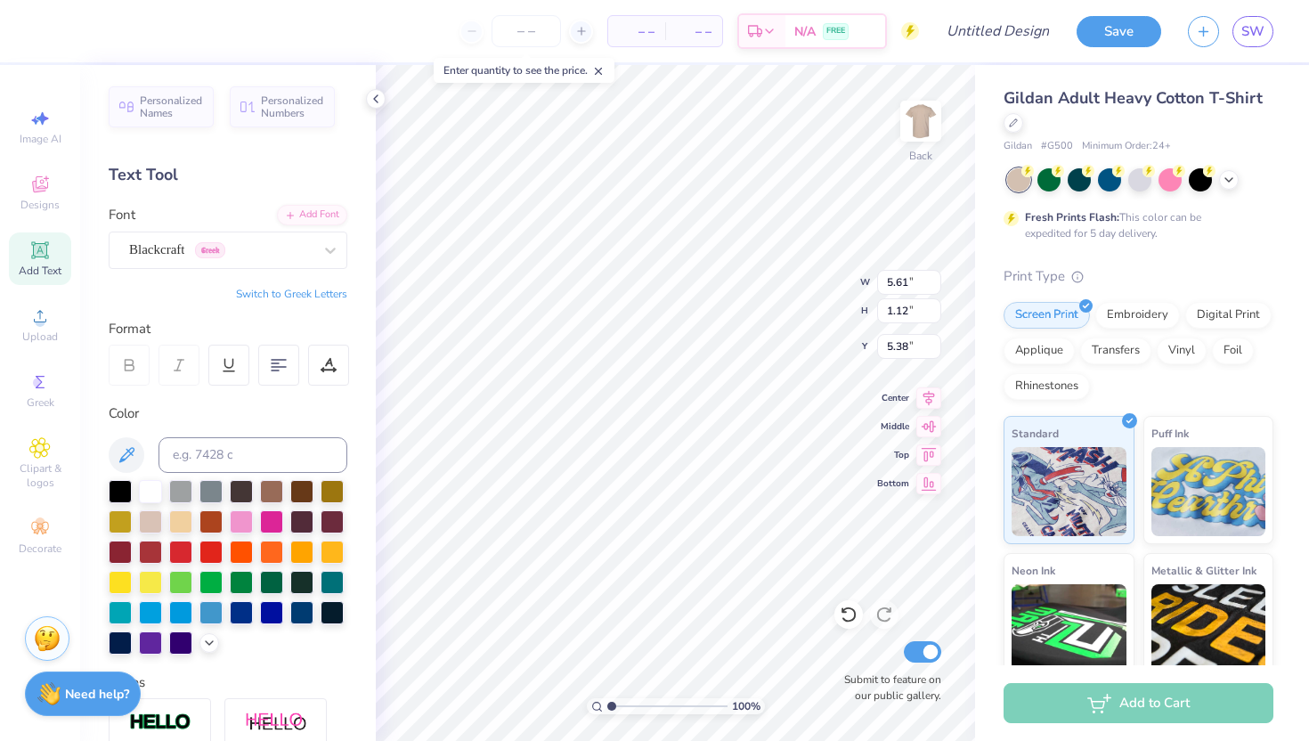
type input "0.76"
type input "5.47"
click at [582, 31] on line at bounding box center [582, 31] width 0 height 7
type input "12"
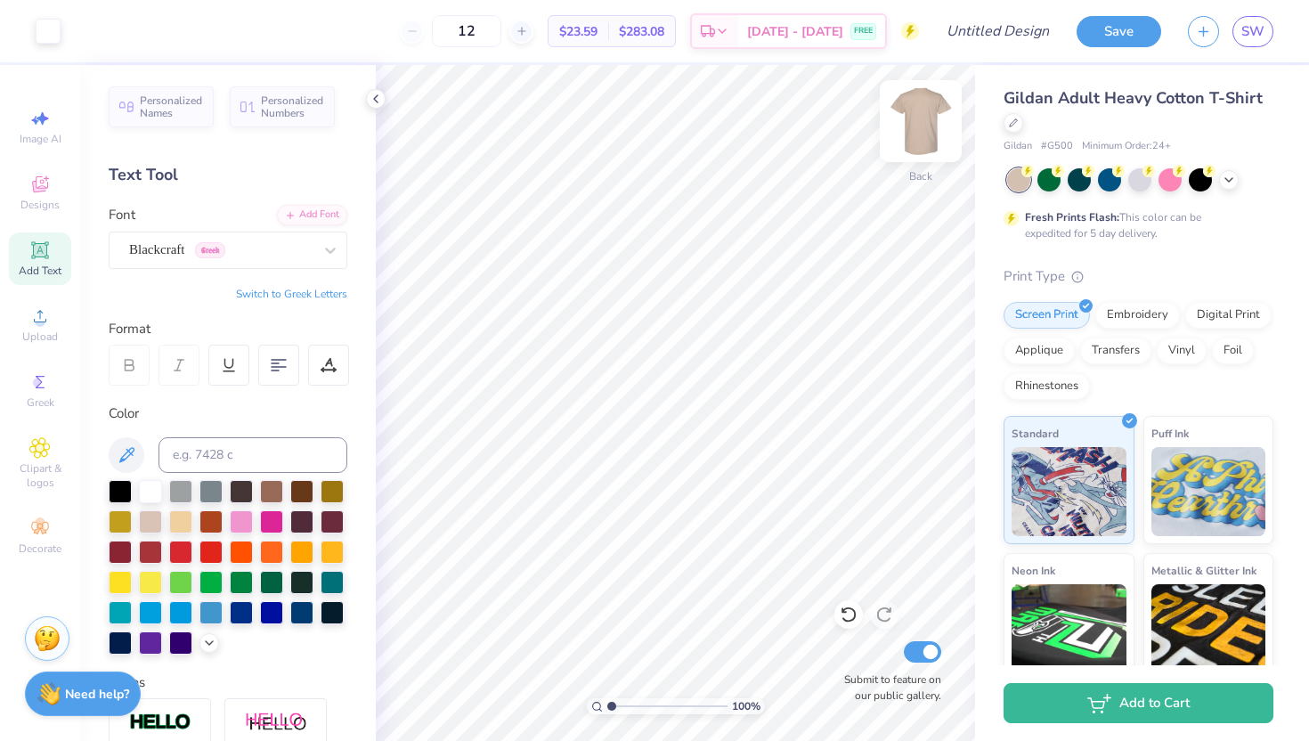
click at [931, 120] on img at bounding box center [920, 120] width 71 height 71
click at [51, 444] on div "Clipart & logos" at bounding box center [40, 463] width 62 height 67
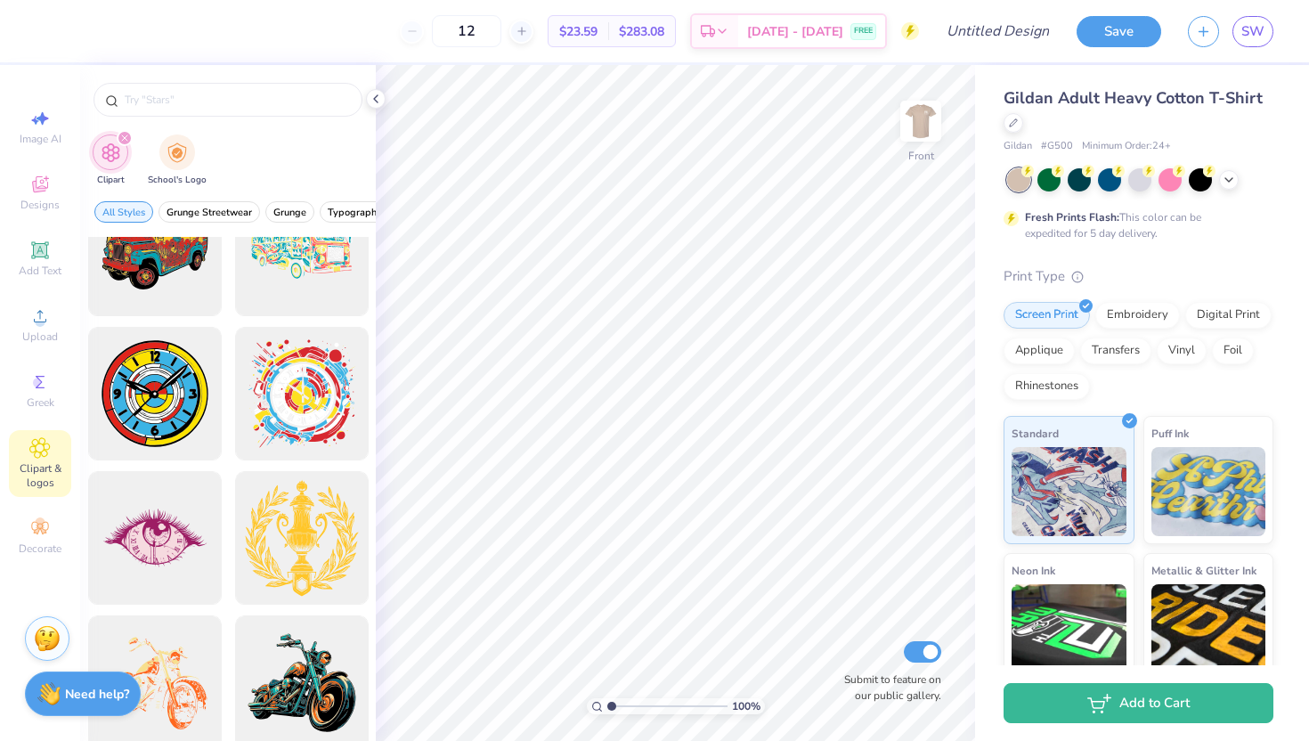
scroll to position [1247, 0]
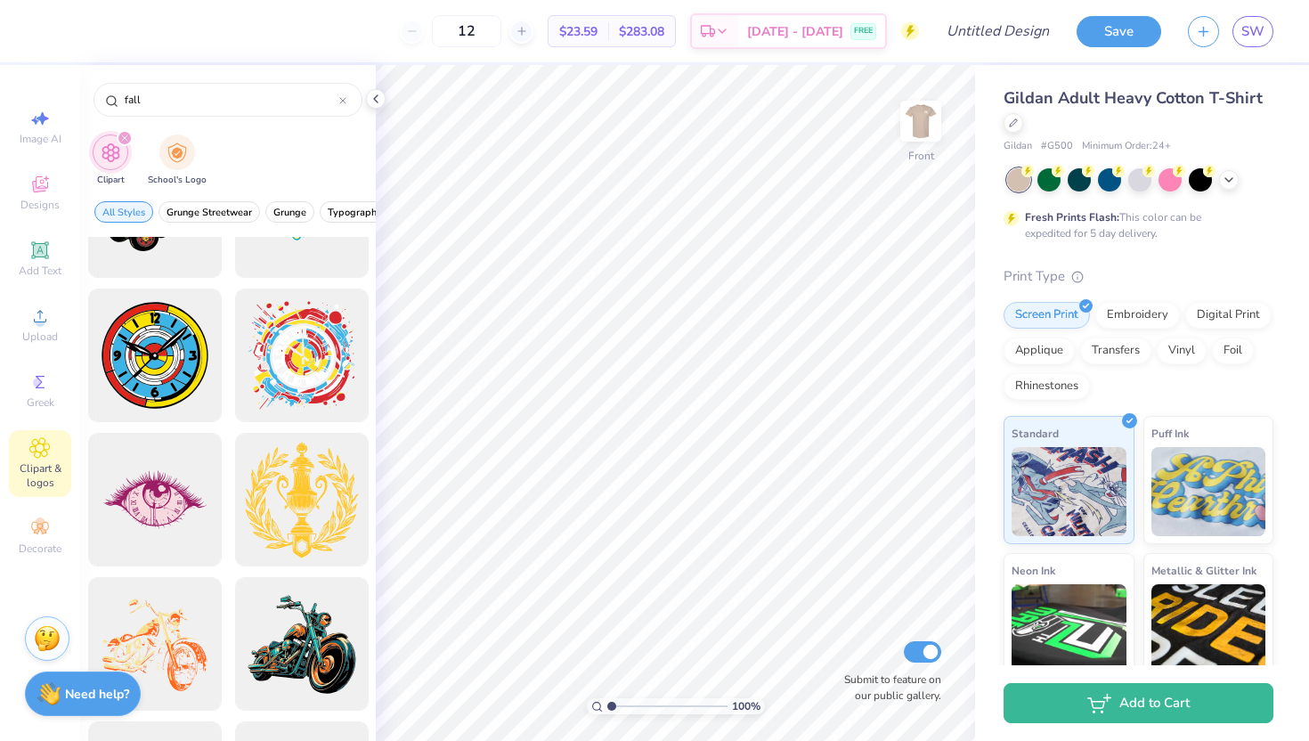
type input "fall"
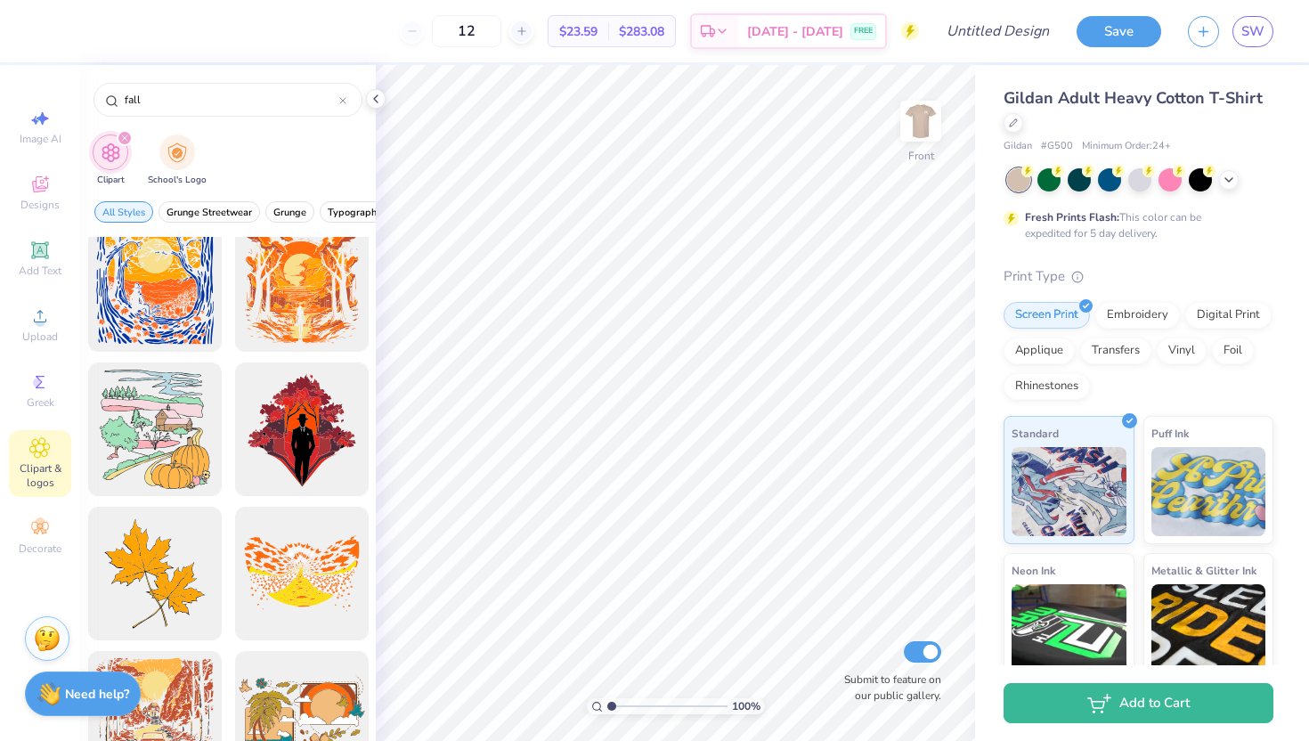
scroll to position [889, 0]
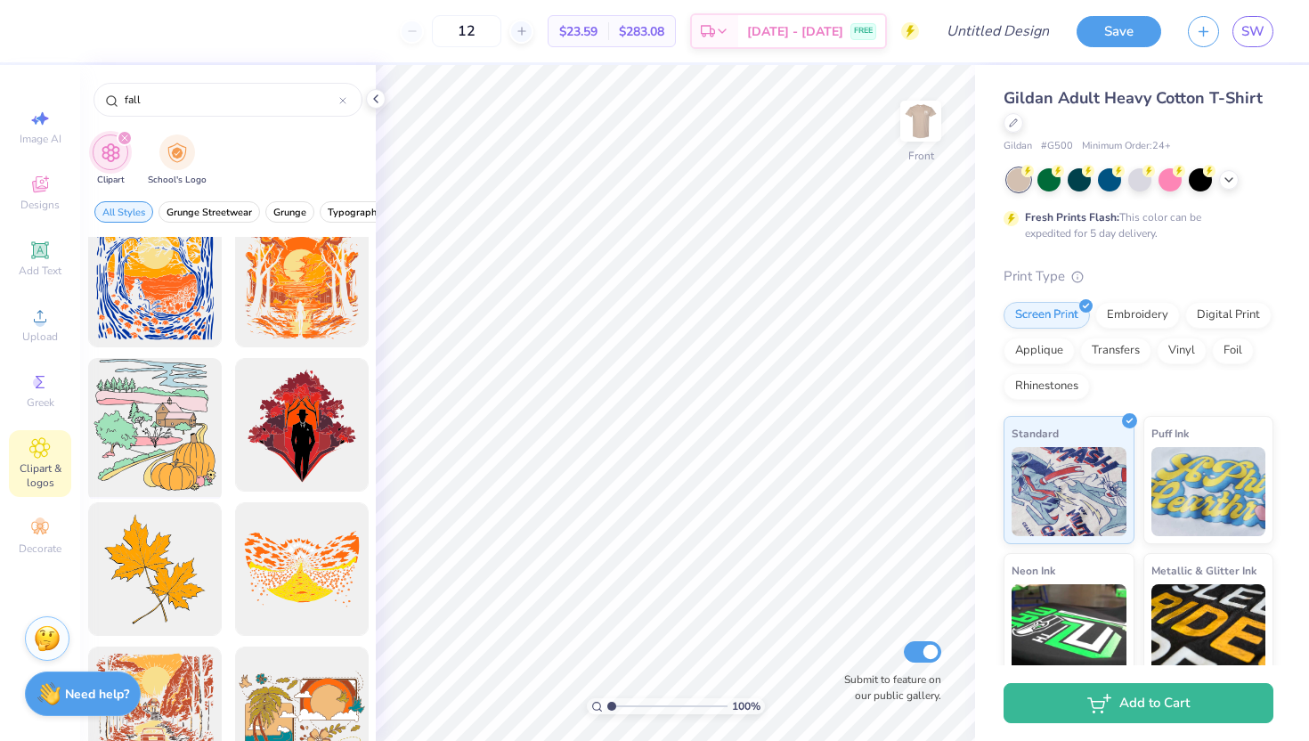
click at [121, 448] on div at bounding box center [154, 425] width 147 height 147
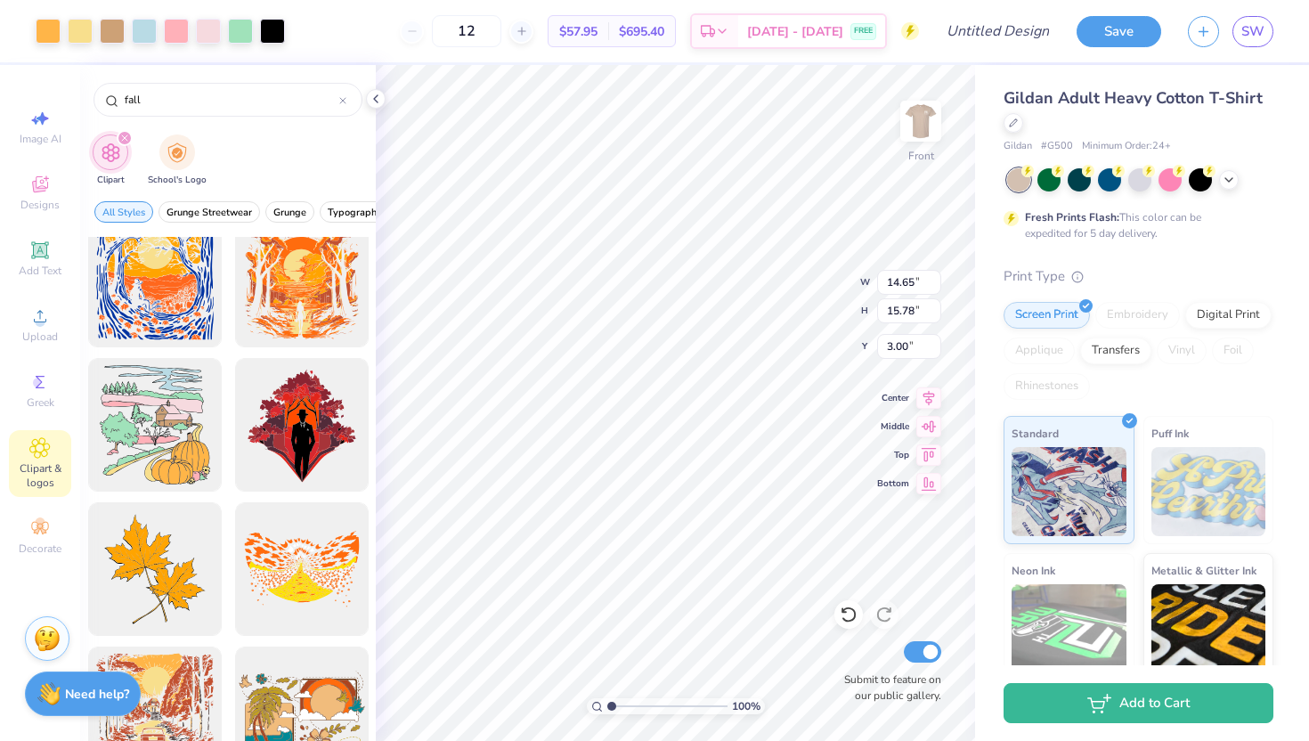
type input "11.75"
type input "12.66"
type input "5.87"
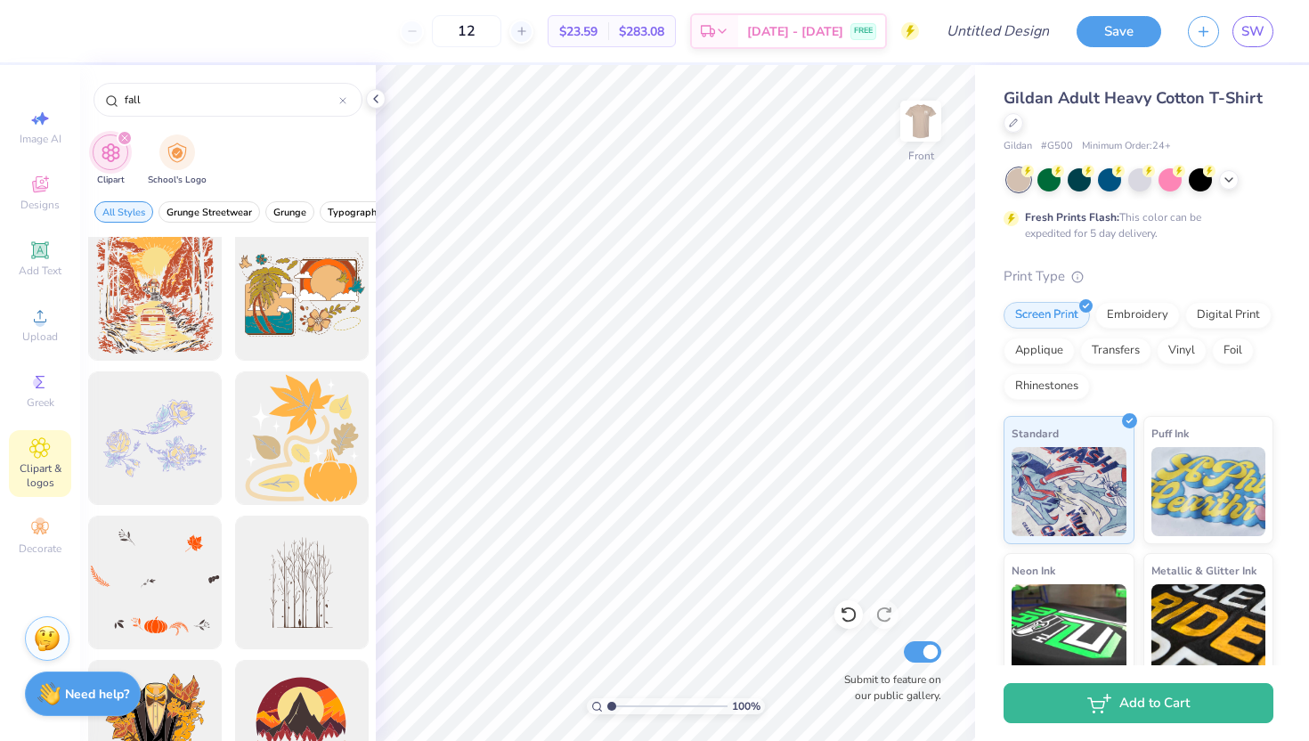
scroll to position [1282, 0]
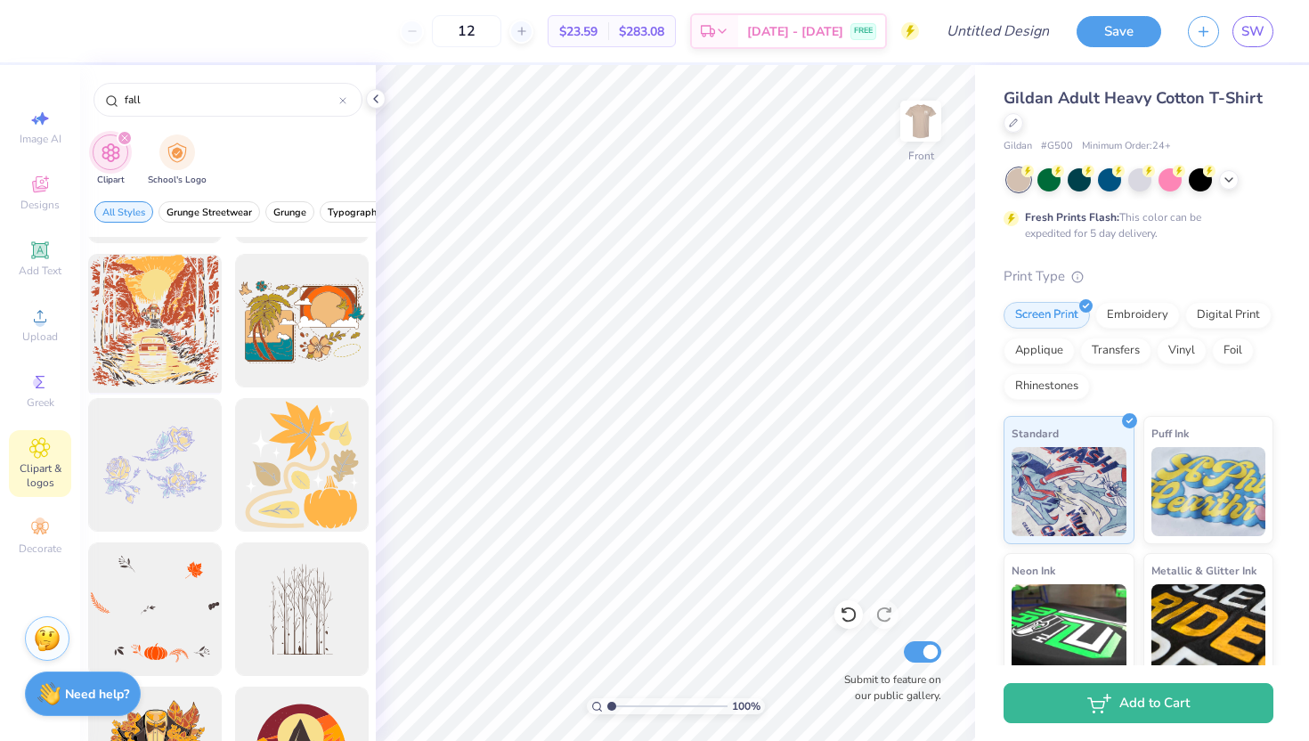
click at [199, 355] on div at bounding box center [154, 321] width 147 height 147
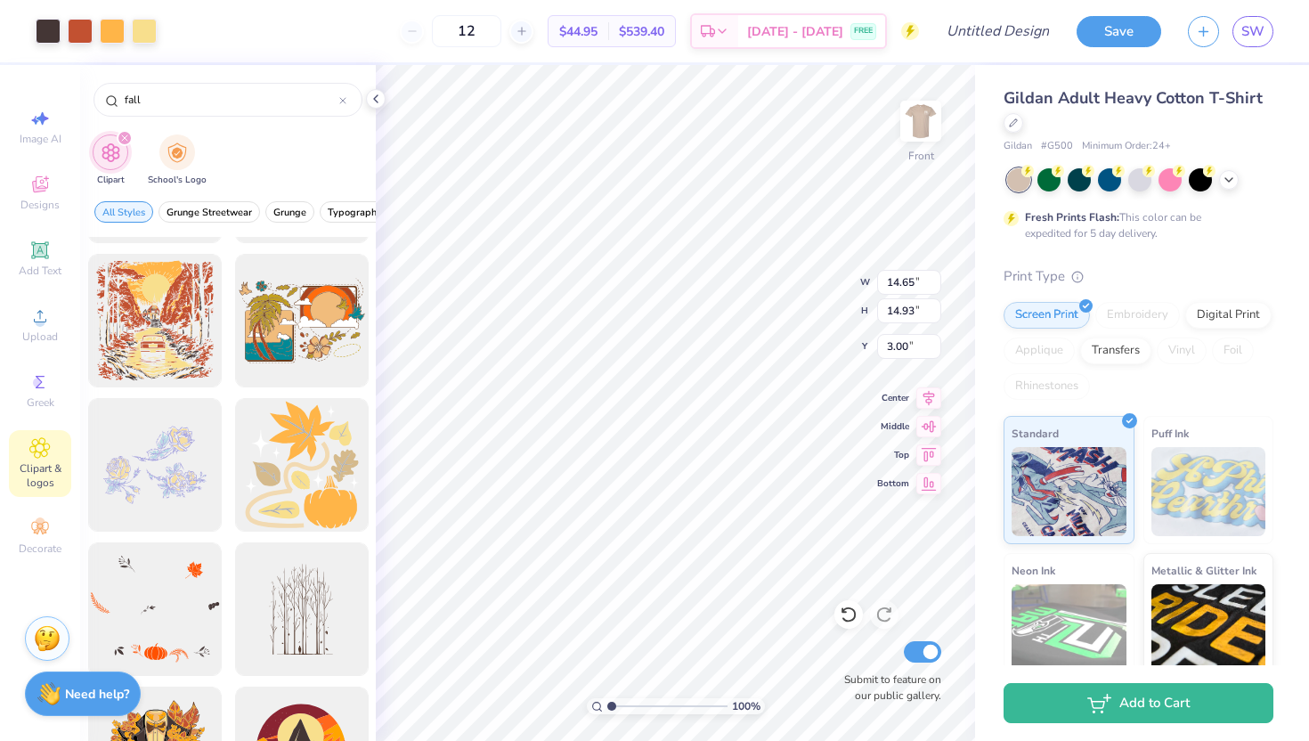
type input "12.31"
type input "12.54"
type input "5.38"
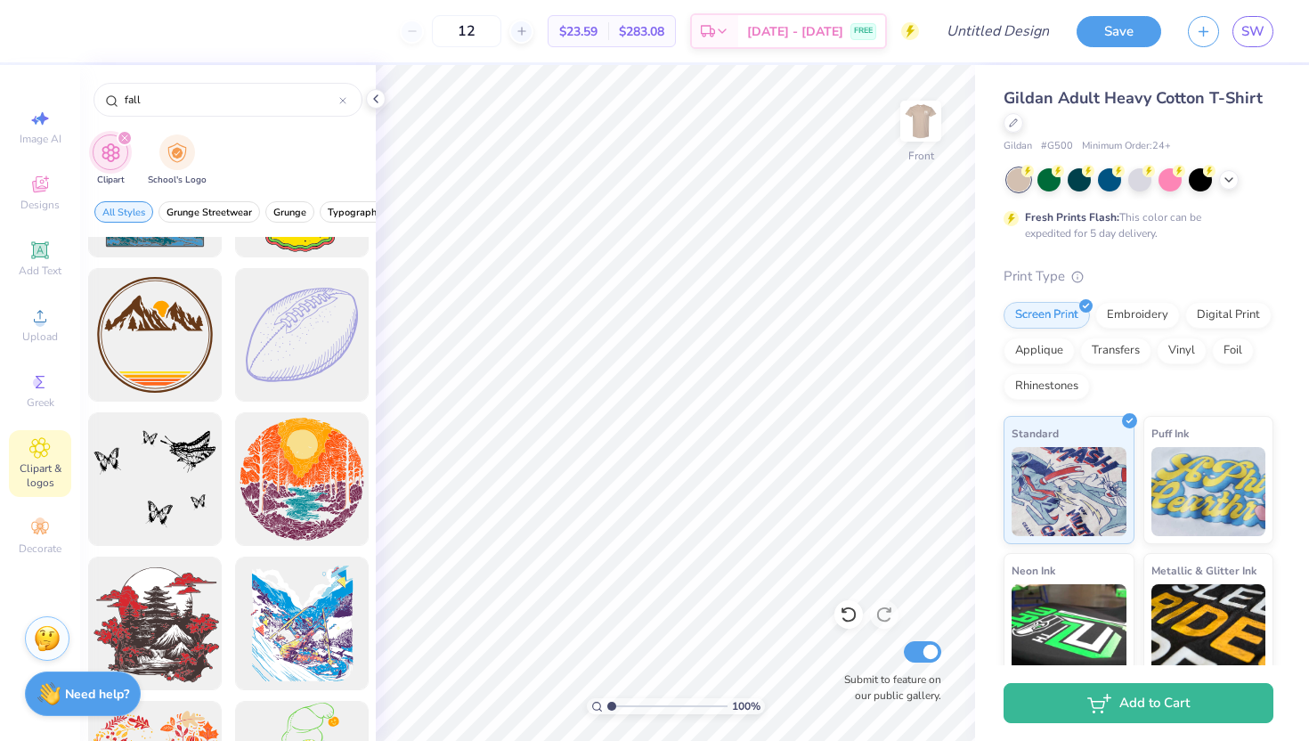
scroll to position [2856, 0]
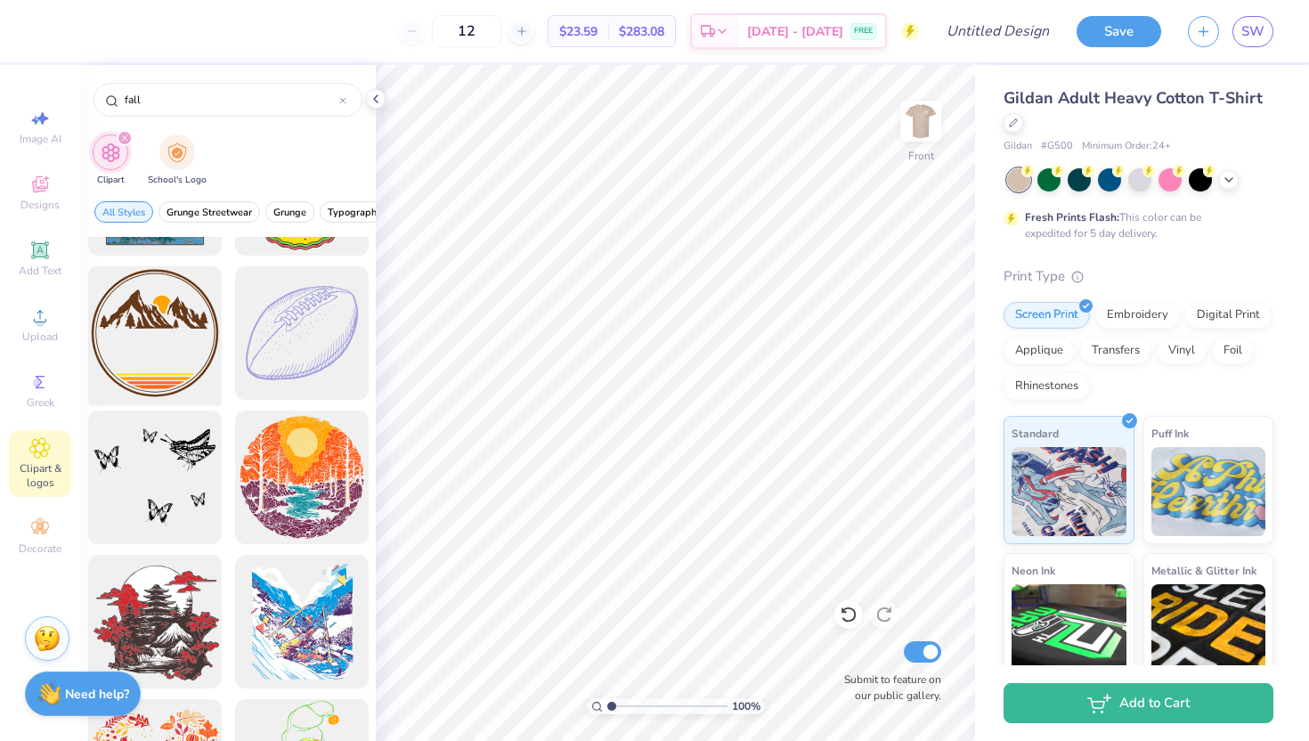
click at [176, 339] on div at bounding box center [154, 333] width 147 height 147
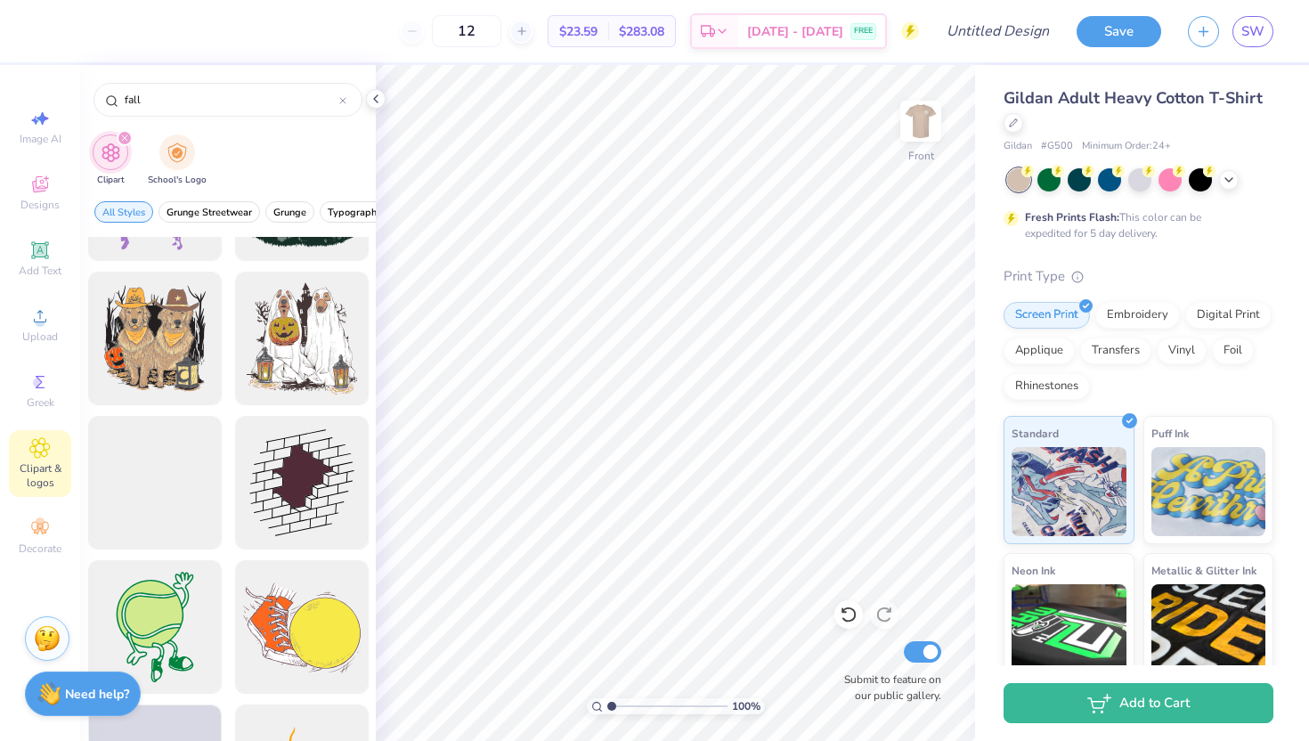
scroll to position [6023, 0]
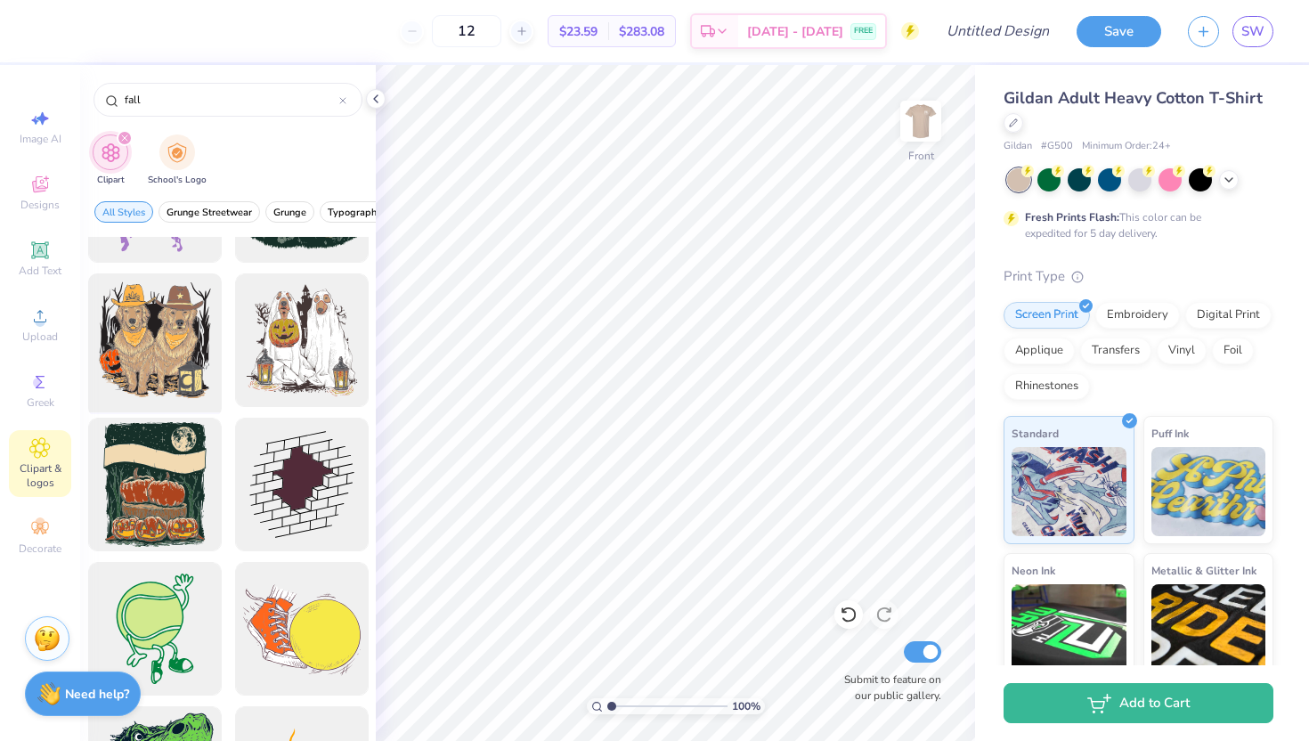
click at [192, 374] on div at bounding box center [154, 340] width 147 height 147
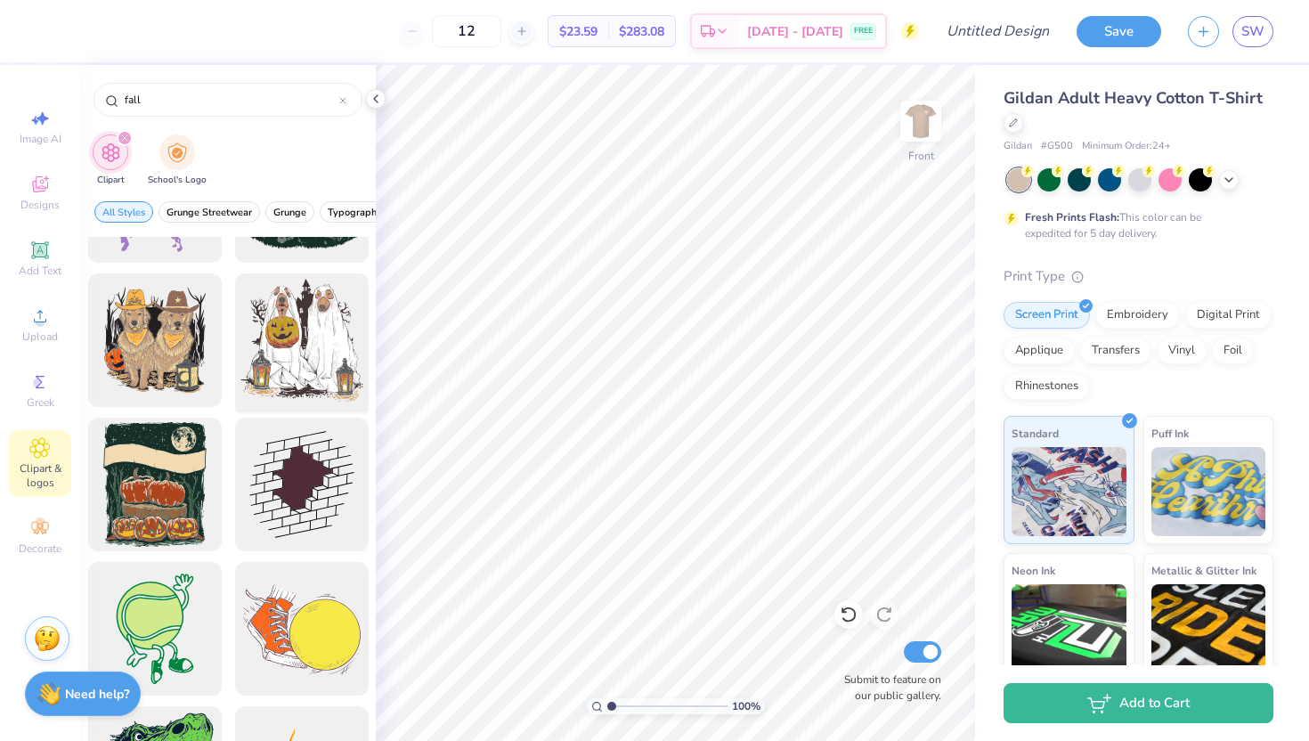
click at [299, 310] on div at bounding box center [301, 340] width 147 height 147
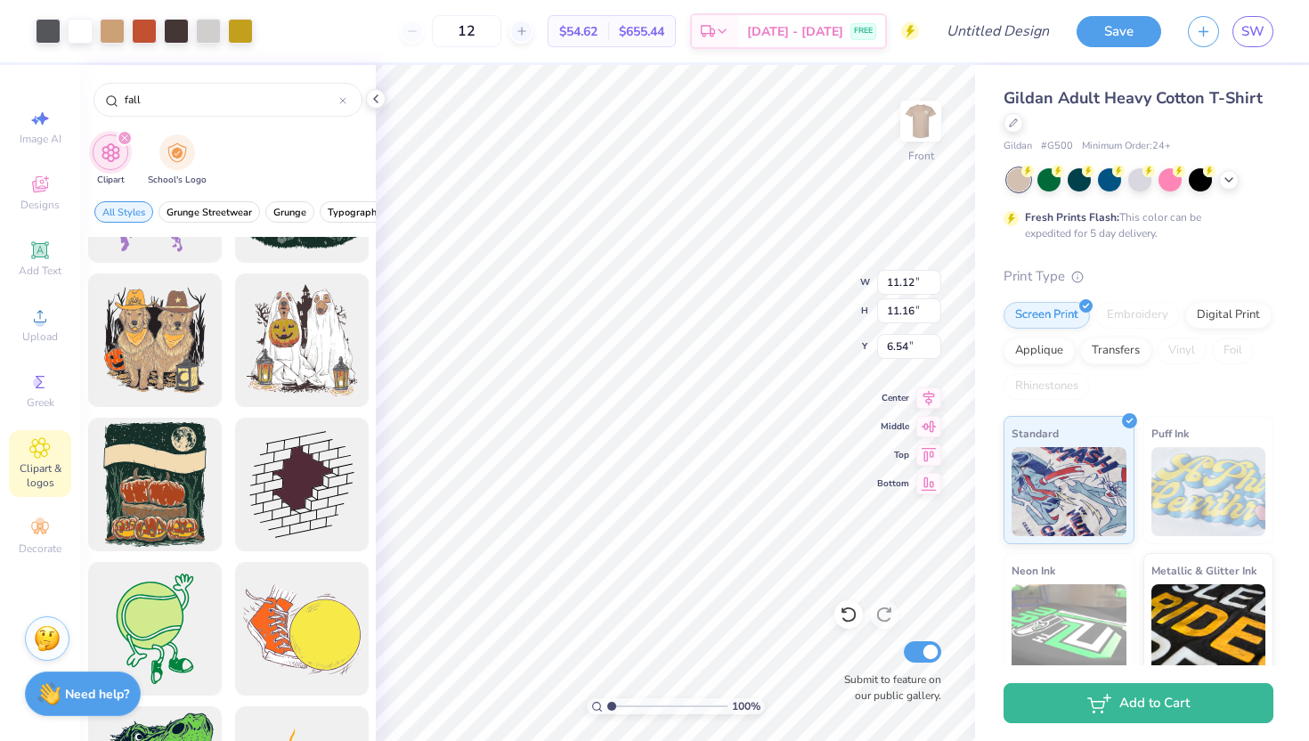
type input "11.12"
type input "11.16"
type input "4.85"
type input "12.02"
type input "12.06"
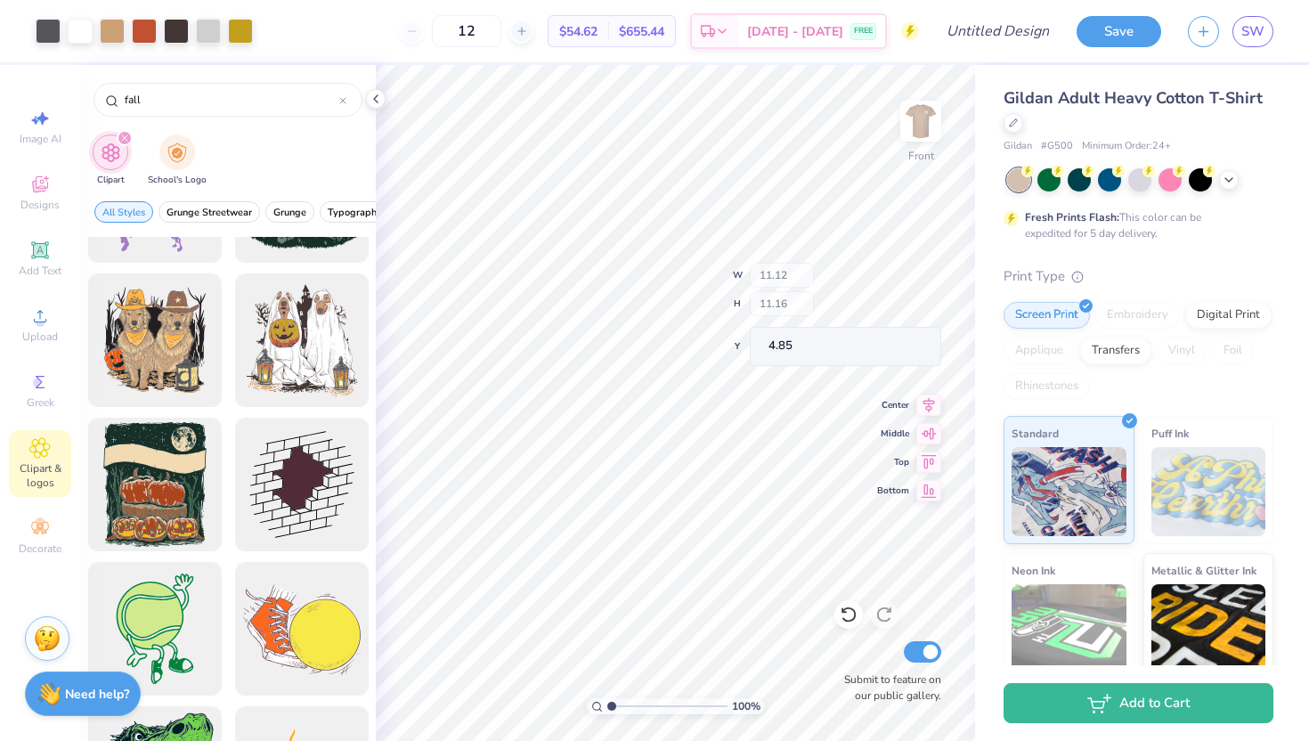
type input "3.97"
click at [930, 118] on img at bounding box center [920, 120] width 71 height 71
click at [45, 260] on icon at bounding box center [39, 250] width 21 height 21
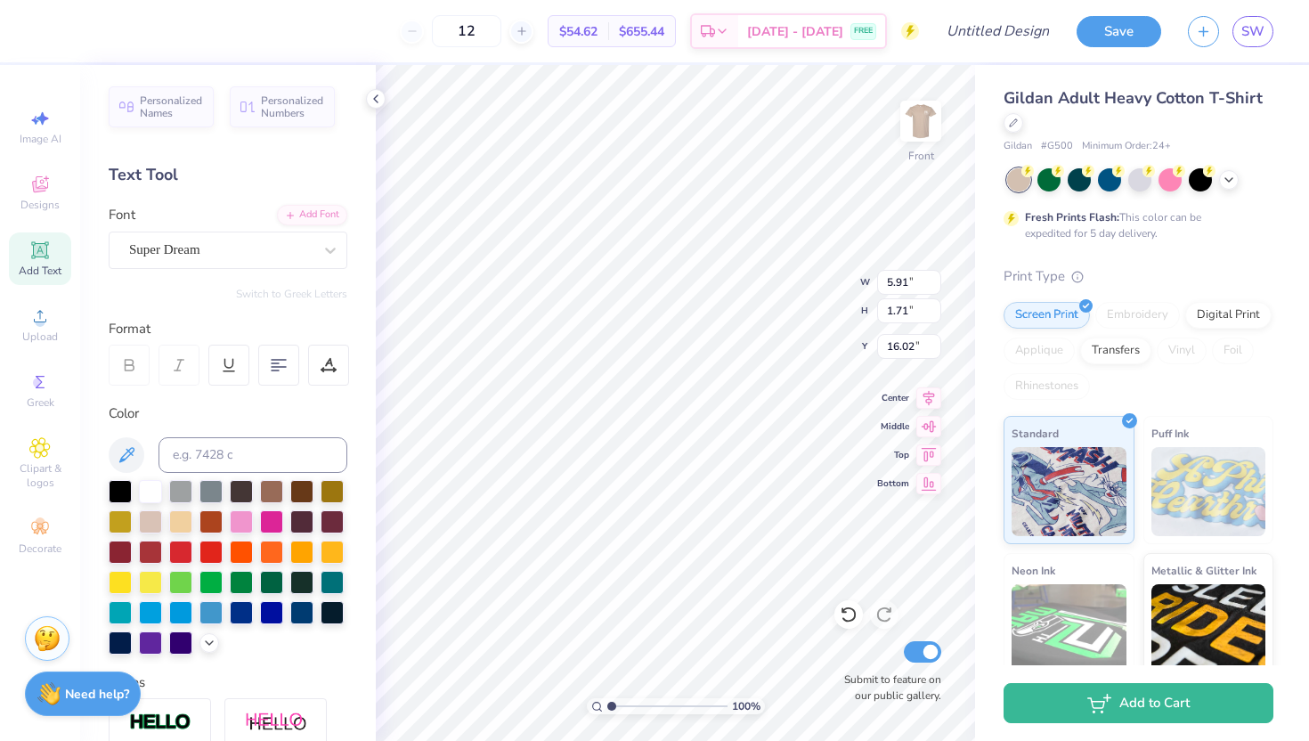
type input "16.02"
type textarea "T"
type textarea "phi beta lambda fall fest 2025"
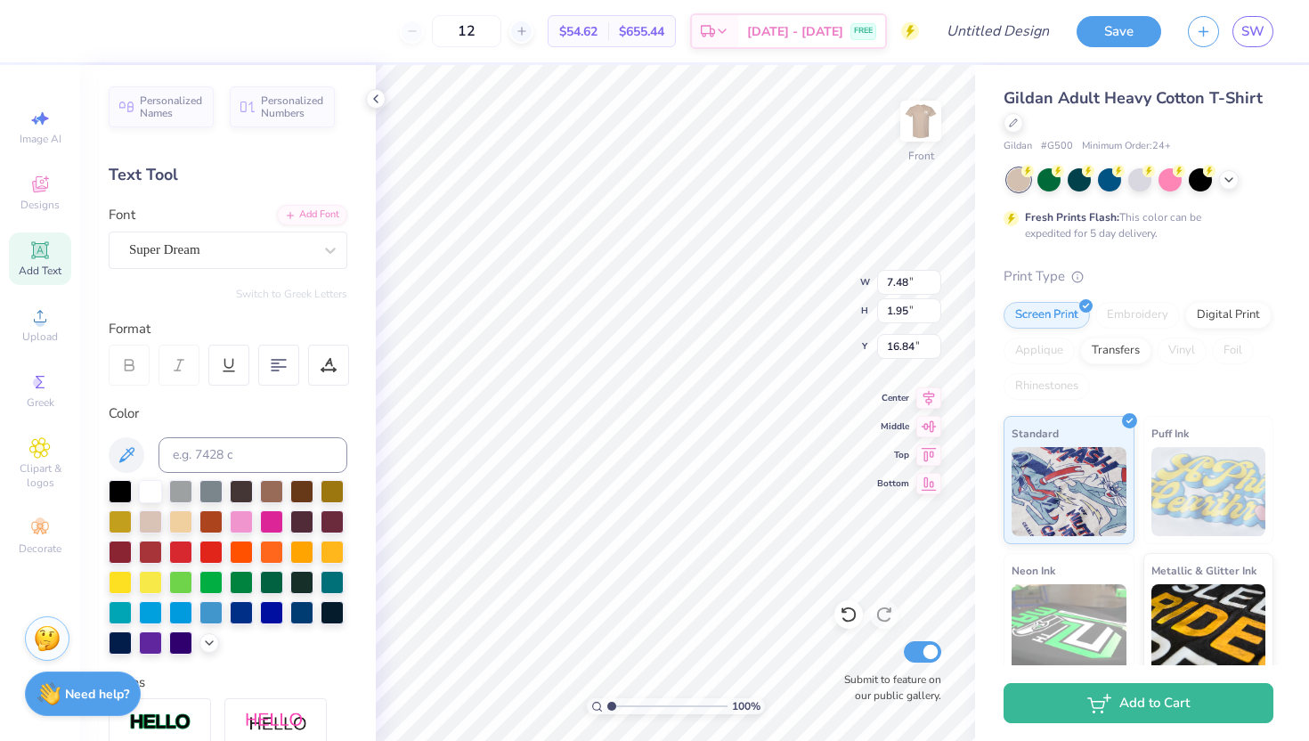
type input "7.48"
type input "1.95"
type input "16.84"
type input "9.76"
type input "2.54"
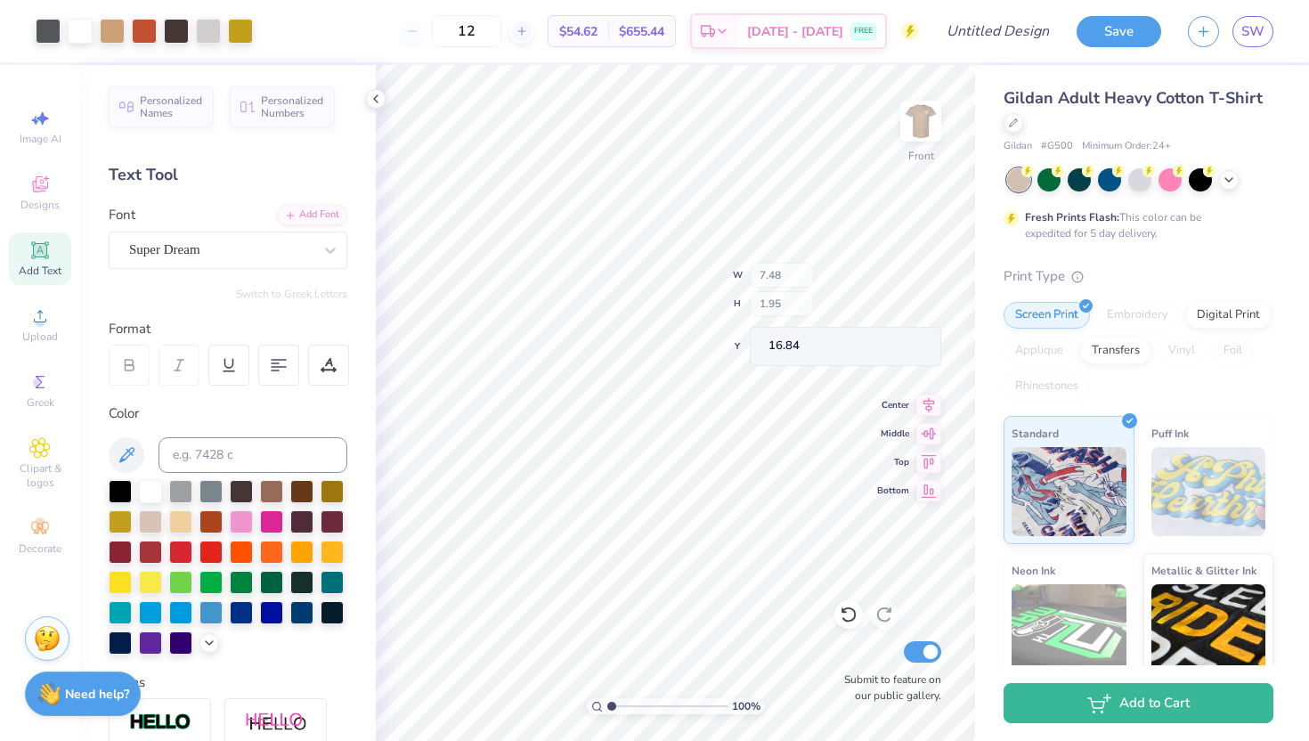
type input "16.34"
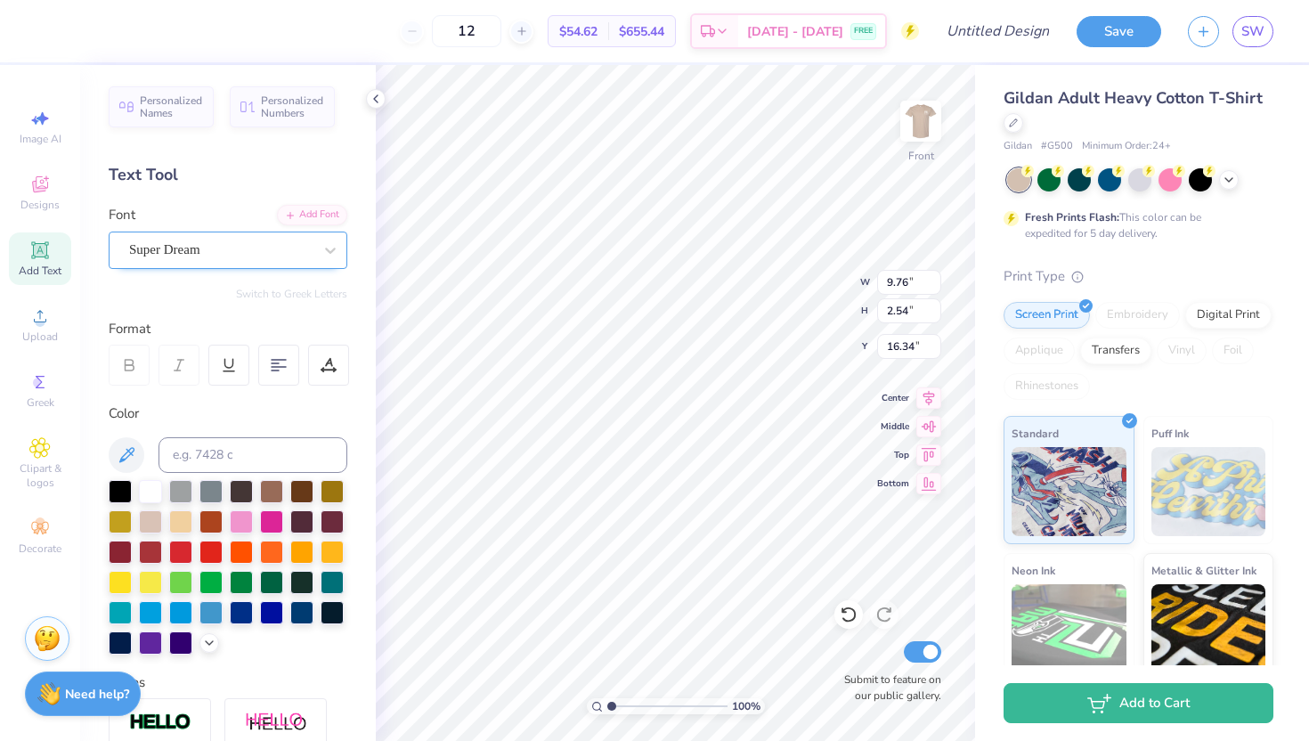
click at [253, 252] on div "Super Dream" at bounding box center [220, 250] width 187 height 28
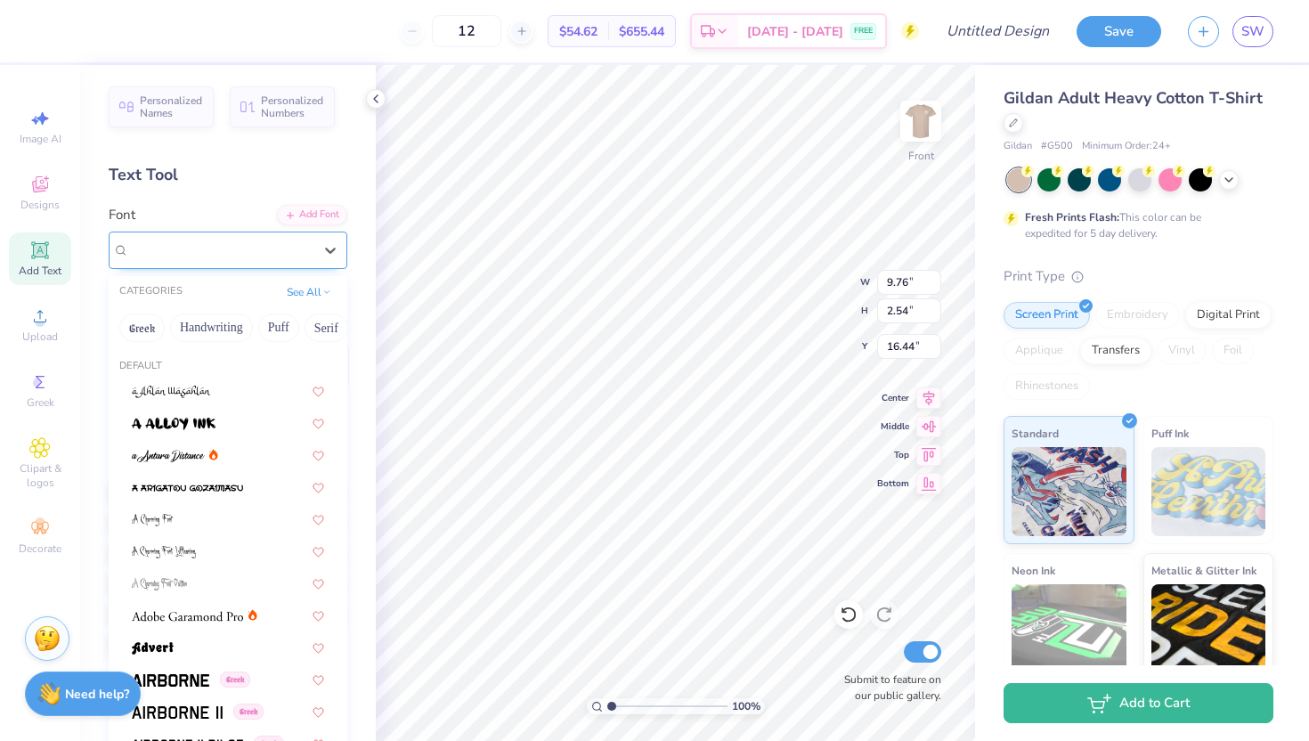
type input "16.44"
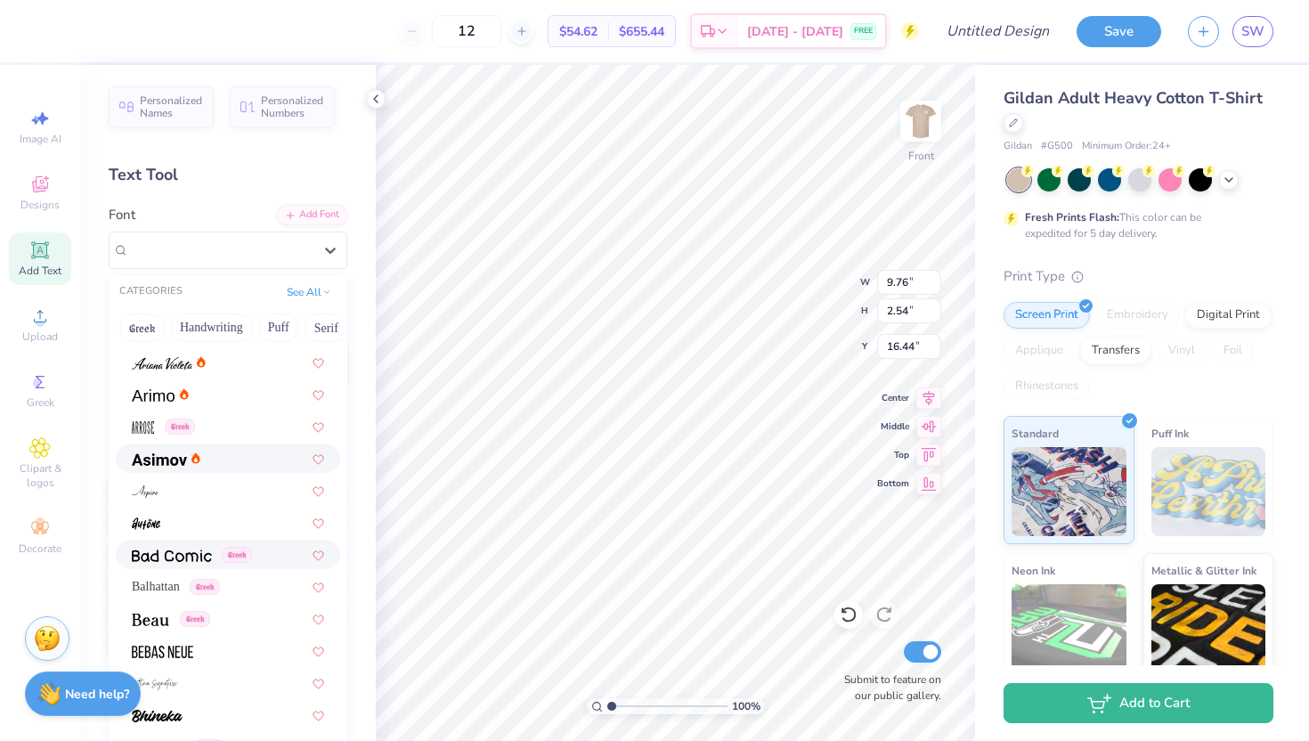
scroll to position [576, 0]
click at [163, 582] on span "Balhattan" at bounding box center [156, 583] width 48 height 19
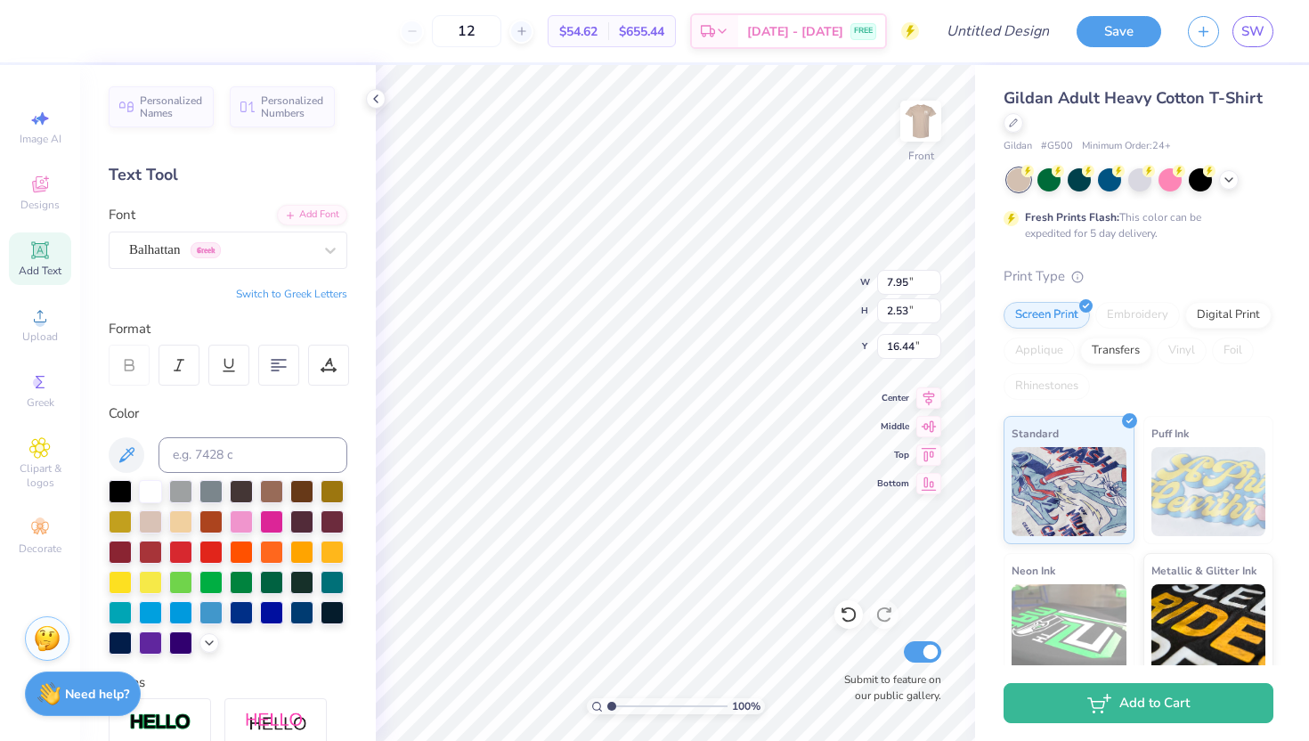
type input "7.95"
type input "2.53"
type input "16.45"
type input "16.44"
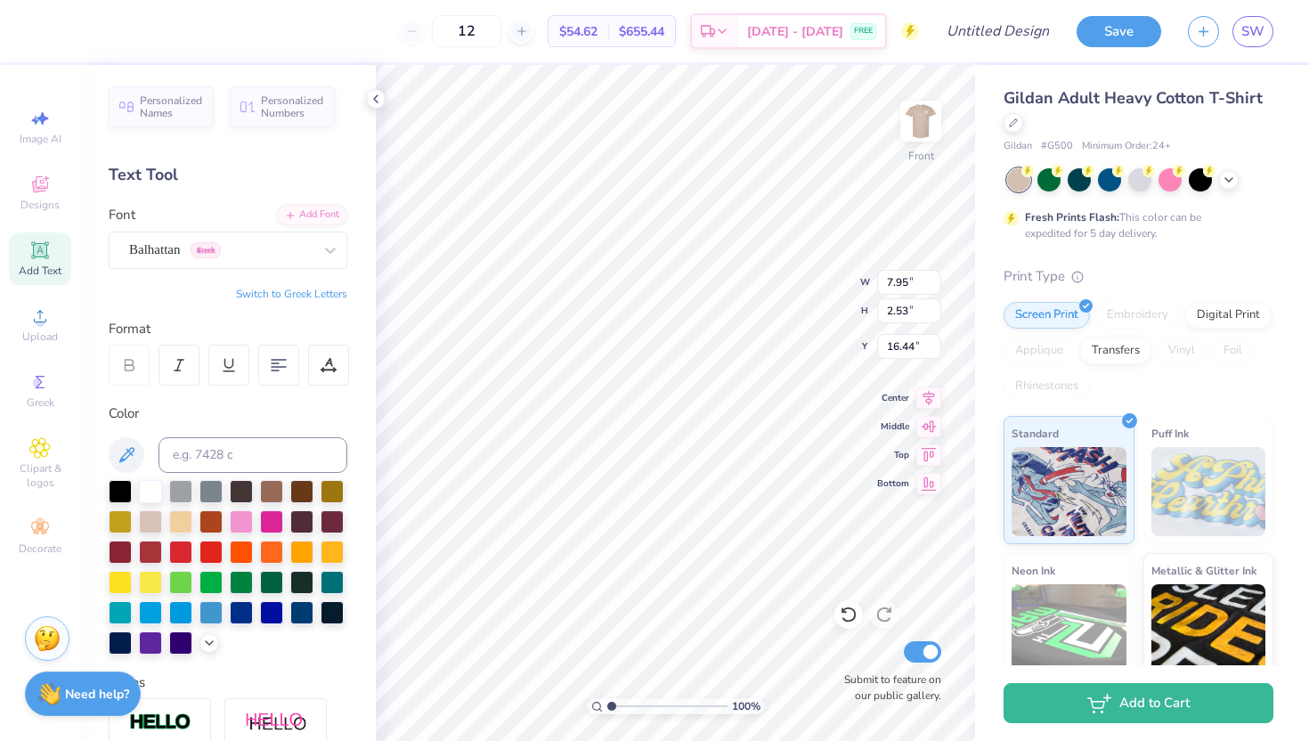
type textarea "phi beta lambda"
click at [35, 260] on icon at bounding box center [39, 250] width 21 height 21
type input "5.91"
type input "1.71"
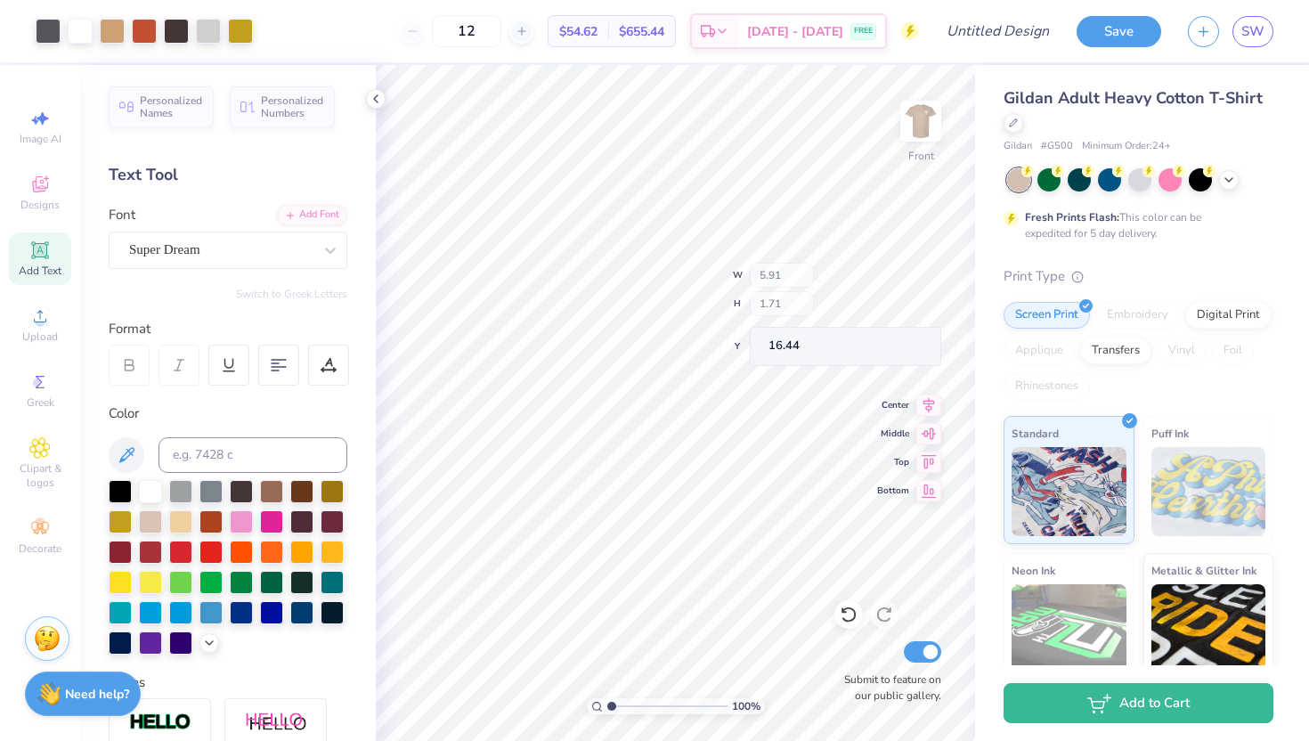
type input "13.39"
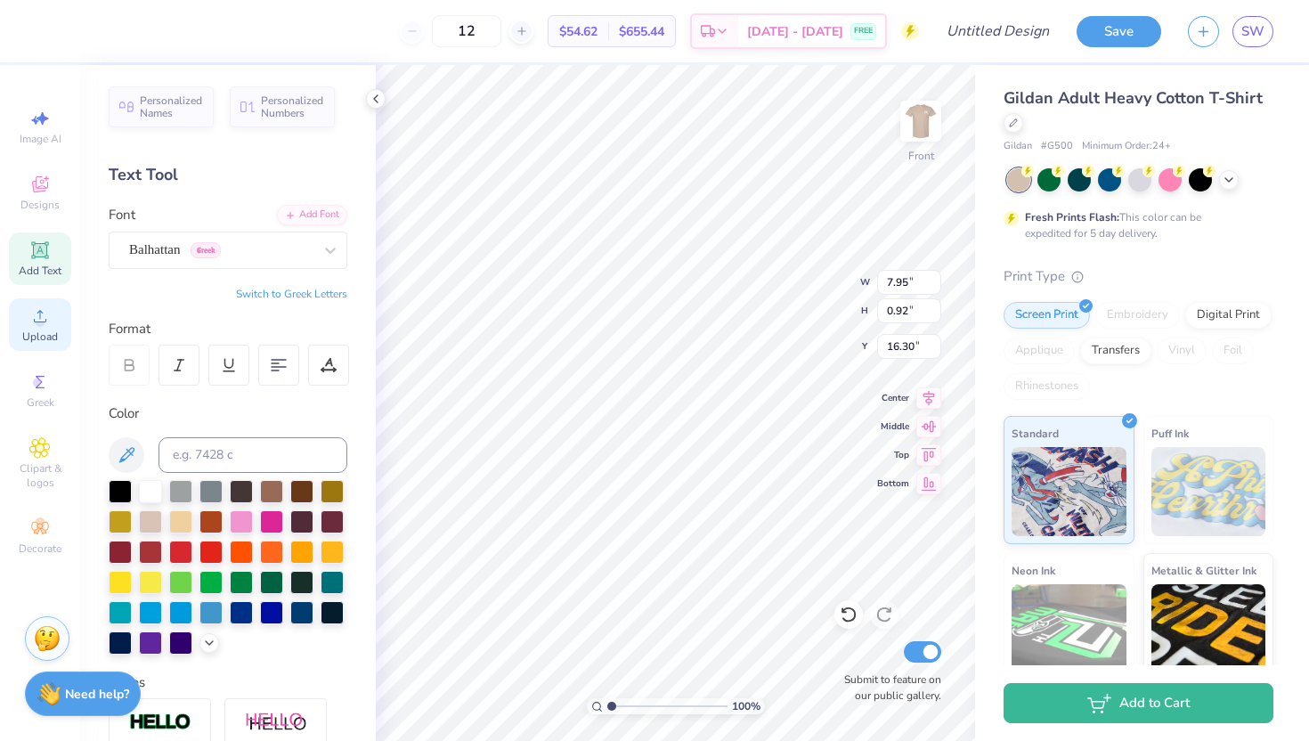
type input "16.30"
click at [45, 257] on icon at bounding box center [39, 249] width 17 height 17
type input "5.91"
type input "1.71"
type input "17.54"
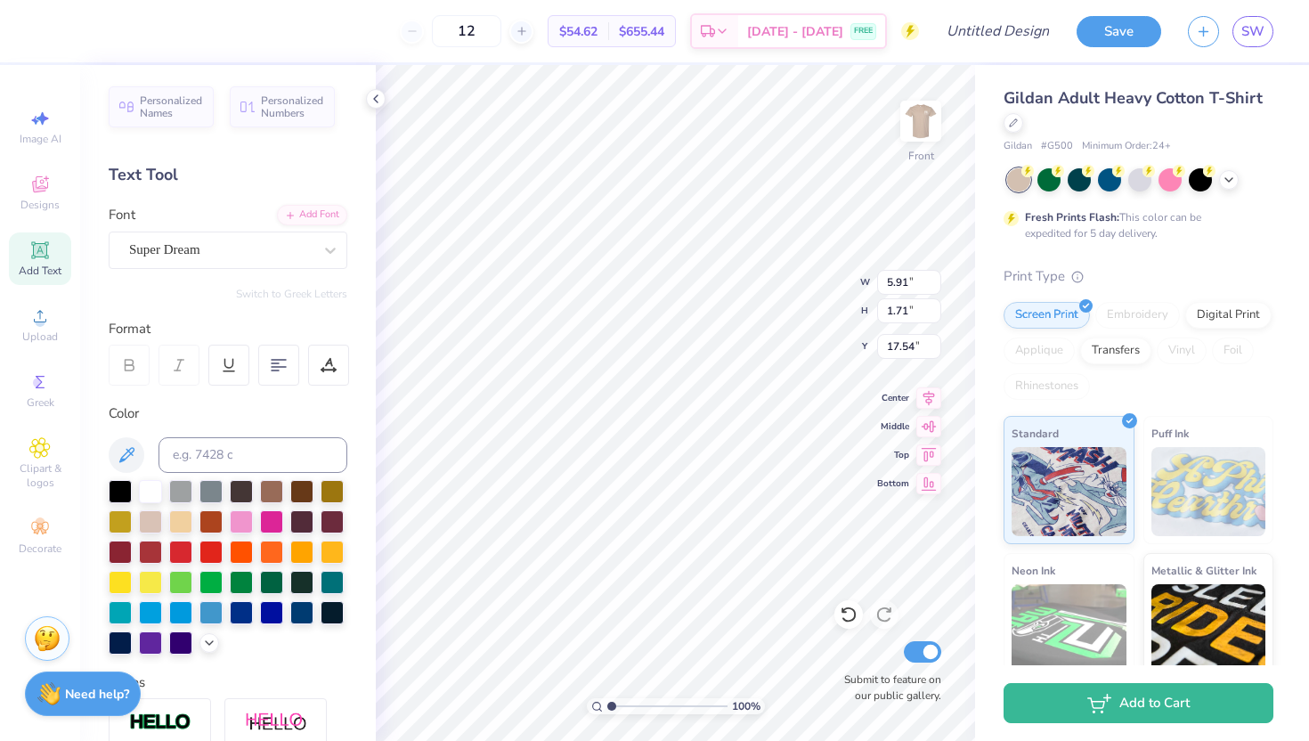
type textarea "T"
type textarea "fall fest 2025"
click at [240, 237] on div "Super Dream" at bounding box center [220, 250] width 187 height 28
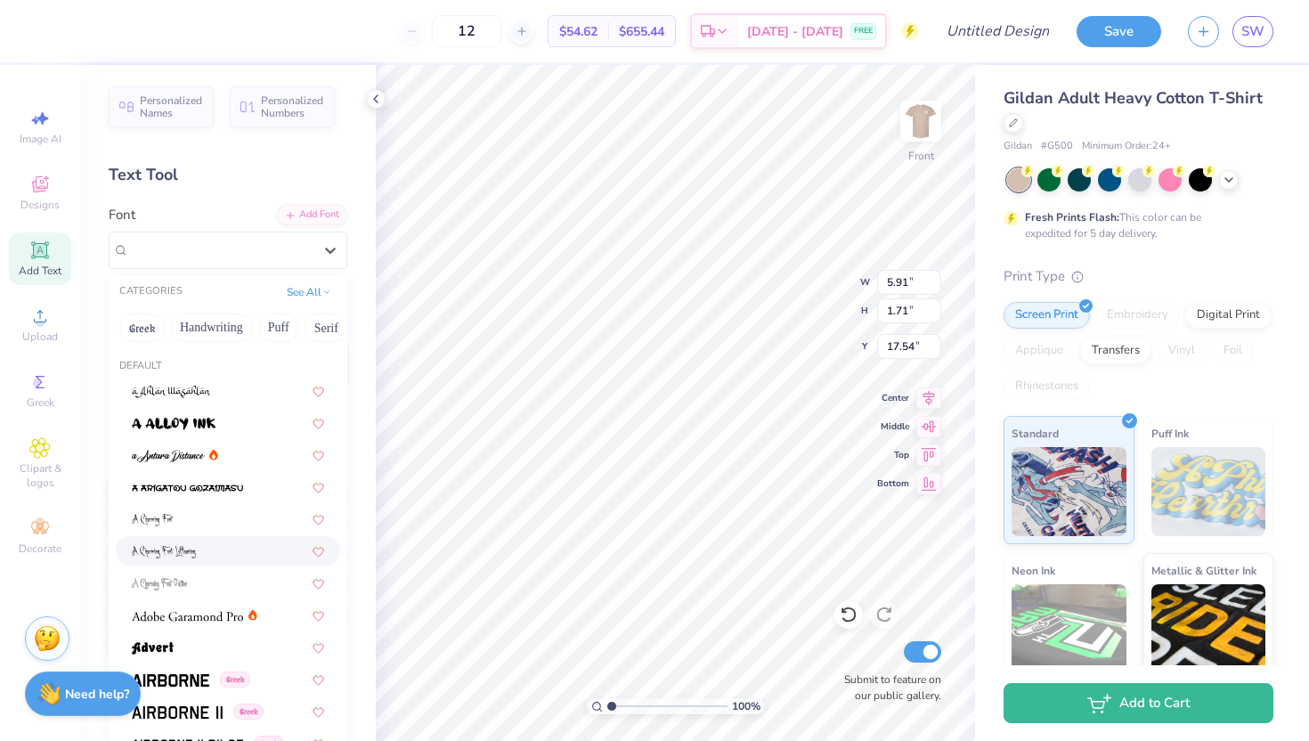
scroll to position [9, 0]
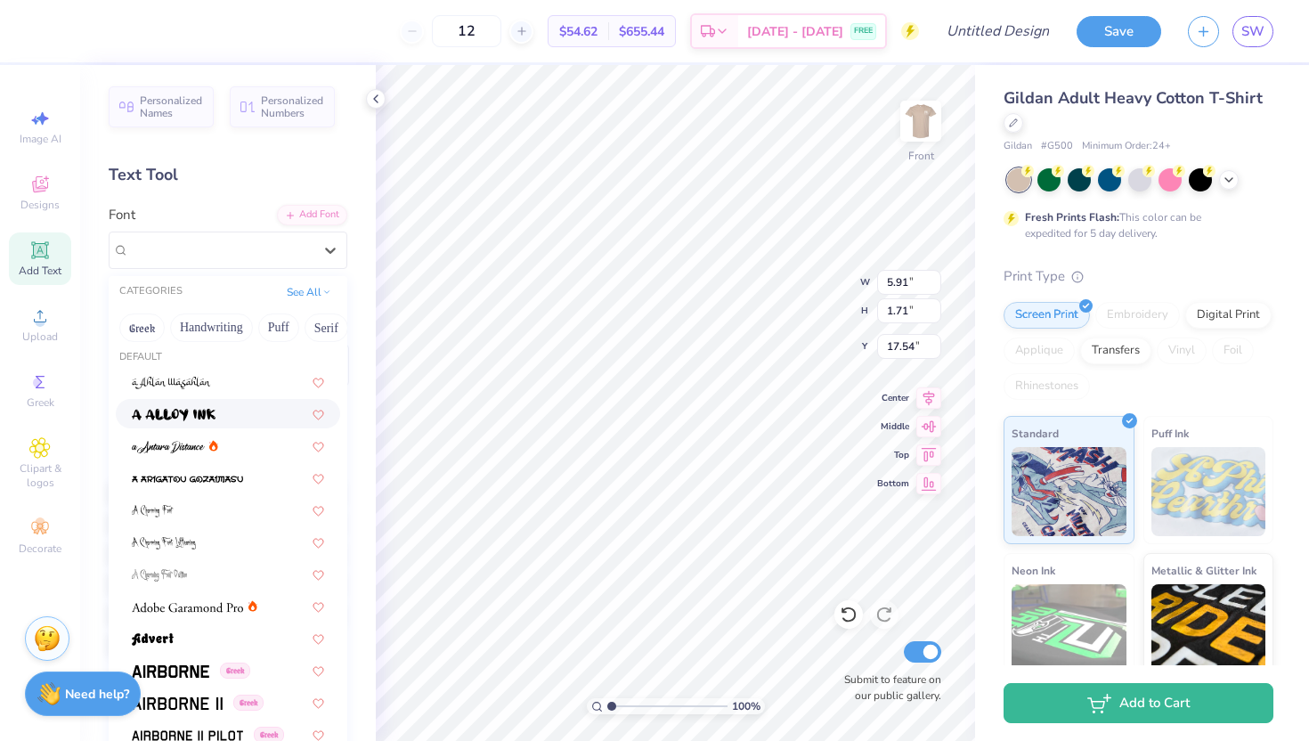
click at [256, 419] on div at bounding box center [228, 413] width 192 height 19
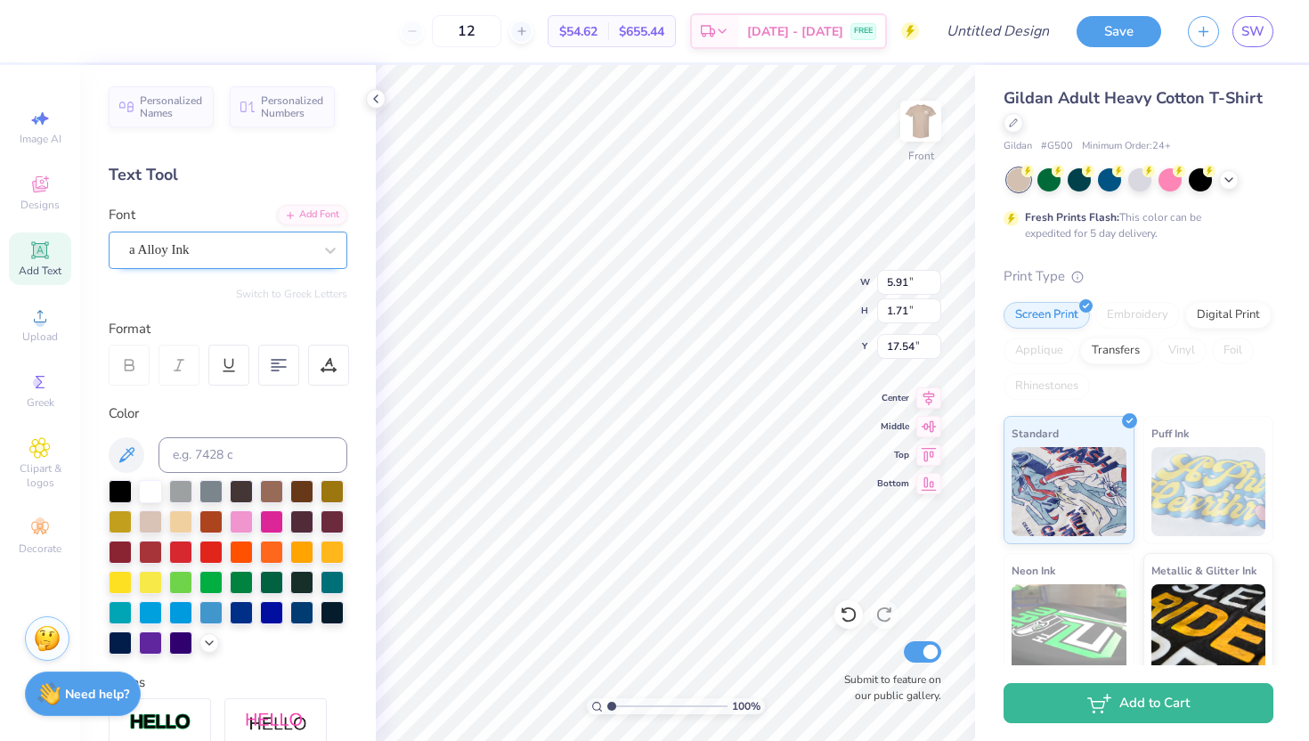
click at [281, 252] on div "a Alloy Ink" at bounding box center [220, 250] width 187 height 28
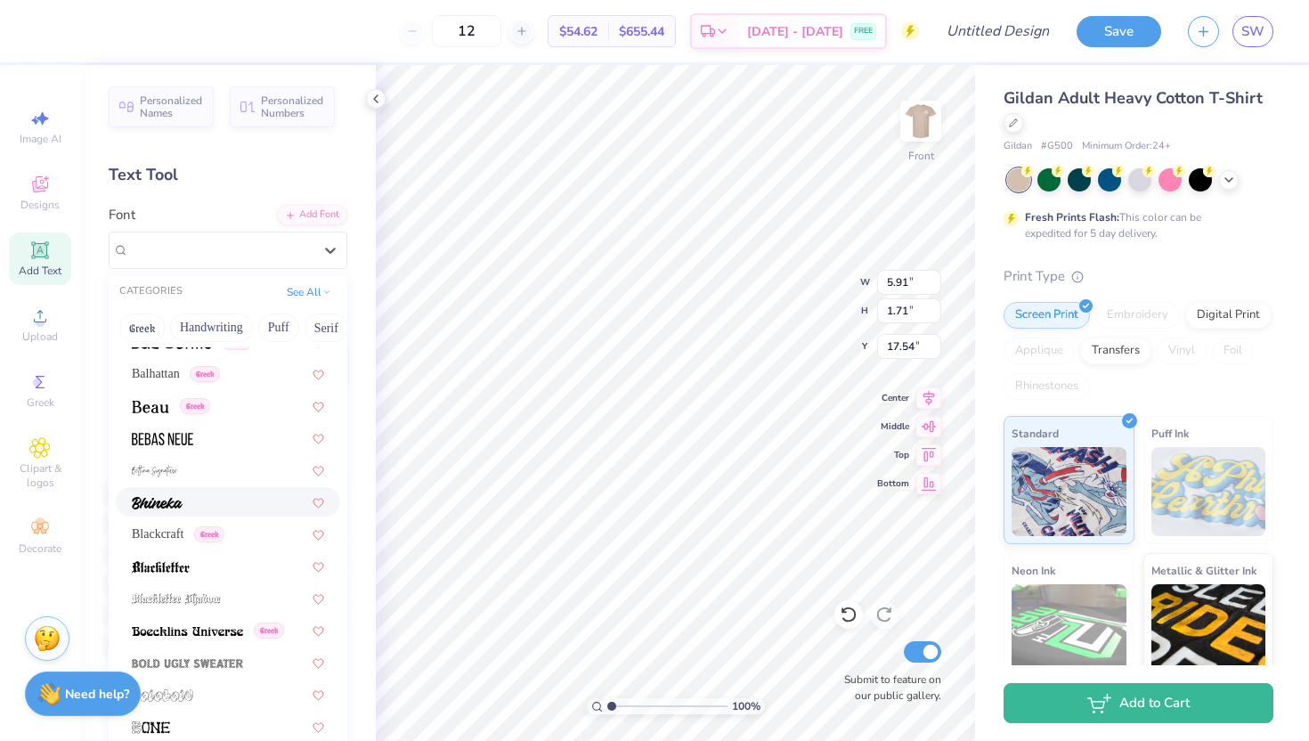
scroll to position [822, 0]
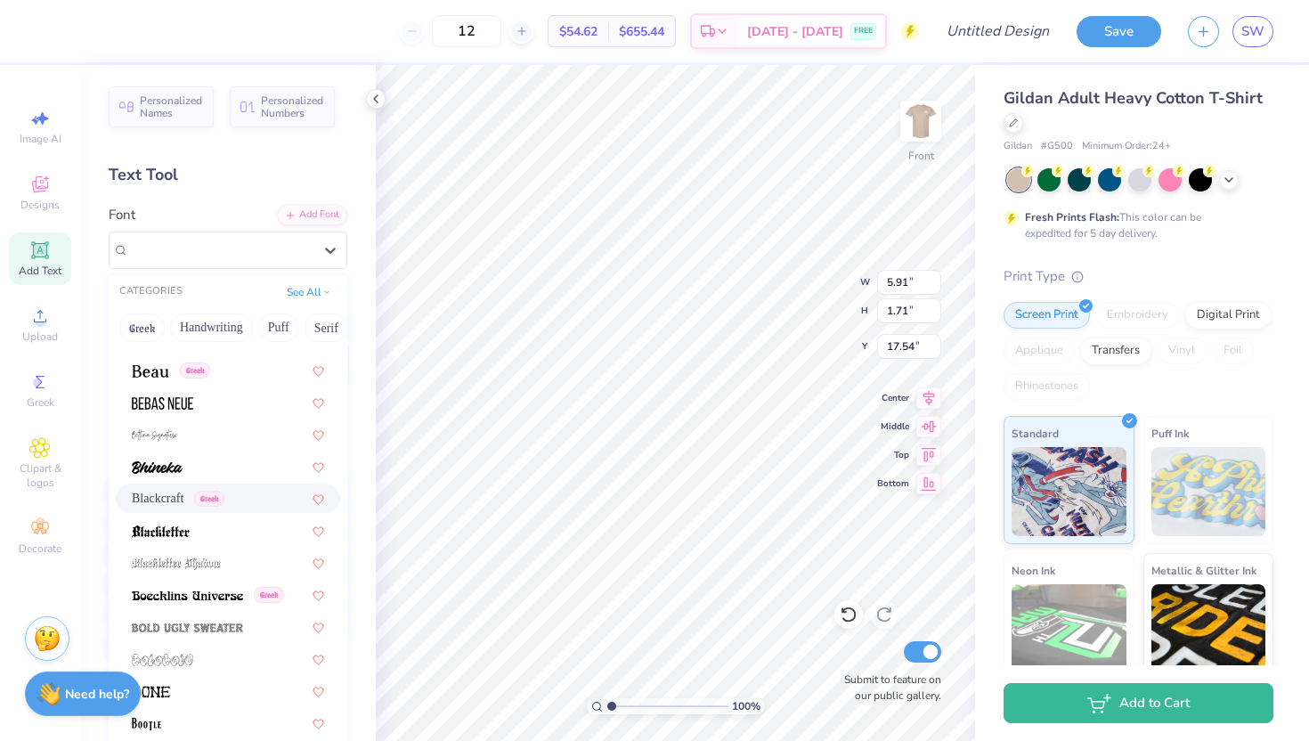
click at [273, 503] on div "Blackcraft Greek" at bounding box center [228, 498] width 192 height 19
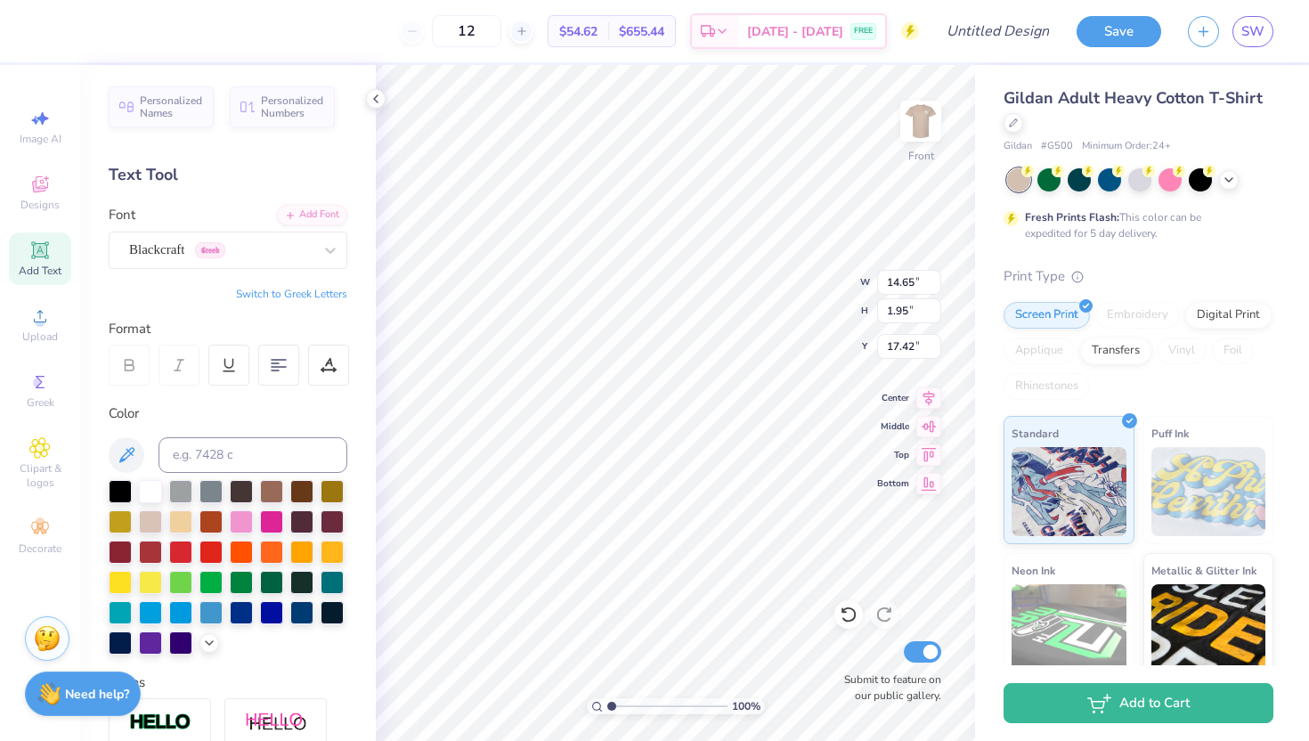
type input "5.69"
type input "0.76"
type input "17.55"
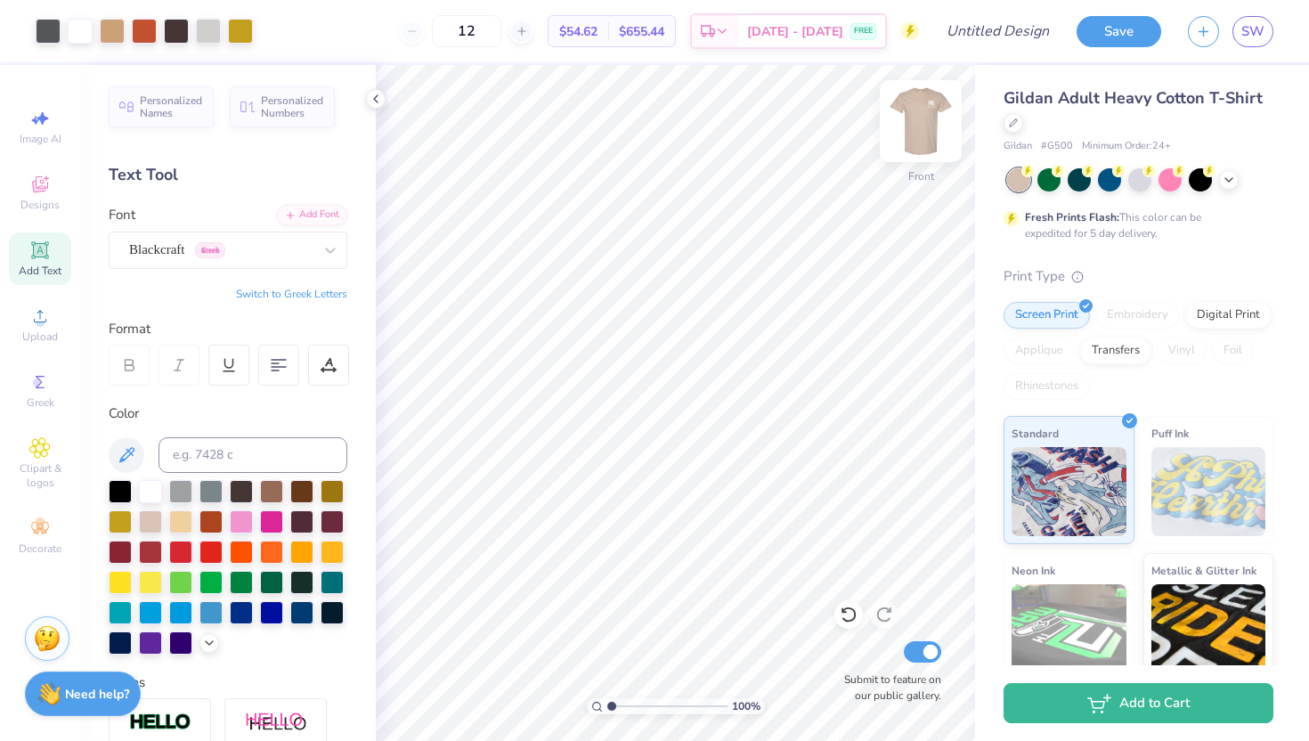
click at [916, 121] on img at bounding box center [920, 120] width 71 height 71
click at [920, 146] on img at bounding box center [920, 120] width 71 height 71
click at [920, 139] on img at bounding box center [921, 121] width 36 height 36
click at [1229, 181] on icon at bounding box center [1229, 178] width 14 height 14
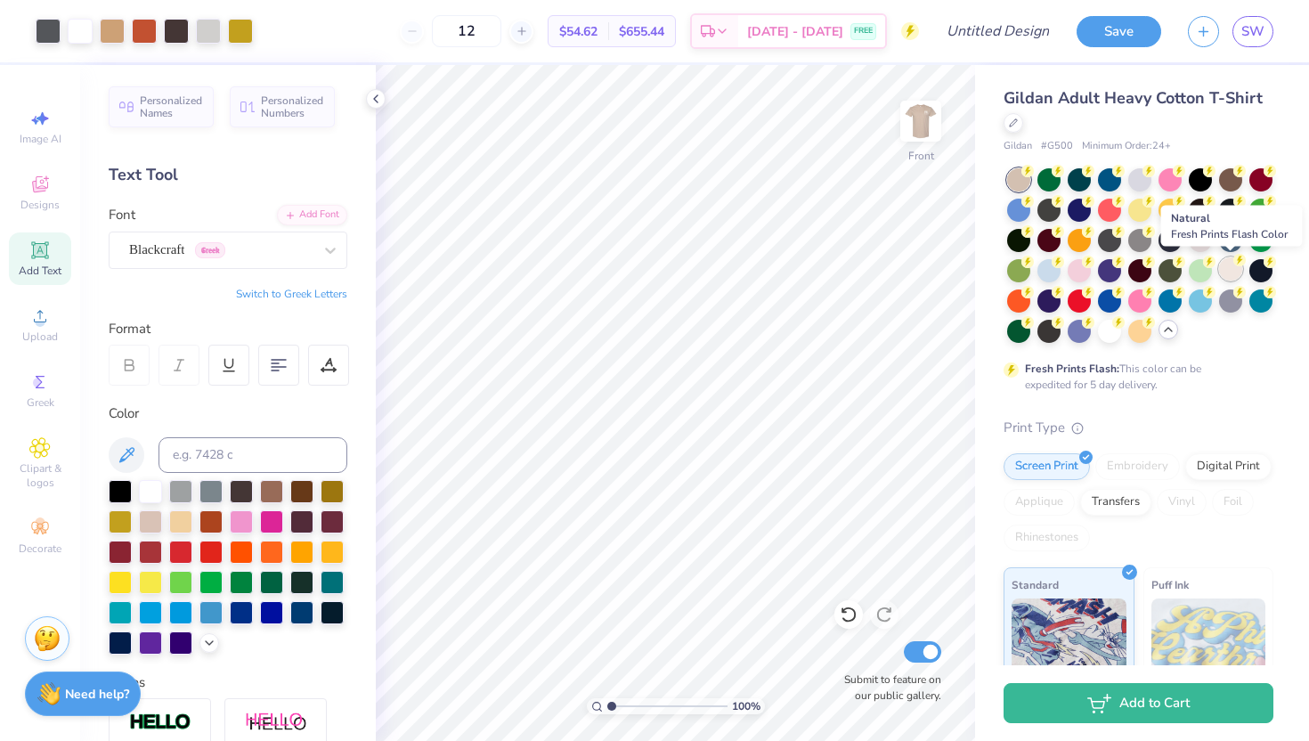
click at [1240, 266] on div at bounding box center [1230, 268] width 23 height 23
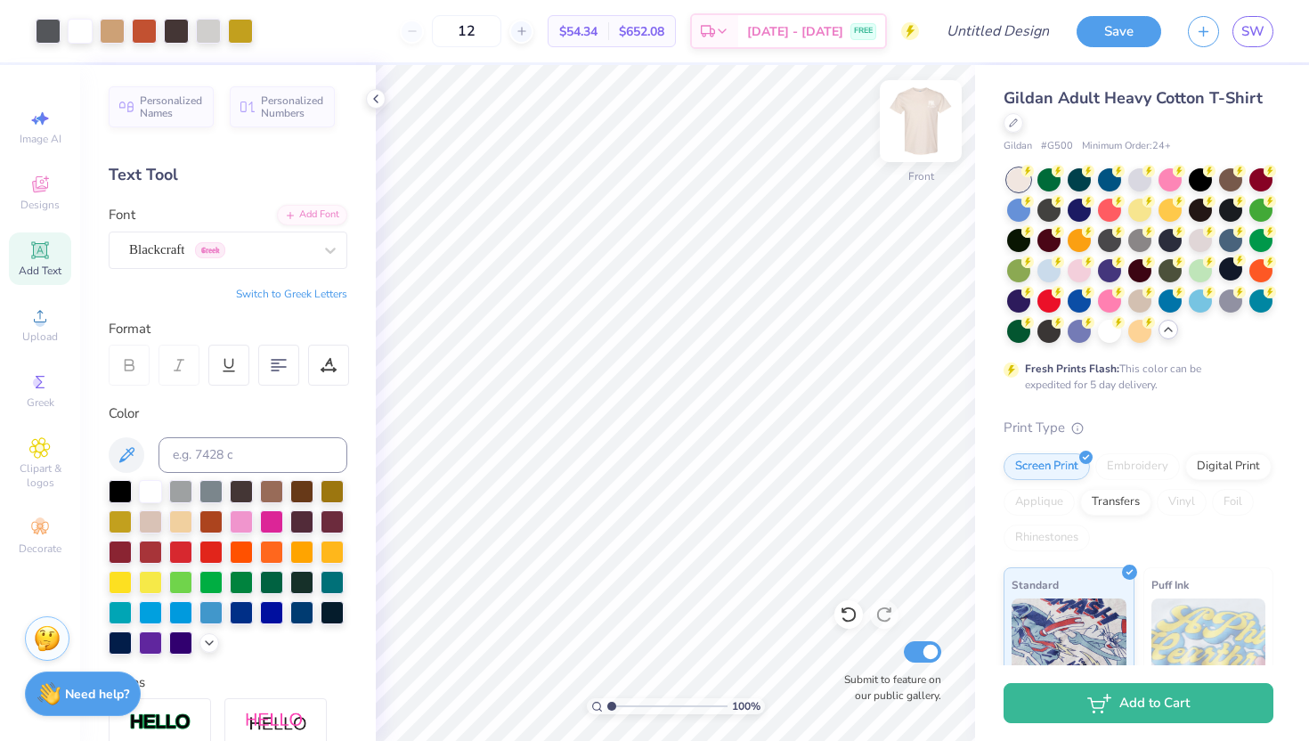
click at [926, 115] on img at bounding box center [920, 120] width 71 height 71
click at [927, 115] on img at bounding box center [921, 121] width 36 height 36
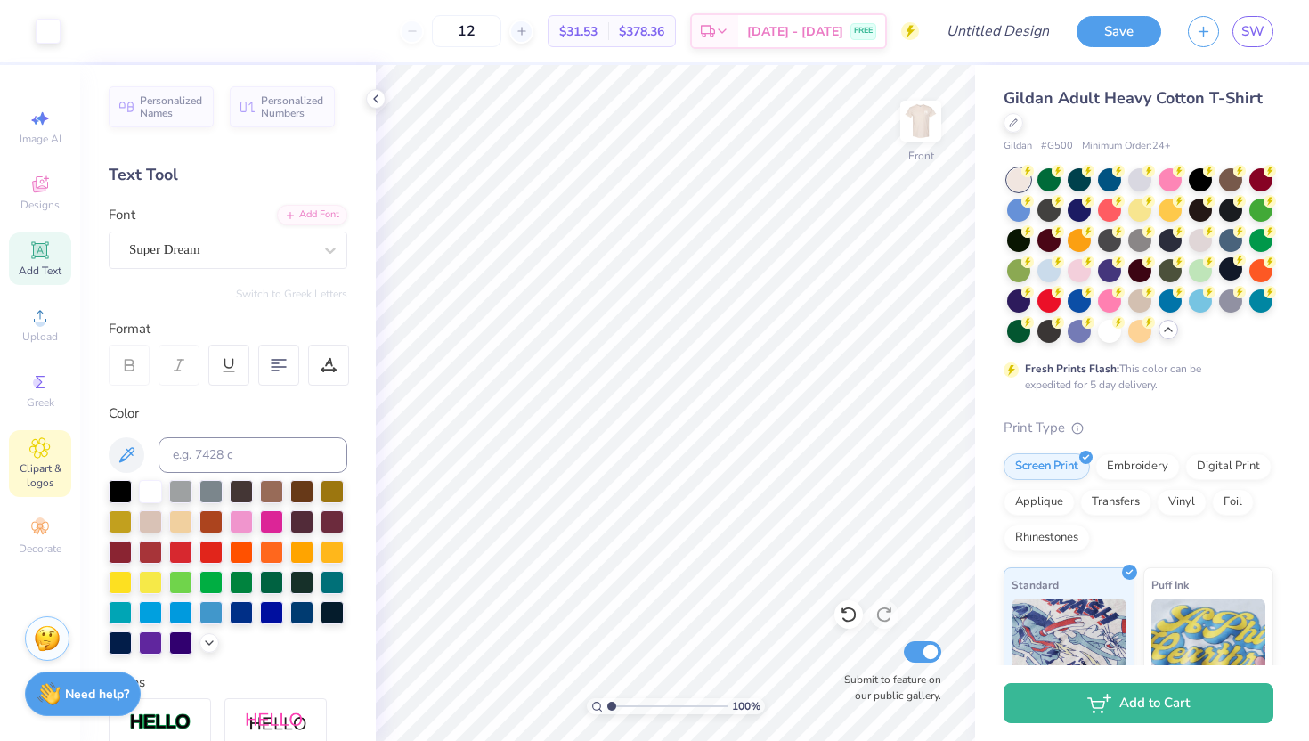
click at [40, 462] on span "Clipart & logos" at bounding box center [40, 475] width 62 height 28
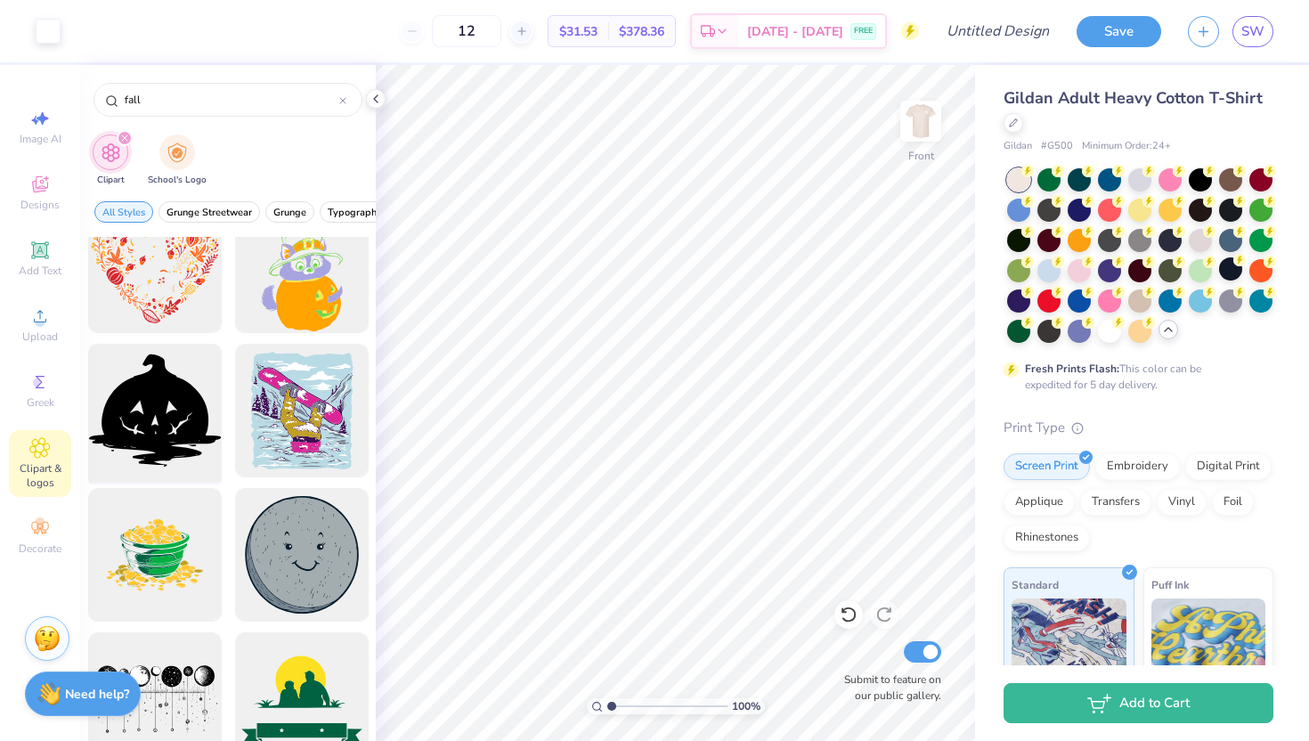
scroll to position [3377, 0]
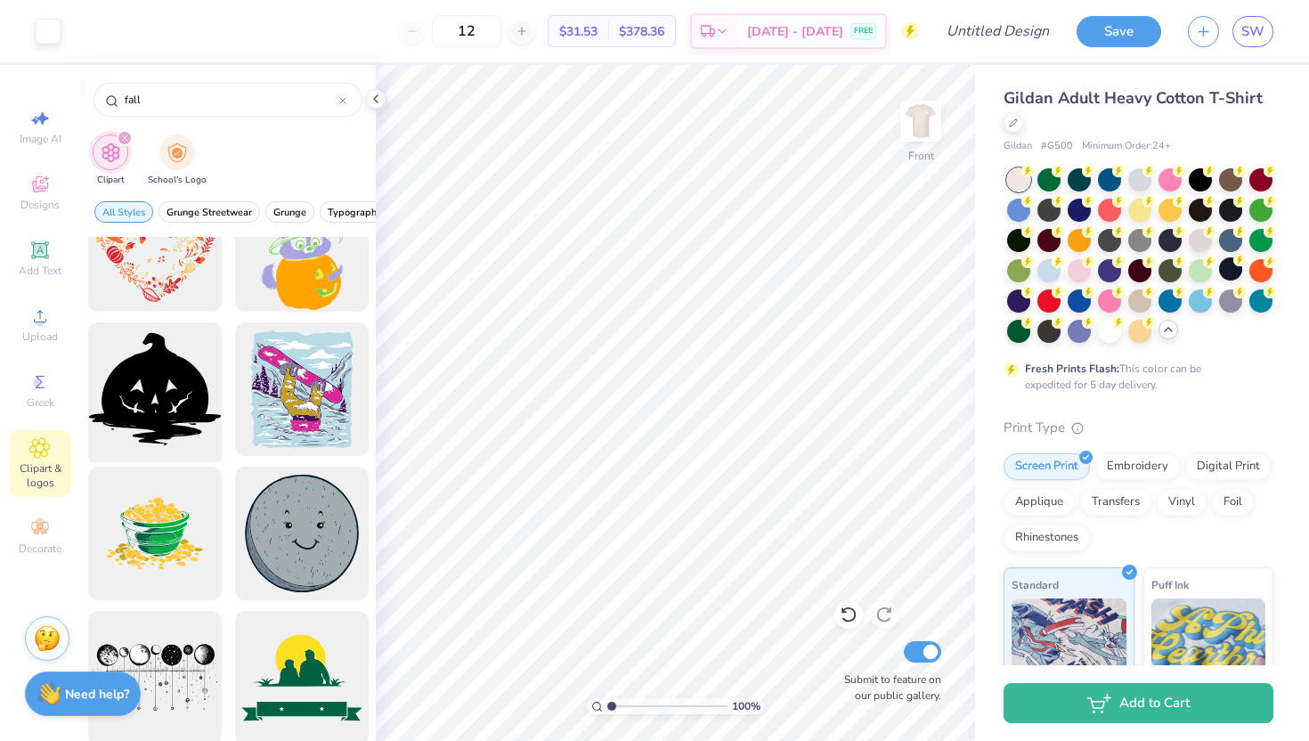
click at [191, 428] on div at bounding box center [154, 389] width 147 height 147
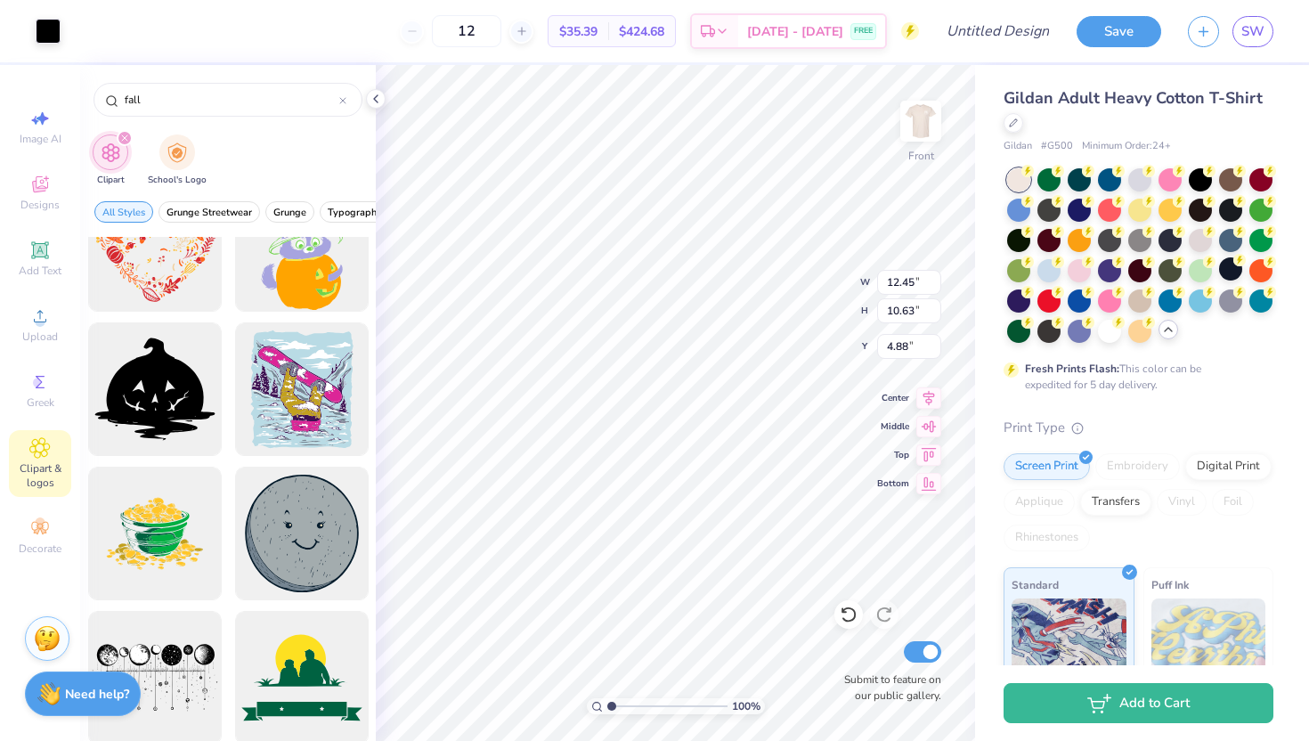
type input "12.45"
type input "10.63"
type input "4.88"
type input "4.66"
click at [47, 29] on div at bounding box center [48, 29] width 25 height 25
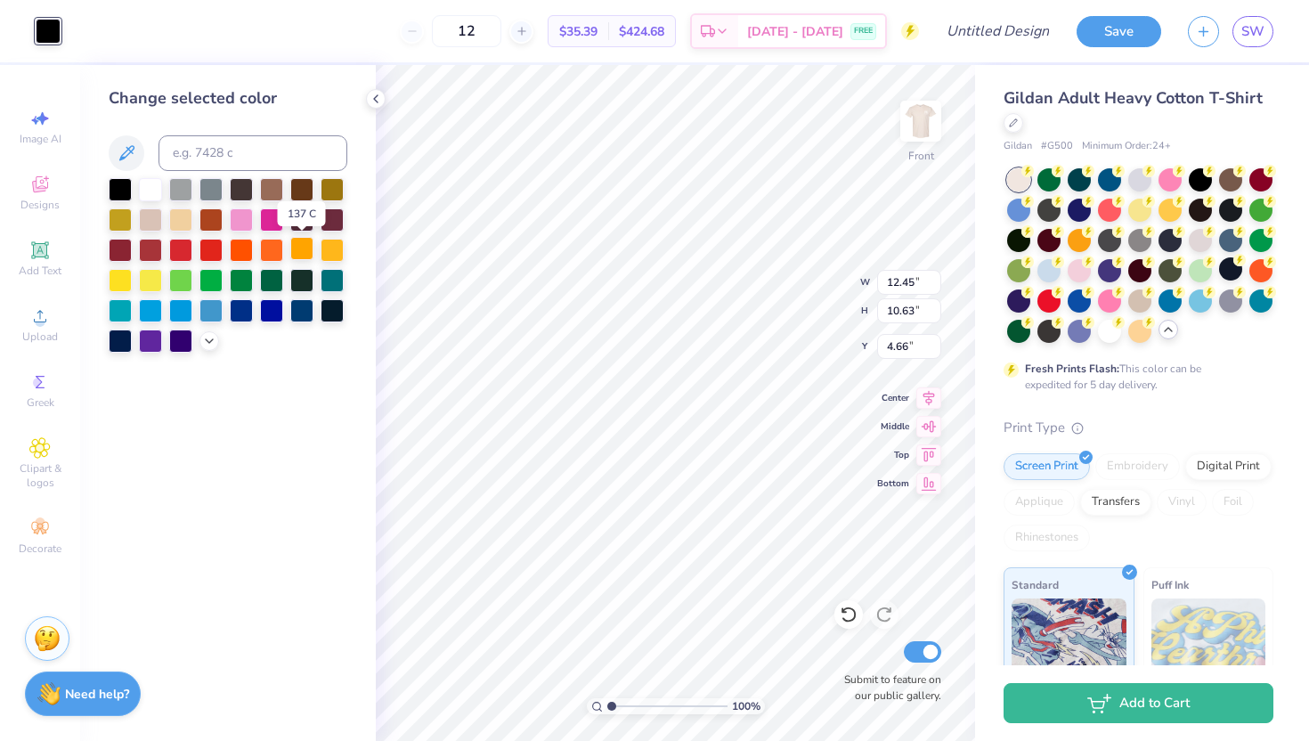
click at [305, 241] on div at bounding box center [301, 248] width 23 height 23
click at [299, 190] on div at bounding box center [301, 187] width 23 height 23
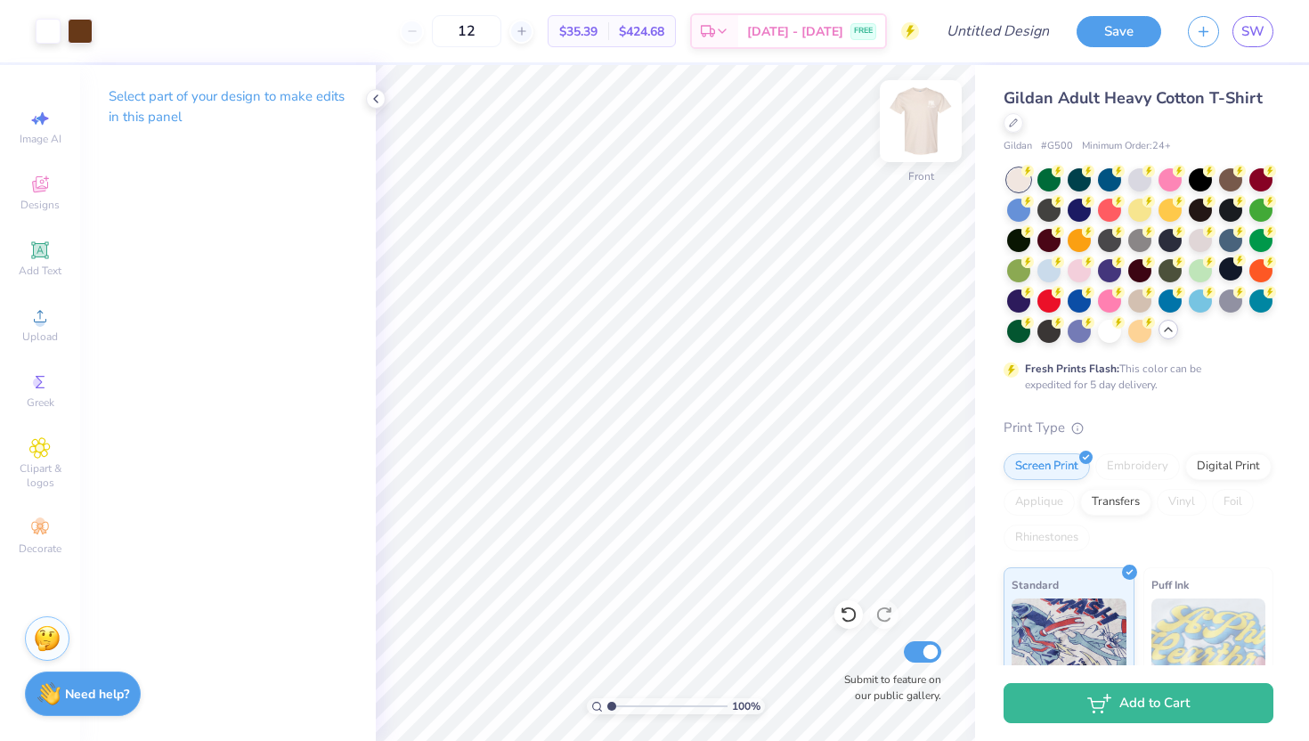
click at [935, 109] on img at bounding box center [920, 120] width 71 height 71
click at [935, 109] on img at bounding box center [921, 121] width 36 height 36
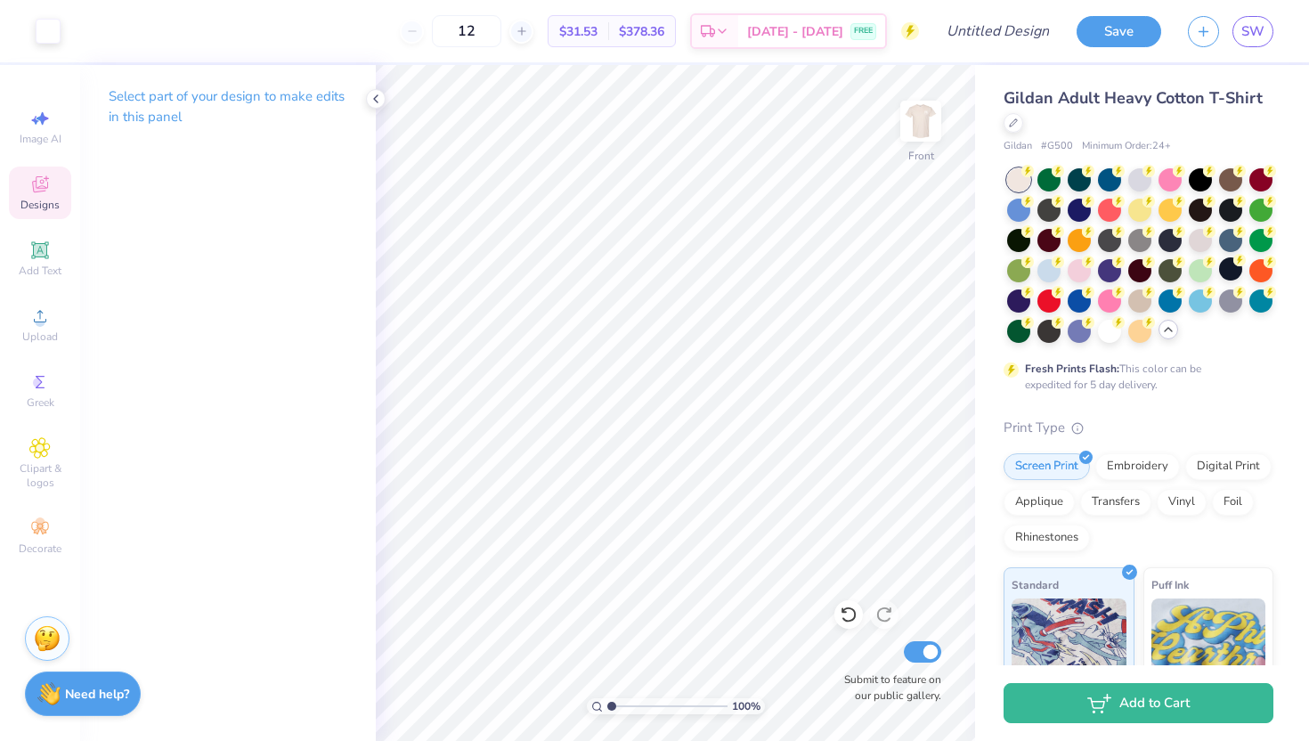
click at [45, 197] on div "Designs" at bounding box center [40, 193] width 62 height 53
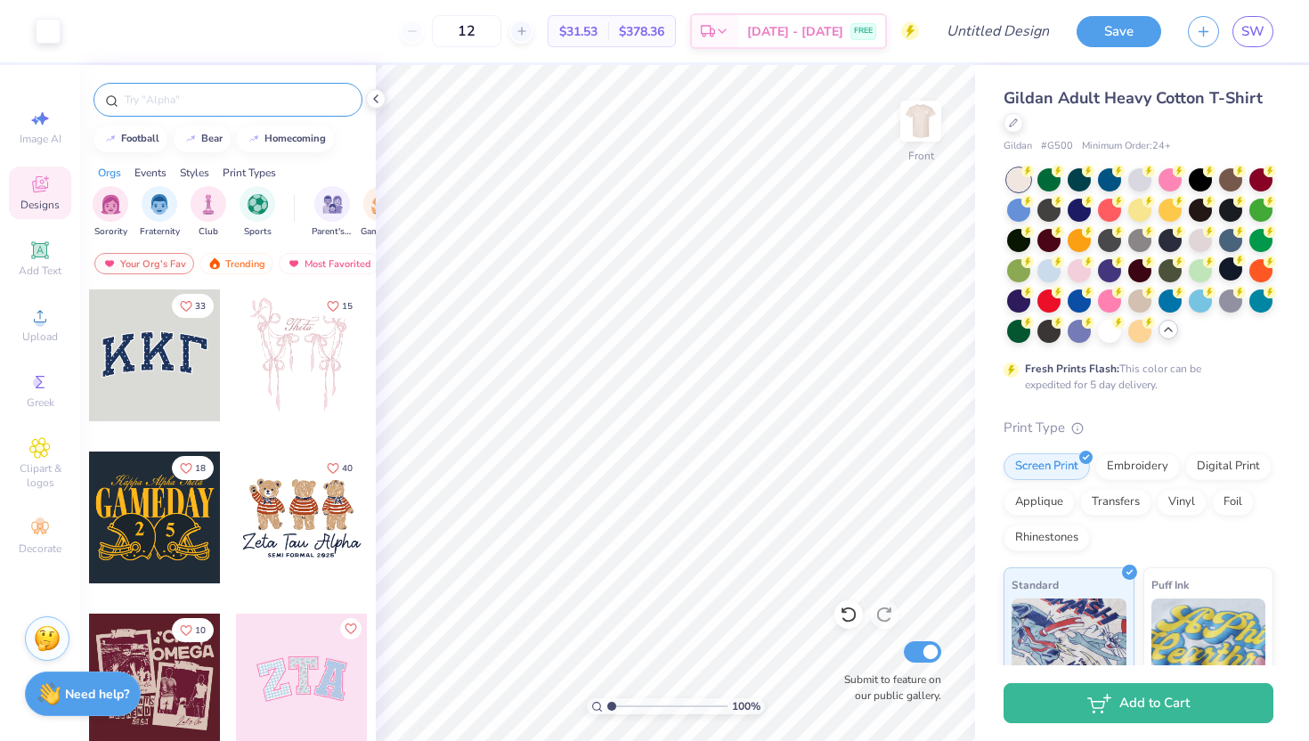
click at [187, 99] on input "text" at bounding box center [237, 100] width 228 height 18
type input "fall"
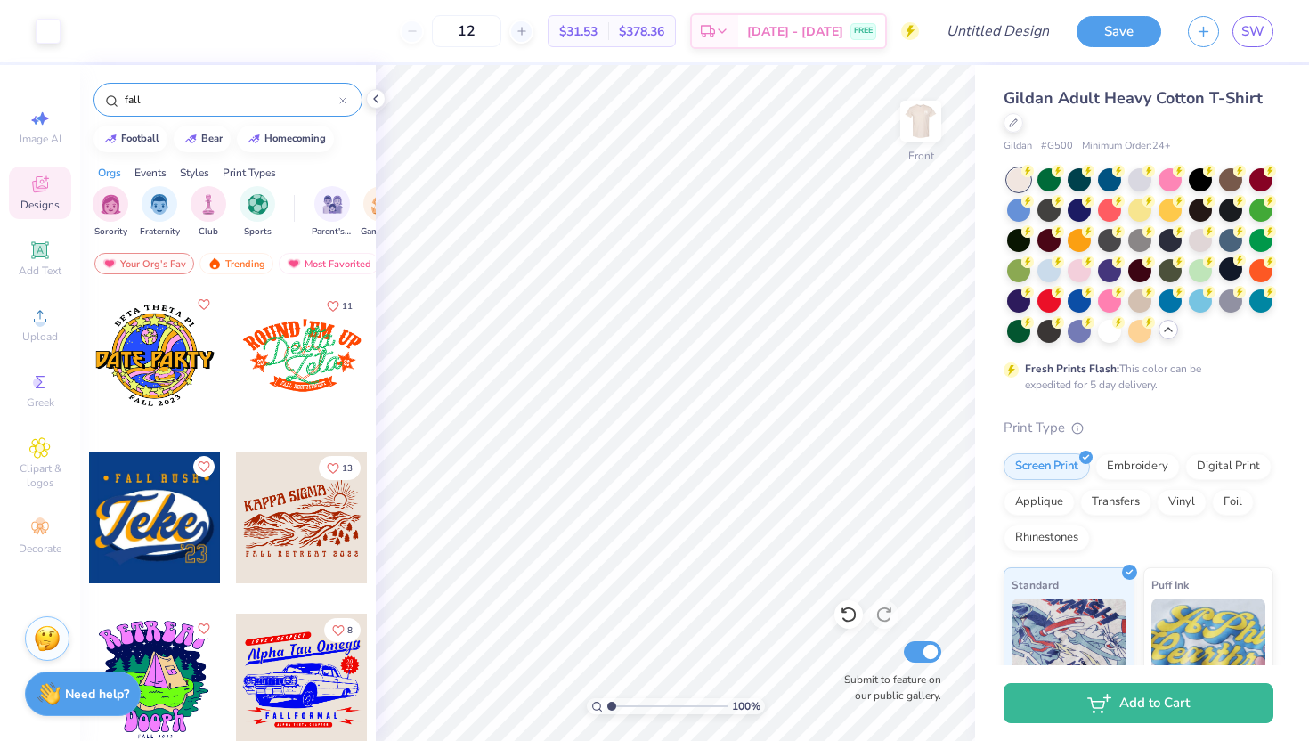
scroll to position [2757, 0]
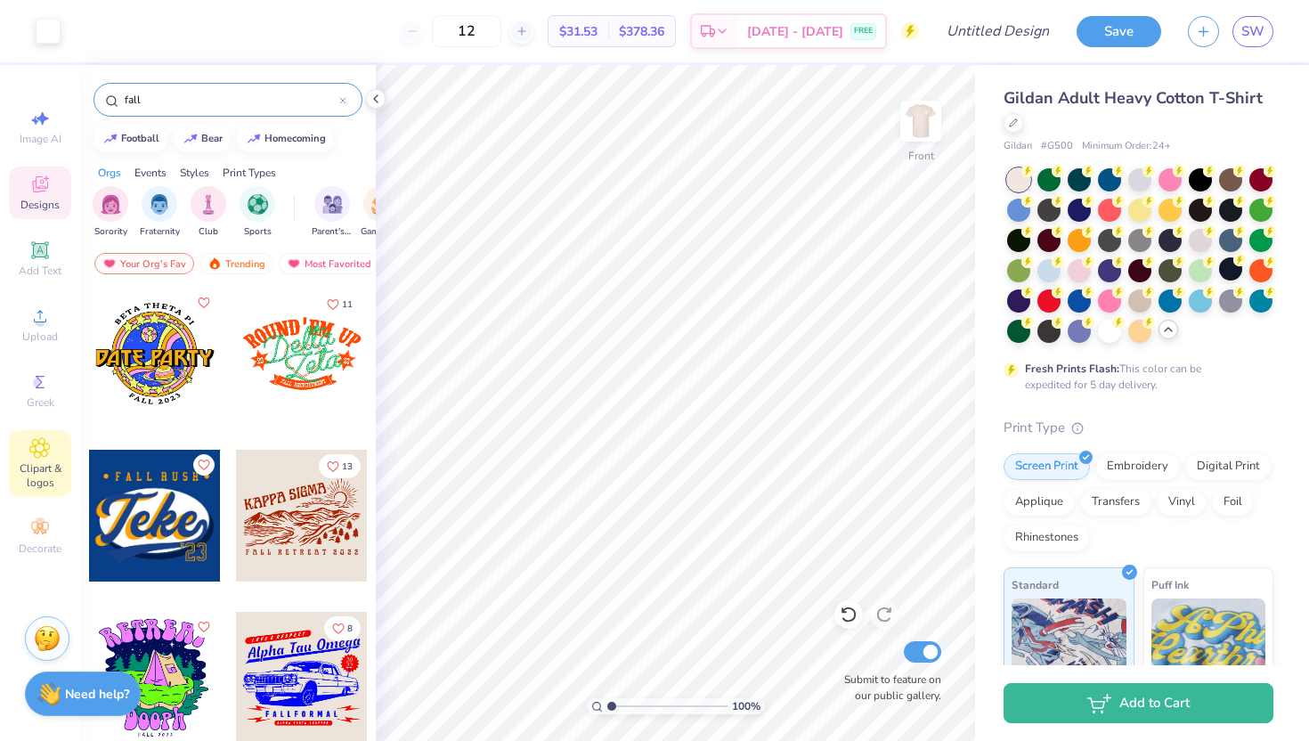
click at [50, 482] on span "Clipart & logos" at bounding box center [40, 475] width 62 height 28
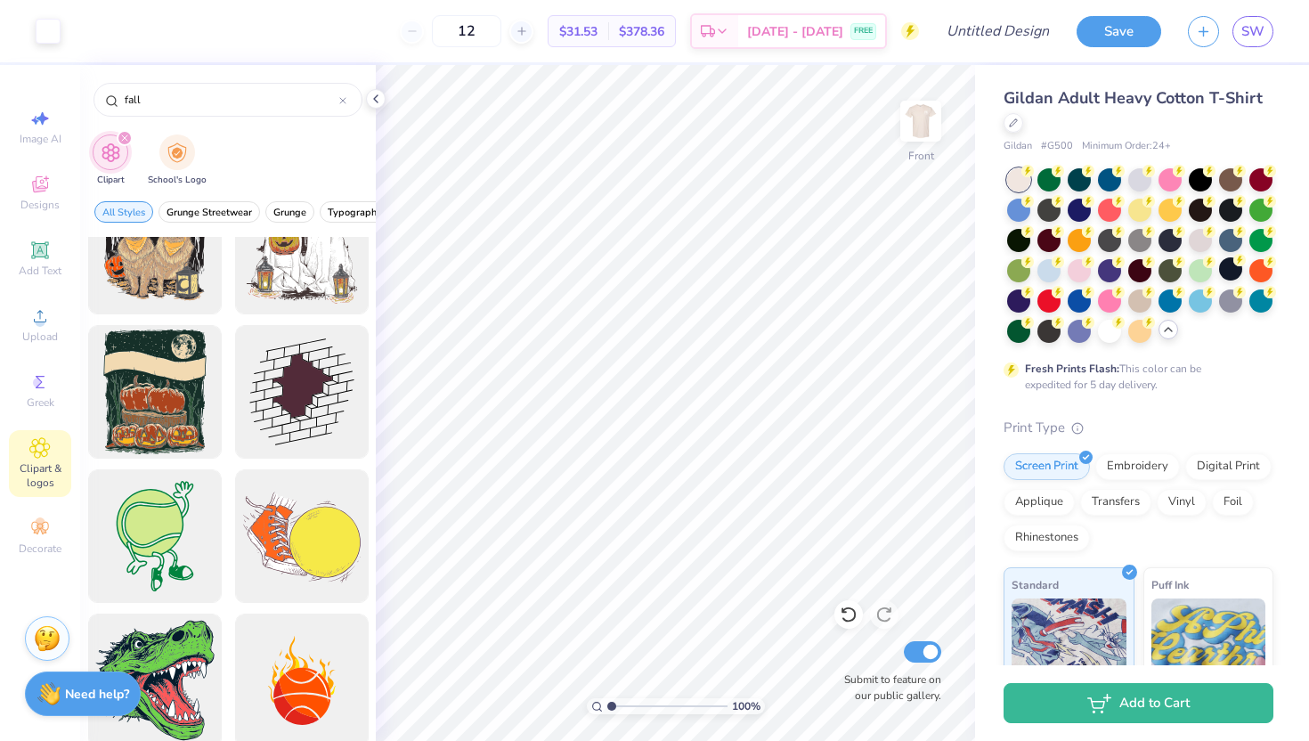
scroll to position [6108, 0]
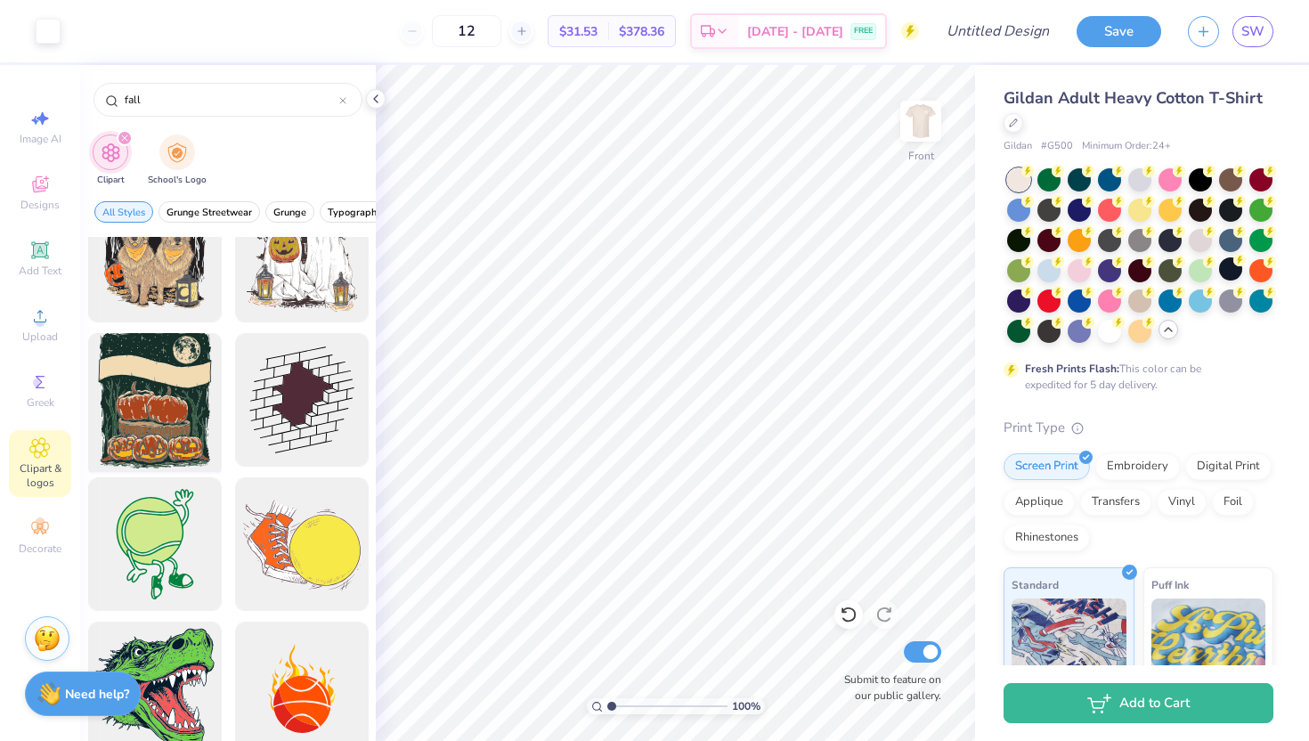
click at [171, 405] on div at bounding box center [154, 400] width 147 height 147
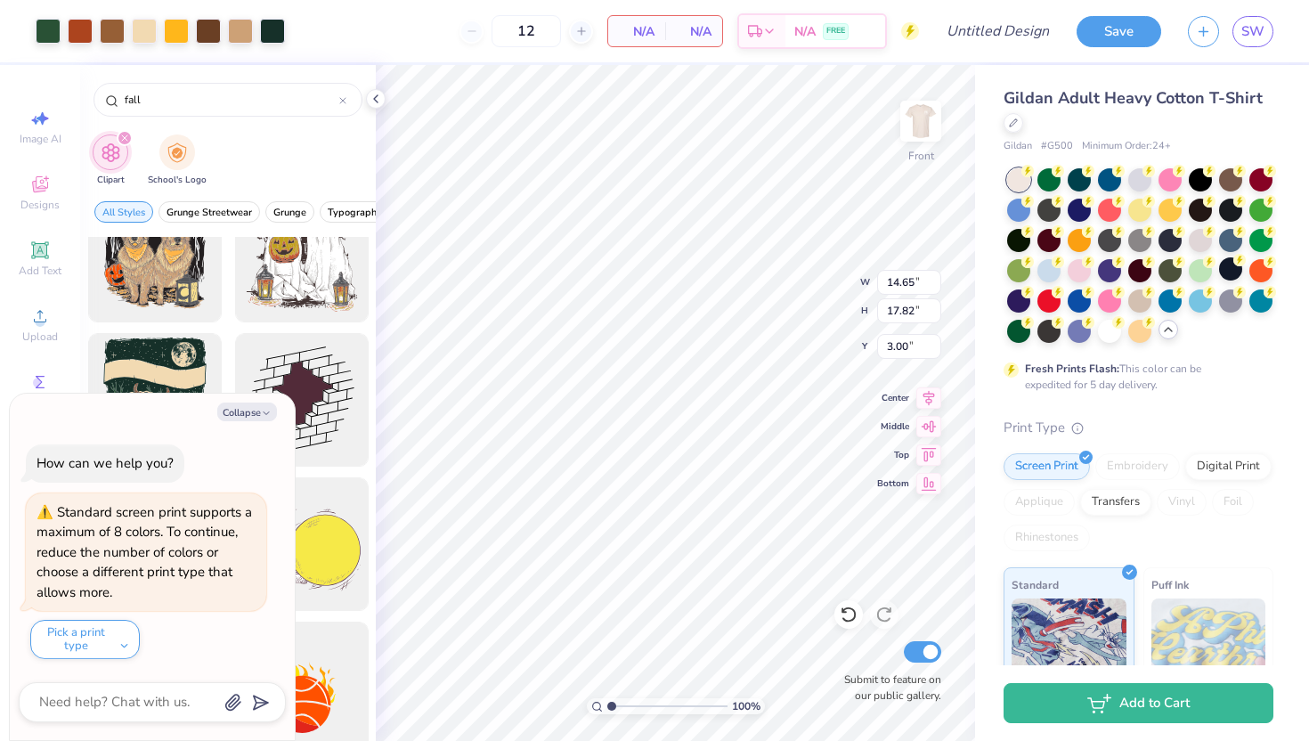
type textarea "x"
type input "12.90"
type input "15.69"
type input "5.13"
type textarea "x"
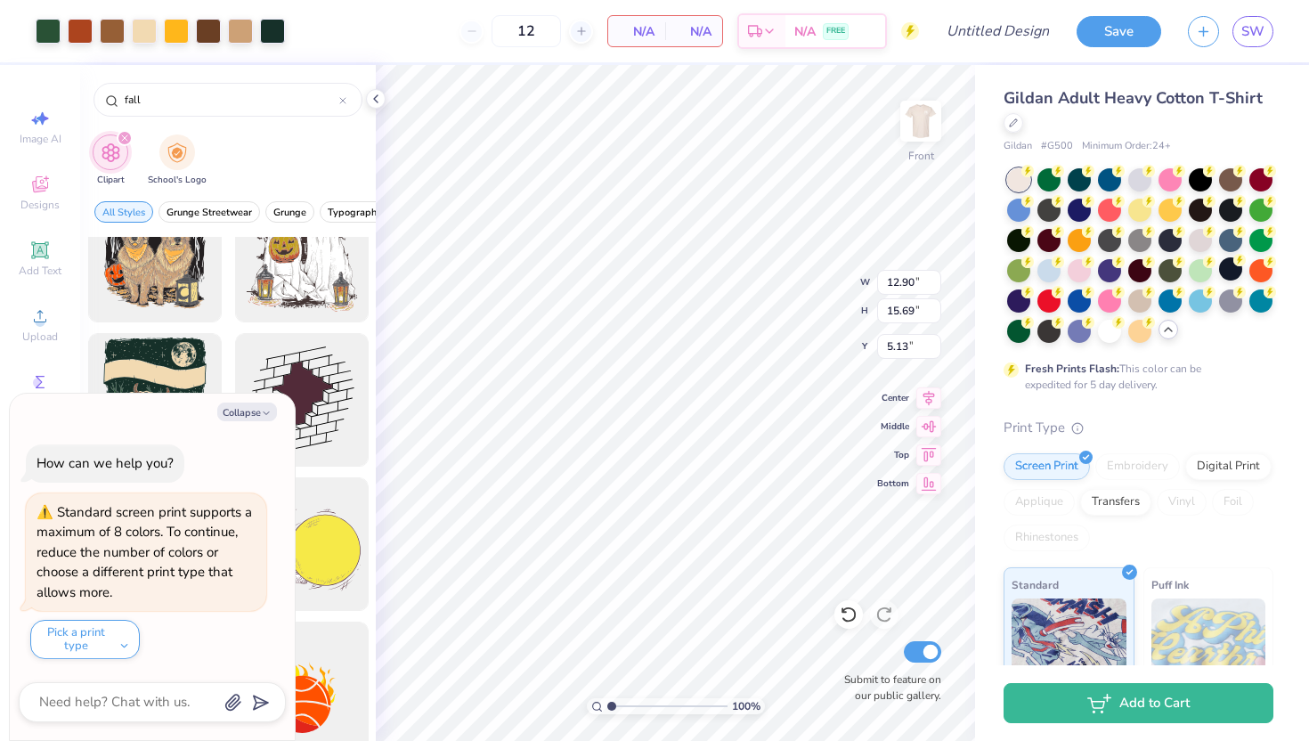
type input "4.51"
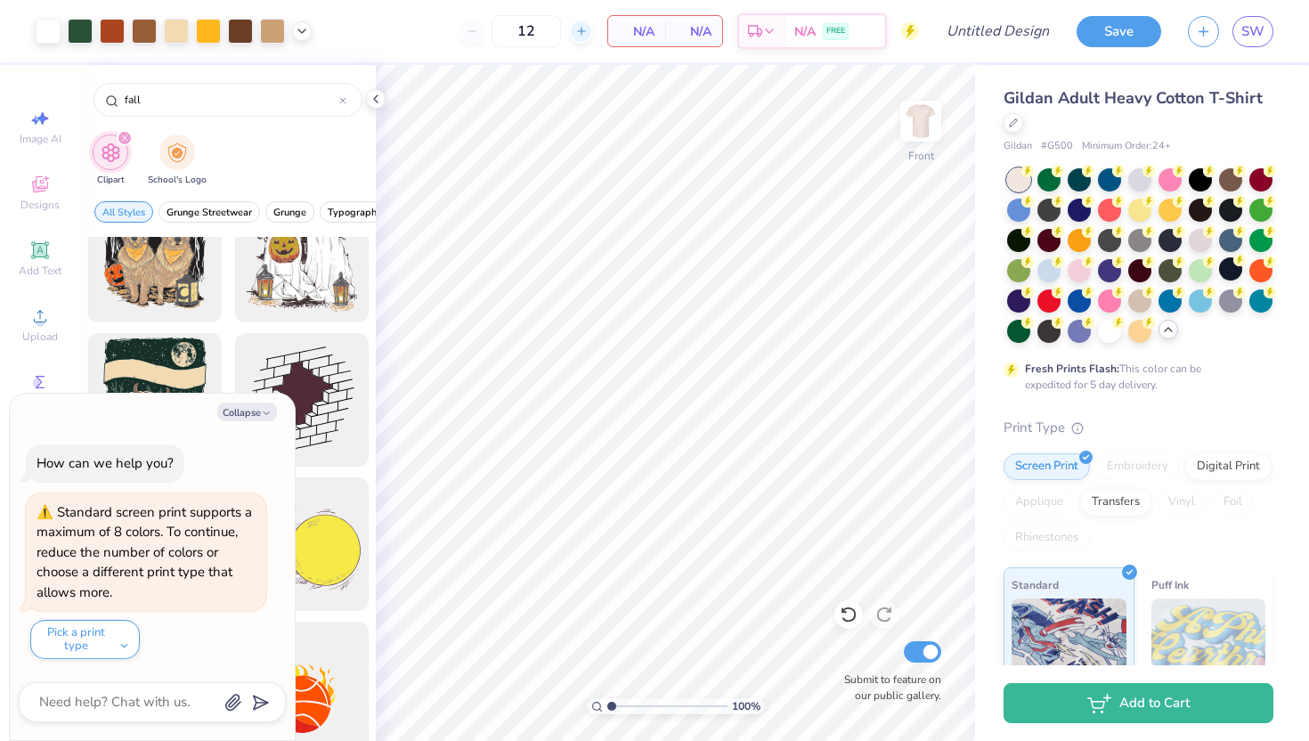
click at [582, 32] on icon at bounding box center [581, 31] width 12 height 12
type input "14"
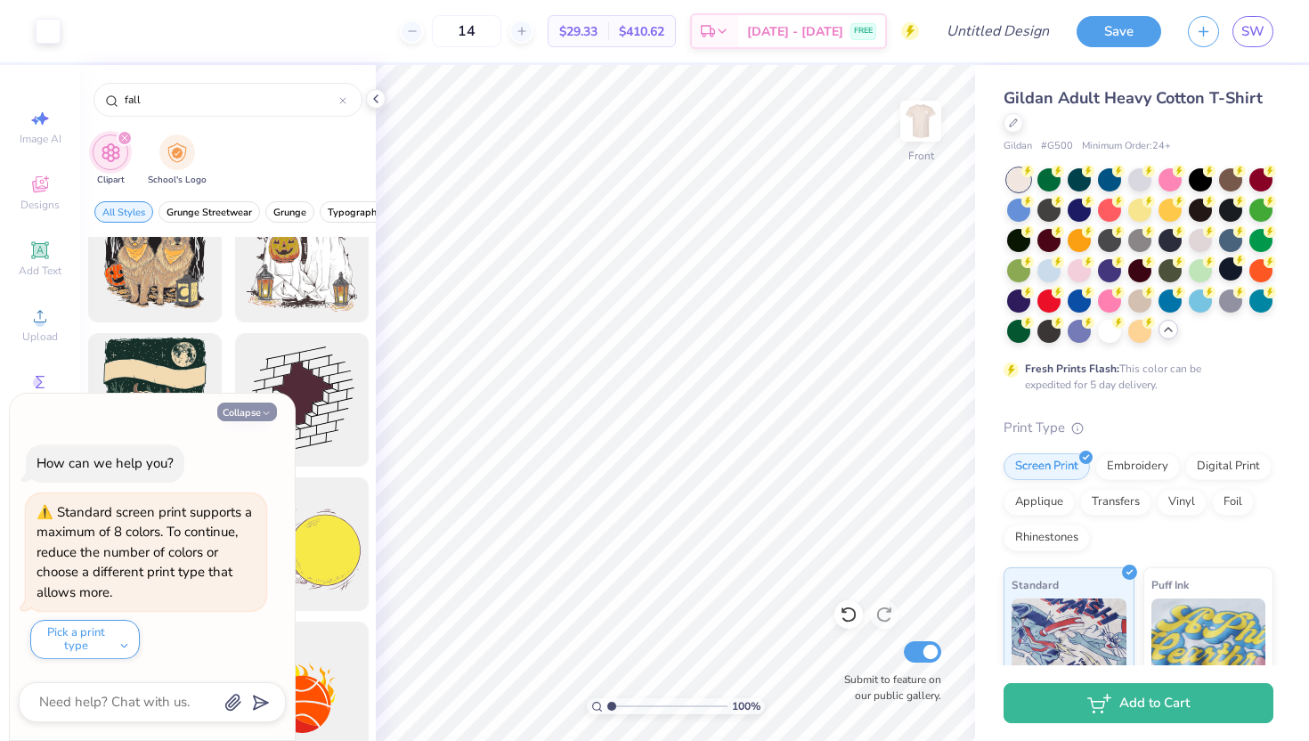
click at [261, 406] on button "Collapse" at bounding box center [247, 412] width 60 height 19
type textarea "x"
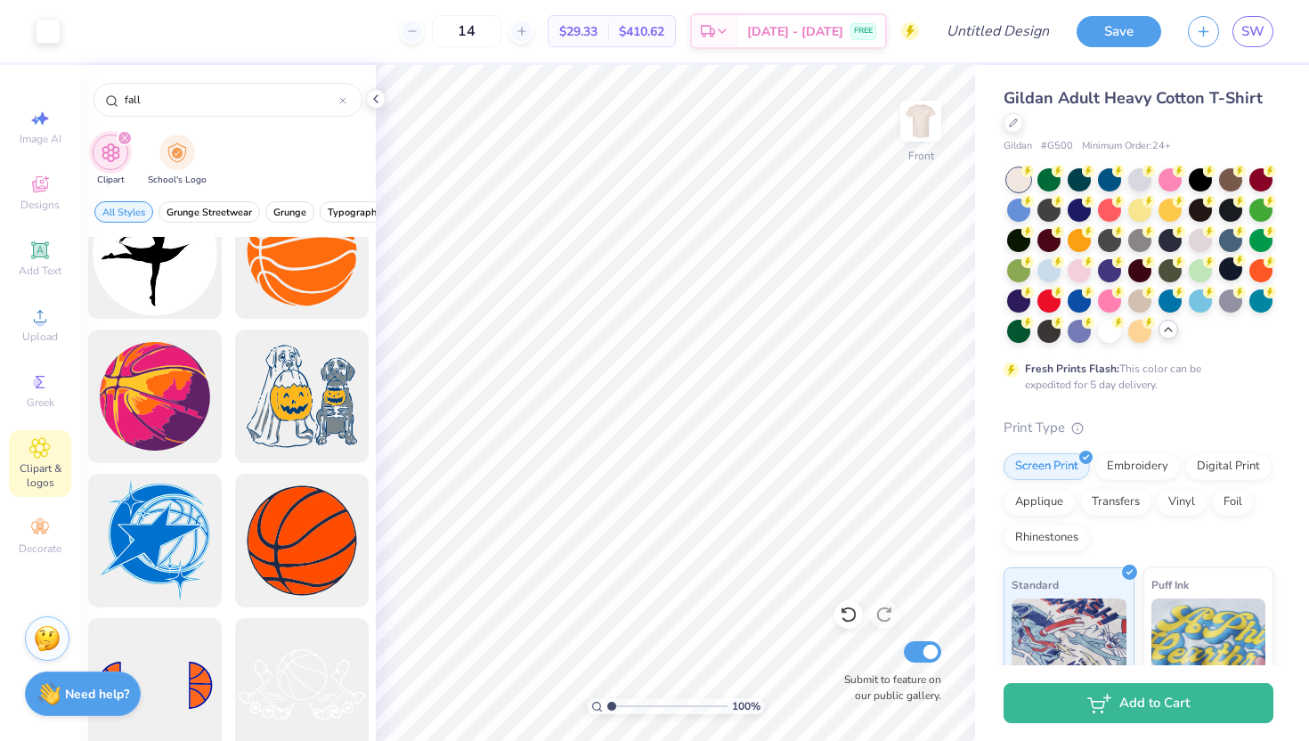
scroll to position [7988, 0]
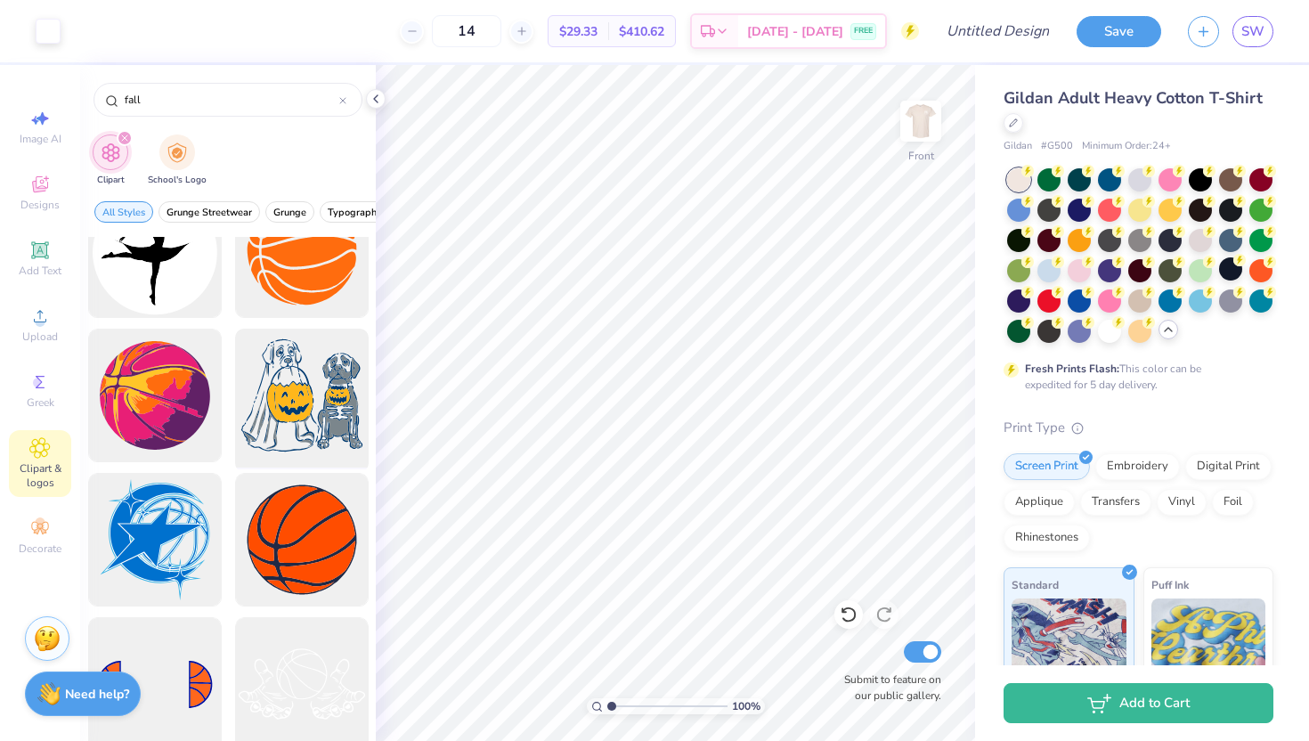
click at [306, 388] on div at bounding box center [301, 395] width 147 height 147
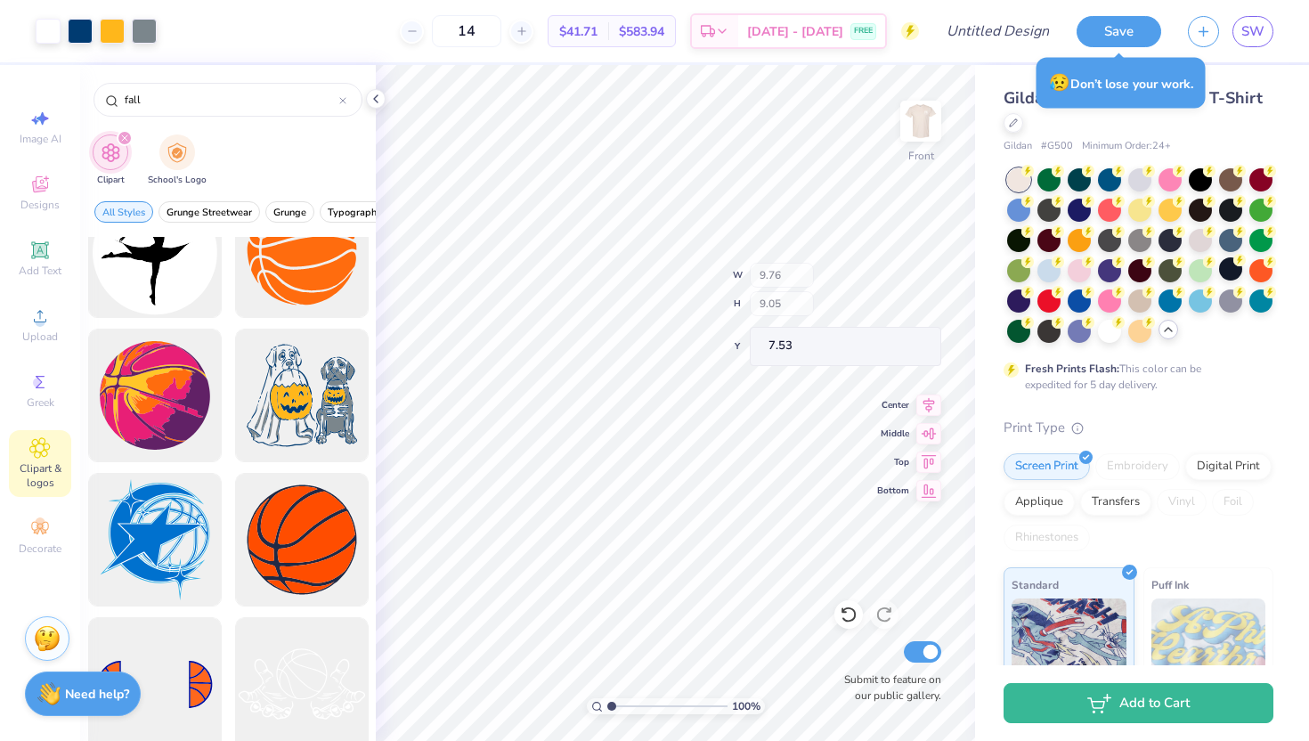
type input "9.76"
type input "9.05"
type input "7.53"
type input "5.74"
type input "11.90"
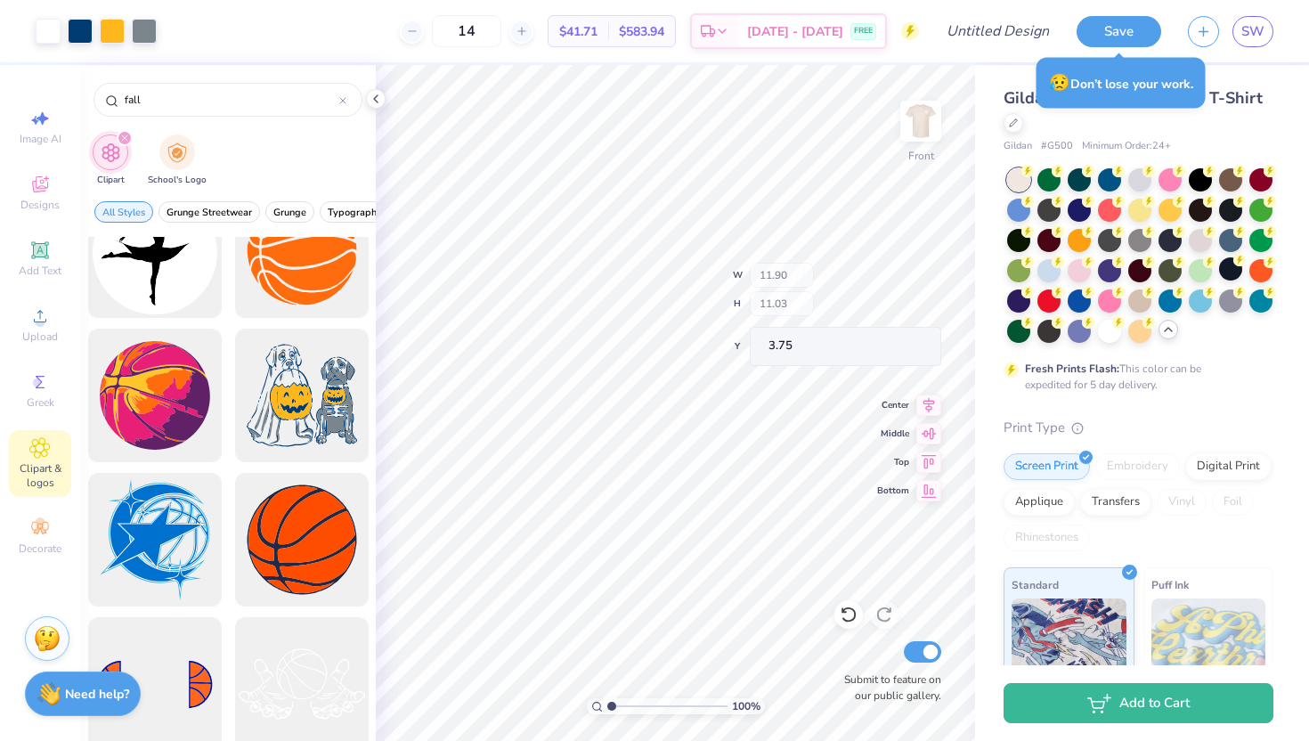
type input "11.03"
type input "3.75"
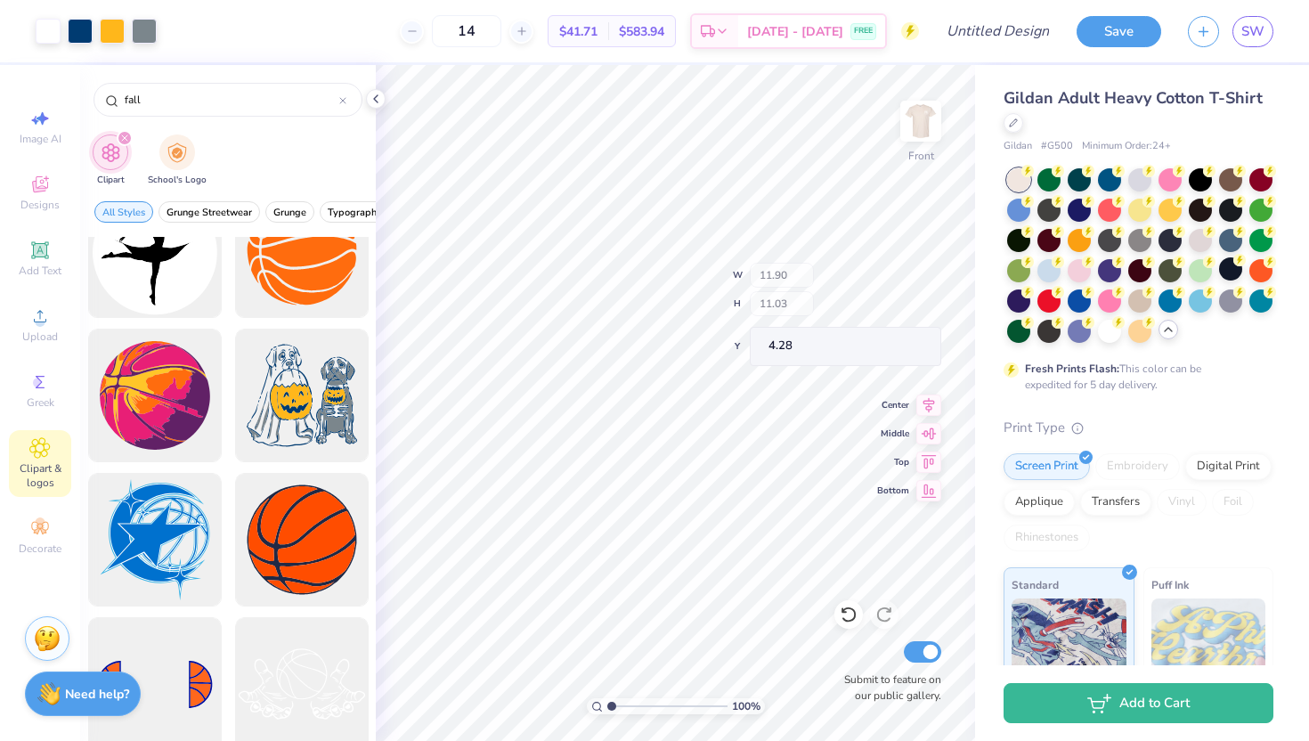
type input "4.28"
click at [528, 26] on icon at bounding box center [522, 31] width 12 height 12
type input "15"
click at [925, 139] on img at bounding box center [920, 120] width 71 height 71
click at [923, 138] on img at bounding box center [921, 121] width 36 height 36
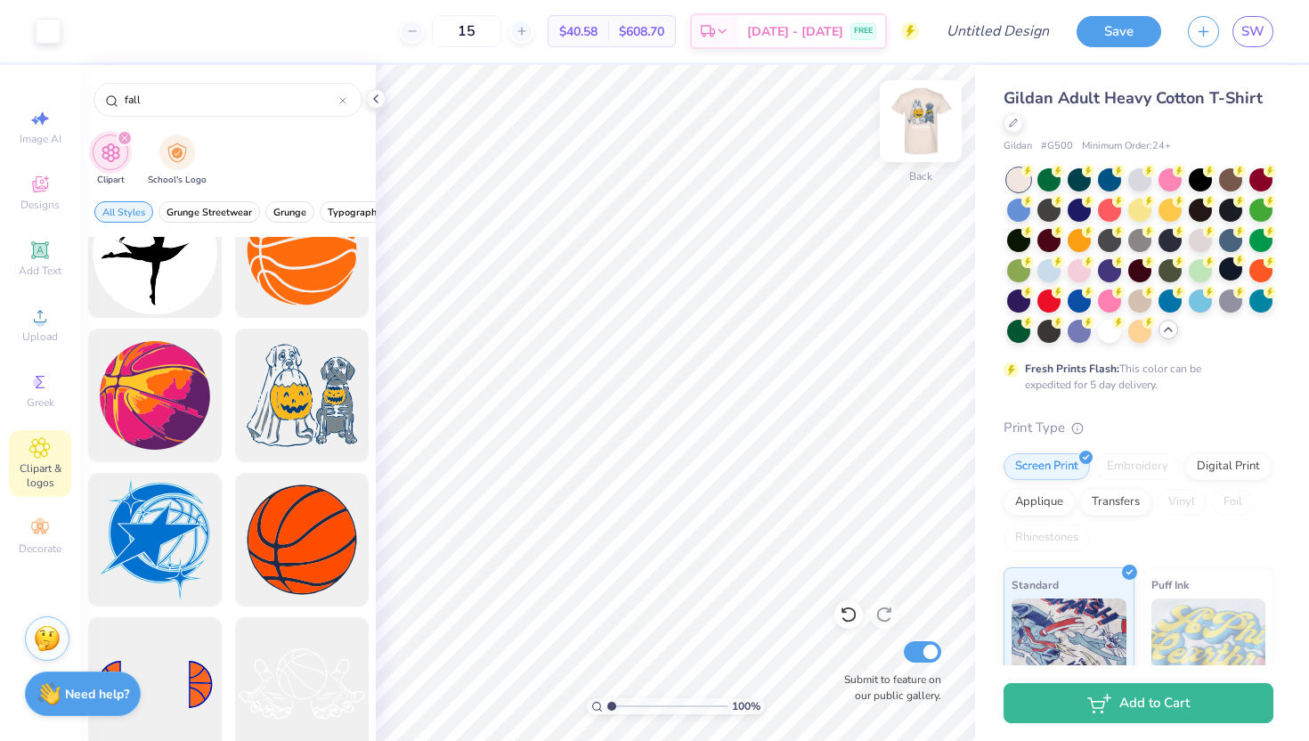
click at [910, 117] on img at bounding box center [920, 120] width 71 height 71
click at [1232, 175] on div at bounding box center [1230, 178] width 23 height 23
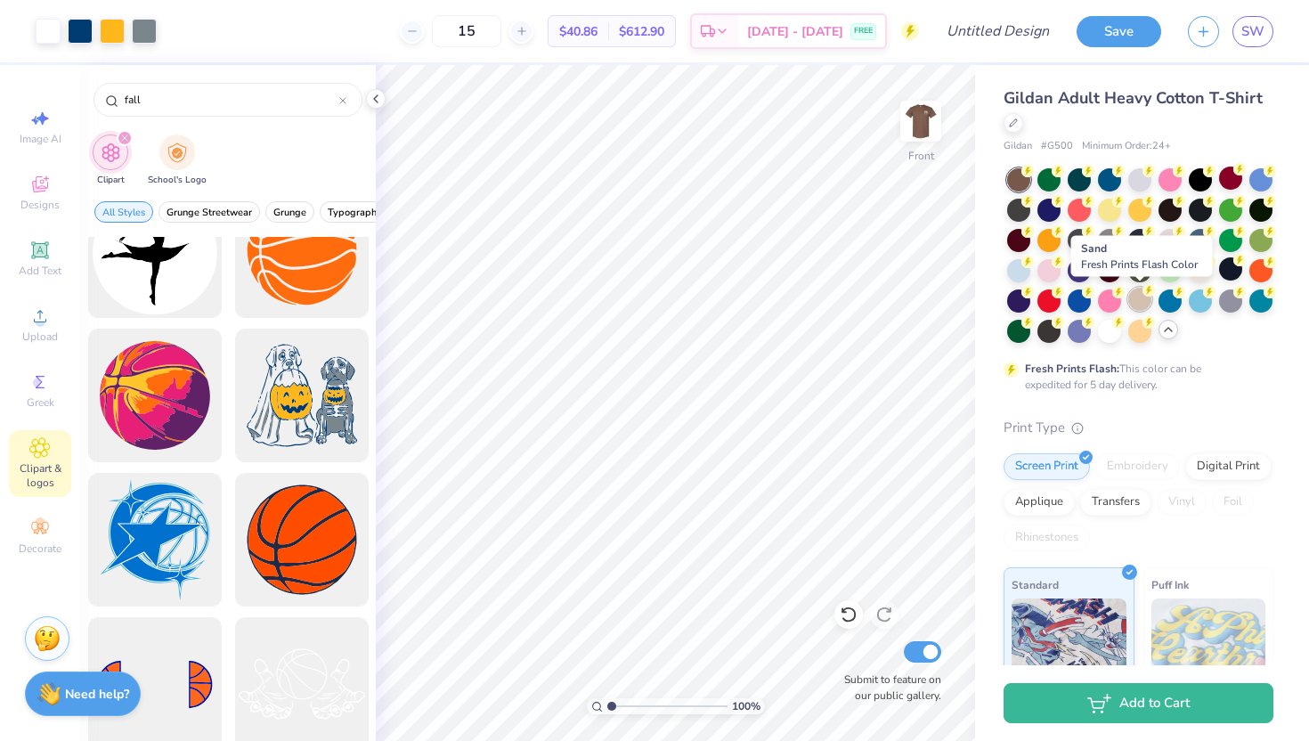
click at [1144, 297] on div at bounding box center [1139, 299] width 23 height 23
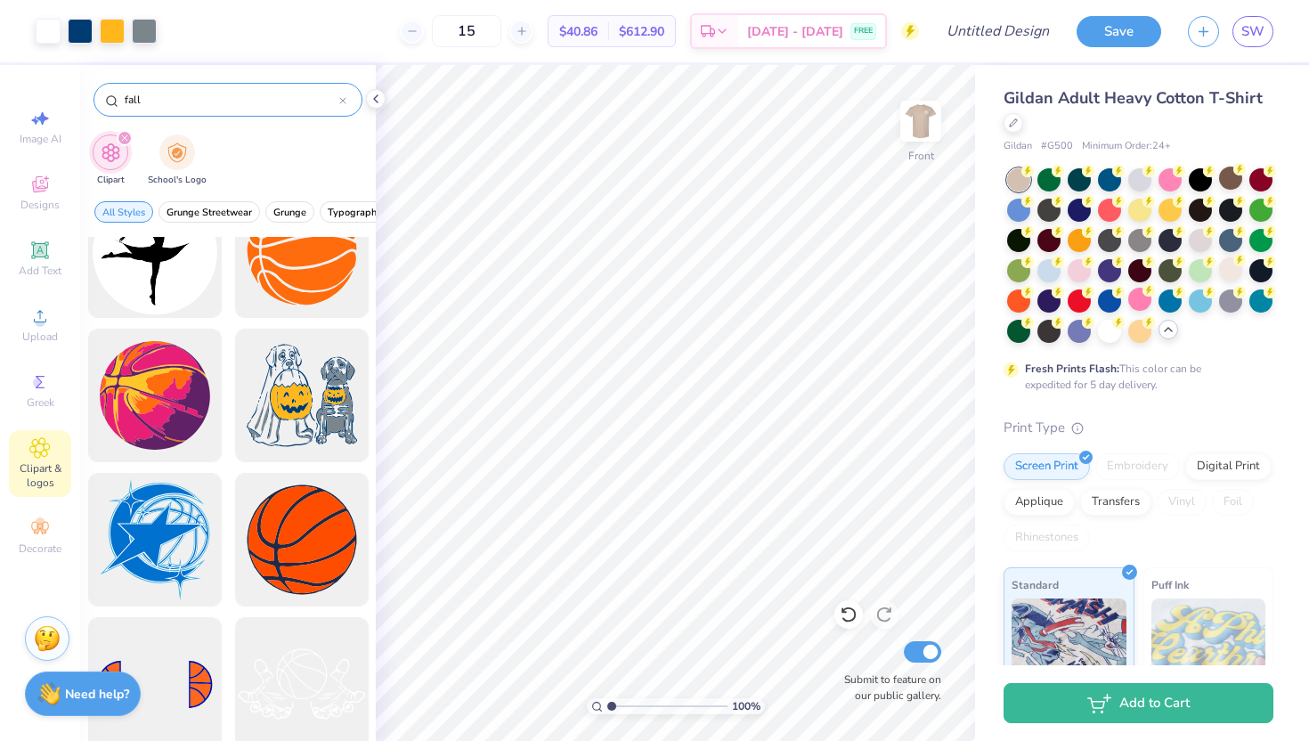
click at [191, 104] on input "fall" at bounding box center [231, 100] width 216 height 18
type input "f"
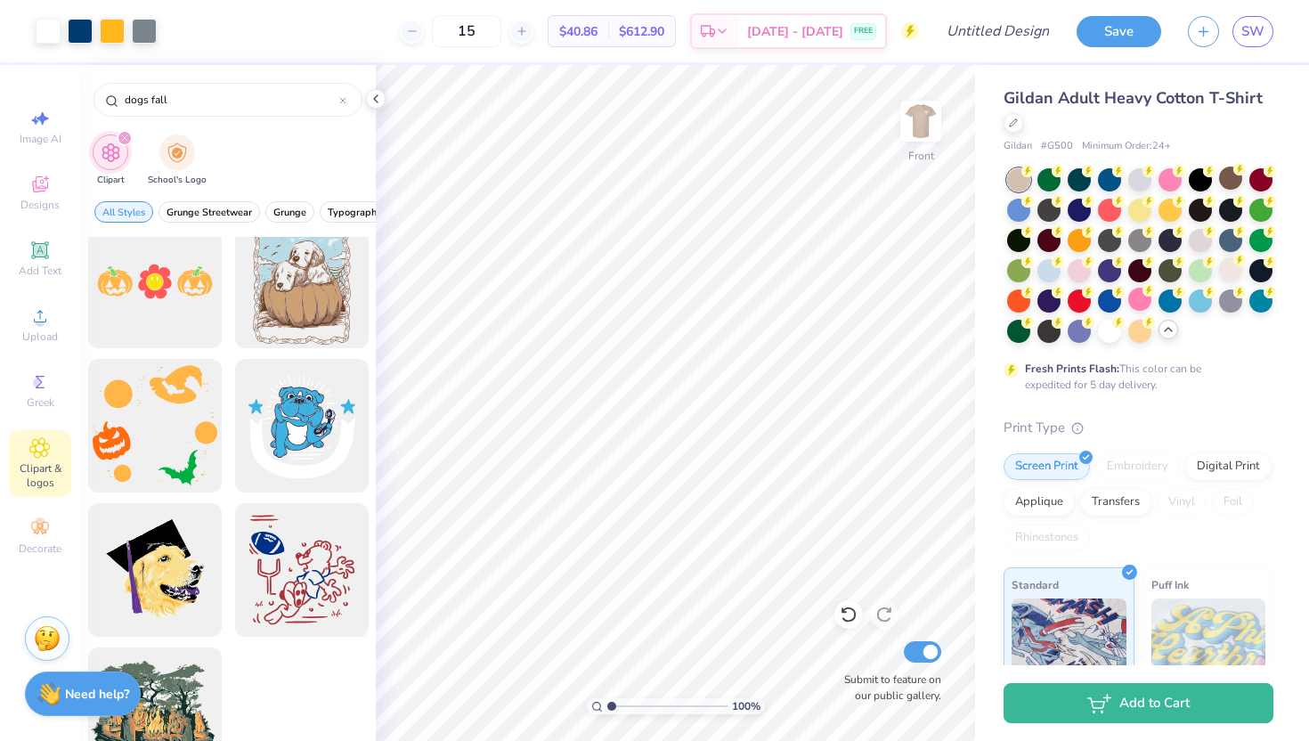
scroll to position [0, 0]
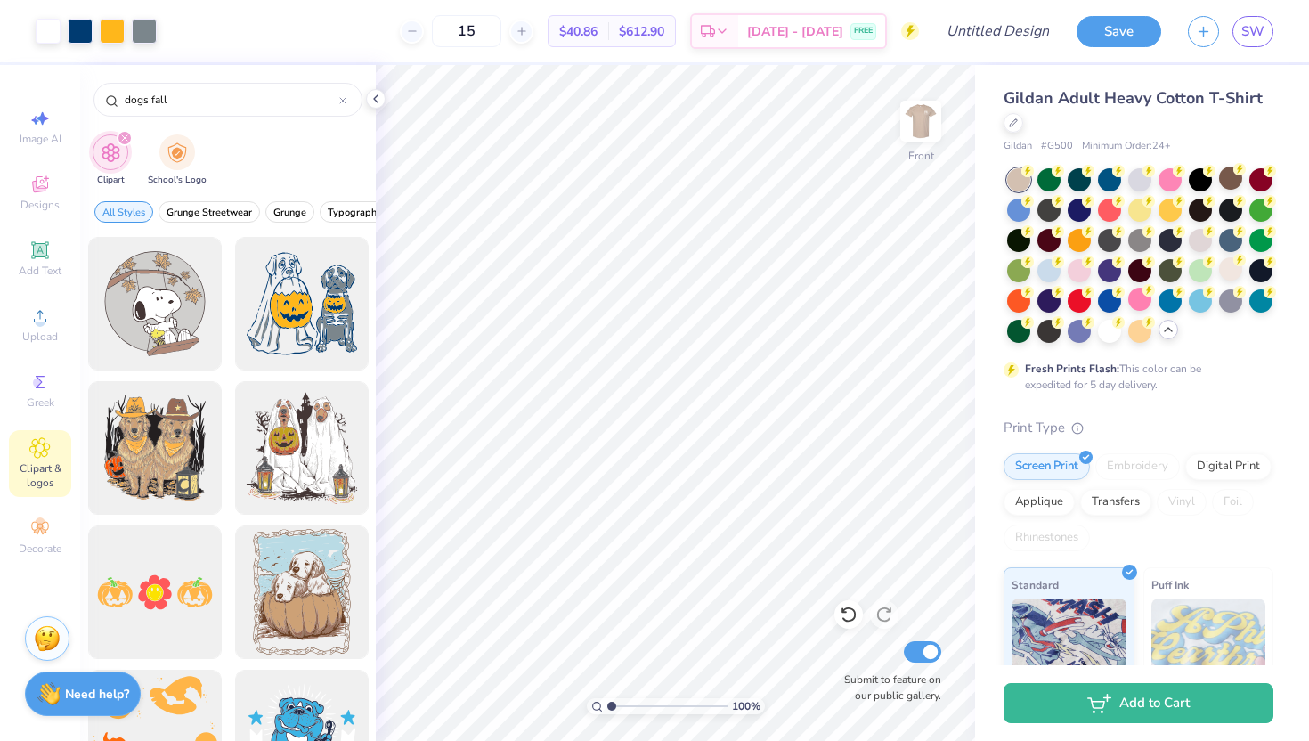
type input "dogs fall"
click at [930, 123] on img at bounding box center [920, 120] width 71 height 71
click at [928, 123] on img at bounding box center [920, 120] width 71 height 71
click at [928, 134] on img at bounding box center [920, 120] width 71 height 71
